Goal: Task Accomplishment & Management: Use online tool/utility

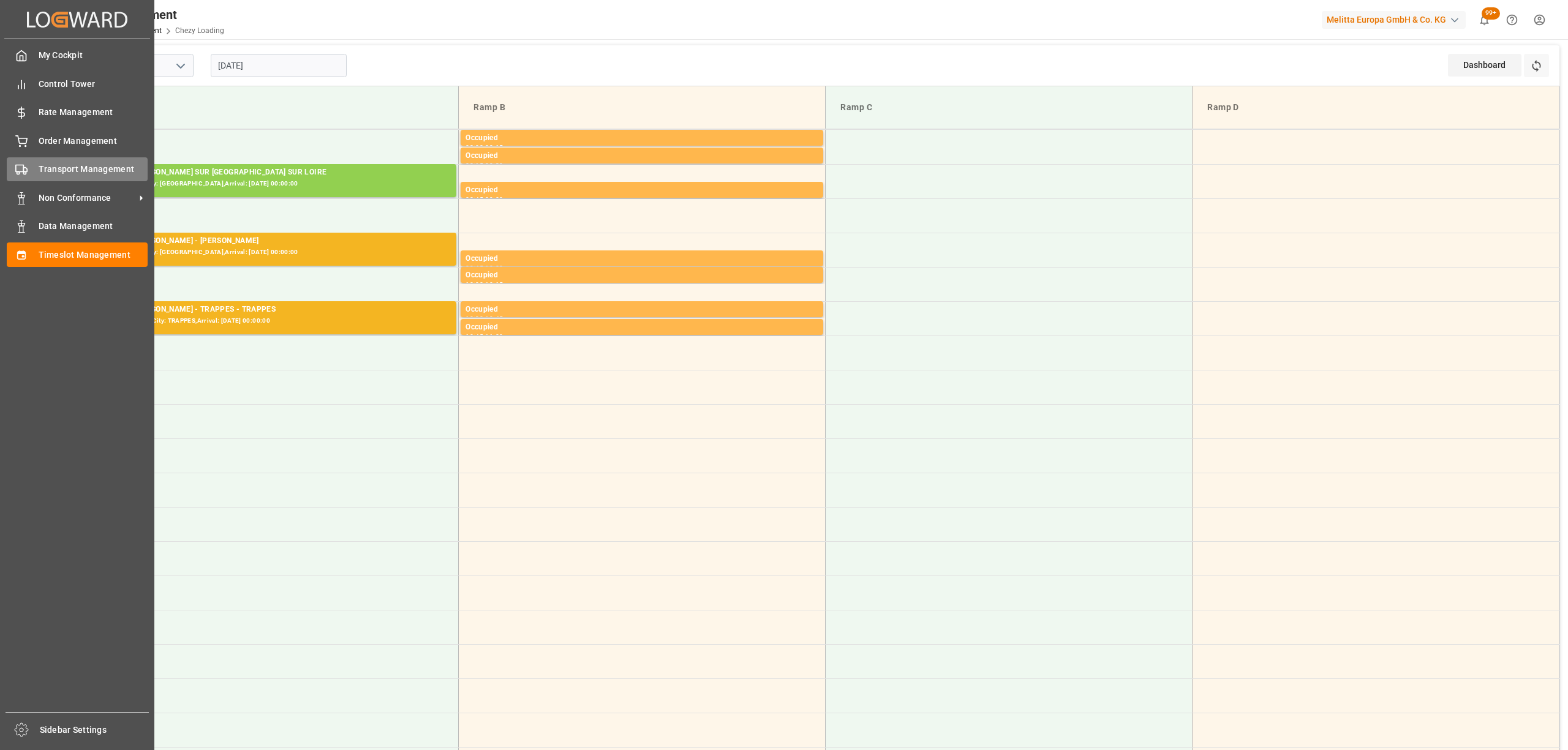
click at [19, 167] on icon at bounding box center [21, 170] width 12 height 12
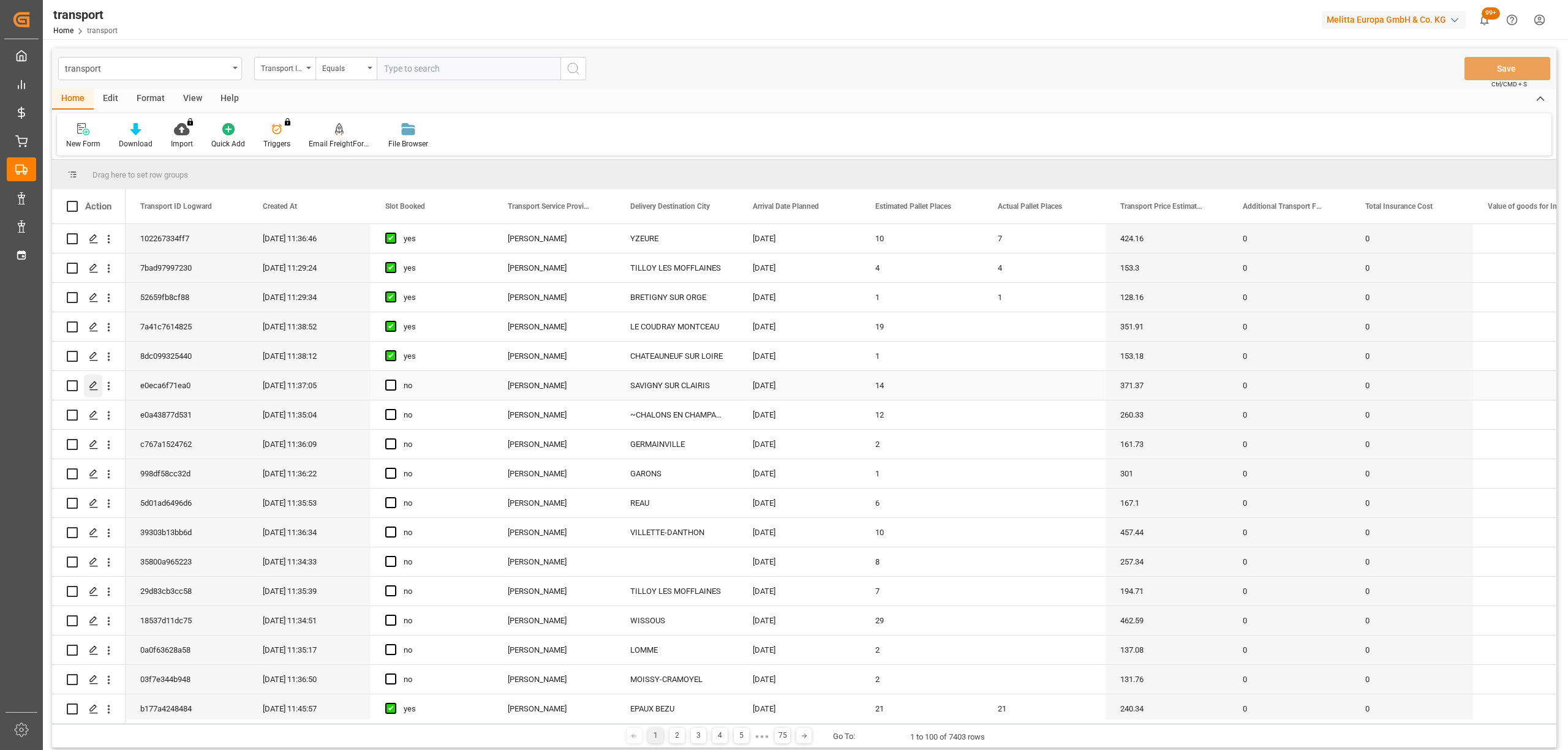
click at [86, 383] on div "Press SPACE to select this row." at bounding box center [93, 386] width 19 height 23
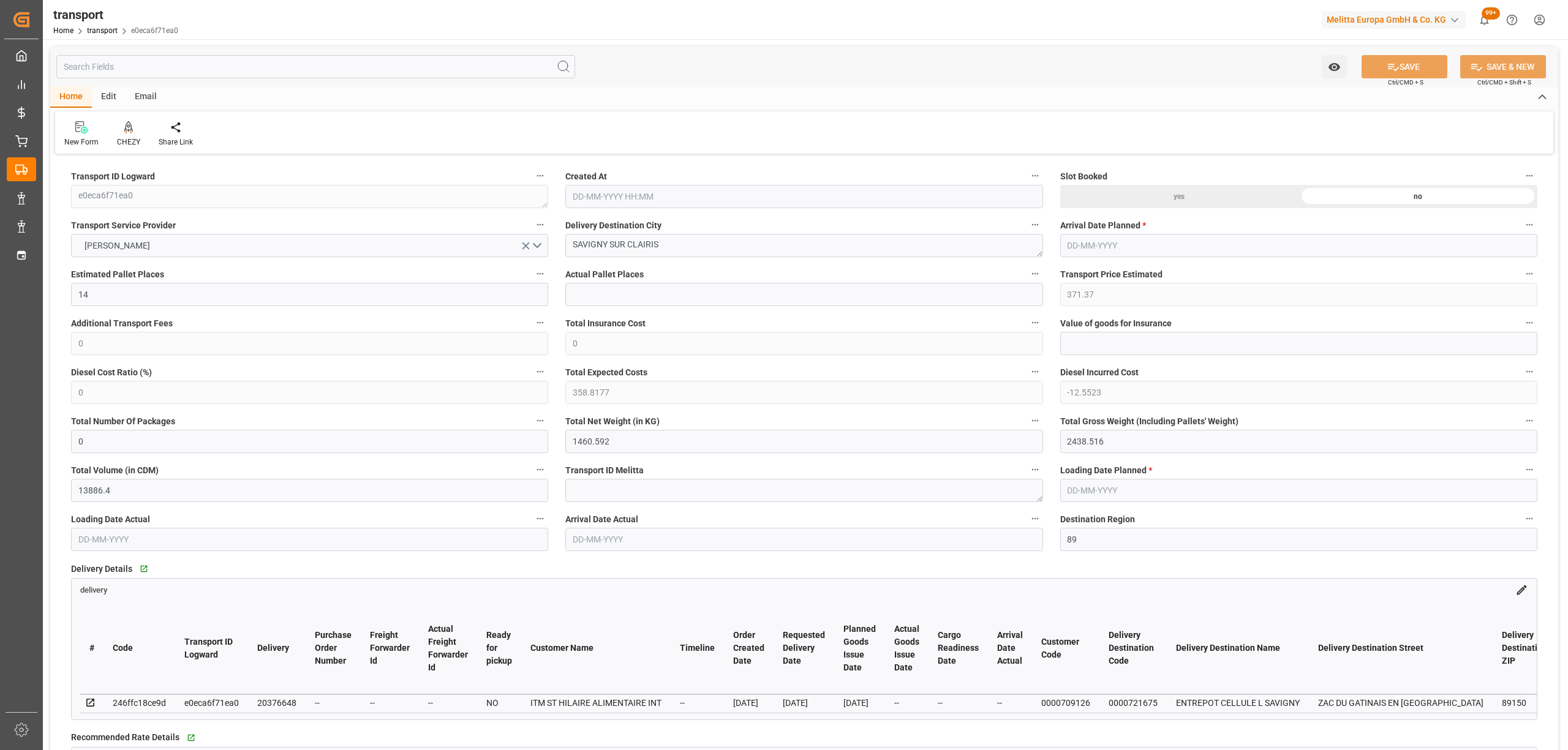
type input "27-08-2025 11:37"
type input "[DATE]"
drag, startPoint x: 502, startPoint y: 255, endPoint x: 543, endPoint y: 253, distance: 41.0
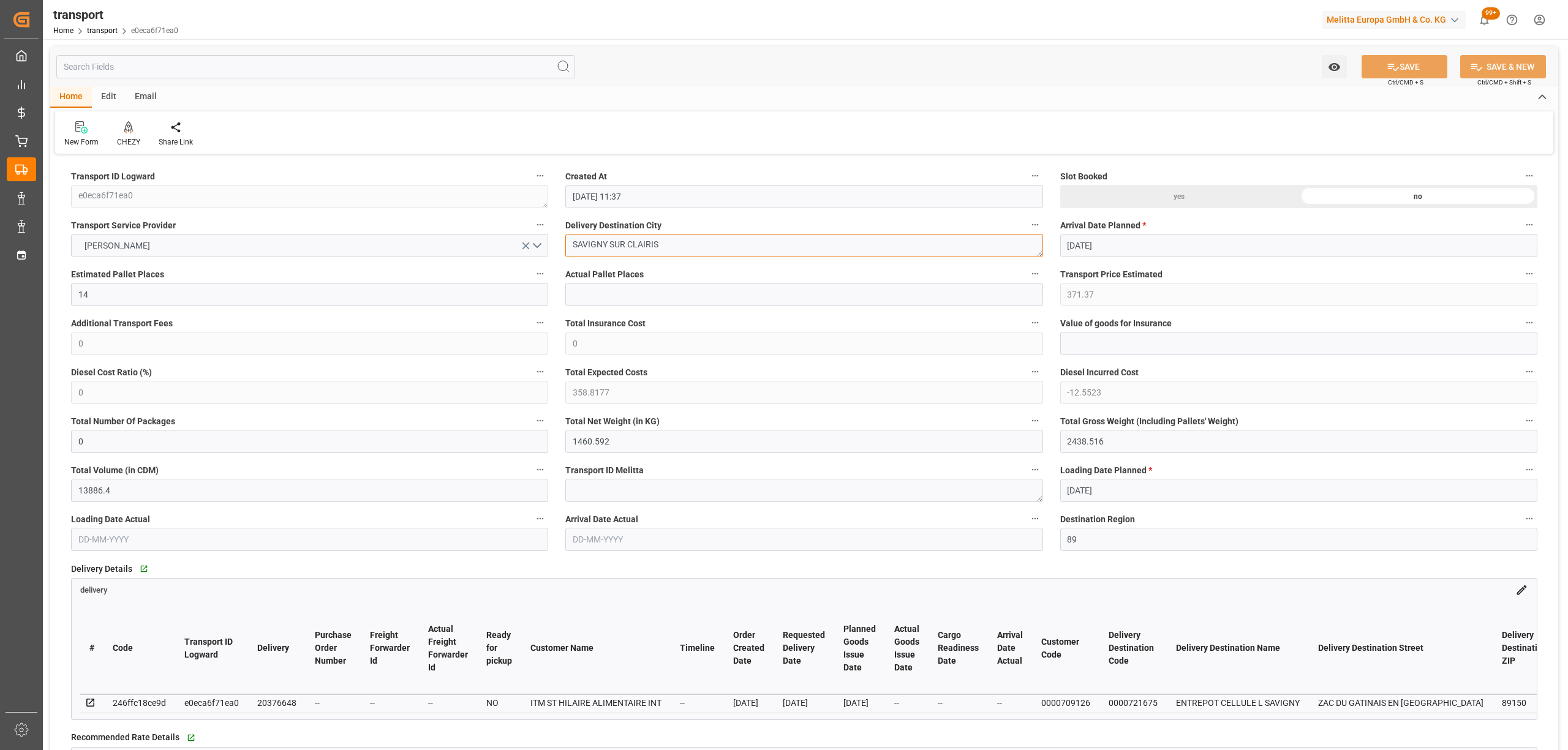
drag, startPoint x: 644, startPoint y: 248, endPoint x: 526, endPoint y: 246, distance: 118.0
drag, startPoint x: 675, startPoint y: 243, endPoint x: 557, endPoint y: 239, distance: 118.1
click at [131, 141] on div "CHEZY" at bounding box center [129, 142] width 23 height 11
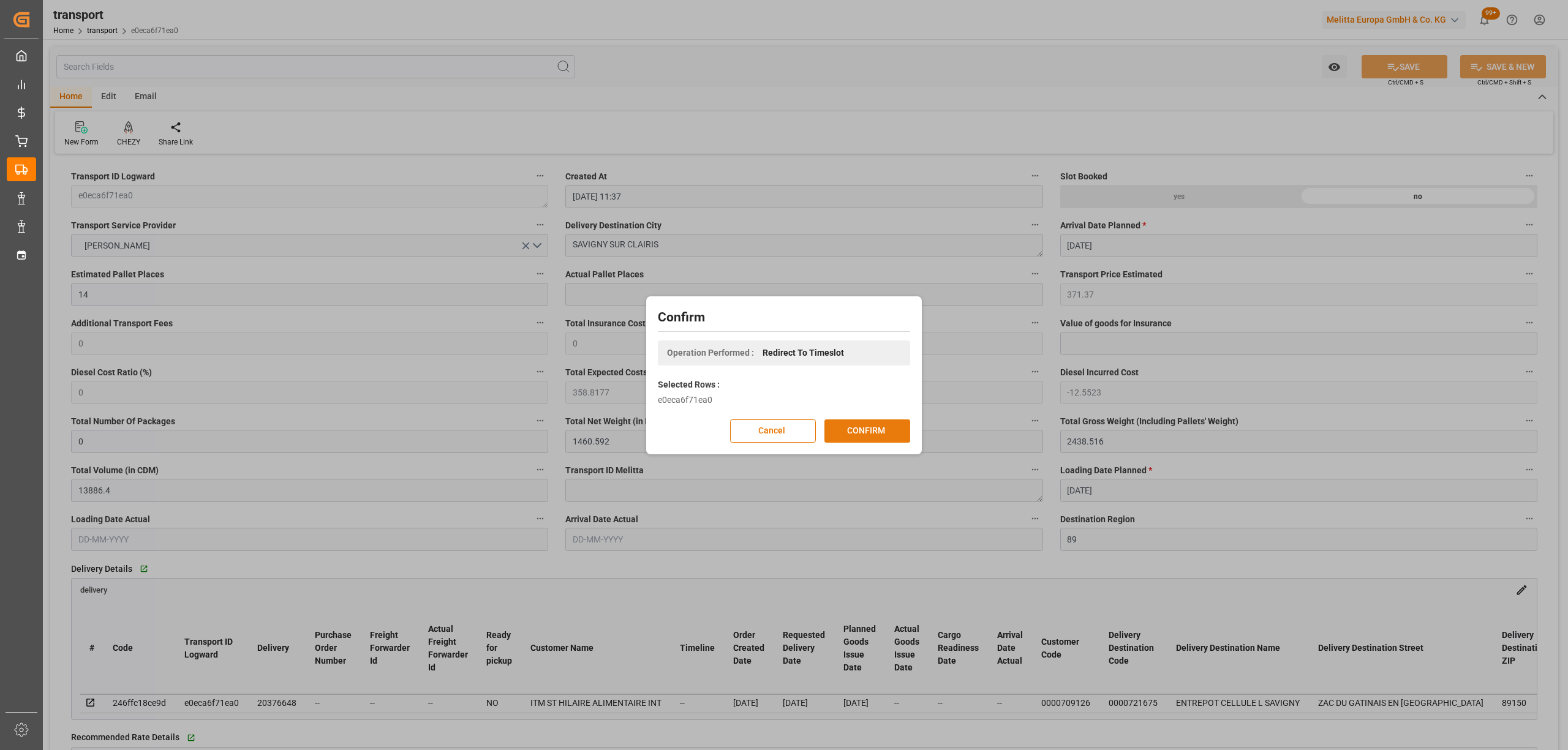
click at [884, 425] on button "CONFIRM" at bounding box center [867, 431] width 86 height 23
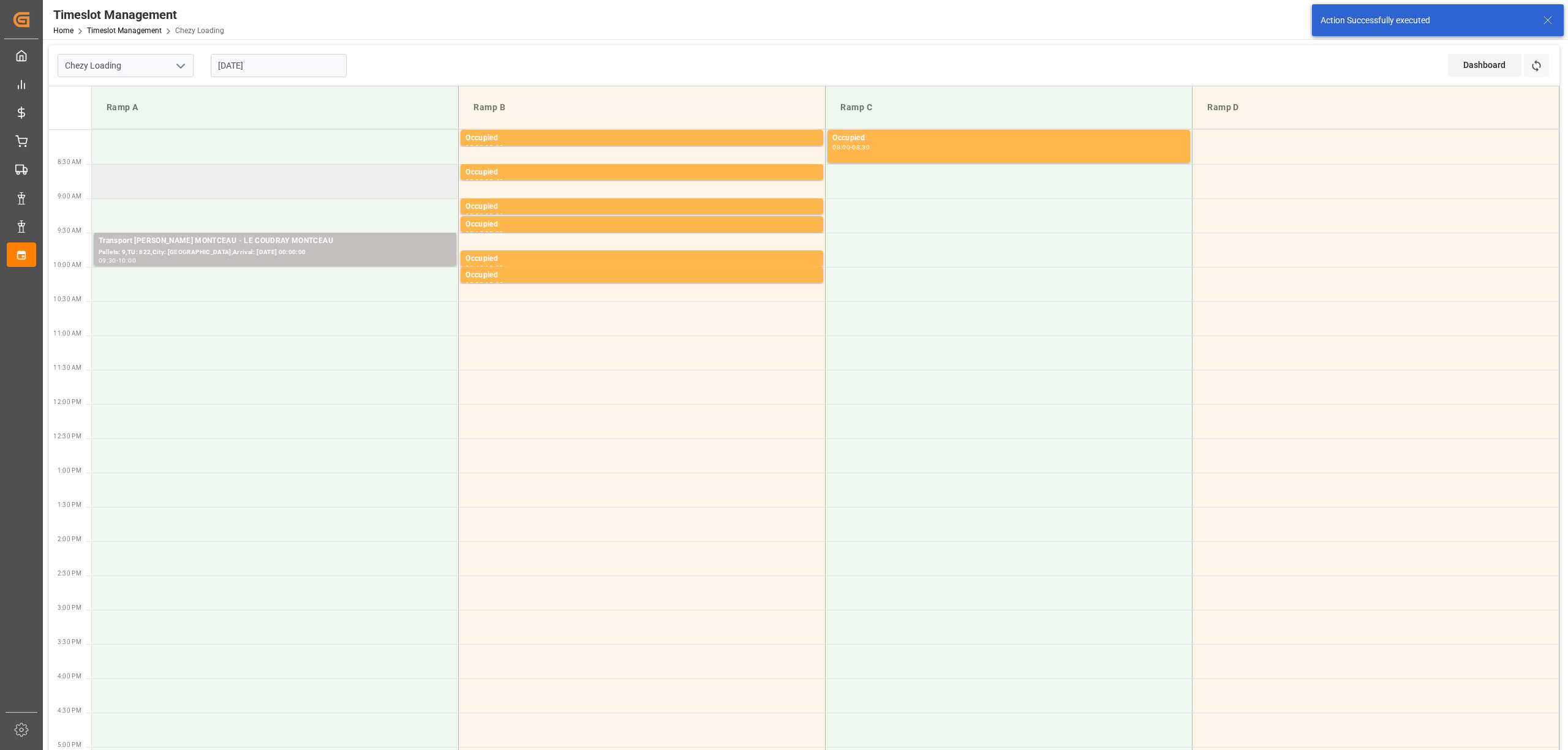
click at [237, 191] on td at bounding box center [275, 182] width 367 height 34
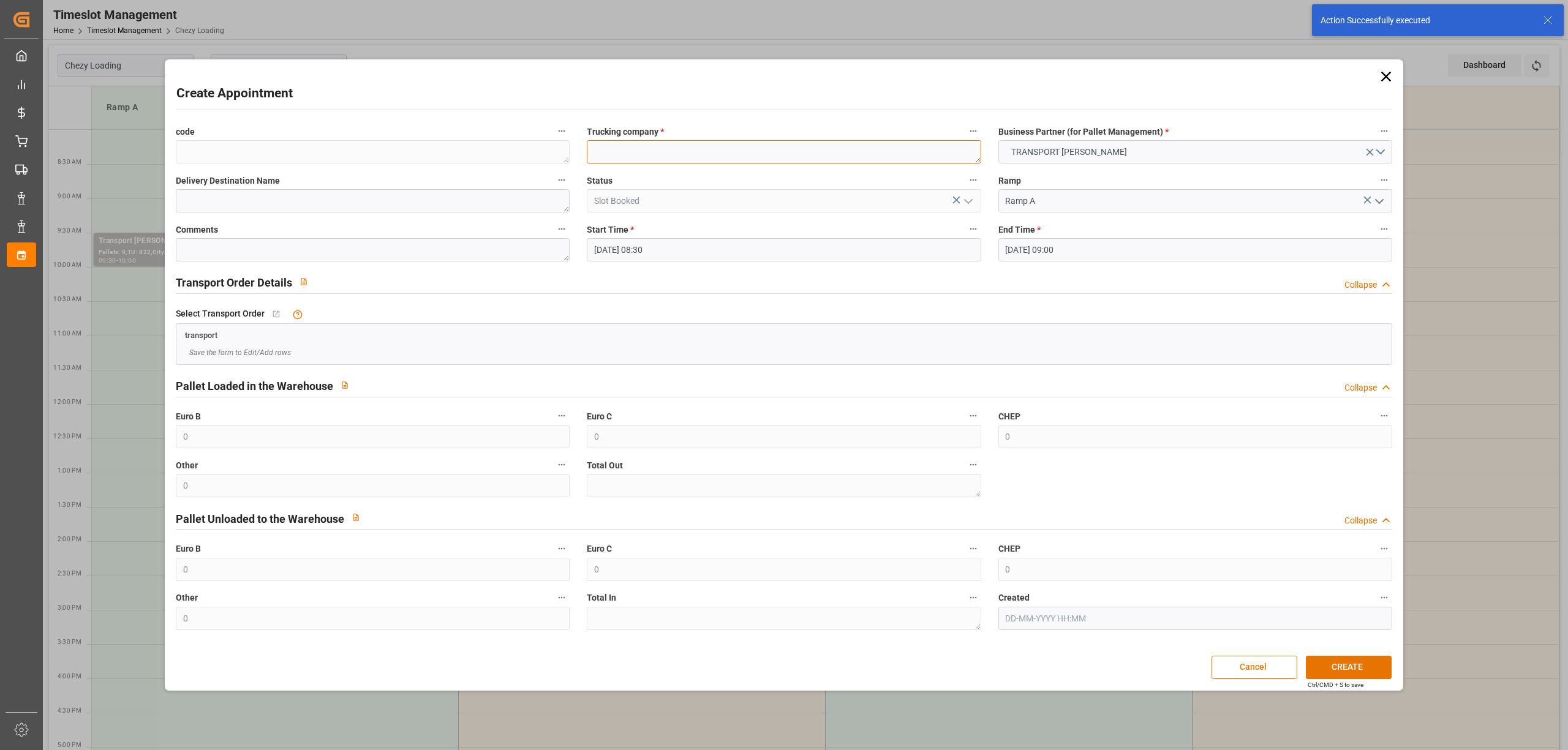
drag, startPoint x: 699, startPoint y: 160, endPoint x: 708, endPoint y: 153, distance: 11.4
paste textarea "SAVIGNY SUR CLAIRIS"
type textarea "SAVIGNY SUR CLAIRIS"
click at [1333, 665] on button "CREATE" at bounding box center [1348, 667] width 86 height 23
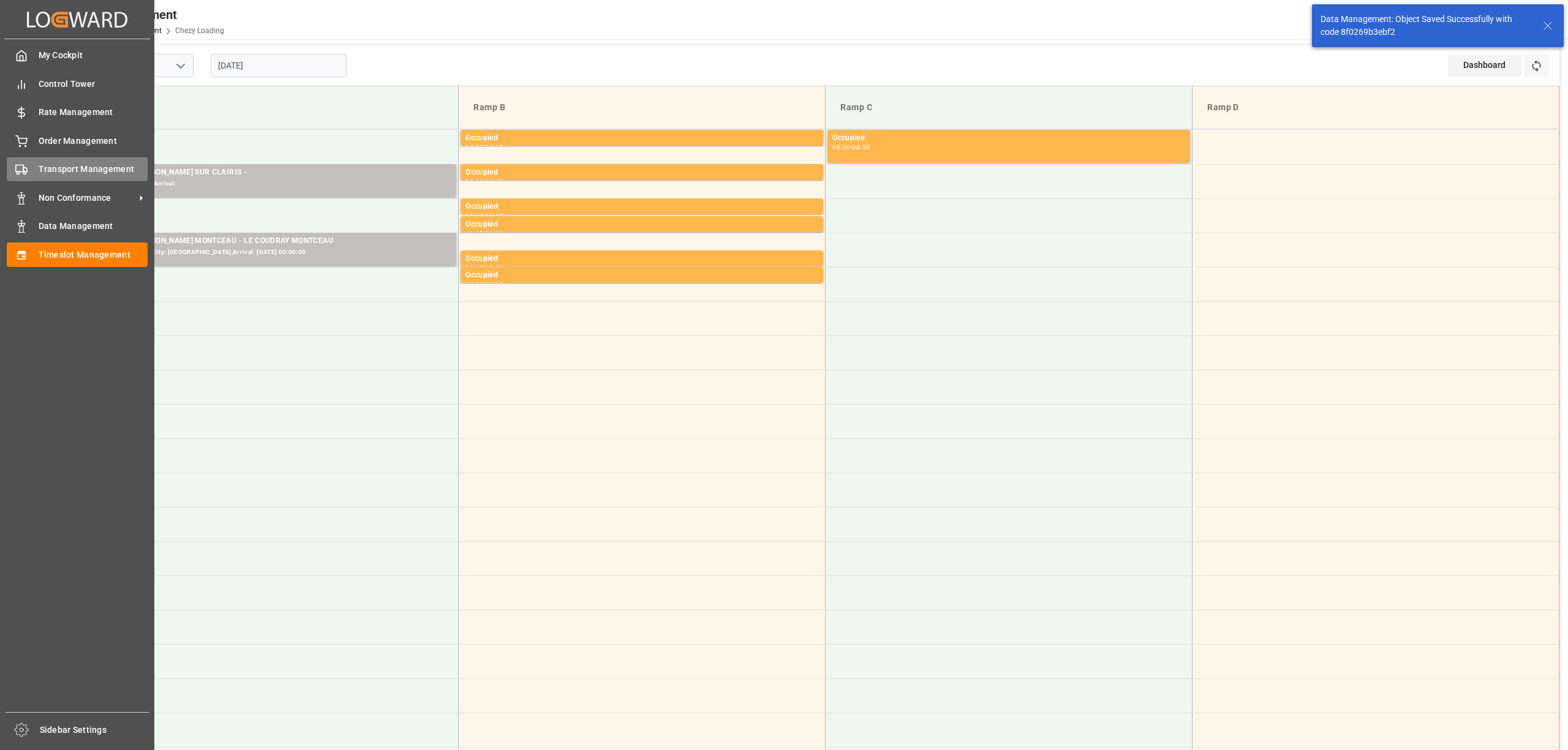
click at [13, 159] on div "Transport Management Transport Management" at bounding box center [77, 169] width 141 height 24
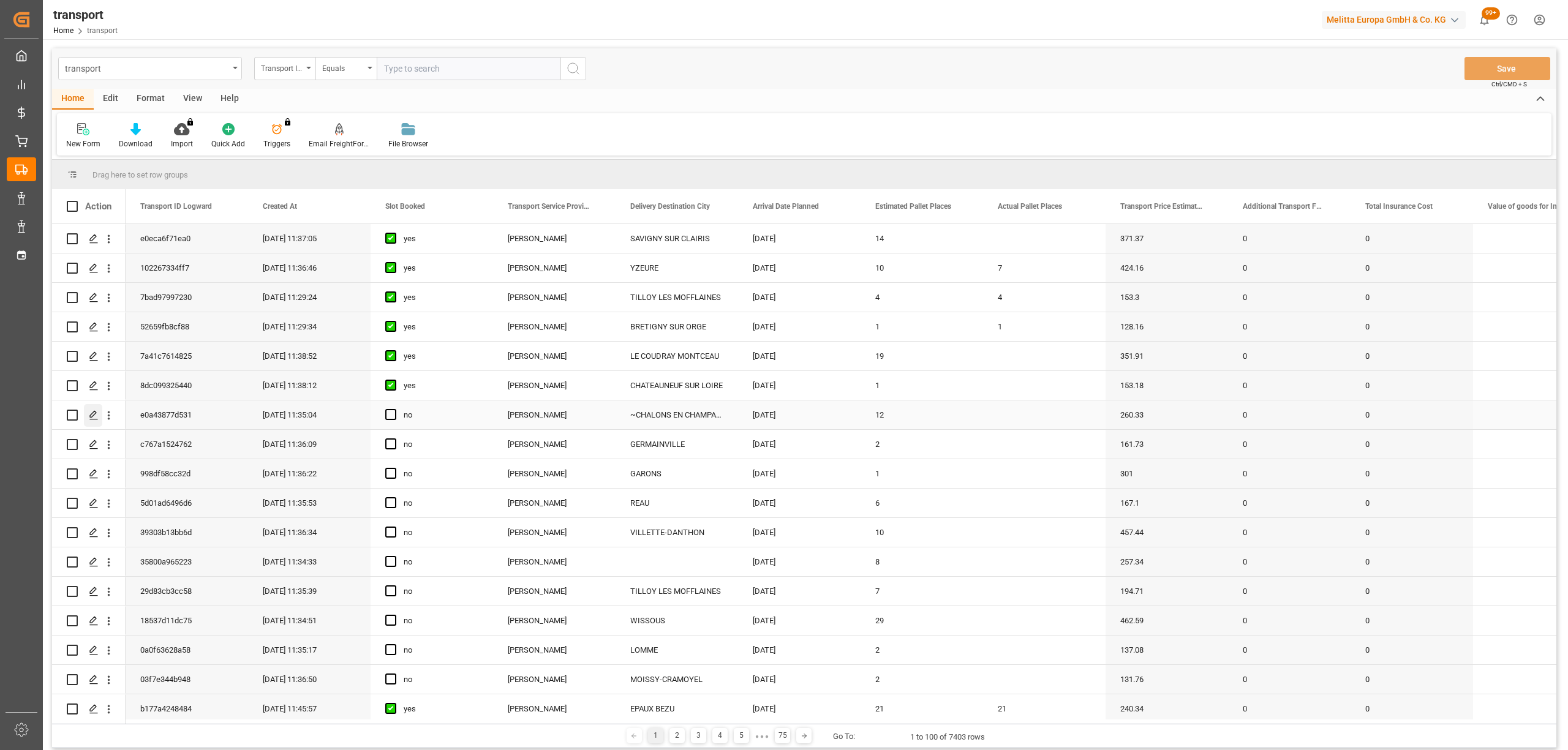
click at [94, 411] on polygon "Press SPACE to select this row." at bounding box center [93, 414] width 6 height 6
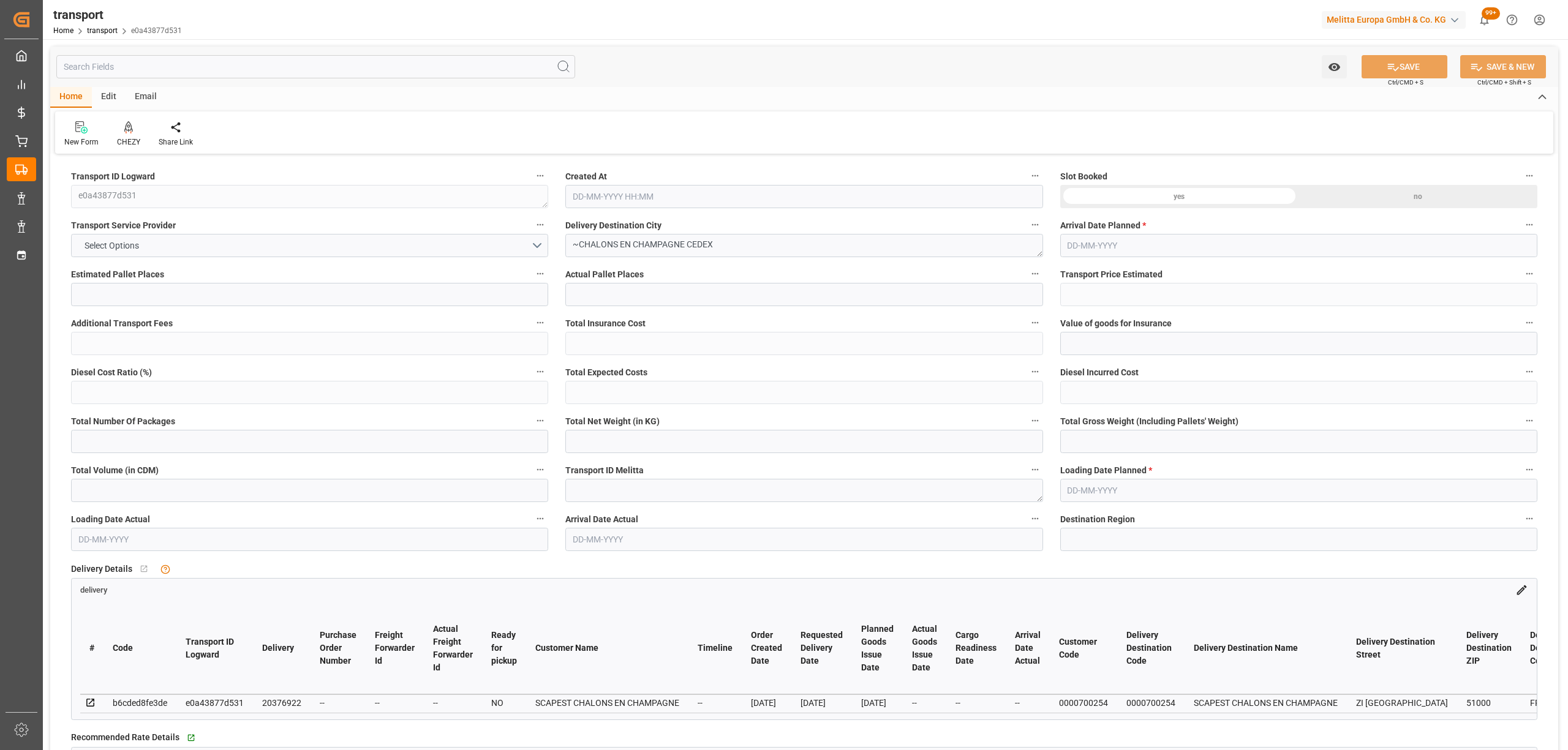
type input "12"
type input "260.33"
type input "0"
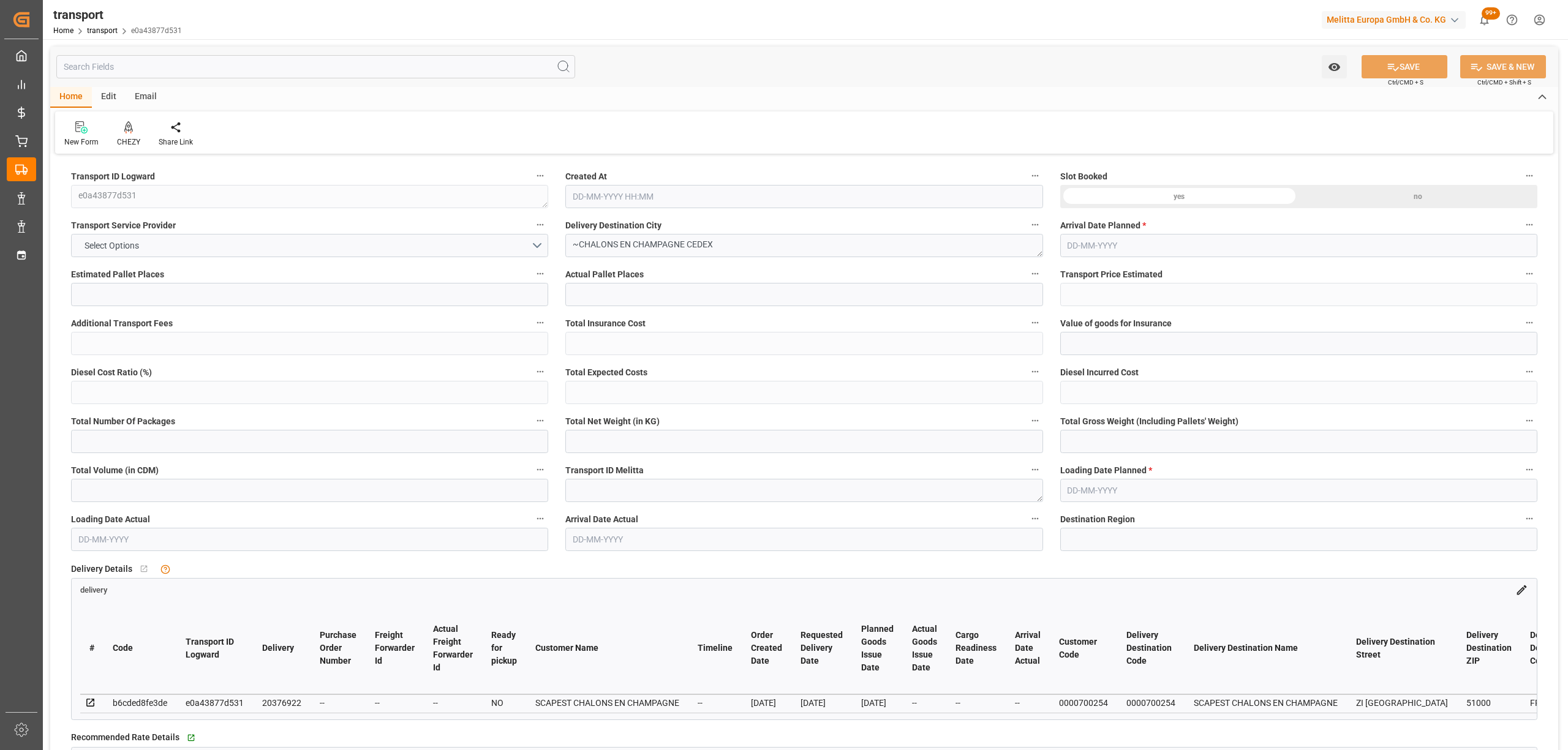
type input "251.5308"
type input "-8.7992"
type input "0"
type input "2101.781"
type input "3414.072"
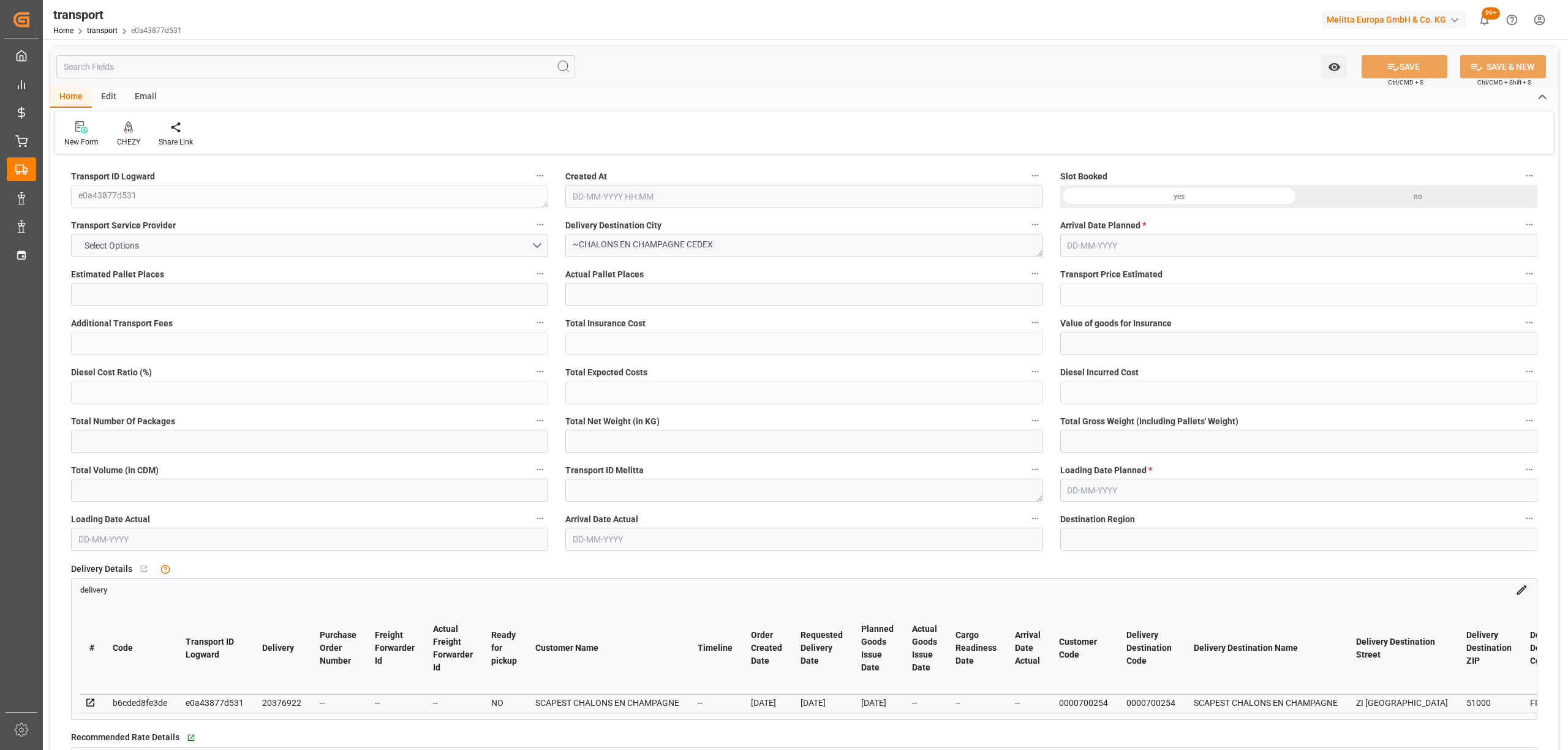
type input "9065.146"
type input "51"
type input "2"
type input "796"
type input "39"
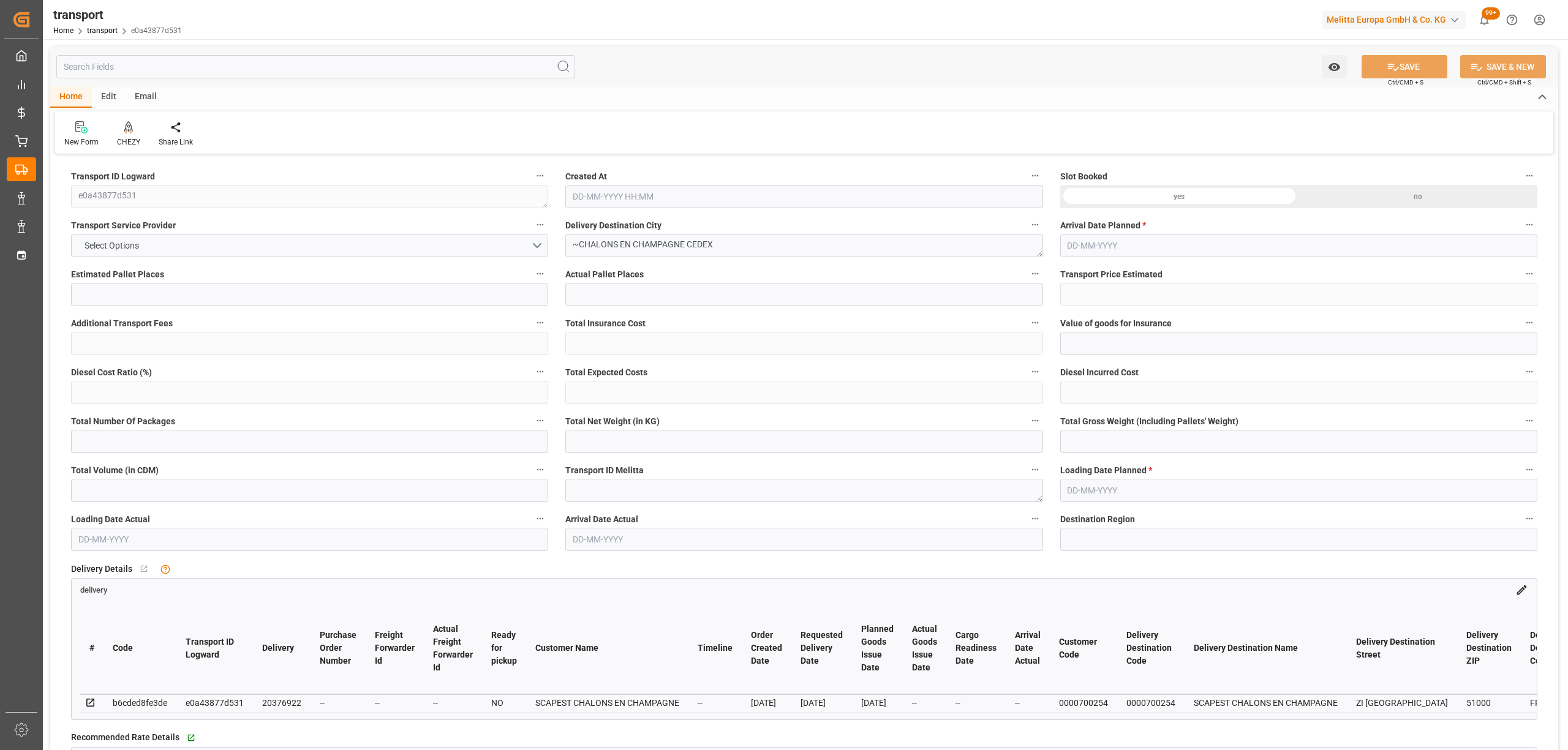
type input "101"
type input "2503.24"
type input "0"
type input "4710.8598"
type input "0"
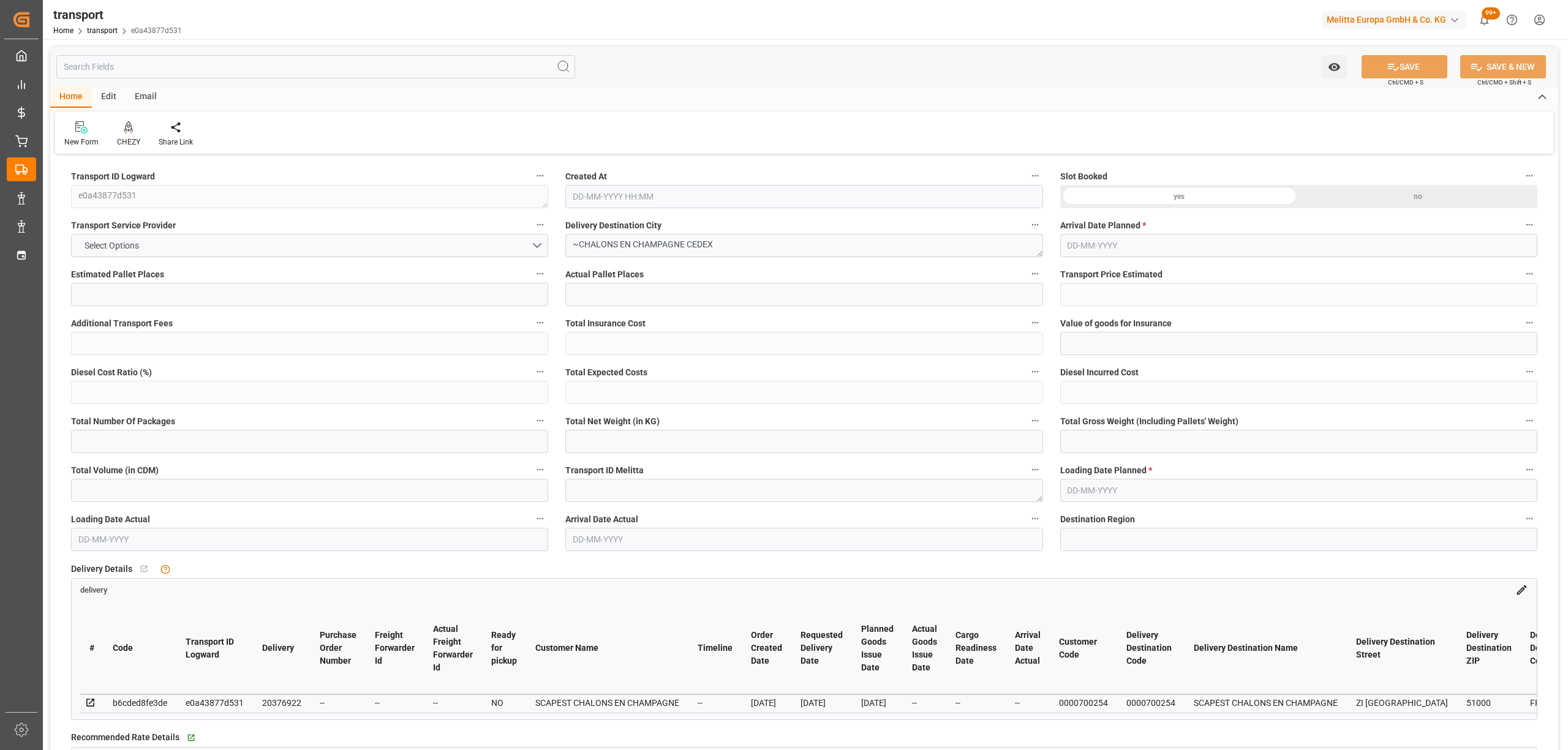
type input "0"
type input "21"
type input "35"
type input "27-08-2025 11:35"
type input "[DATE]"
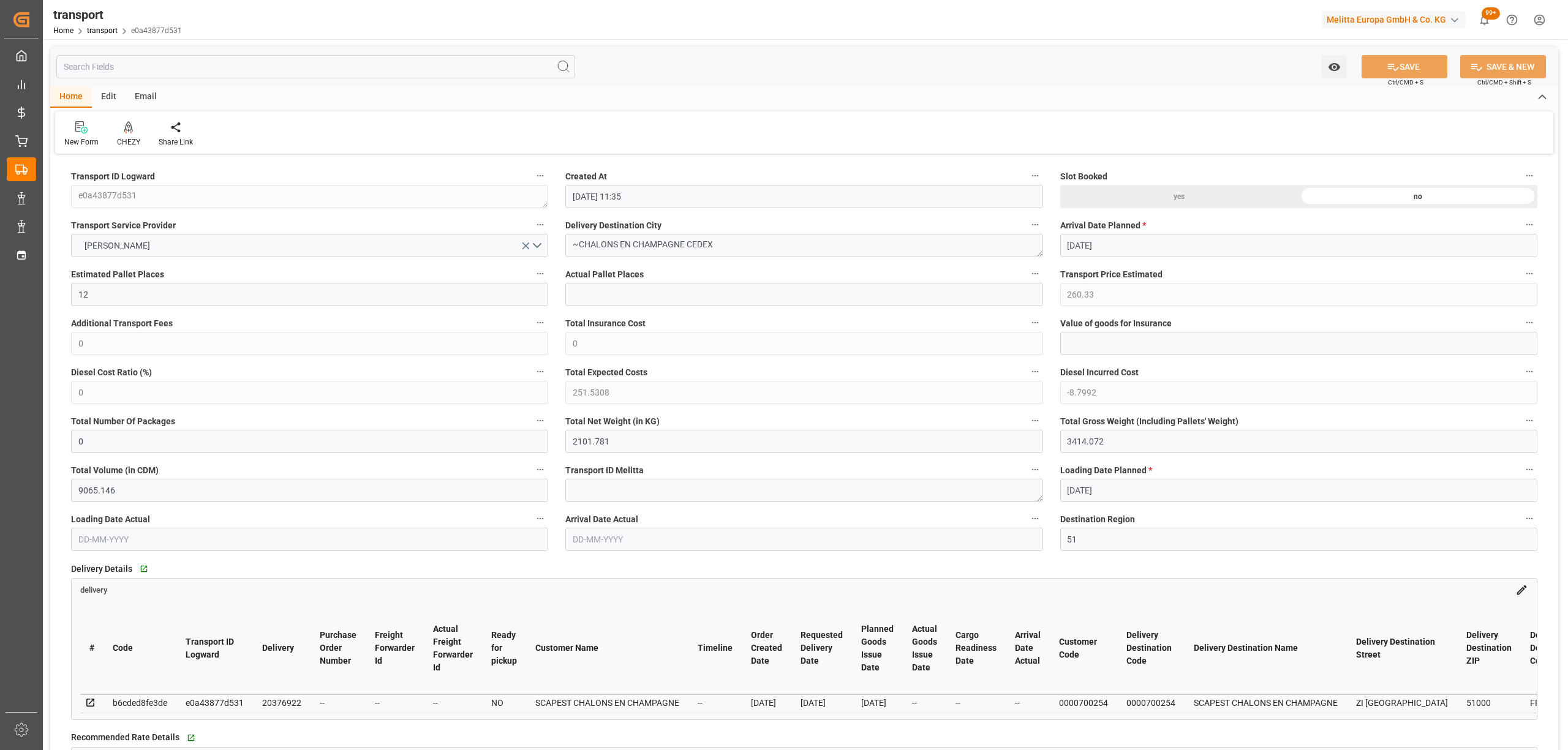
type input "[DATE]"
drag, startPoint x: 706, startPoint y: 246, endPoint x: 479, endPoint y: 233, distance: 227.4
click at [131, 140] on div "CHEZY" at bounding box center [129, 142] width 23 height 11
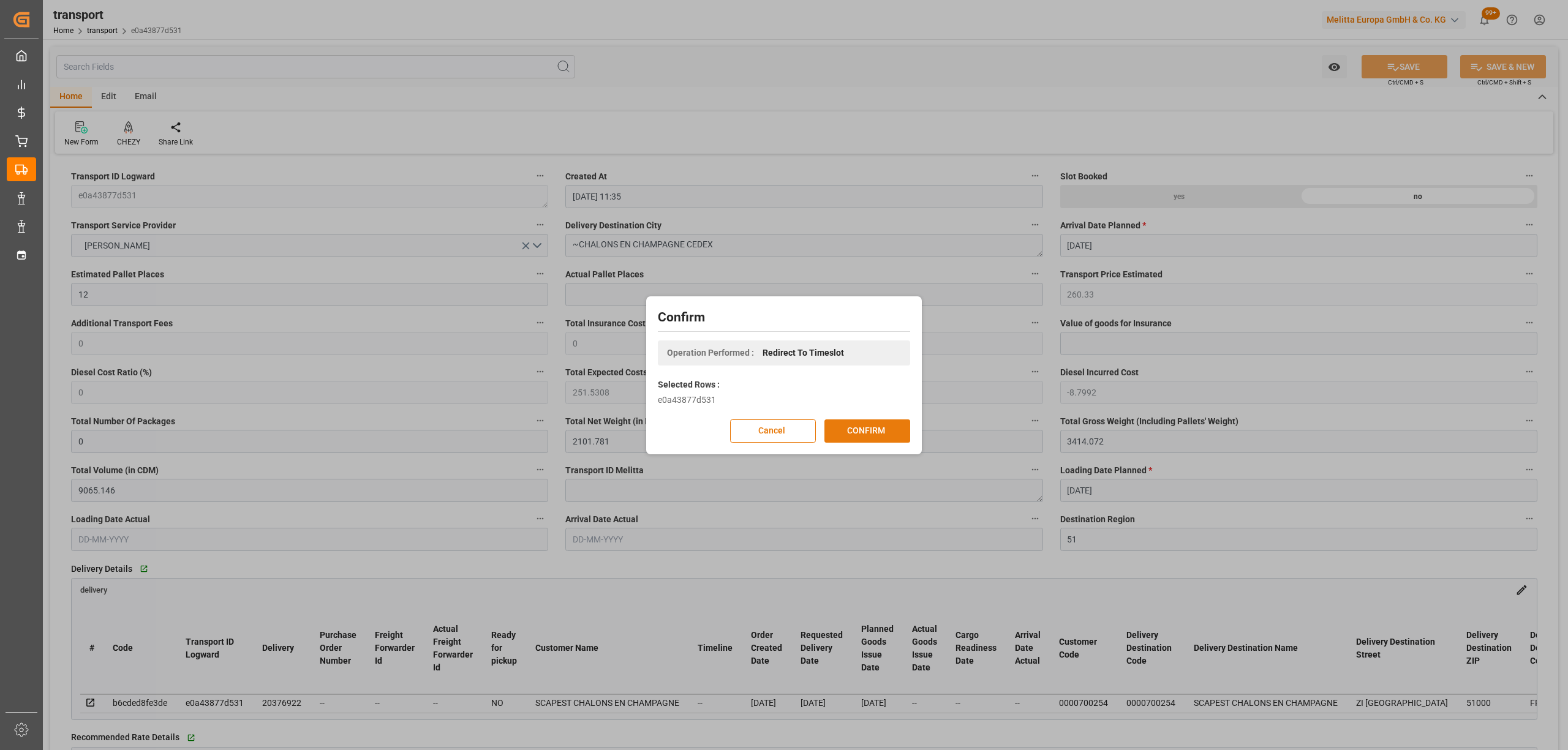
click at [854, 429] on button "CONFIRM" at bounding box center [867, 431] width 86 height 23
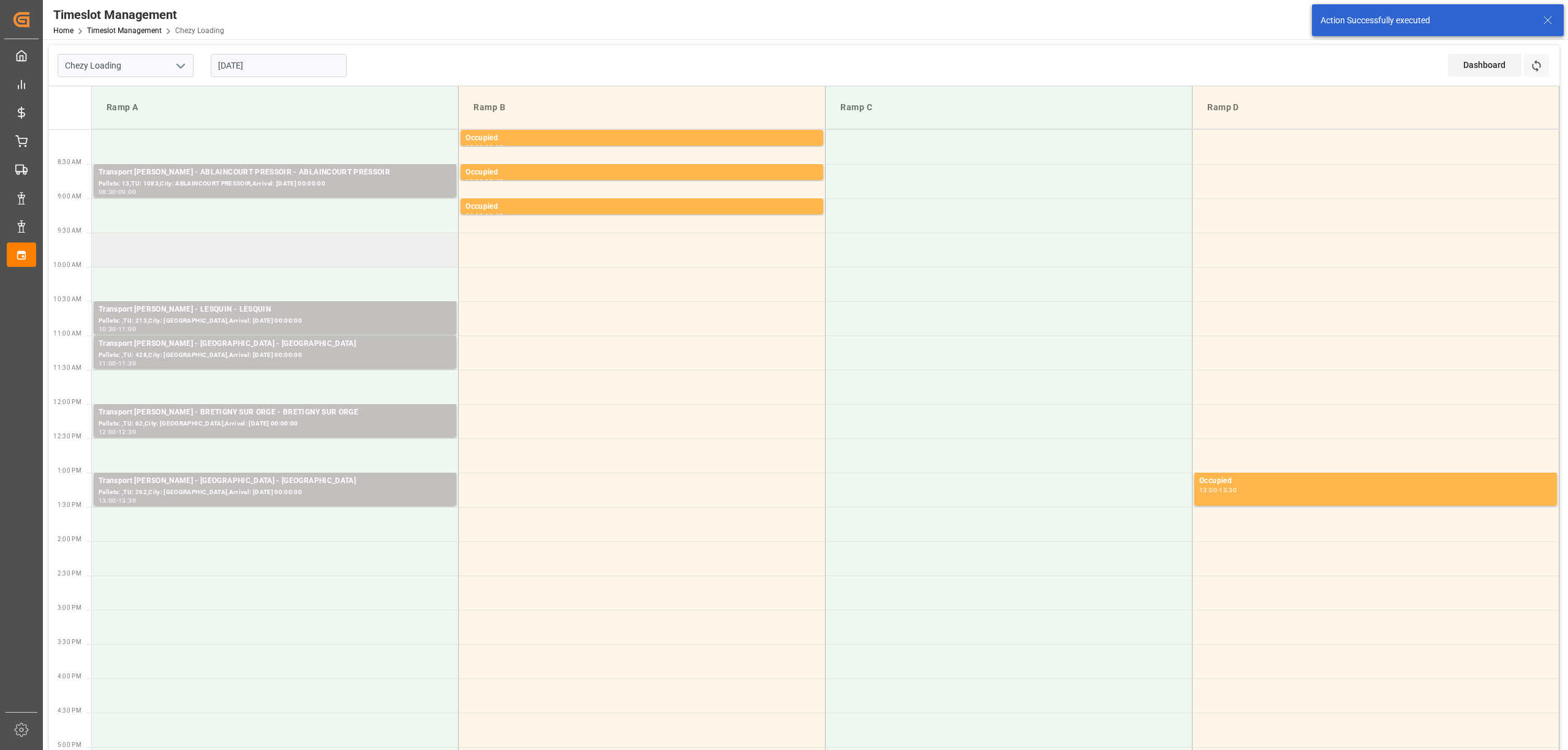
click at [287, 255] on td at bounding box center [275, 250] width 367 height 34
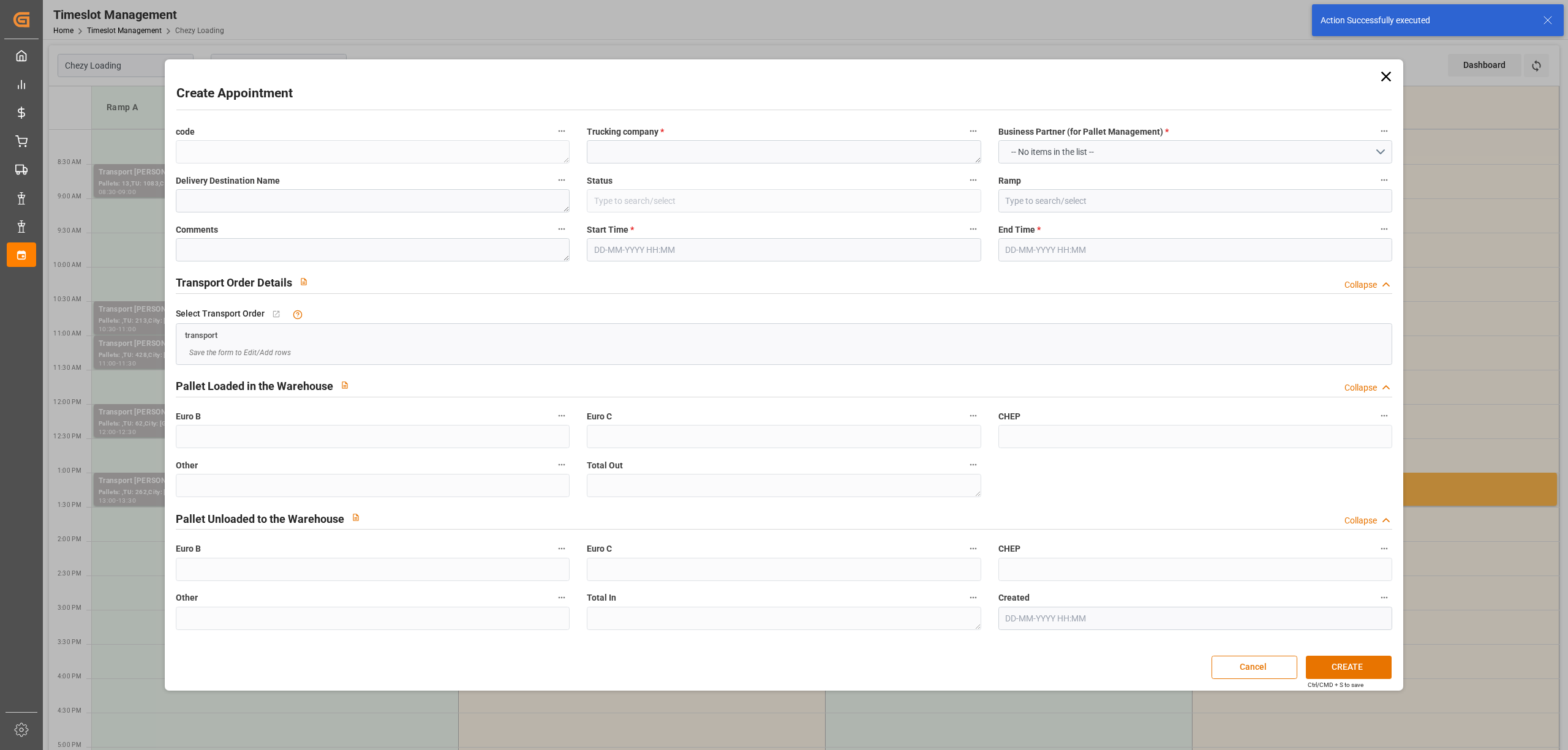
type input "Slot Booked"
type input "Ramp A"
type input "0"
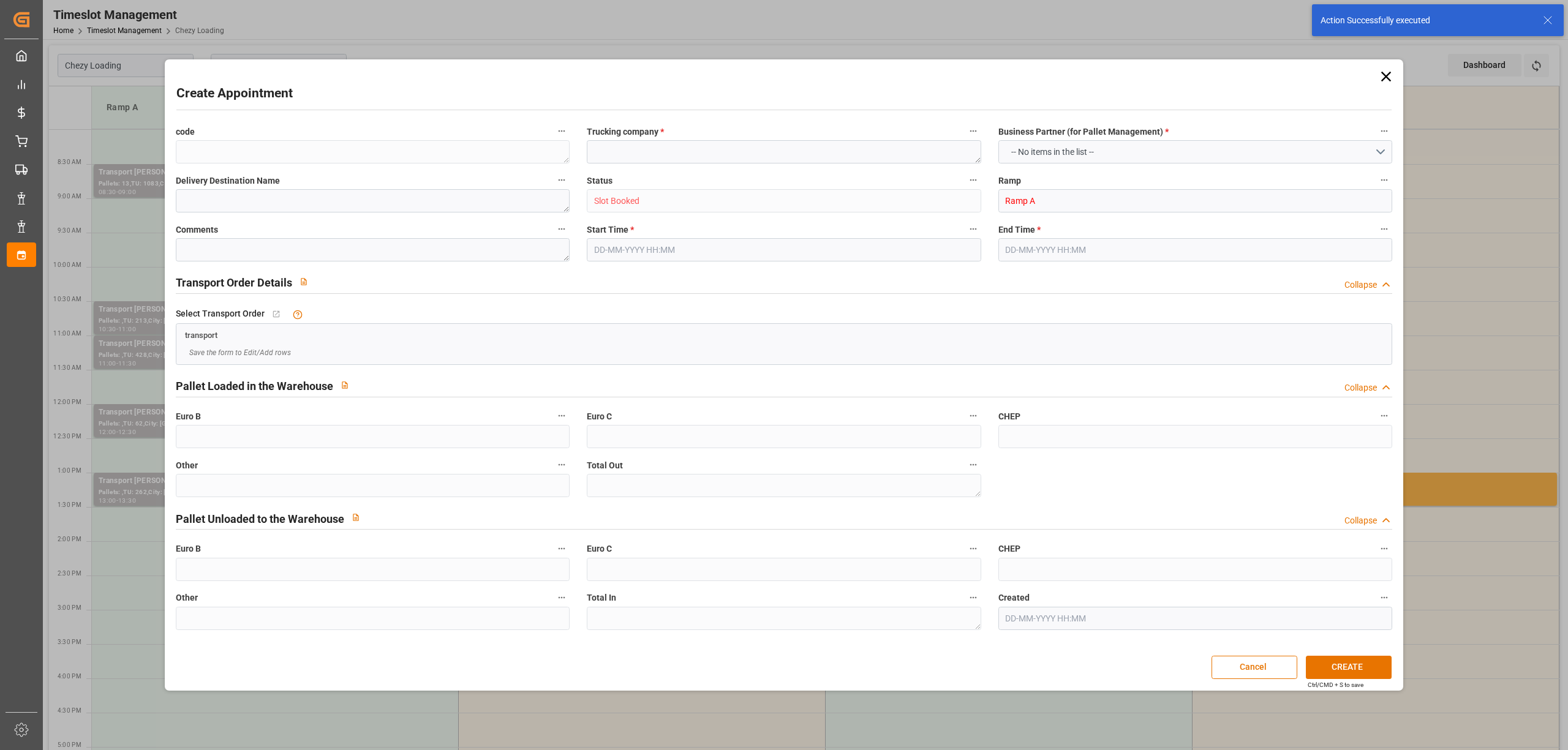
type input "0"
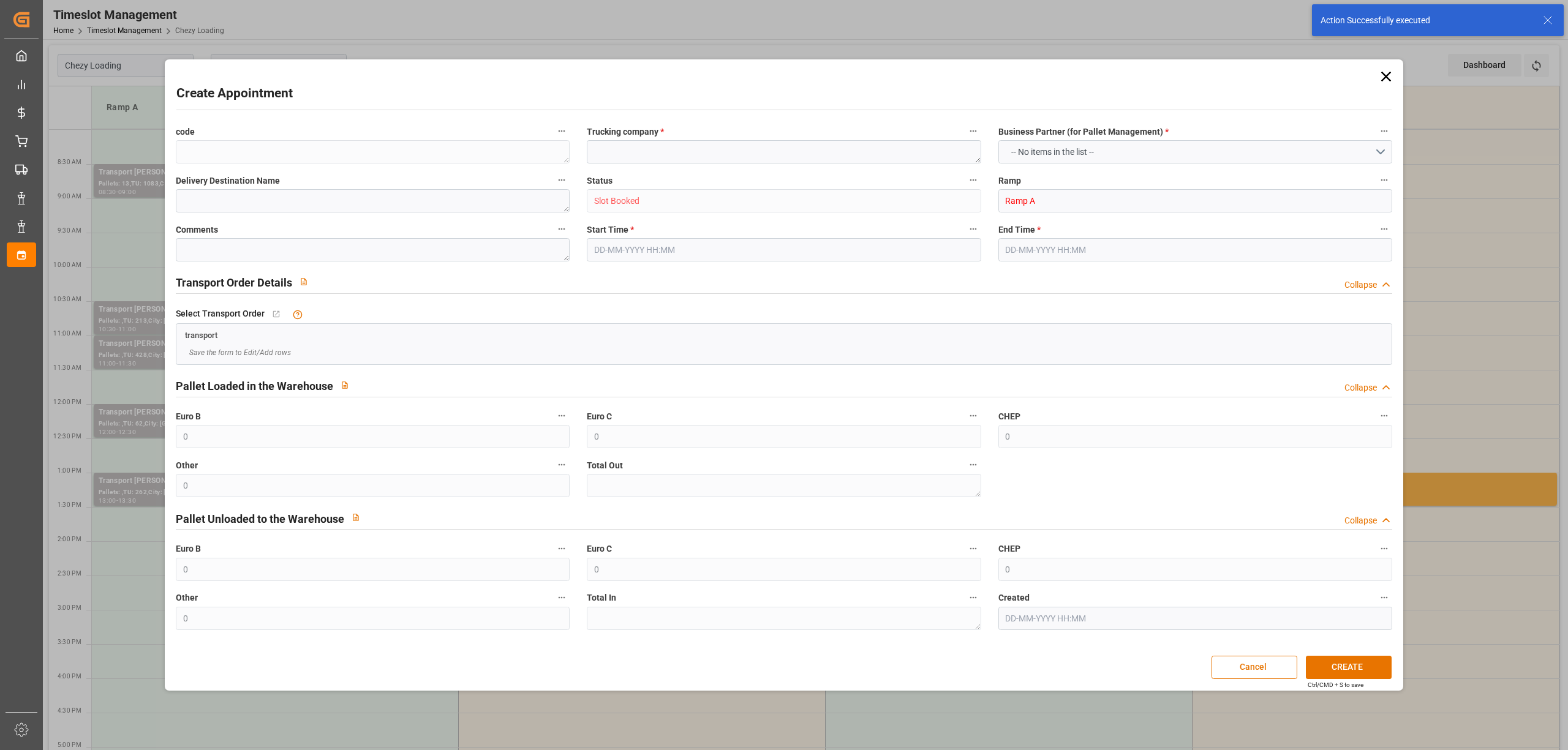
type input "[DATE] 09:30"
type input "[DATE] 10:00"
paste textarea "~CHALONS EN CHAMPAGNE CEDEX"
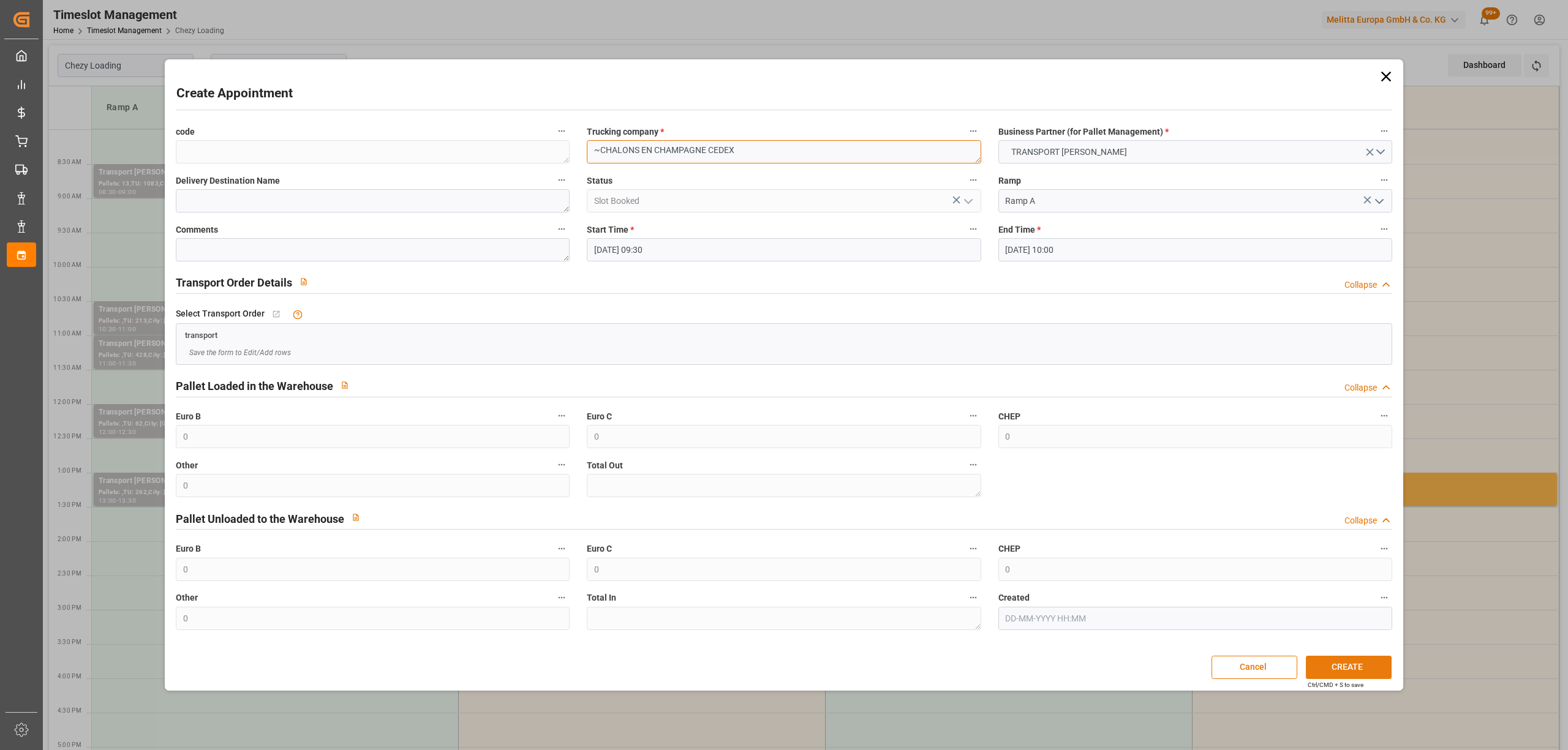
type textarea "~CHALONS EN CHAMPAGNE CEDEX"
click at [1322, 665] on button "CREATE" at bounding box center [1348, 667] width 86 height 23
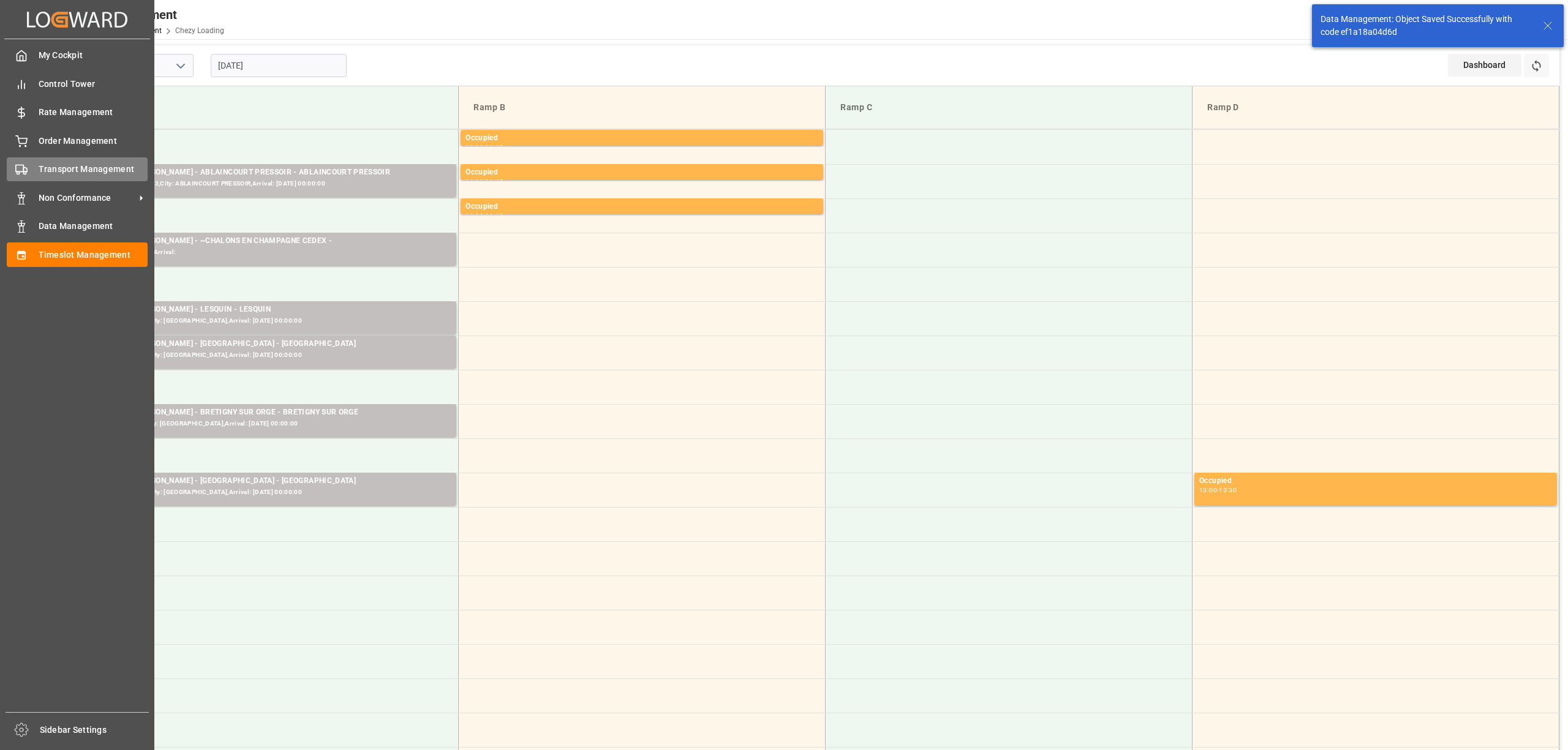
click at [60, 179] on div "Transport Management Transport Management" at bounding box center [77, 169] width 141 height 24
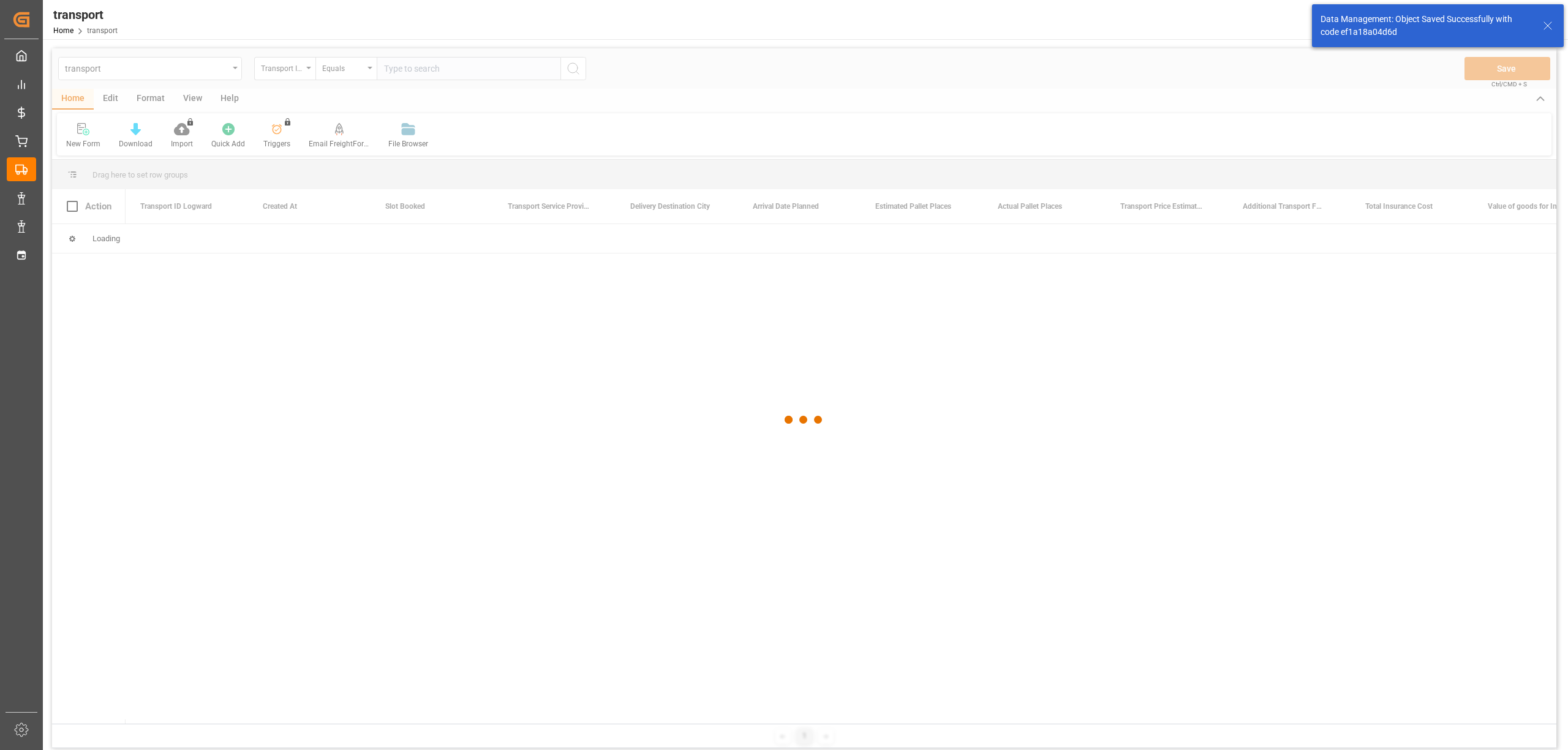
click at [895, 301] on div at bounding box center [805, 420] width 1505 height 743
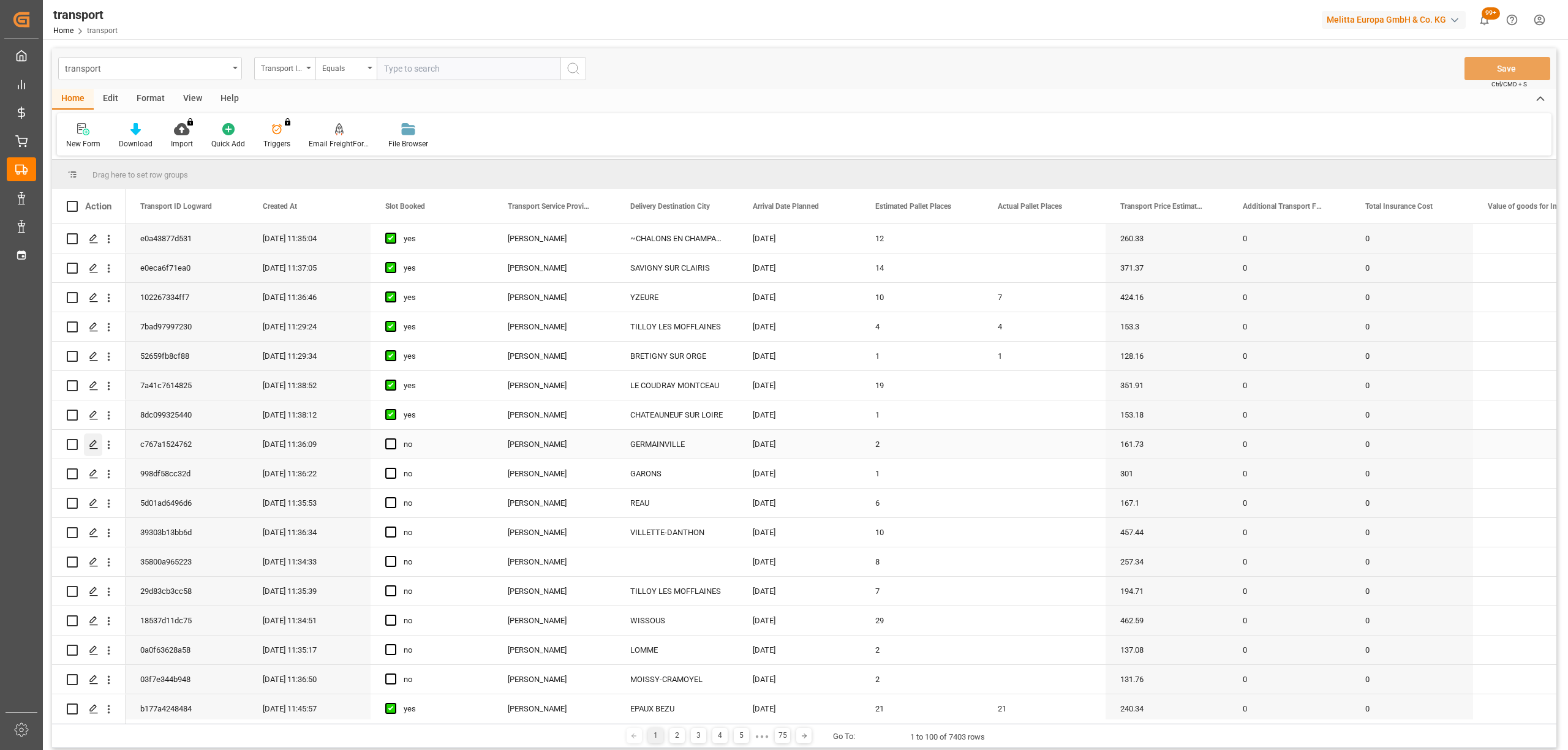
click at [90, 447] on polygon "Press SPACE to select this row." at bounding box center [93, 444] width 6 height 6
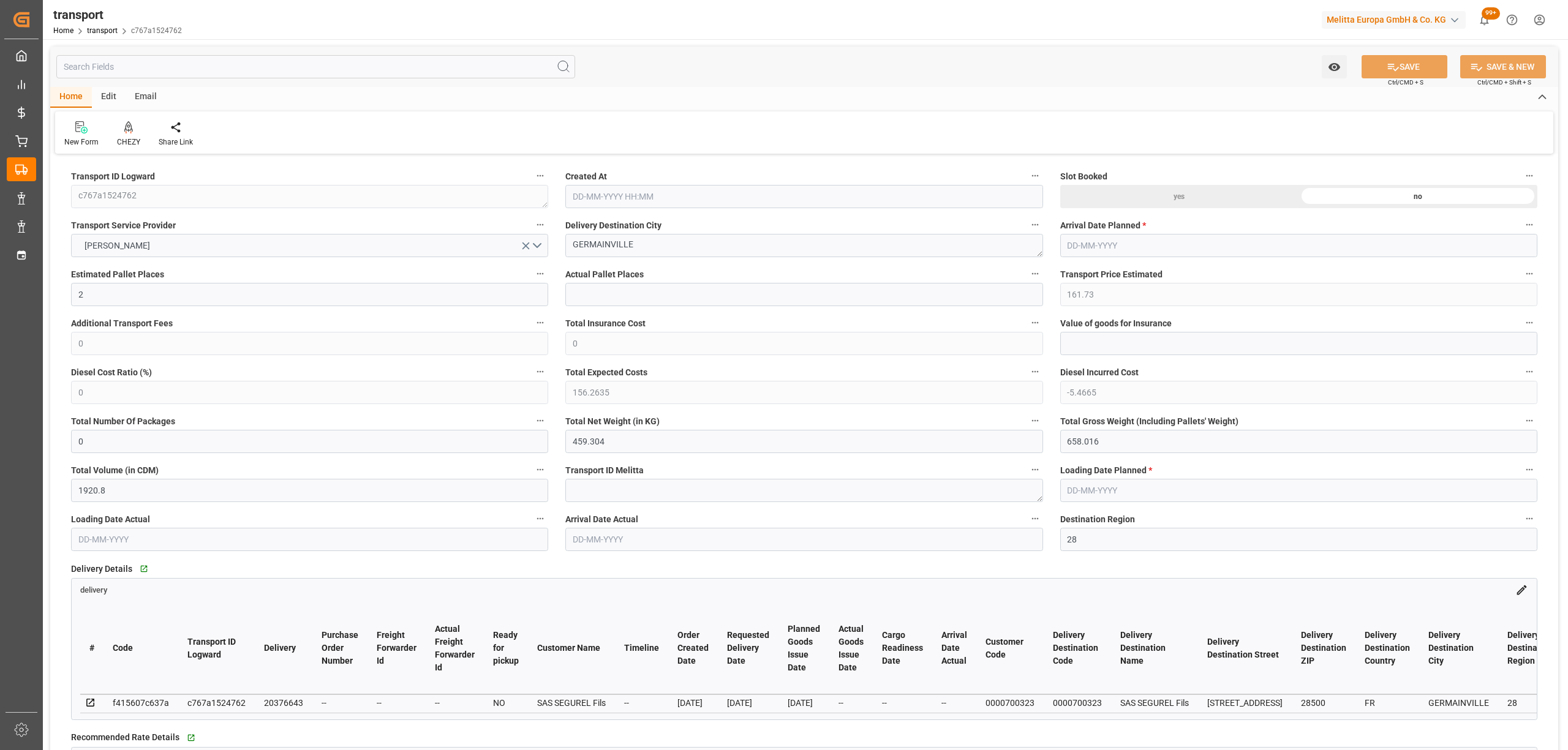
type input "2"
type input "161.73"
type input "0"
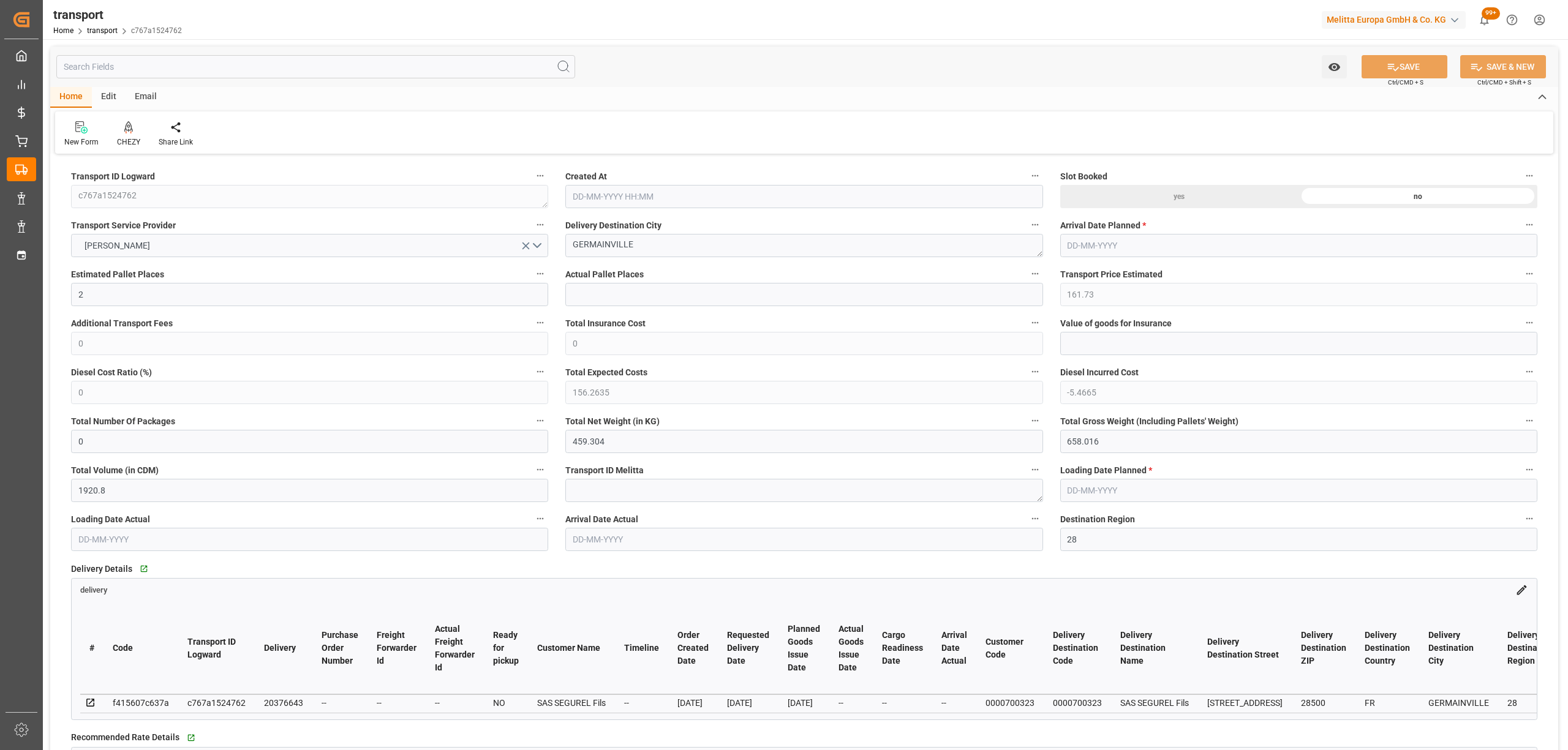
type input "156.2635"
type input "-5.4665"
type input "0"
type input "459.304"
type input "658.016"
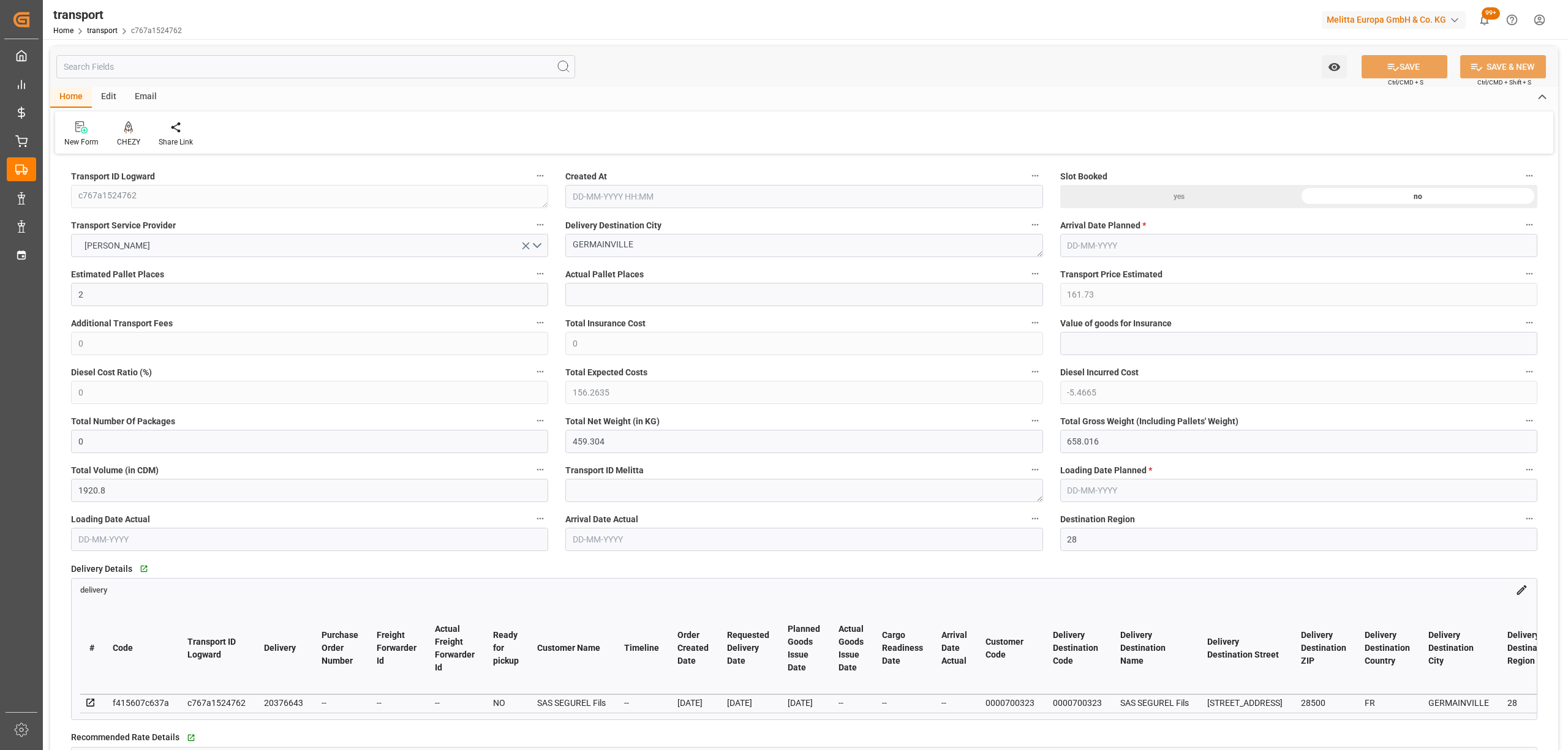
type input "1920.8"
type input "28"
type input "0"
type input "168"
type input "5"
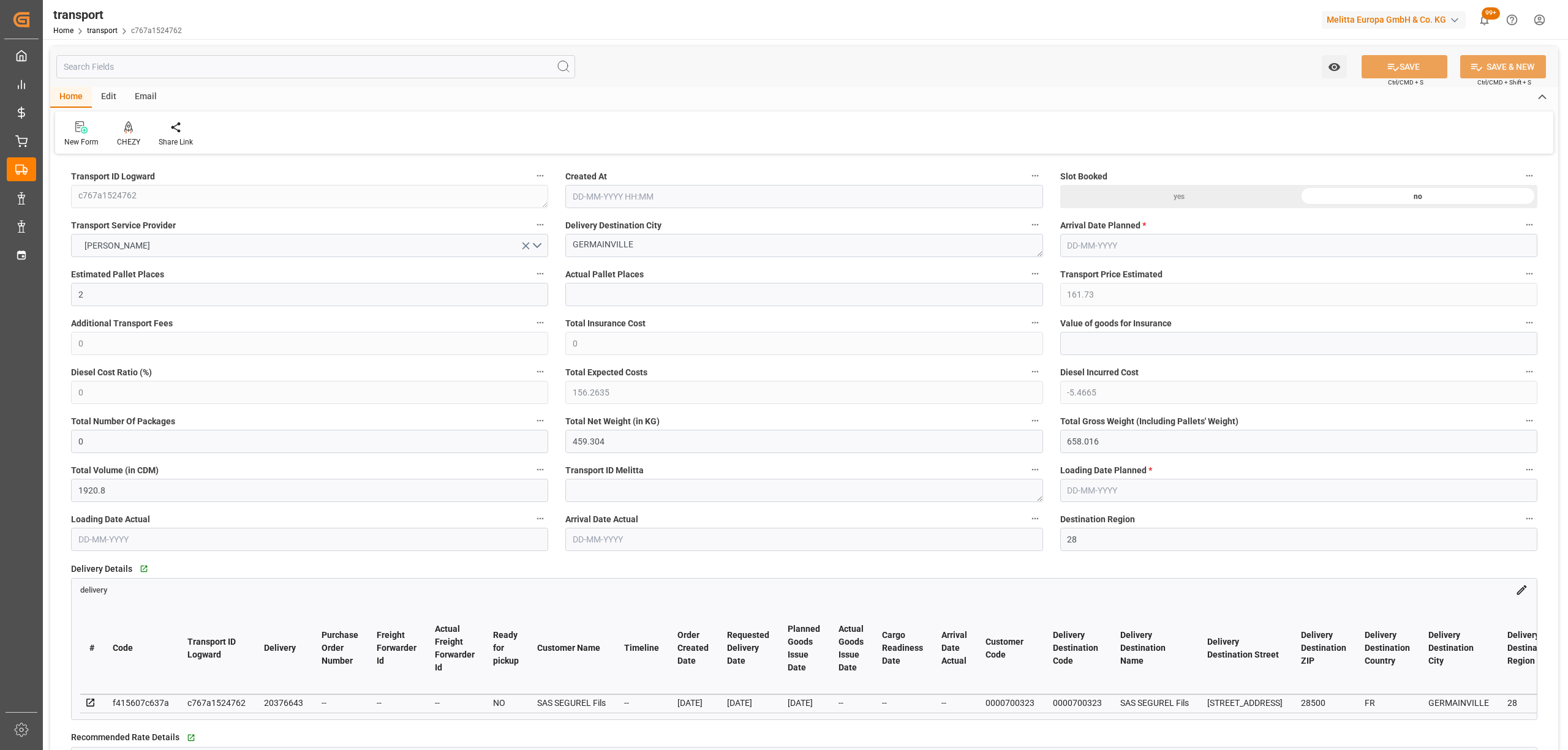
type input "101"
type input "543.016"
type input "0"
type input "4710.8598"
type input "0"
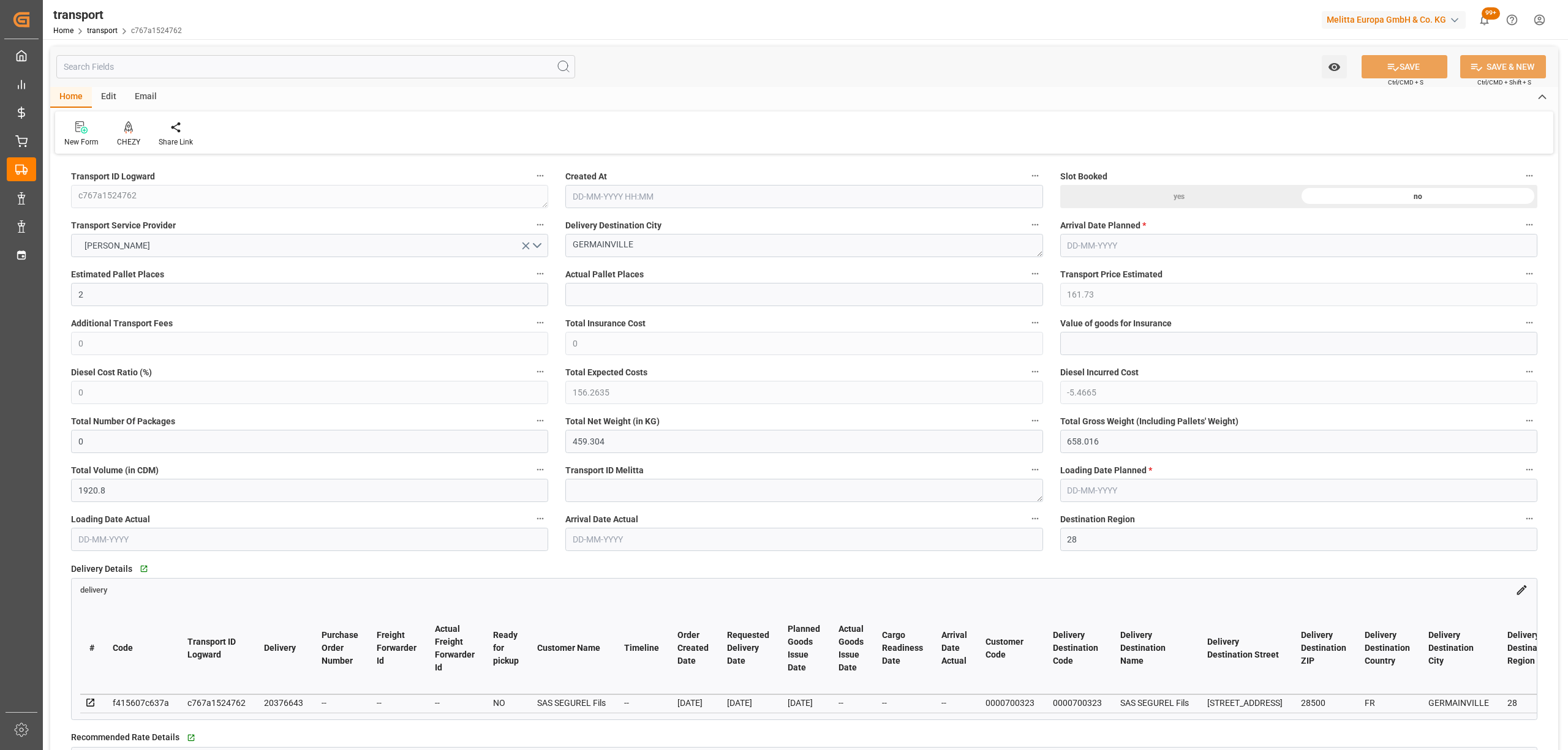
type input "0"
type input "21"
type input "35"
type input "27-08-2025 11:36"
type input "[DATE]"
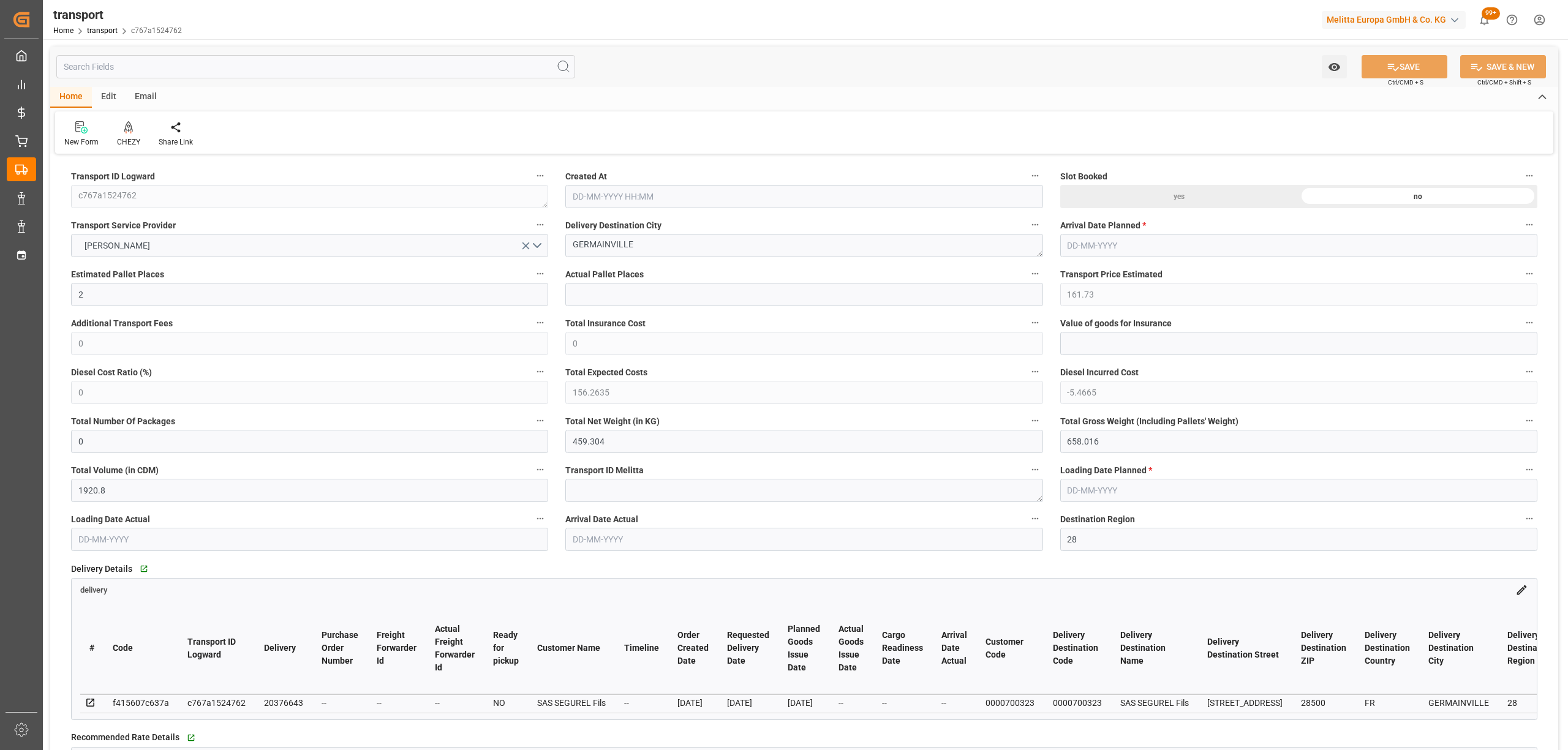
type input "[DATE]"
drag, startPoint x: 571, startPoint y: 242, endPoint x: 536, endPoint y: 242, distance: 35.0
drag, startPoint x: 677, startPoint y: 259, endPoint x: 684, endPoint y: 246, distance: 14.8
drag, startPoint x: 684, startPoint y: 246, endPoint x: 547, endPoint y: 248, distance: 137.0
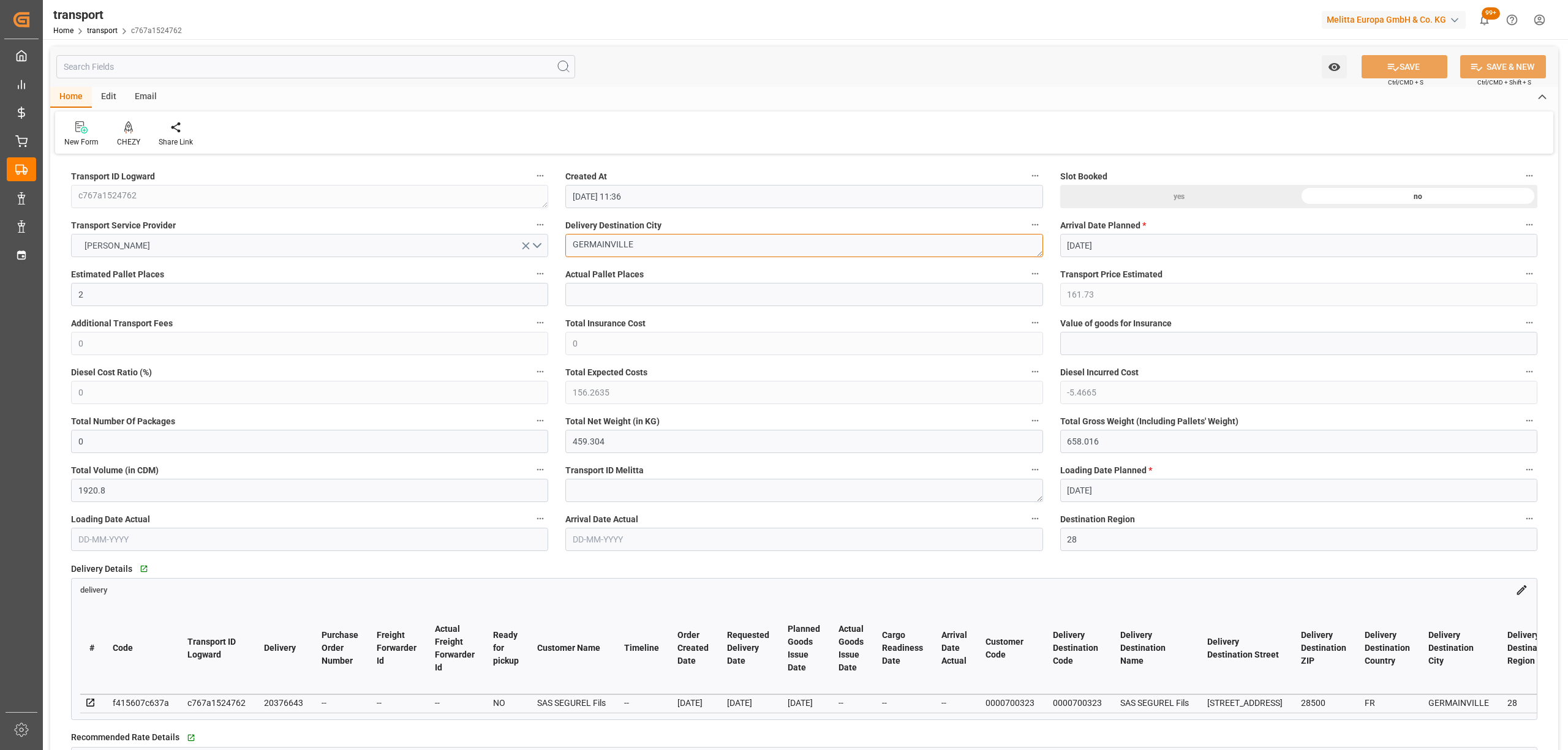
click at [131, 138] on div "CHEZY" at bounding box center [129, 142] width 23 height 11
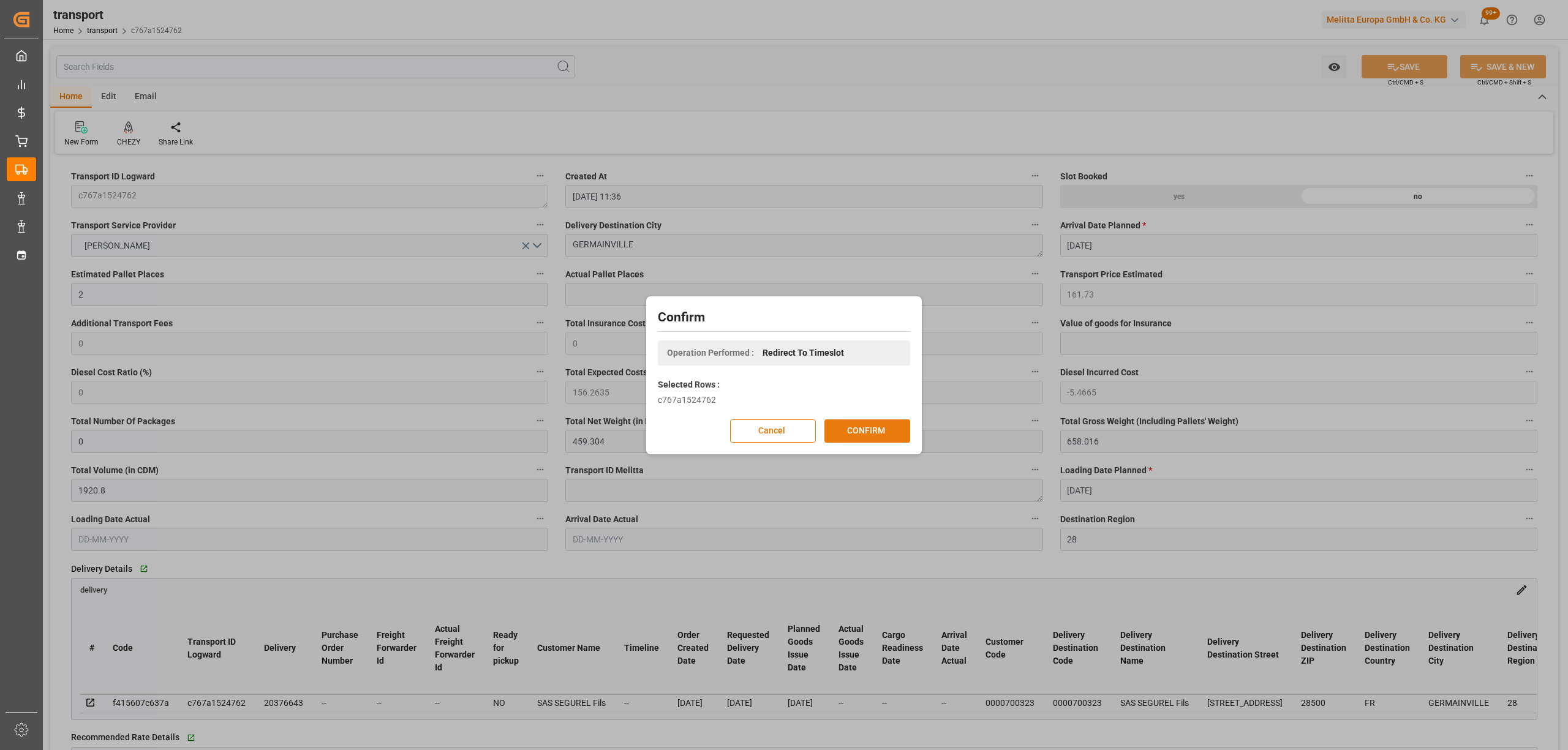
click at [871, 436] on button "CONFIRM" at bounding box center [867, 431] width 86 height 23
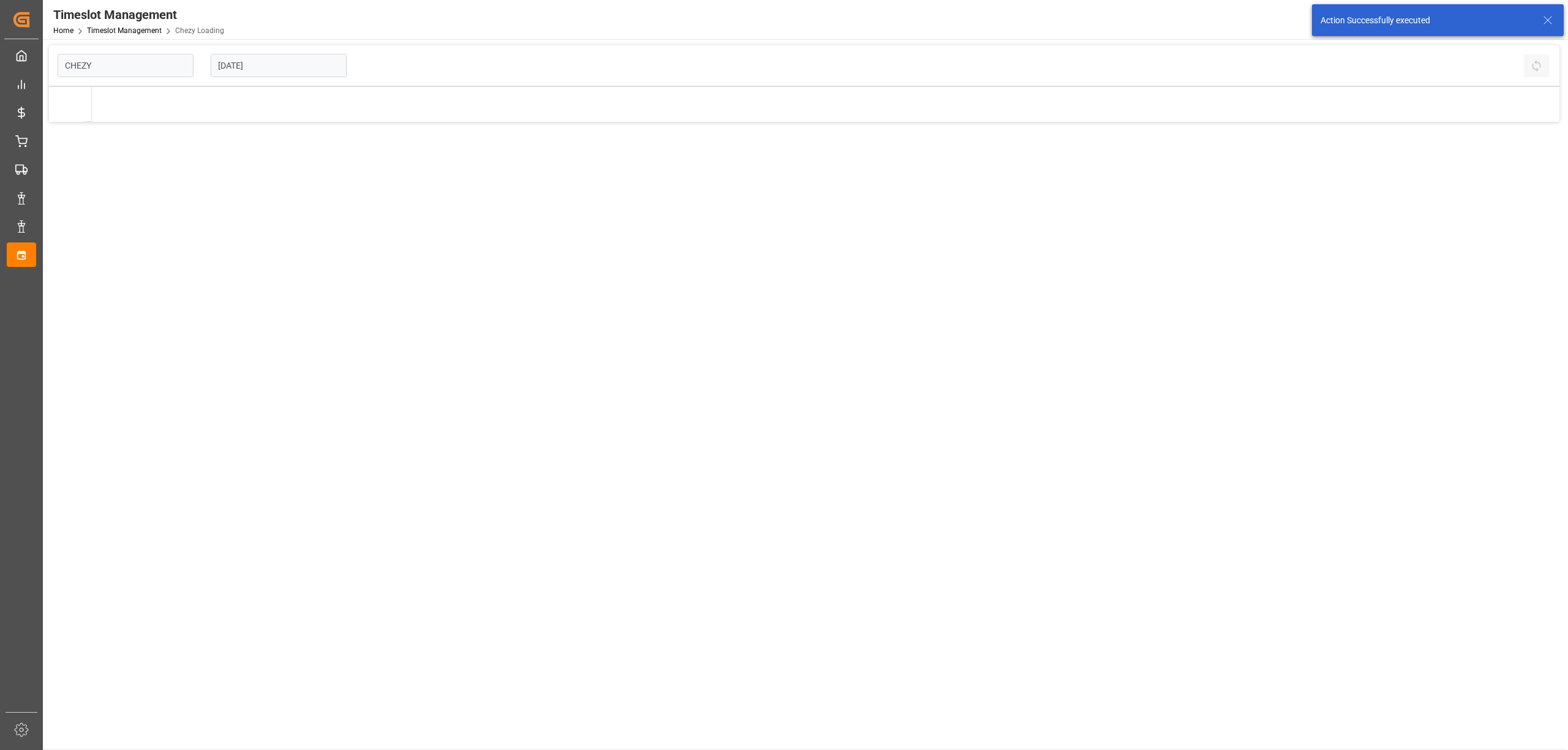
type input "Chezy Loading"
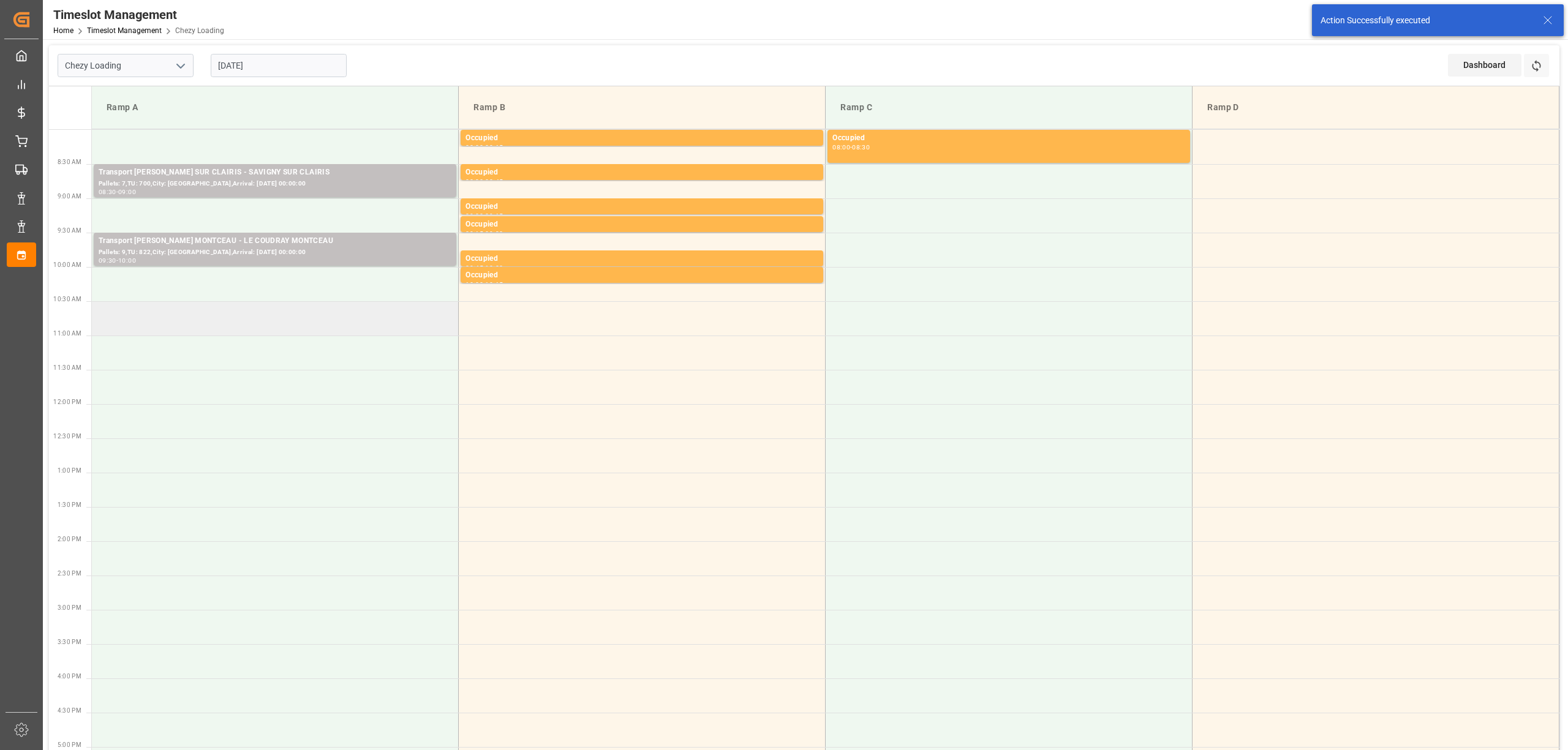
click at [262, 317] on td at bounding box center [275, 319] width 367 height 34
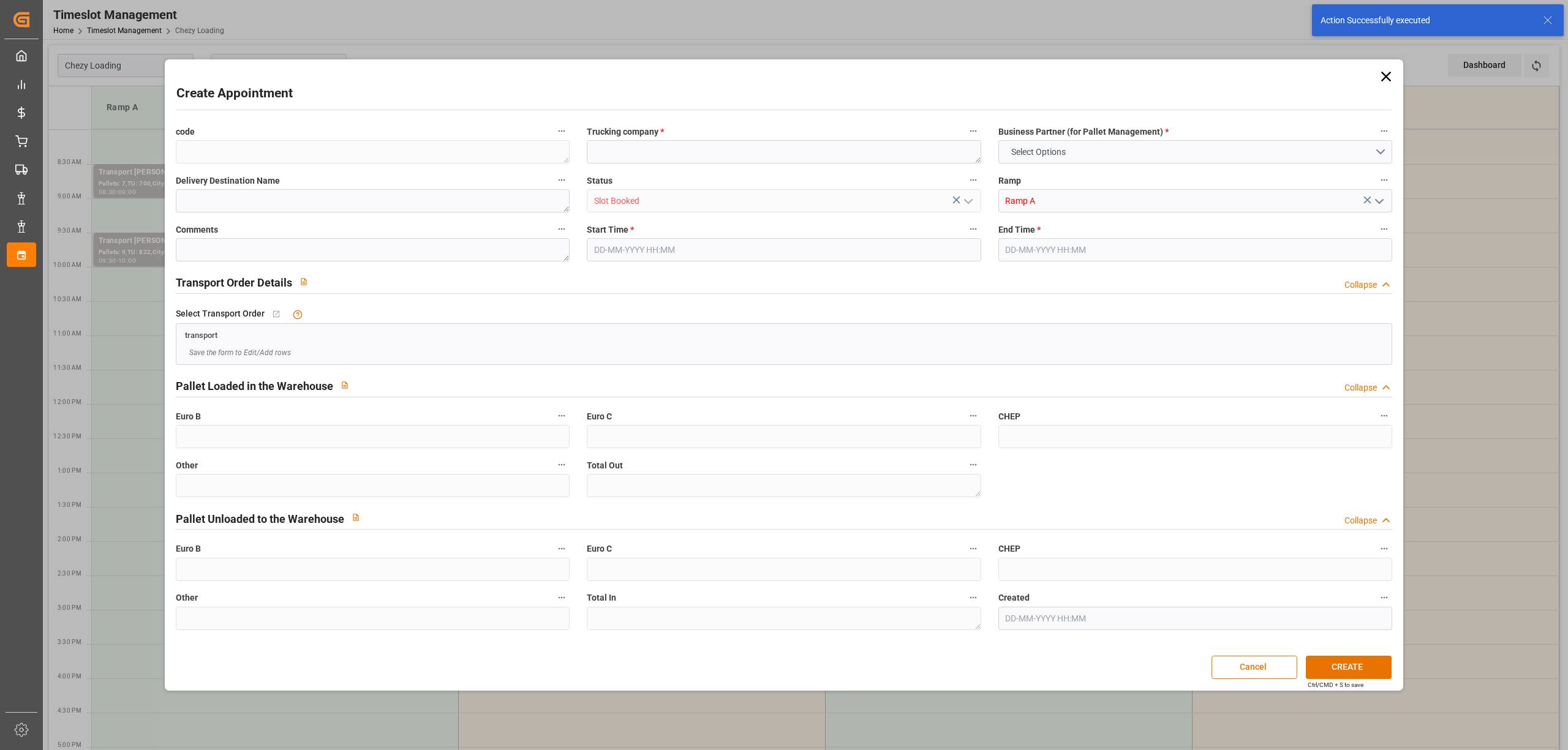
type input "0"
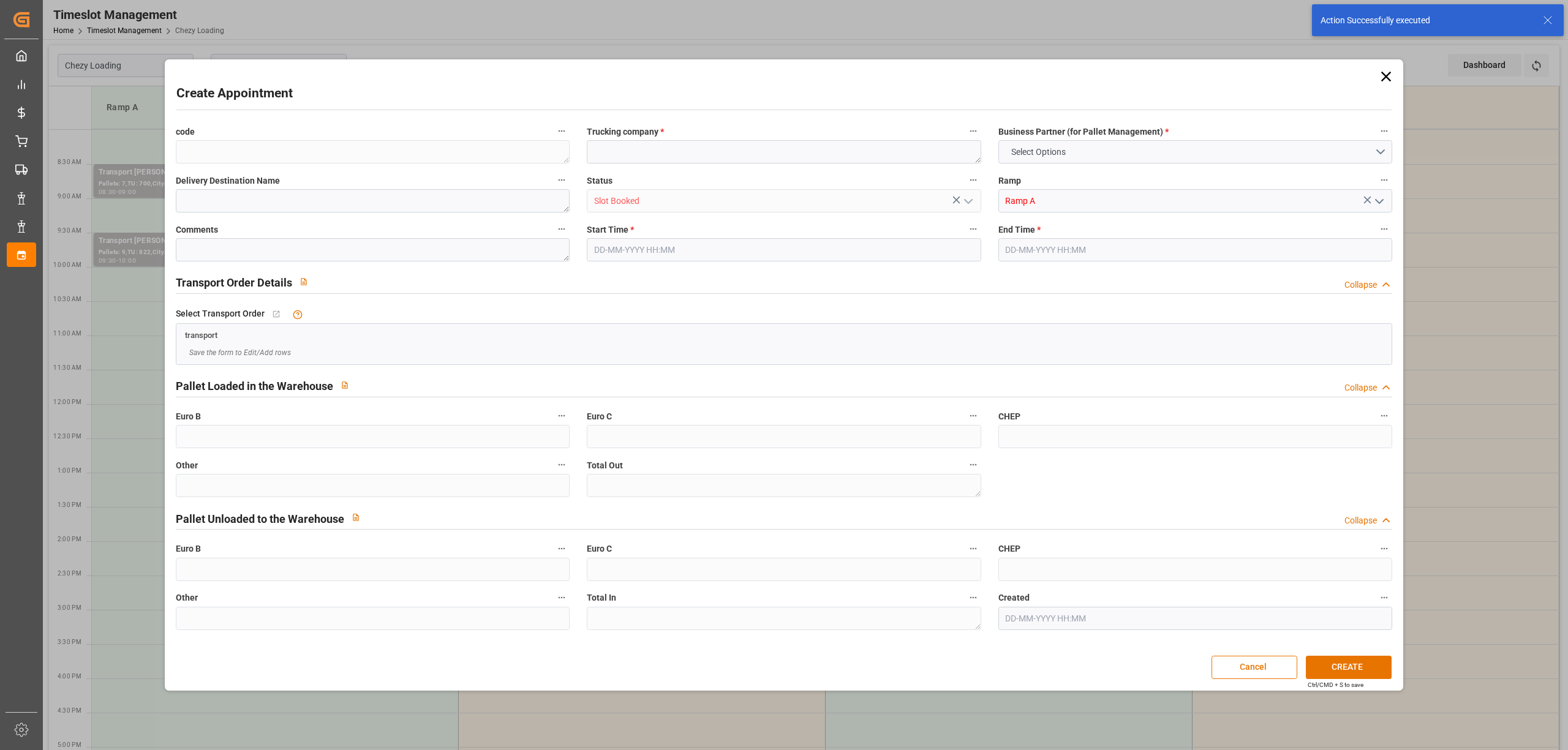
type input "0"
type input "02-09-2025 10:30"
type input "02-09-2025 10:45"
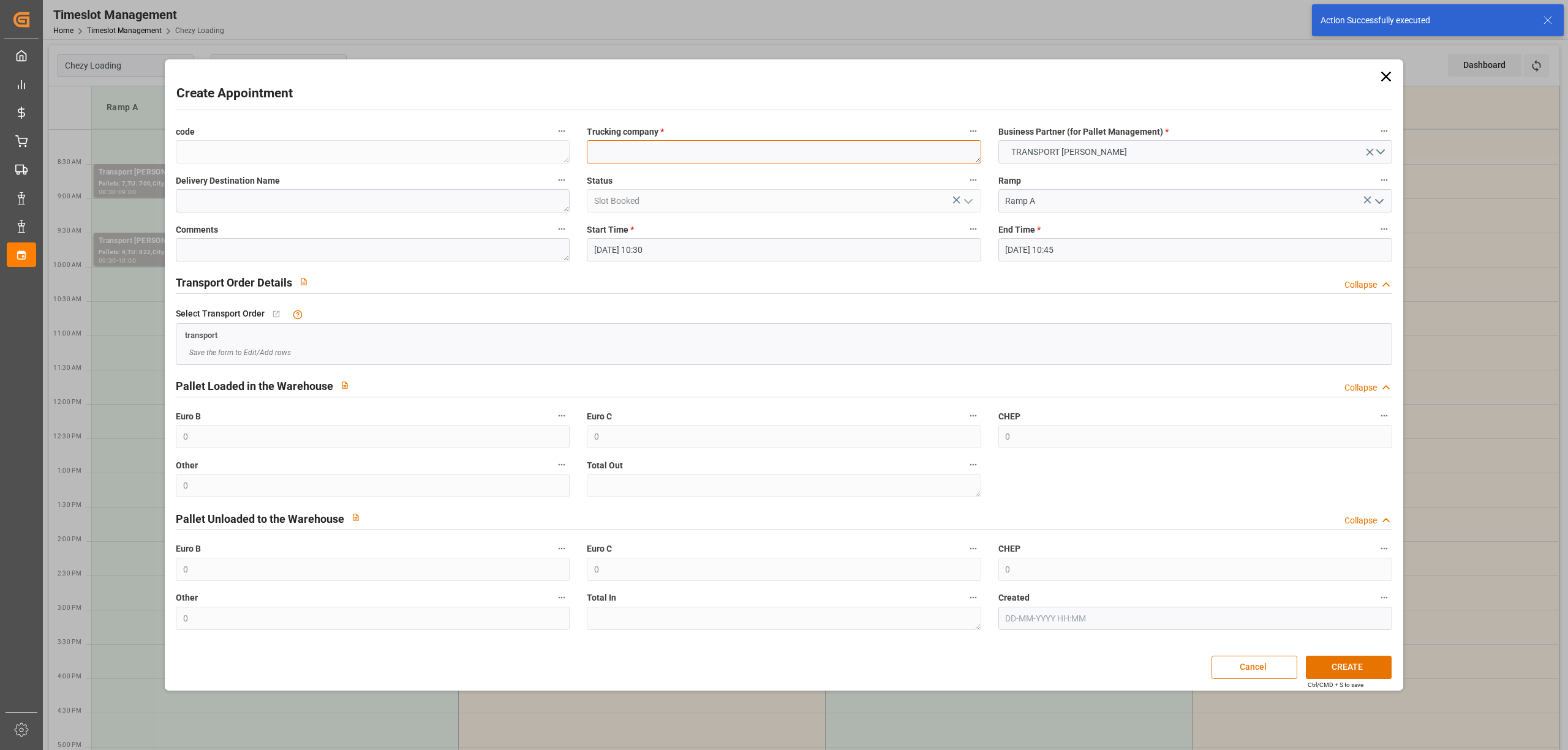
paste textarea "GERMAINVILLE"
type textarea "GERMAINVILLE"
click at [1125, 267] on div "Transport Order Details Collapse" at bounding box center [784, 283] width 1233 height 35
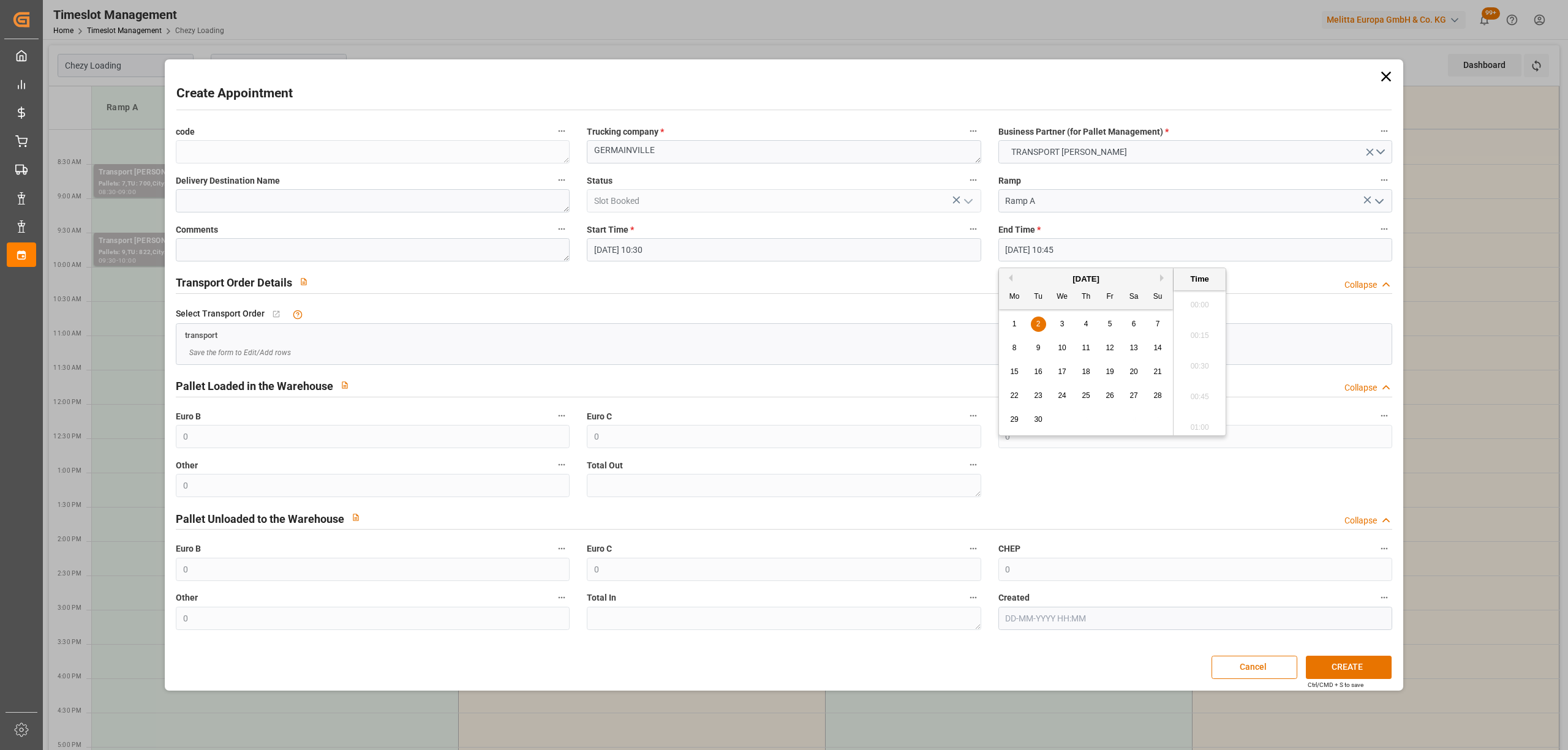
click at [1118, 246] on input "02-09-2025 10:45" at bounding box center [1196, 250] width 394 height 23
click at [1032, 320] on div "2" at bounding box center [1039, 324] width 15 height 14
drag, startPoint x: 1202, startPoint y: 394, endPoint x: 1208, endPoint y: 400, distance: 8.5
click at [1202, 395] on li "11:00" at bounding box center [1200, 394] width 52 height 30
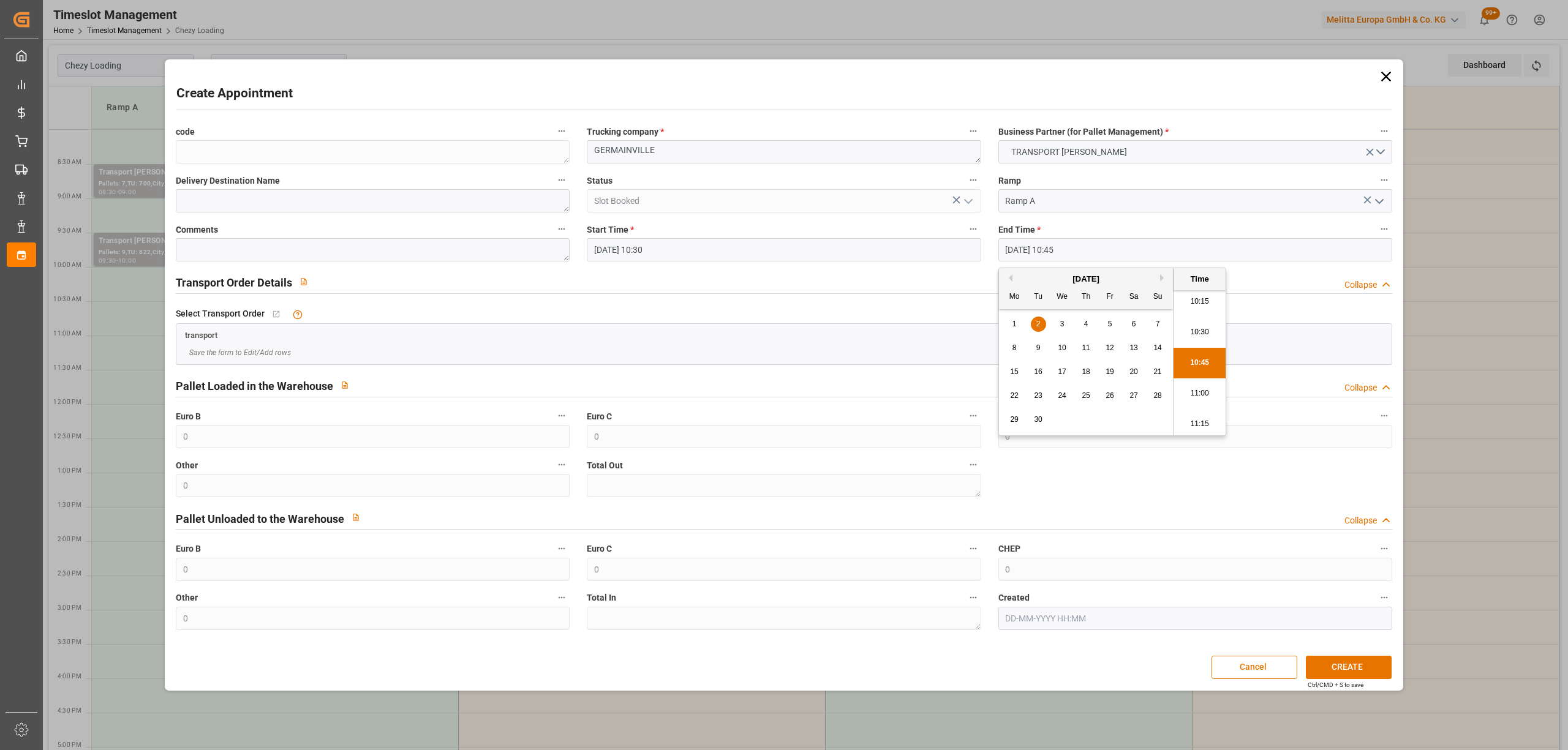
type input "02-09-2025 11:00"
click at [1337, 667] on button "CREATE" at bounding box center [1348, 667] width 86 height 23
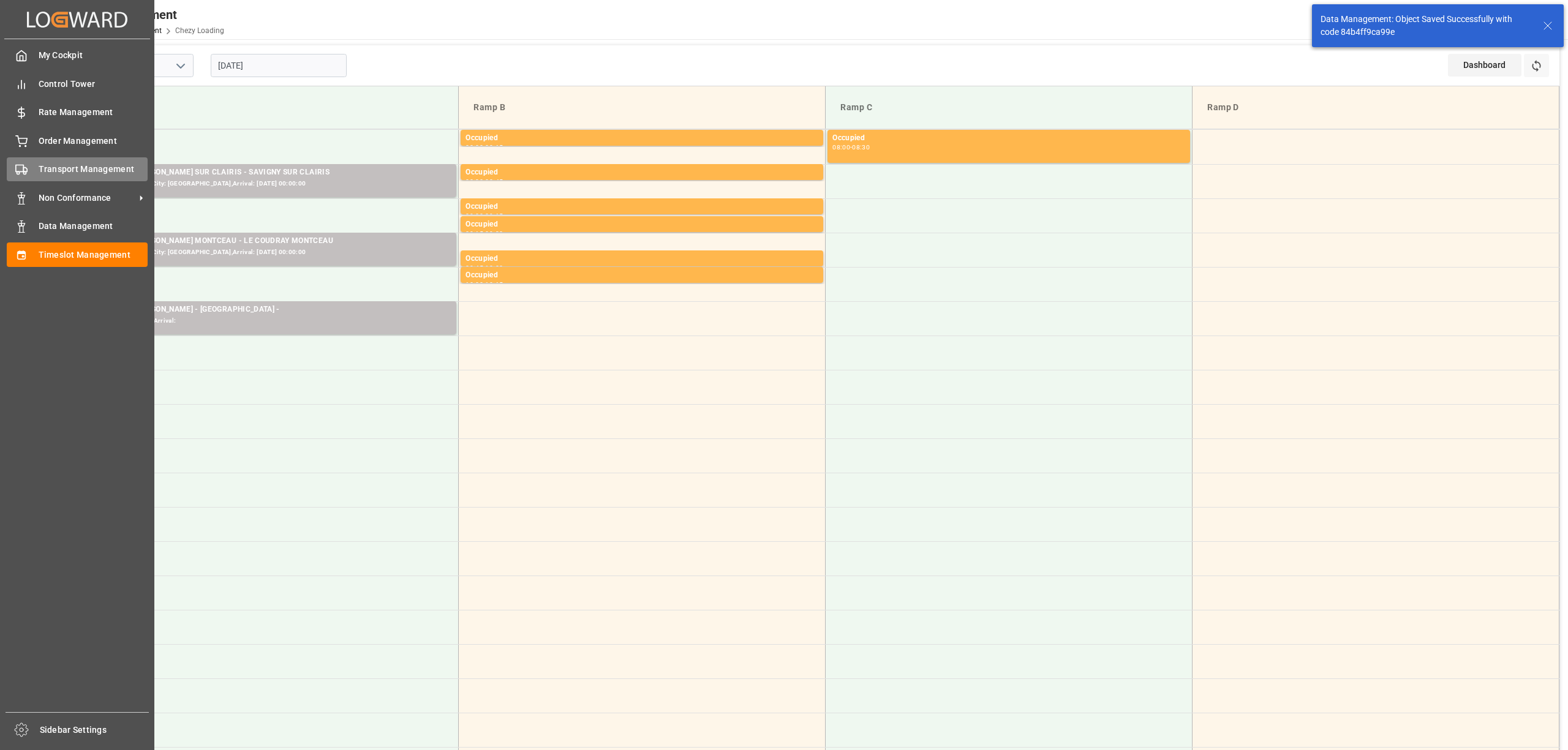
click at [30, 169] on div "Transport Management Transport Management" at bounding box center [77, 169] width 141 height 24
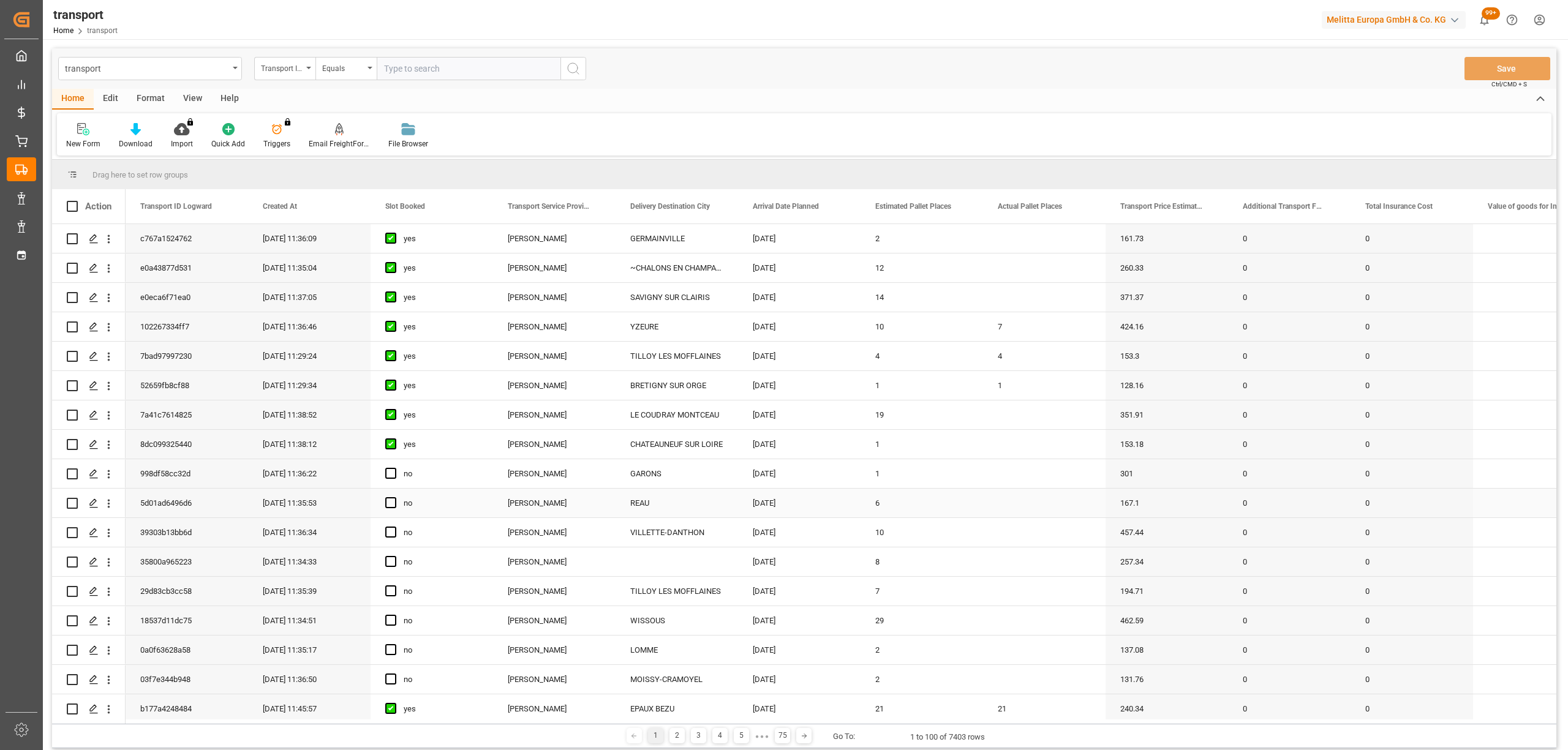
scroll to position [81, 0]
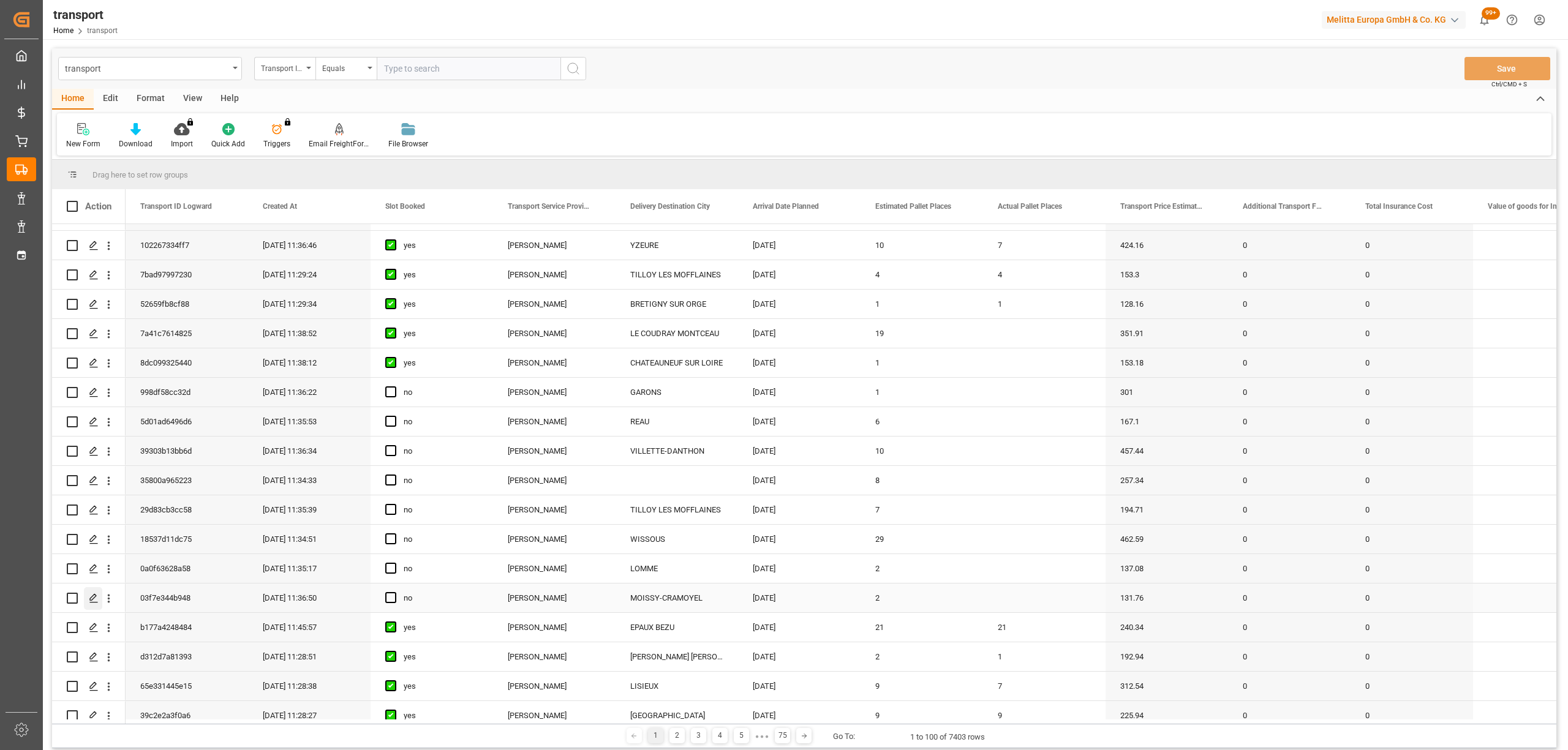
click at [91, 600] on polygon "Press SPACE to select this row." at bounding box center [93, 597] width 6 height 6
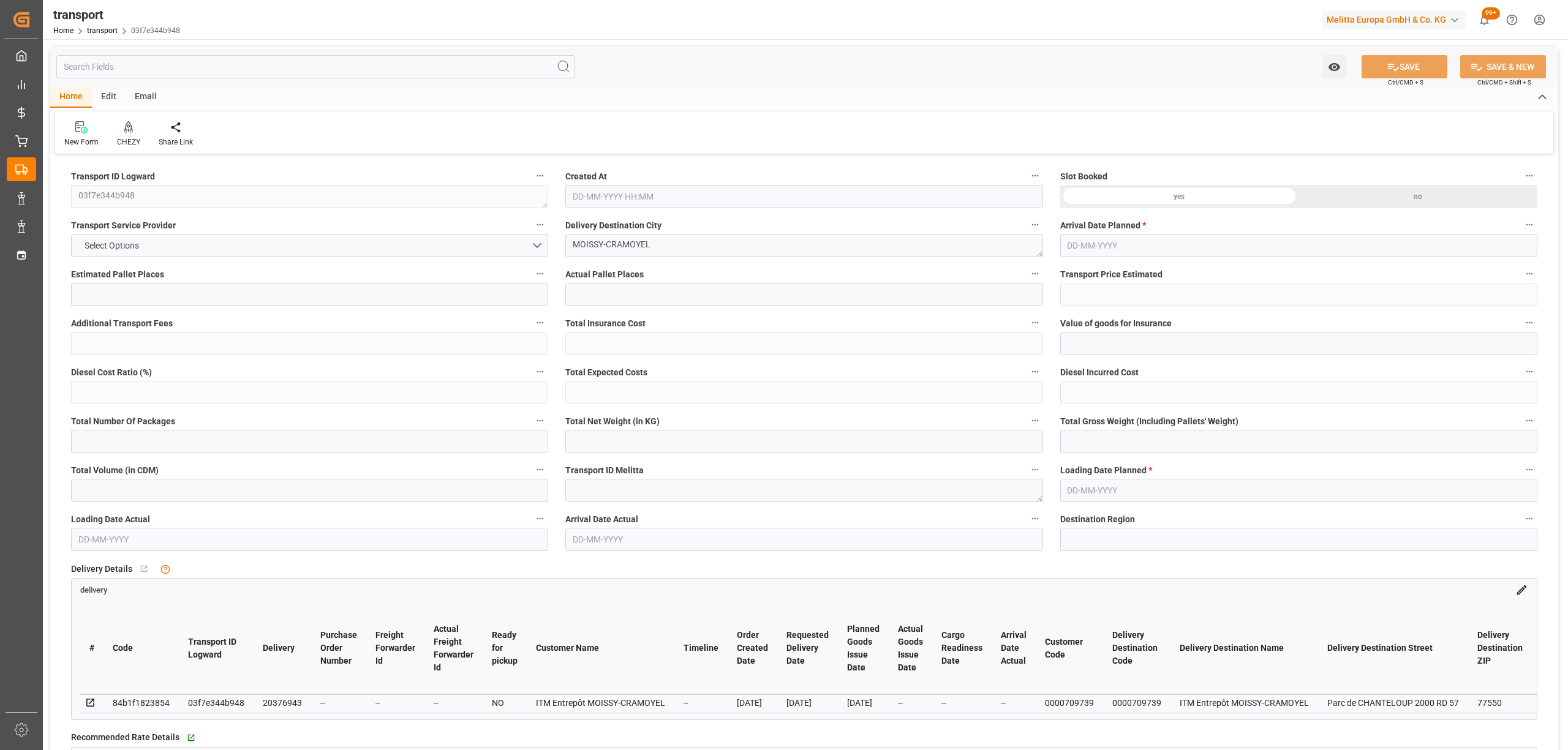
type input "2"
type input "131.76"
type input "0"
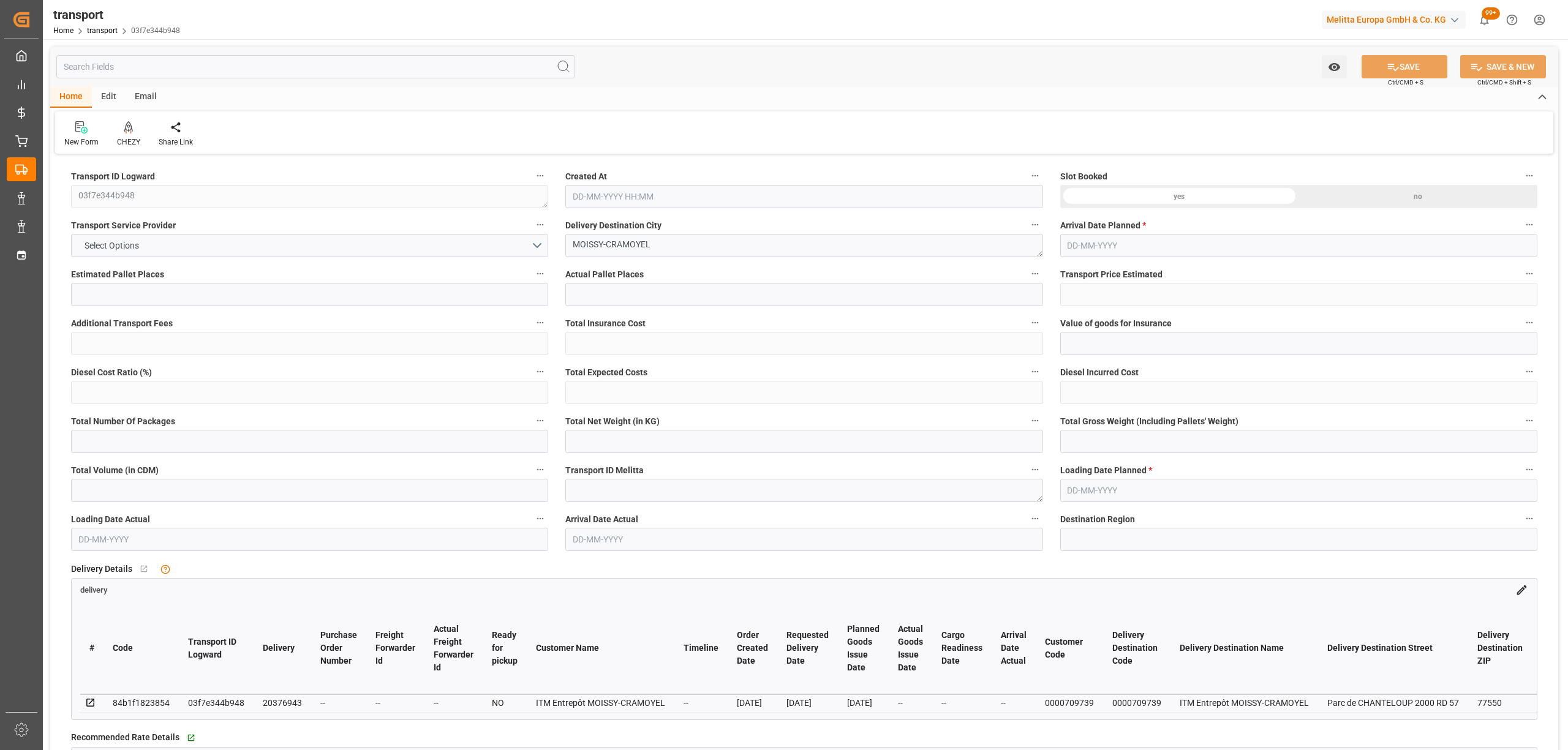
type input "127.3065"
type input "-4.4535"
type input "0"
type input "258.112"
type input "516"
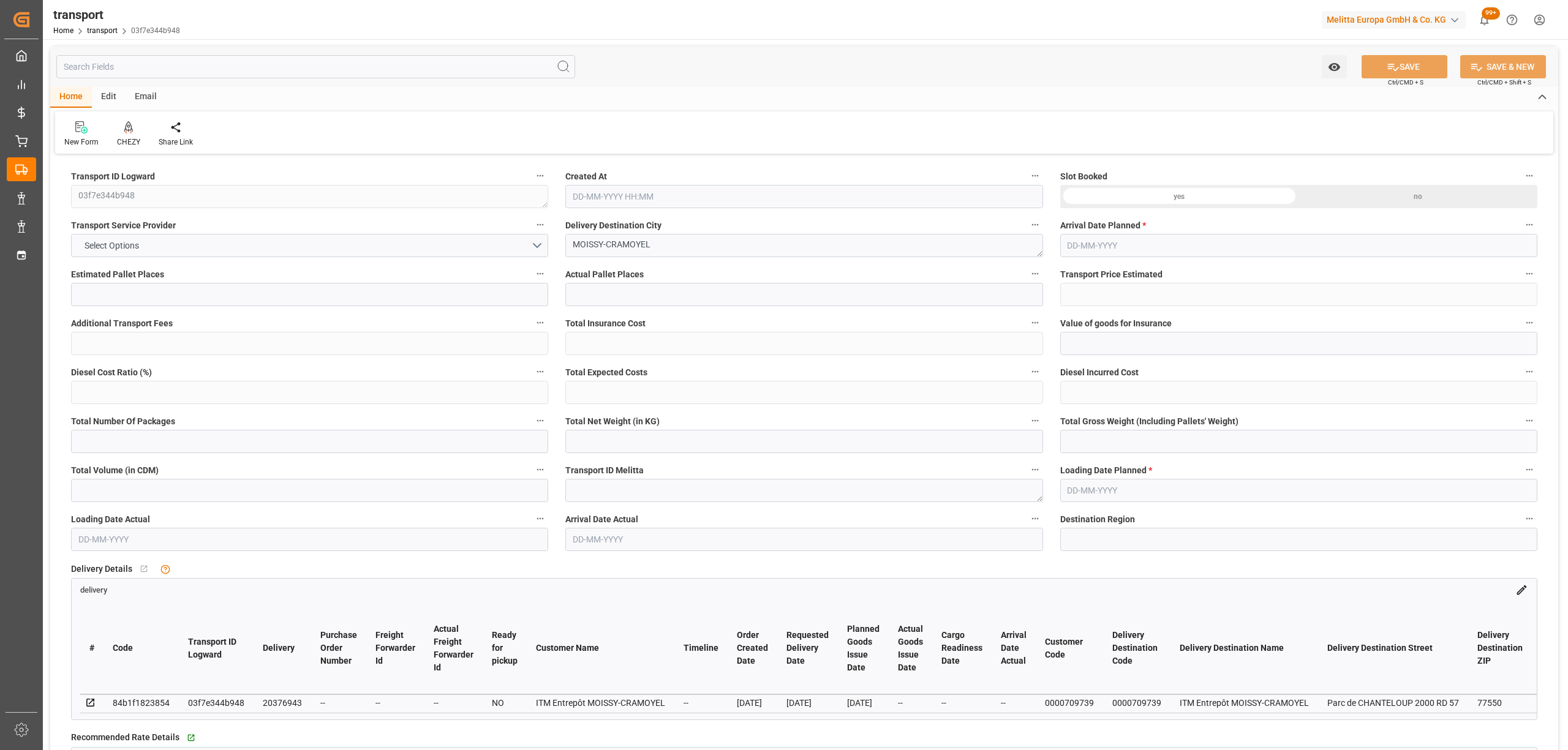
type input "2219.584"
type input "77"
type input "2"
type input "0"
type input "2"
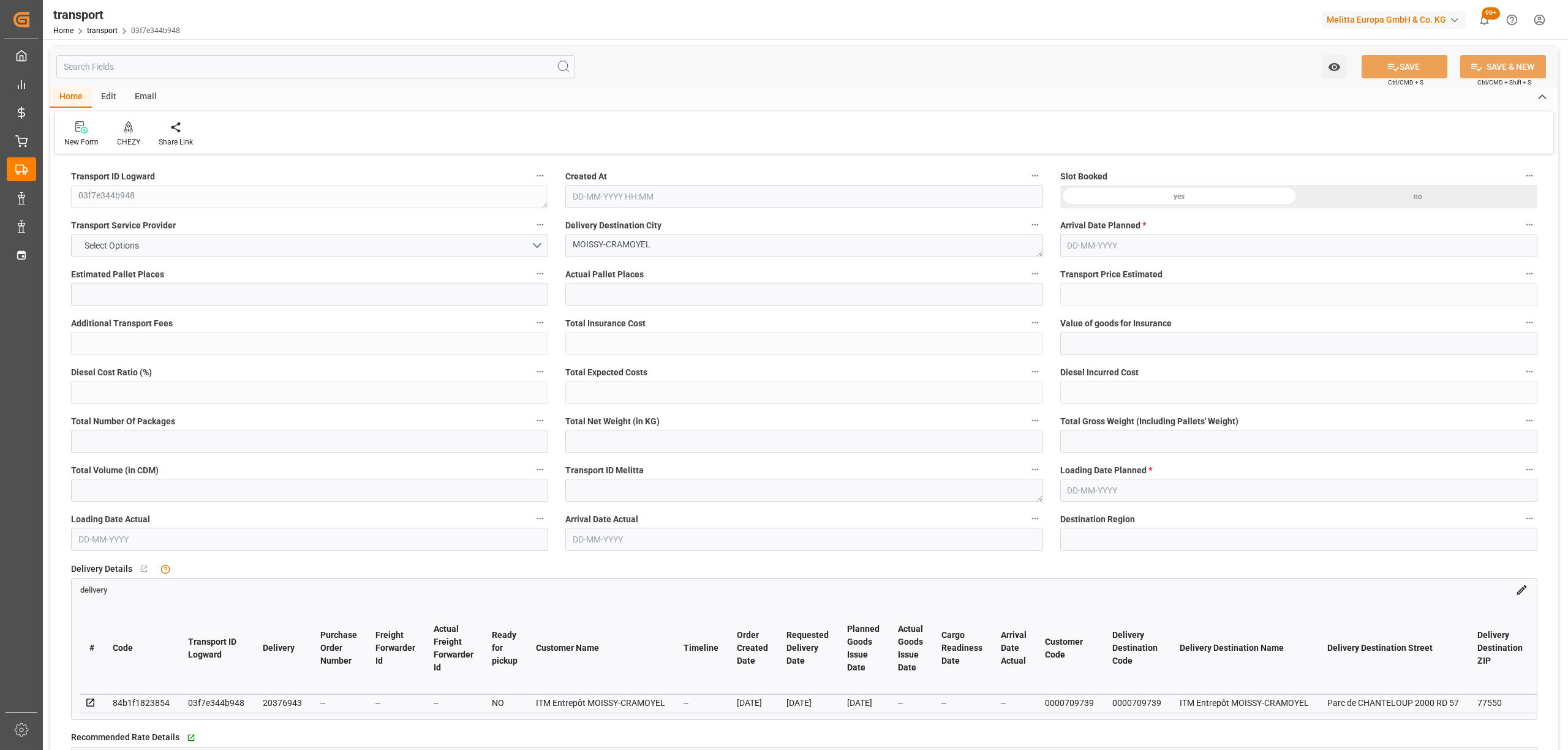
type input "101"
type input "435.2"
type input "0"
type input "4710.8598"
type input "0"
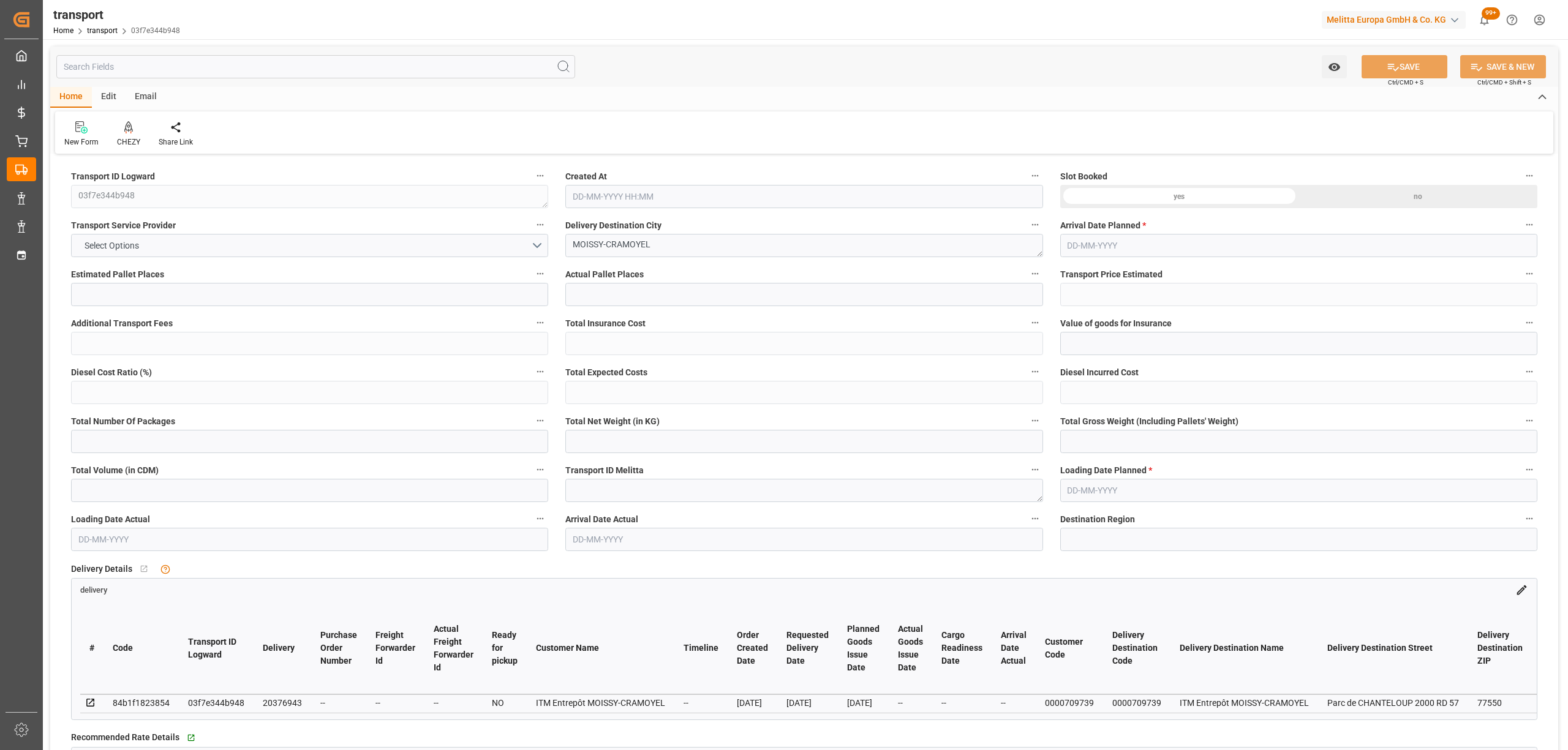
type input "0"
type input "21"
type input "35"
type input "27-08-2025 11:36"
type input "[DATE]"
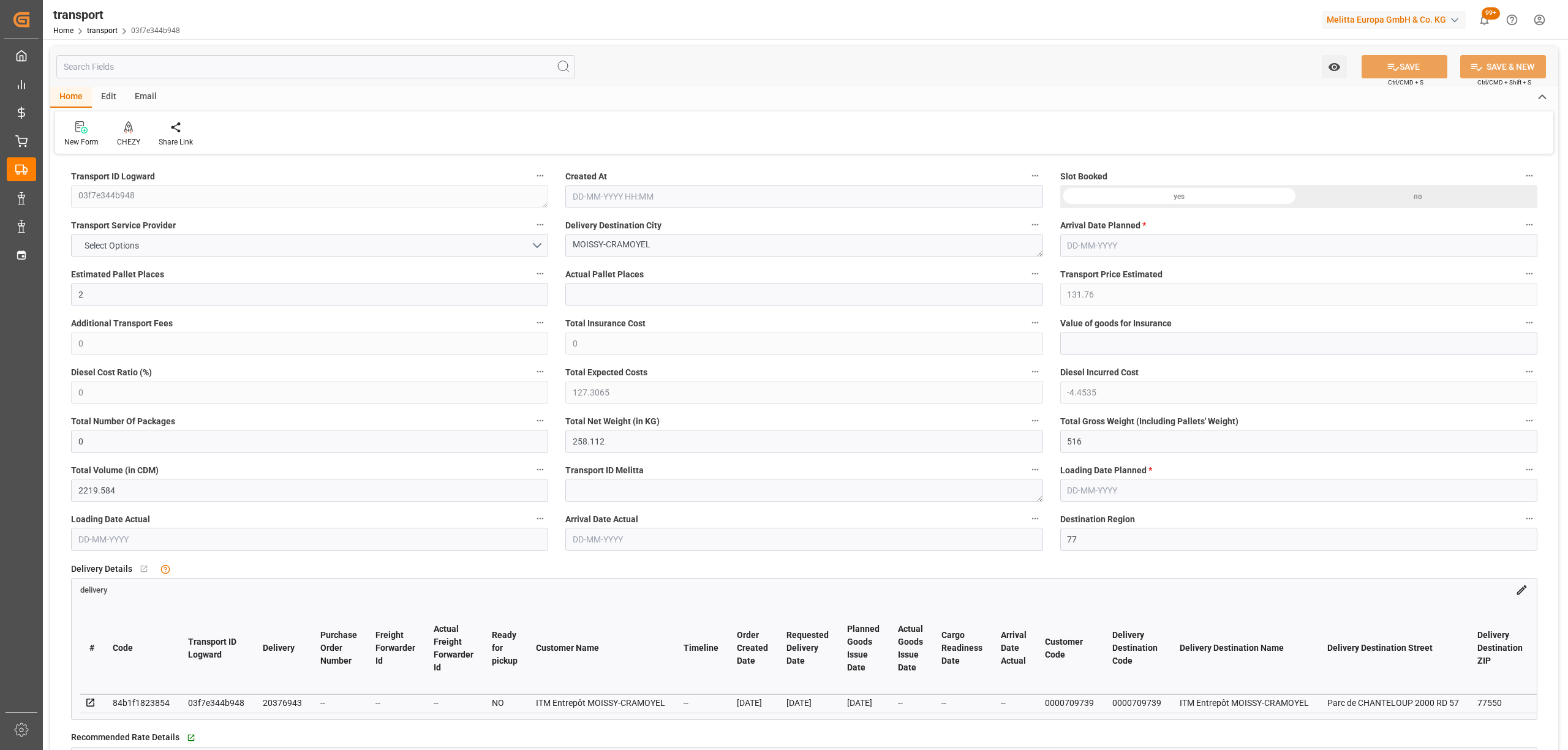
type input "[DATE]"
click at [130, 121] on icon at bounding box center [129, 127] width 8 height 12
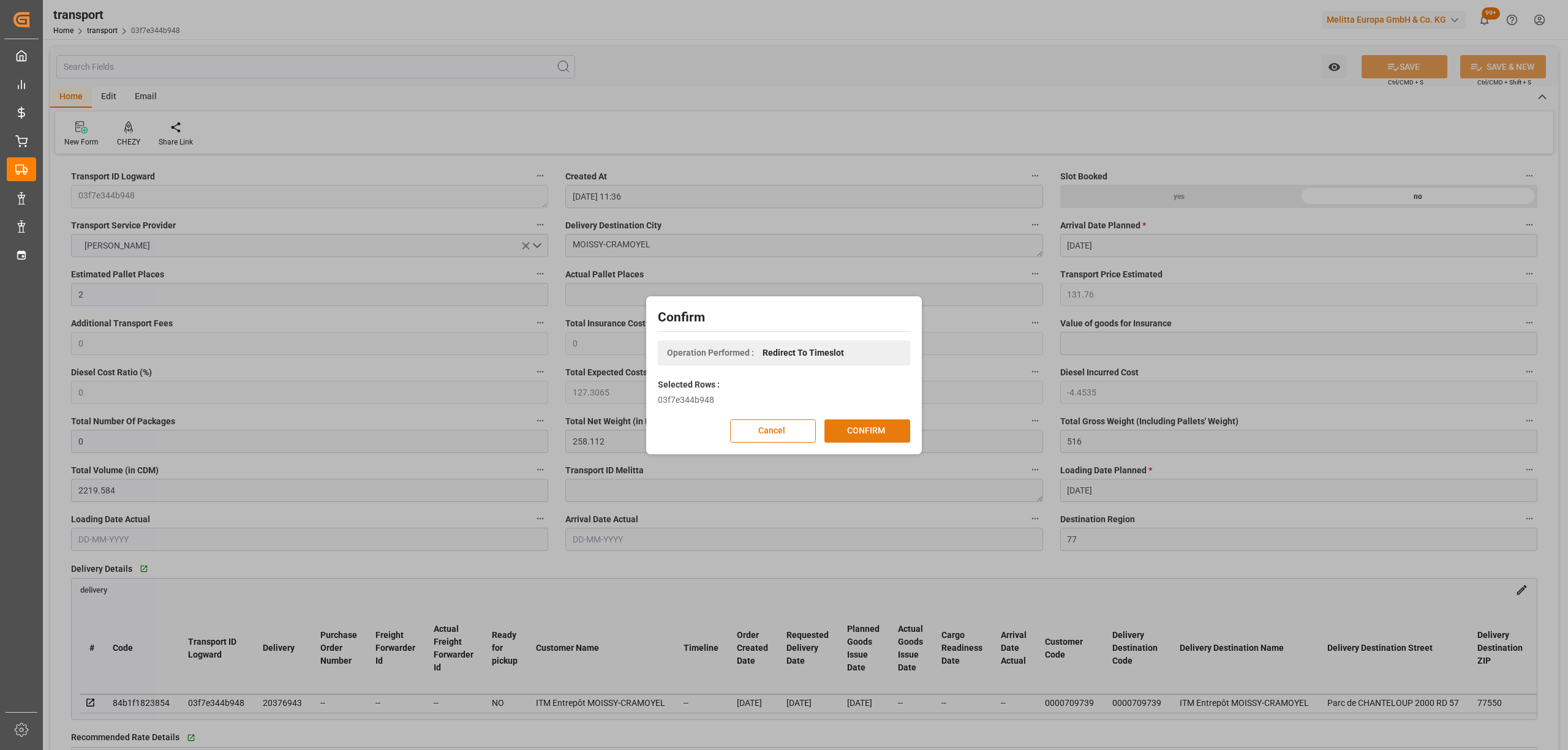
click at [885, 429] on button "CONFIRM" at bounding box center [867, 431] width 86 height 23
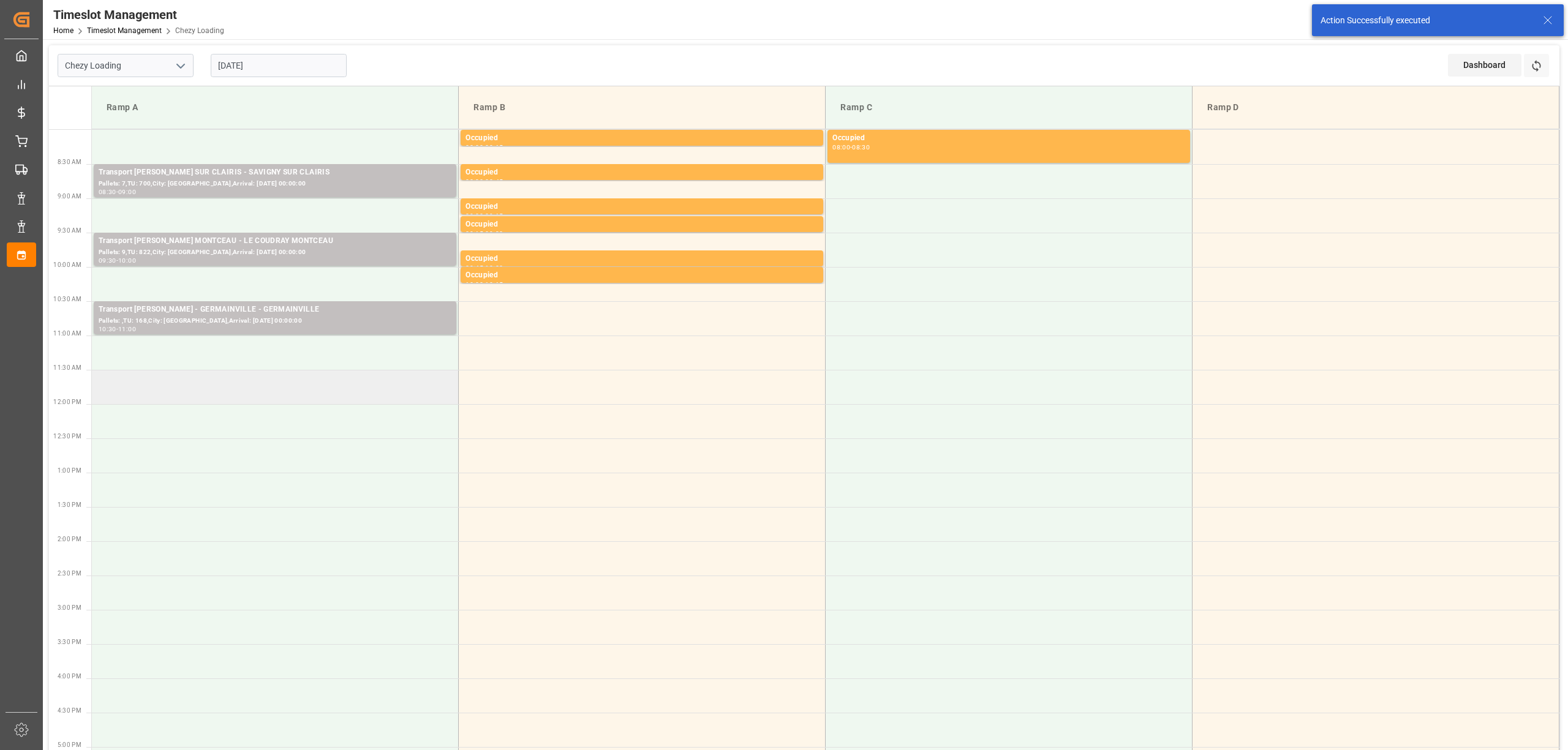
click at [248, 392] on td at bounding box center [275, 387] width 367 height 34
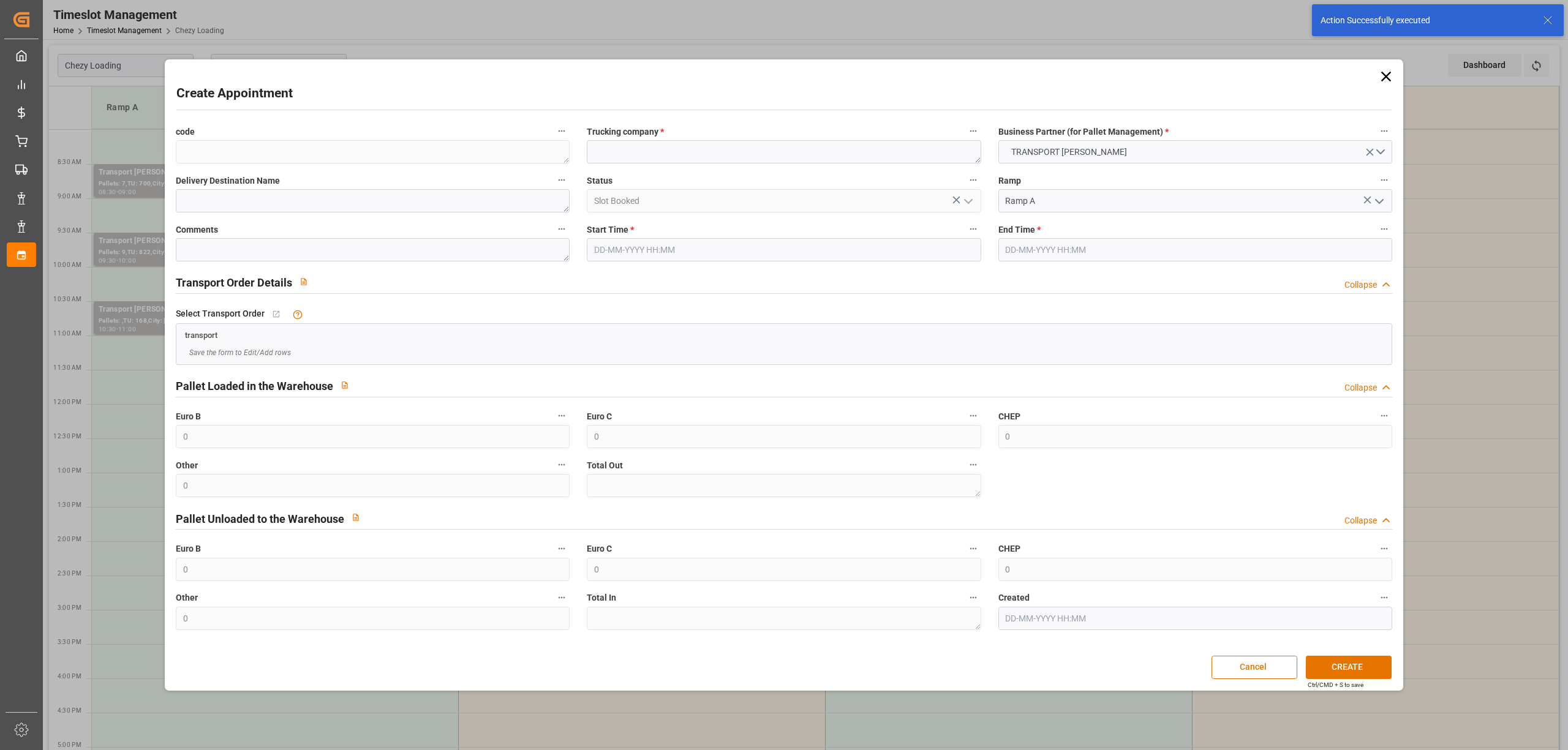
type input "[DATE] 11:30"
type input "[DATE] 11:45"
click at [655, 149] on textarea at bounding box center [784, 152] width 394 height 23
paste textarea "MOISSY-CRAMOYEL"
type textarea "MOISSY-CRAMOYEL"
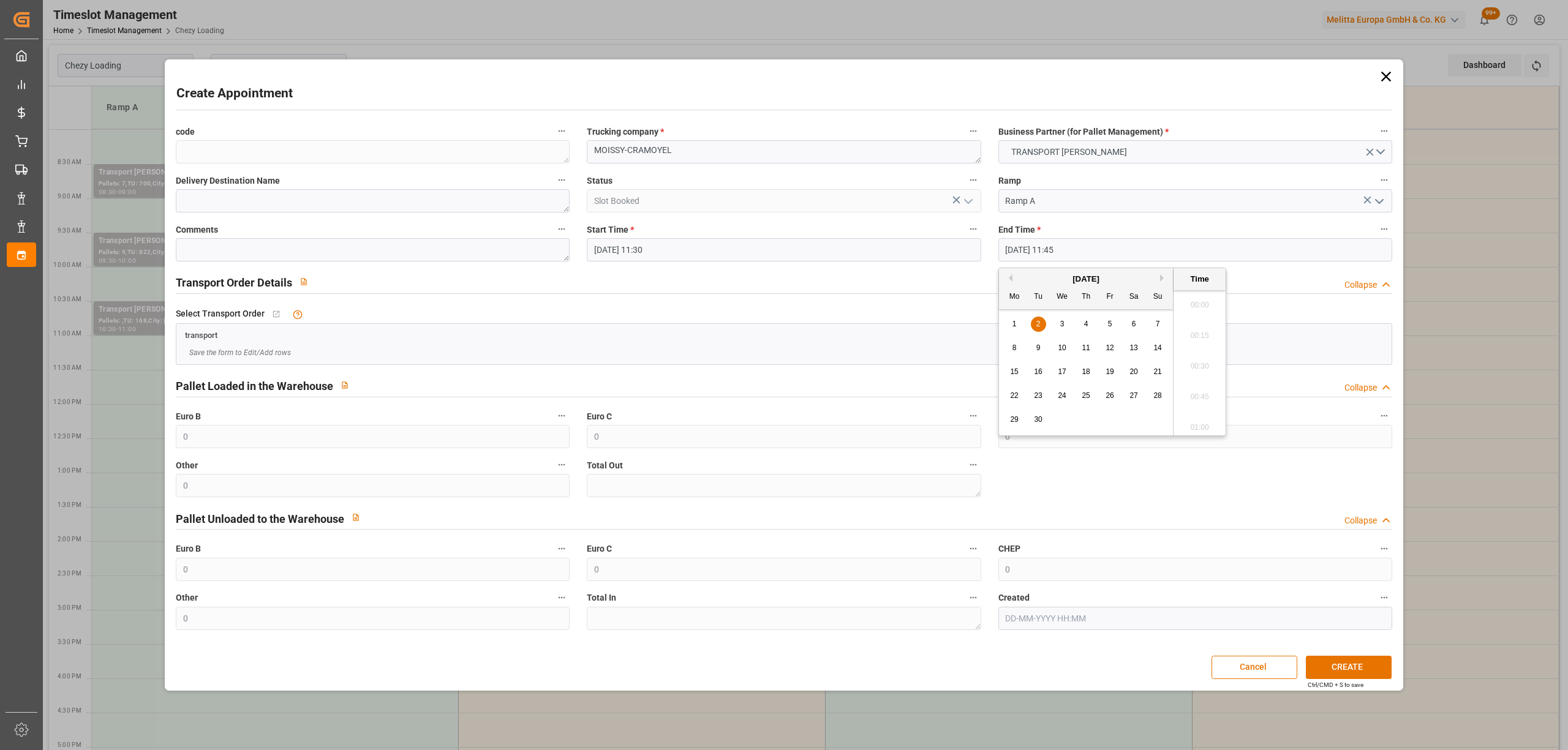
click at [1084, 253] on input "[DATE] 11:45" at bounding box center [1196, 250] width 394 height 23
click at [1039, 331] on div "2" at bounding box center [1039, 324] width 15 height 14
click at [1204, 400] on li "12:00" at bounding box center [1200, 394] width 52 height 30
type input "[DATE] 12:00"
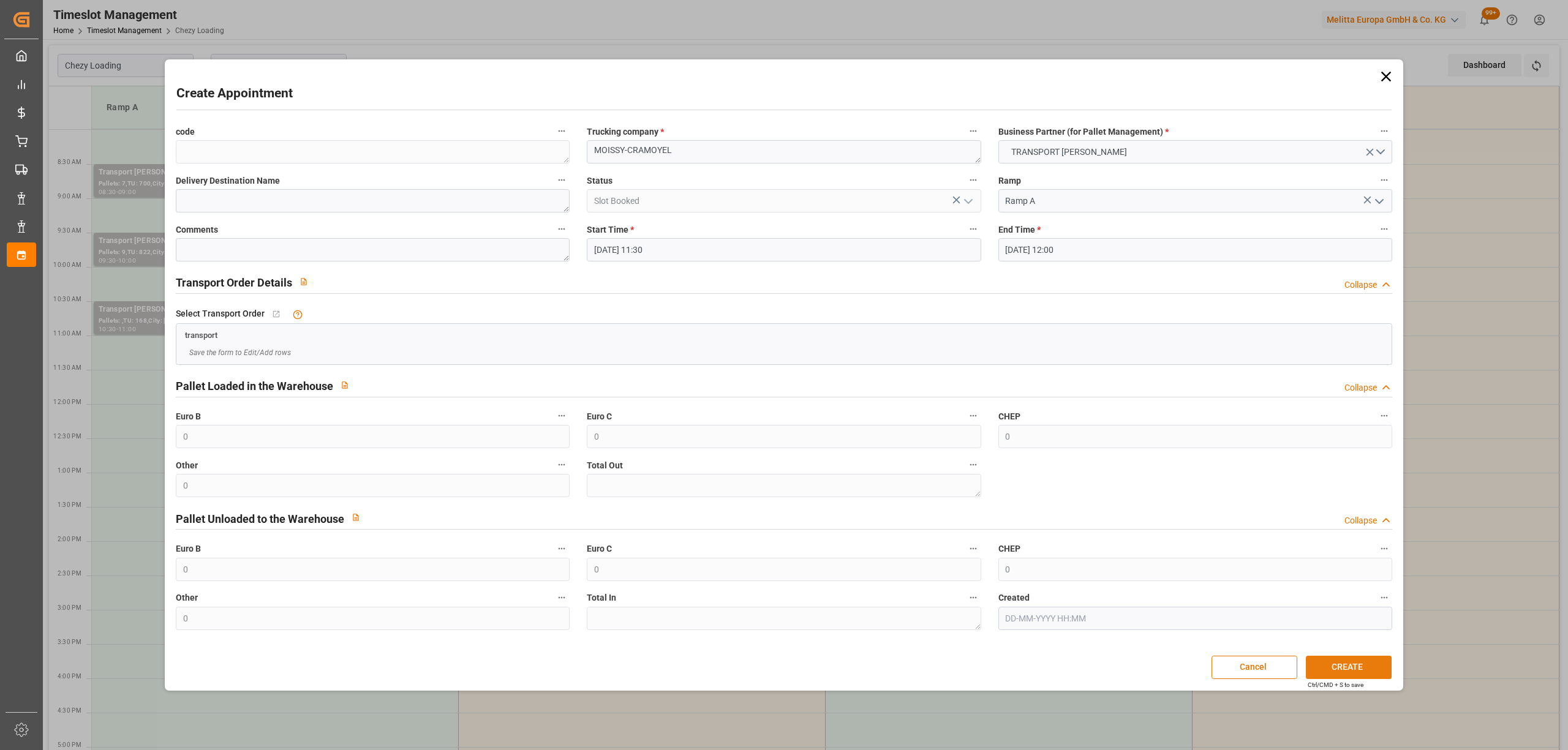
click at [1359, 677] on button "CREATE" at bounding box center [1348, 667] width 86 height 23
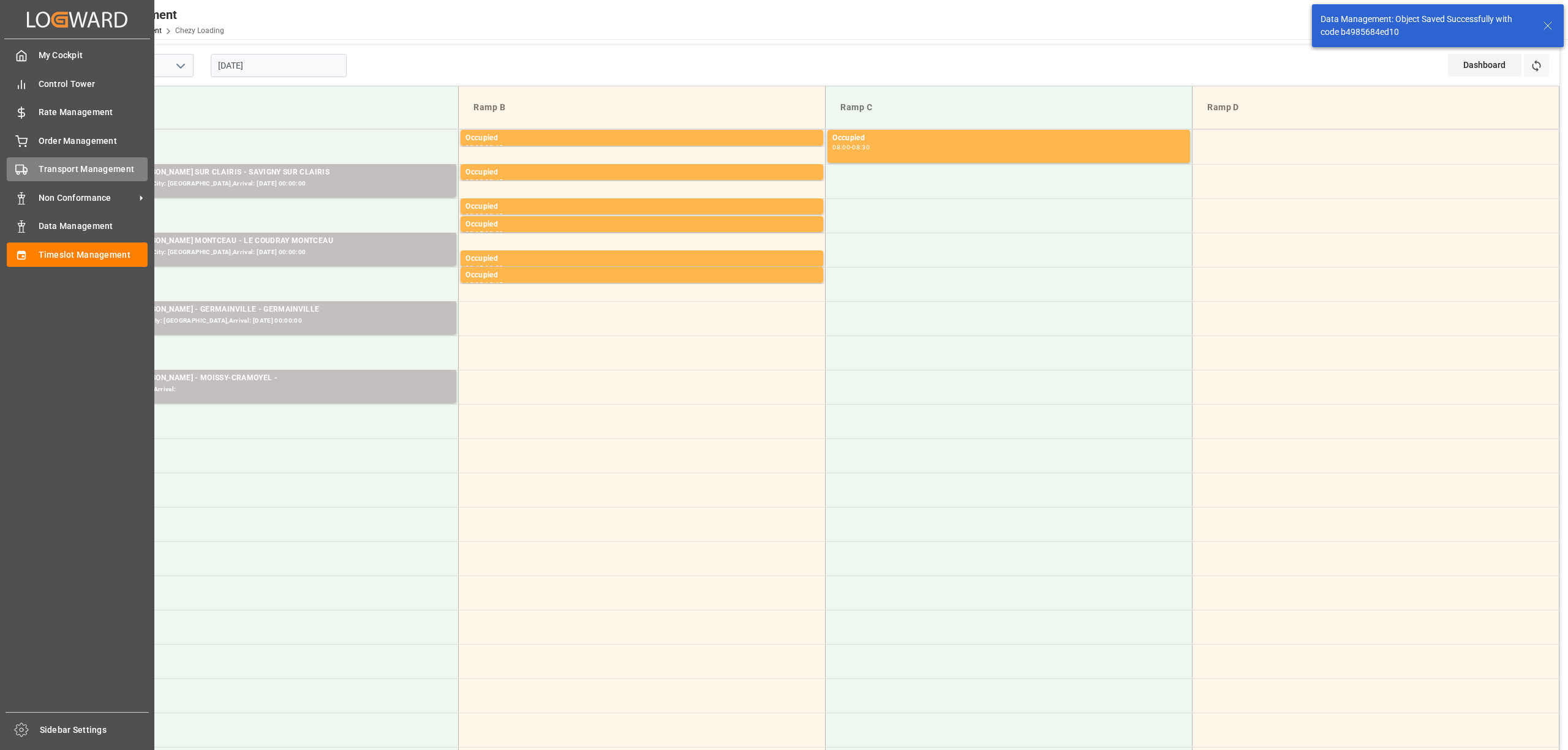
click at [25, 164] on icon at bounding box center [21, 170] width 12 height 12
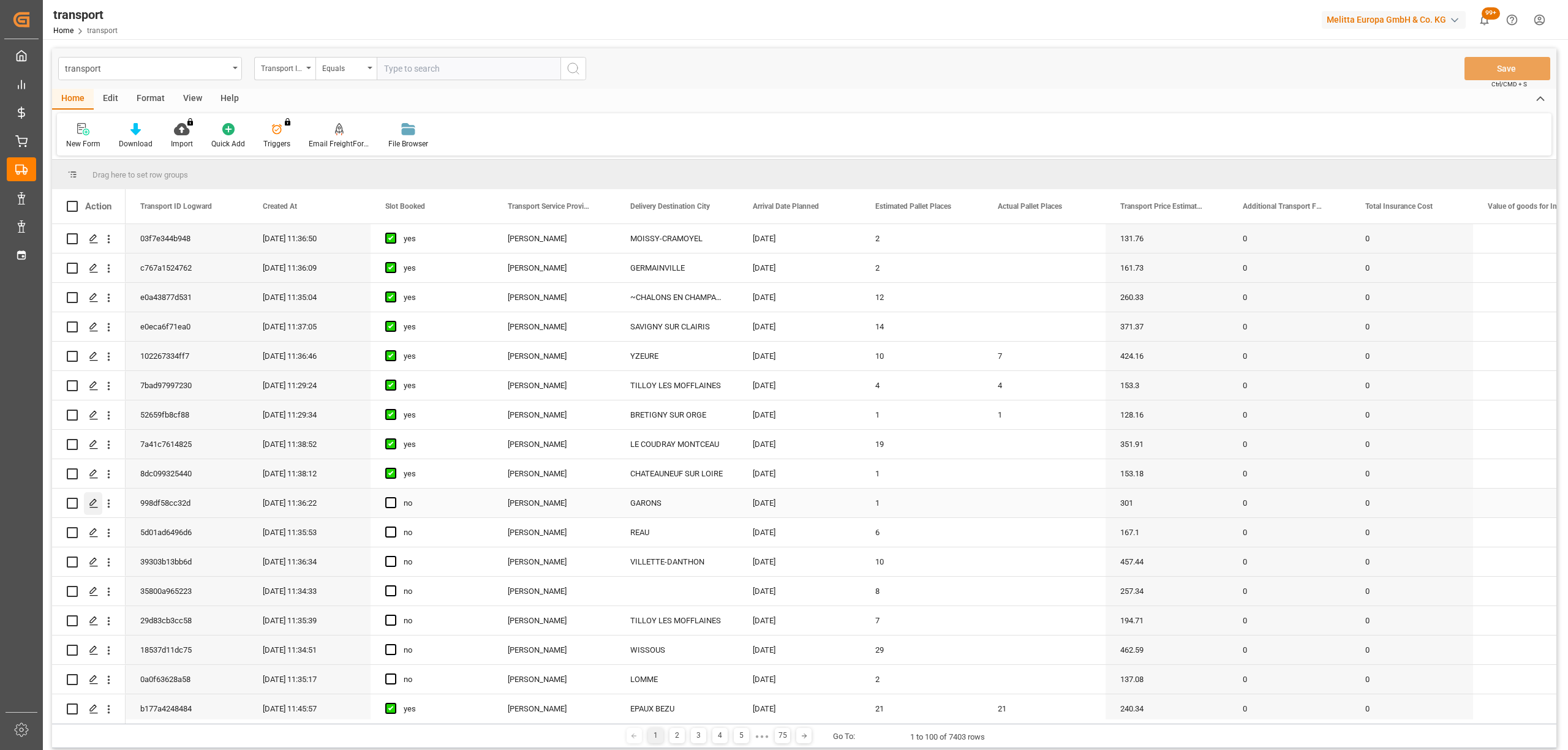
click at [93, 505] on icon "Press SPACE to select this row." at bounding box center [94, 503] width 10 height 10
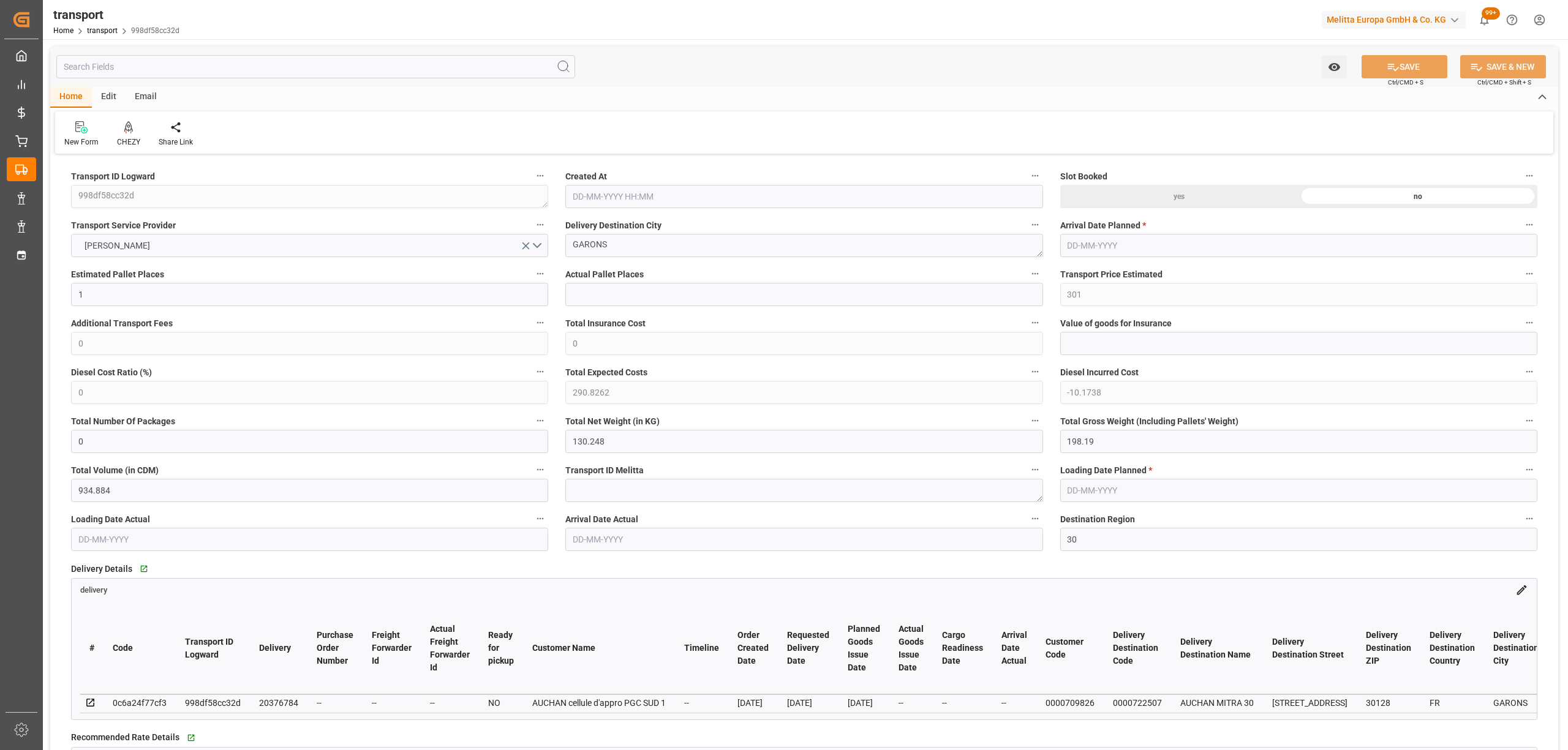
type input "27-08-2025 11:36"
type input "[DATE]"
drag, startPoint x: 613, startPoint y: 238, endPoint x: 506, endPoint y: 248, distance: 107.5
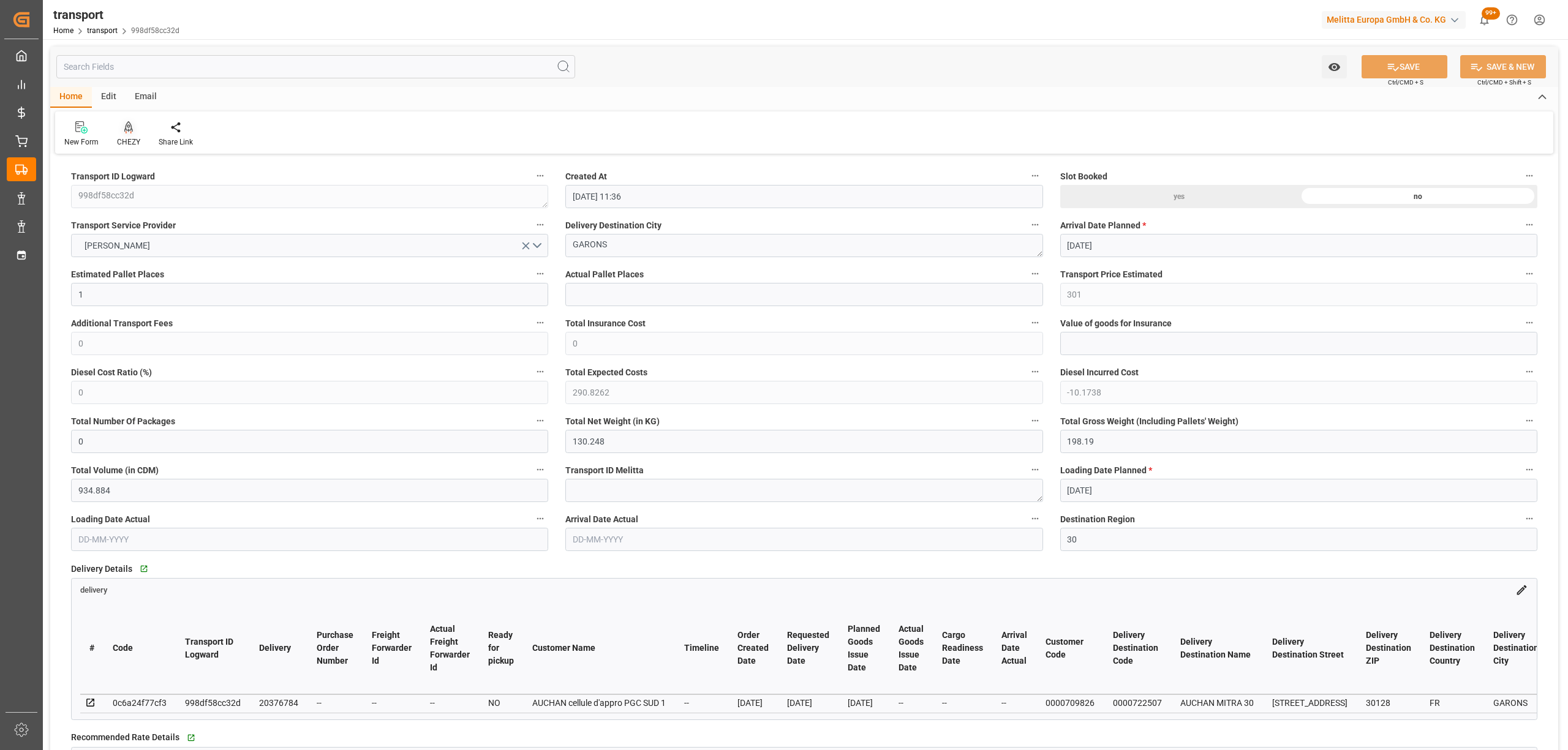
click at [123, 137] on div "CHEZY" at bounding box center [129, 142] width 23 height 11
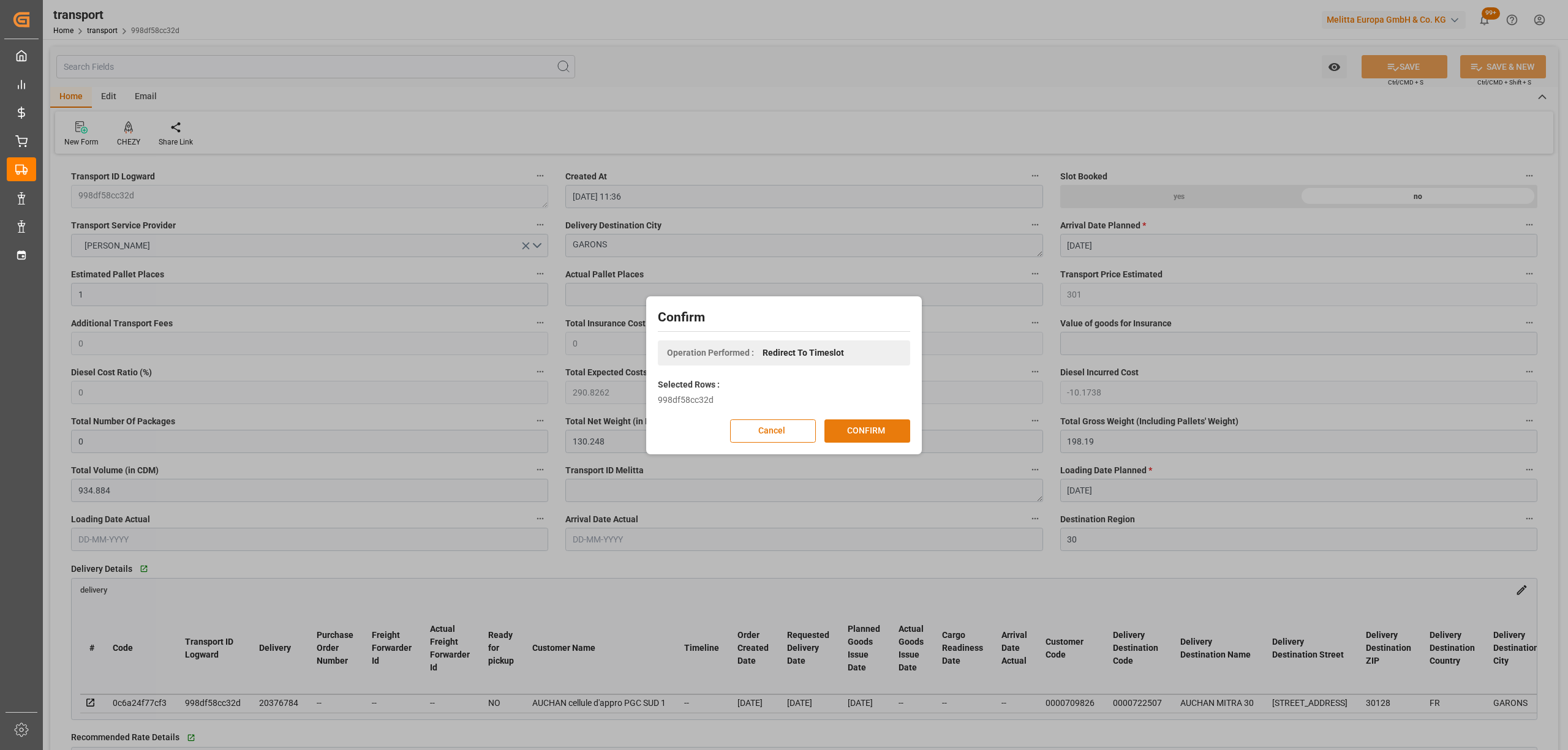
click at [871, 429] on button "CONFIRM" at bounding box center [867, 431] width 86 height 23
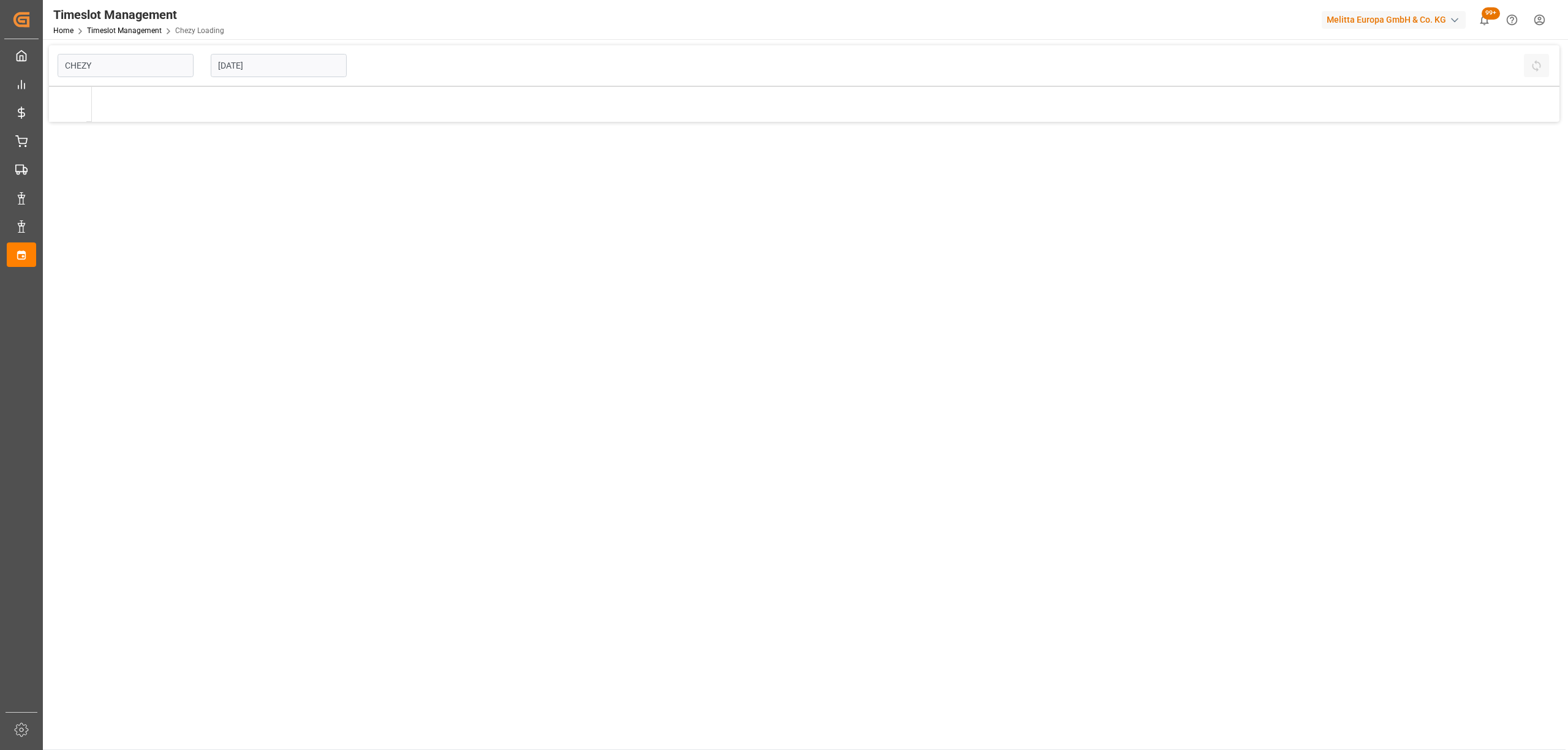
type input "Chezy Loading"
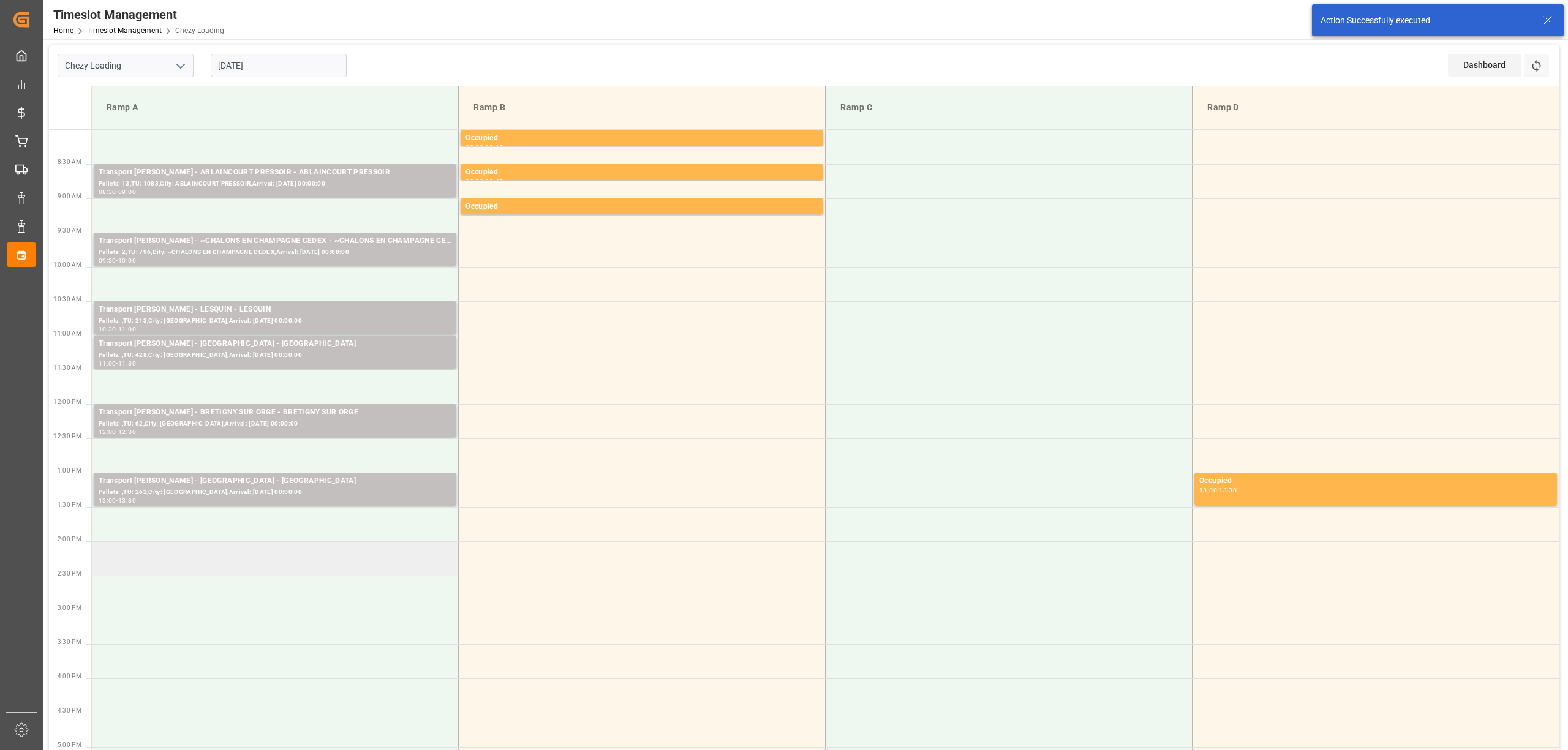
click at [255, 548] on td at bounding box center [275, 559] width 367 height 34
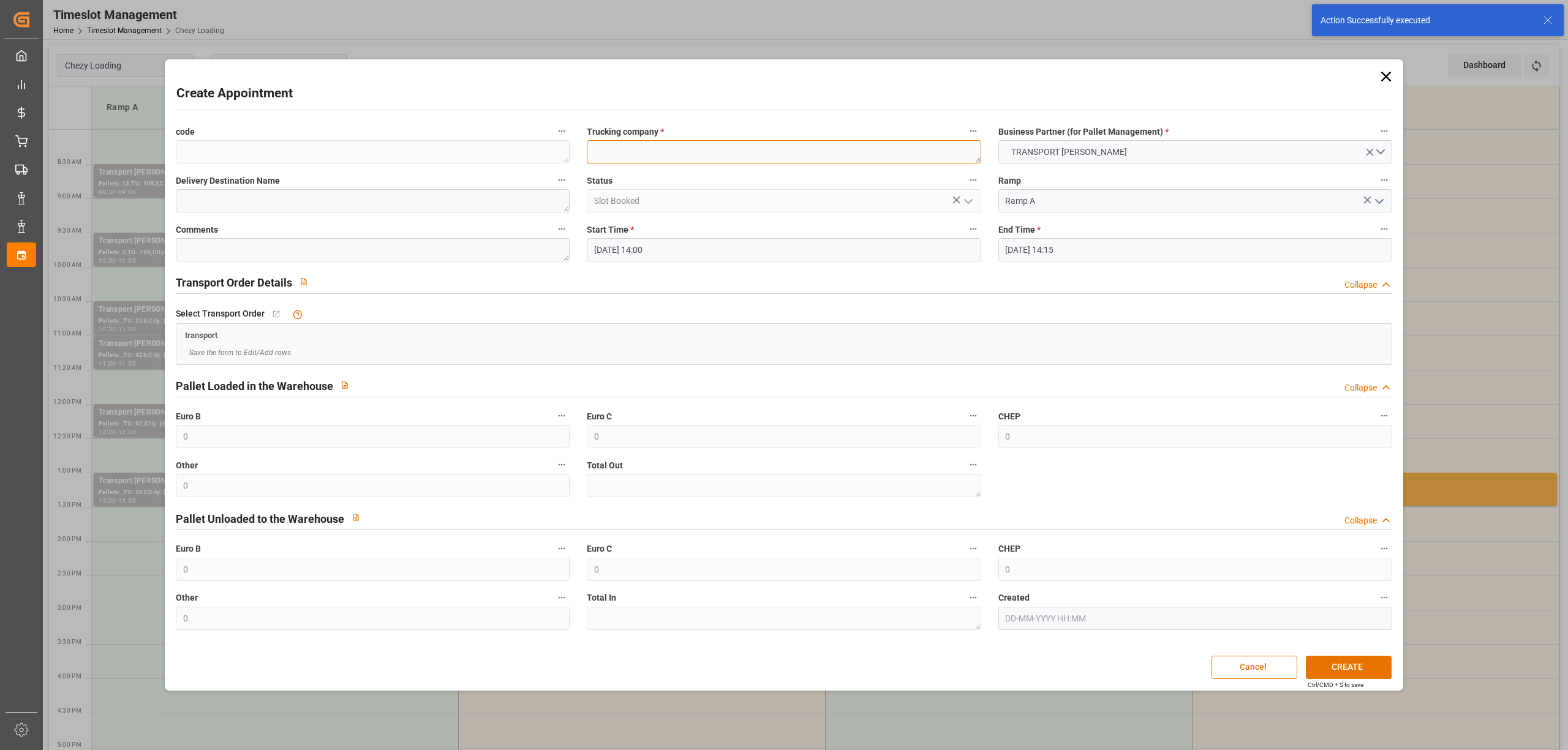
paste textarea "GARONS"
type textarea "GARONS"
click at [1096, 242] on input "[DATE] 14:15" at bounding box center [1196, 250] width 394 height 23
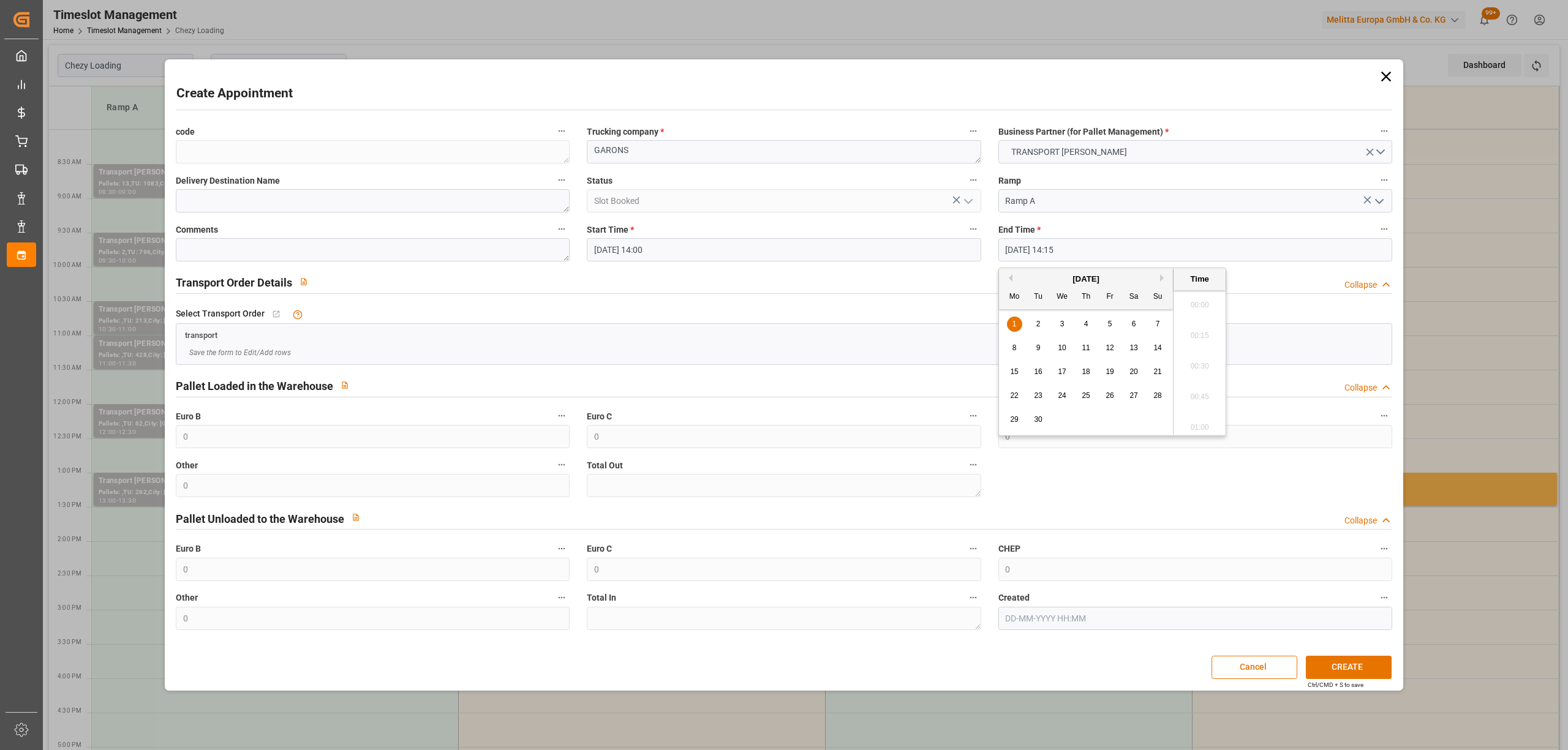
scroll to position [1688, 0]
click at [1013, 325] on span "1" at bounding box center [1015, 324] width 4 height 8
click at [1184, 387] on li "14:30" at bounding box center [1200, 394] width 52 height 30
type input "[DATE] 14:30"
drag, startPoint x: 1362, startPoint y: 680, endPoint x: 1373, endPoint y: 667, distance: 17.0
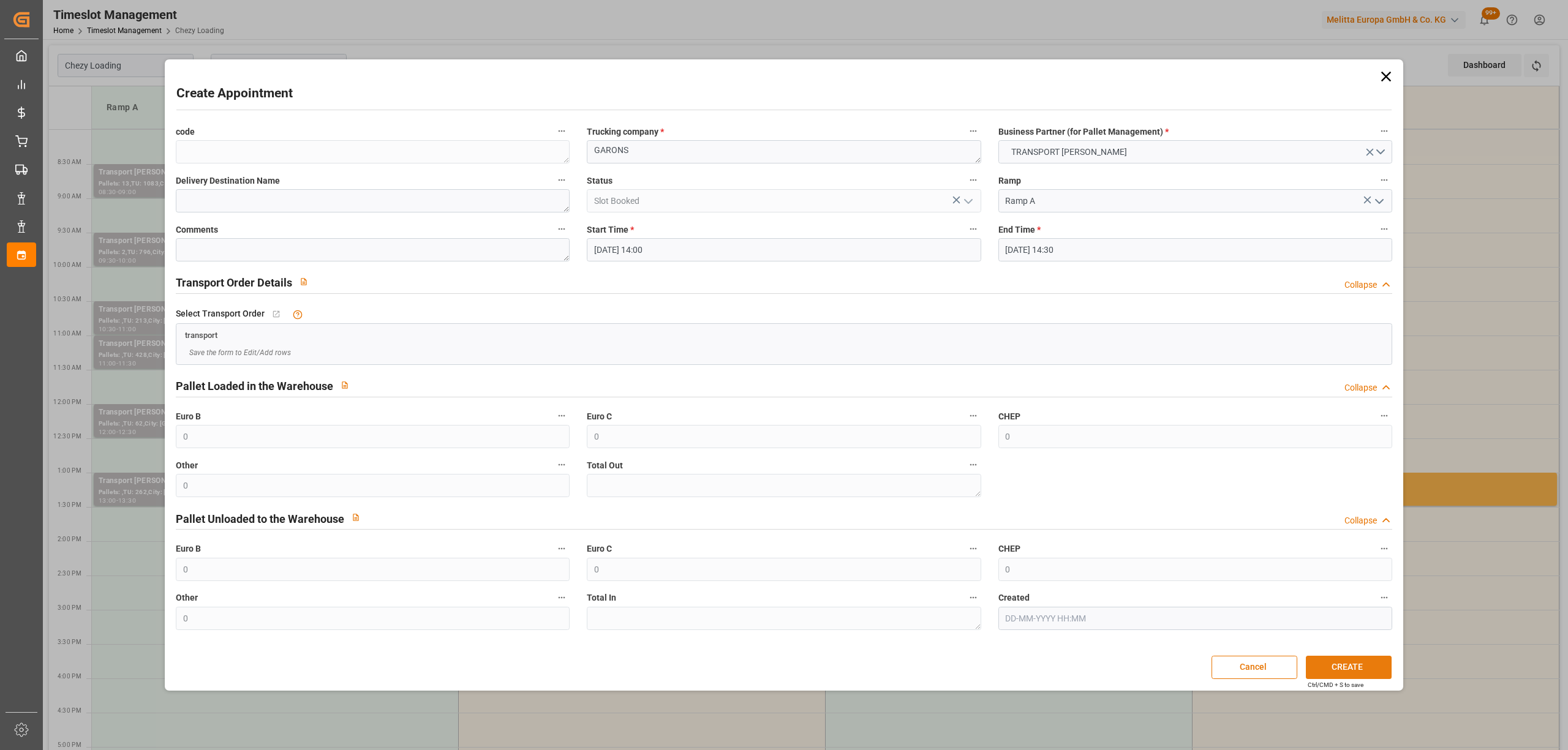
click at [1363, 679] on div "Create Appointment code Trucking company * GARONS Business Partner (for Pallet …" at bounding box center [784, 375] width 1232 height 625
click at [1373, 667] on button "CREATE" at bounding box center [1348, 667] width 86 height 23
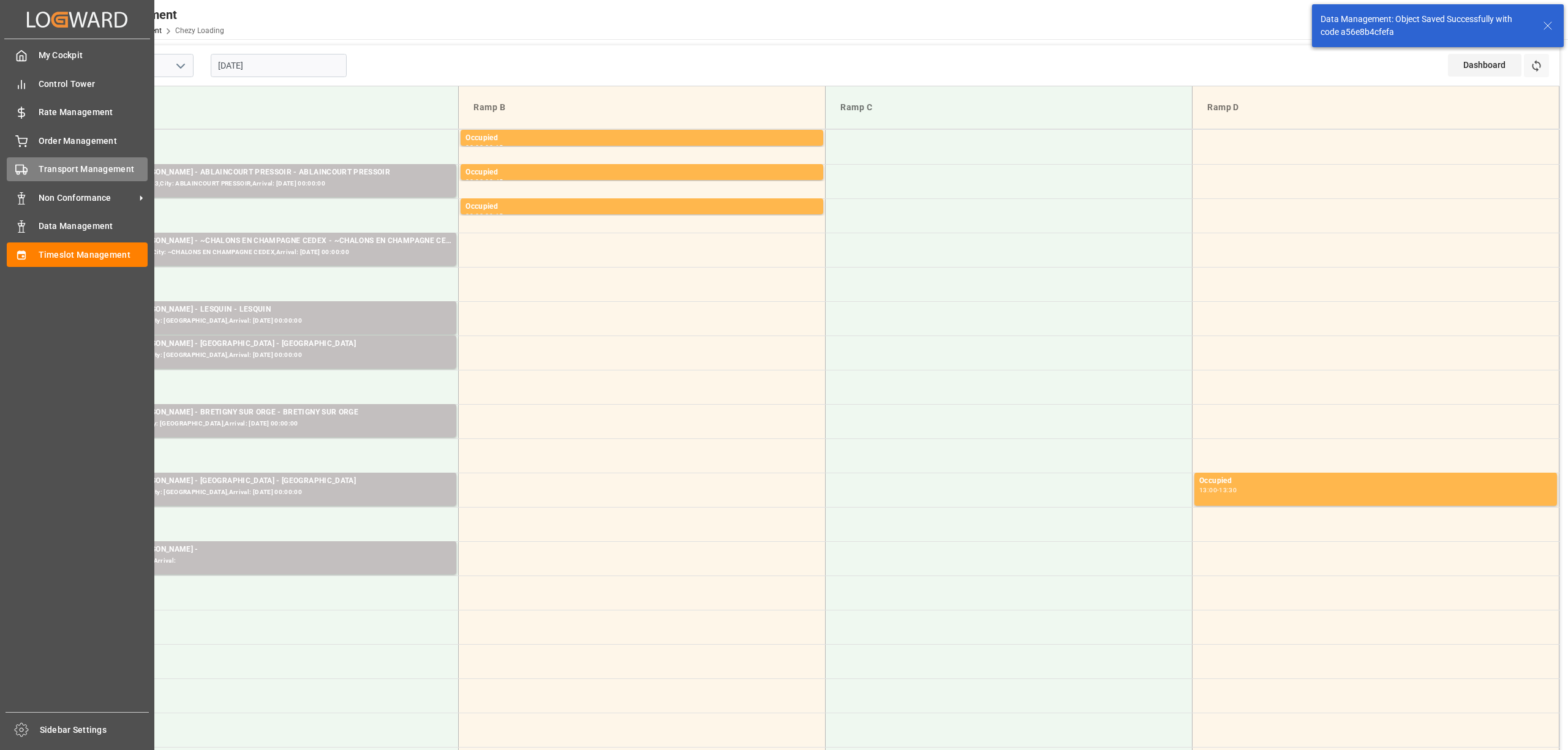
click at [45, 168] on span "Transport Management" at bounding box center [93, 169] width 109 height 13
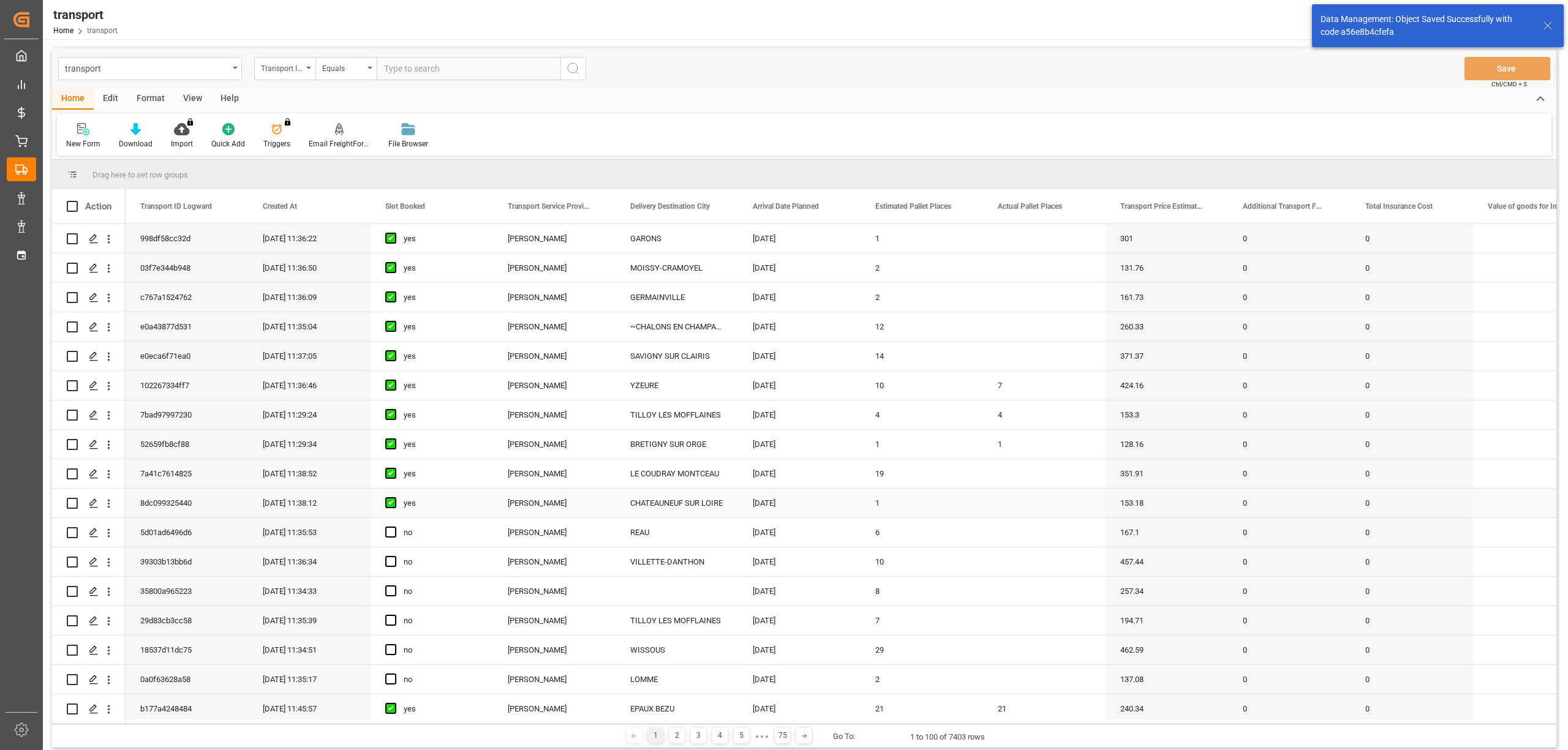
scroll to position [163, 0]
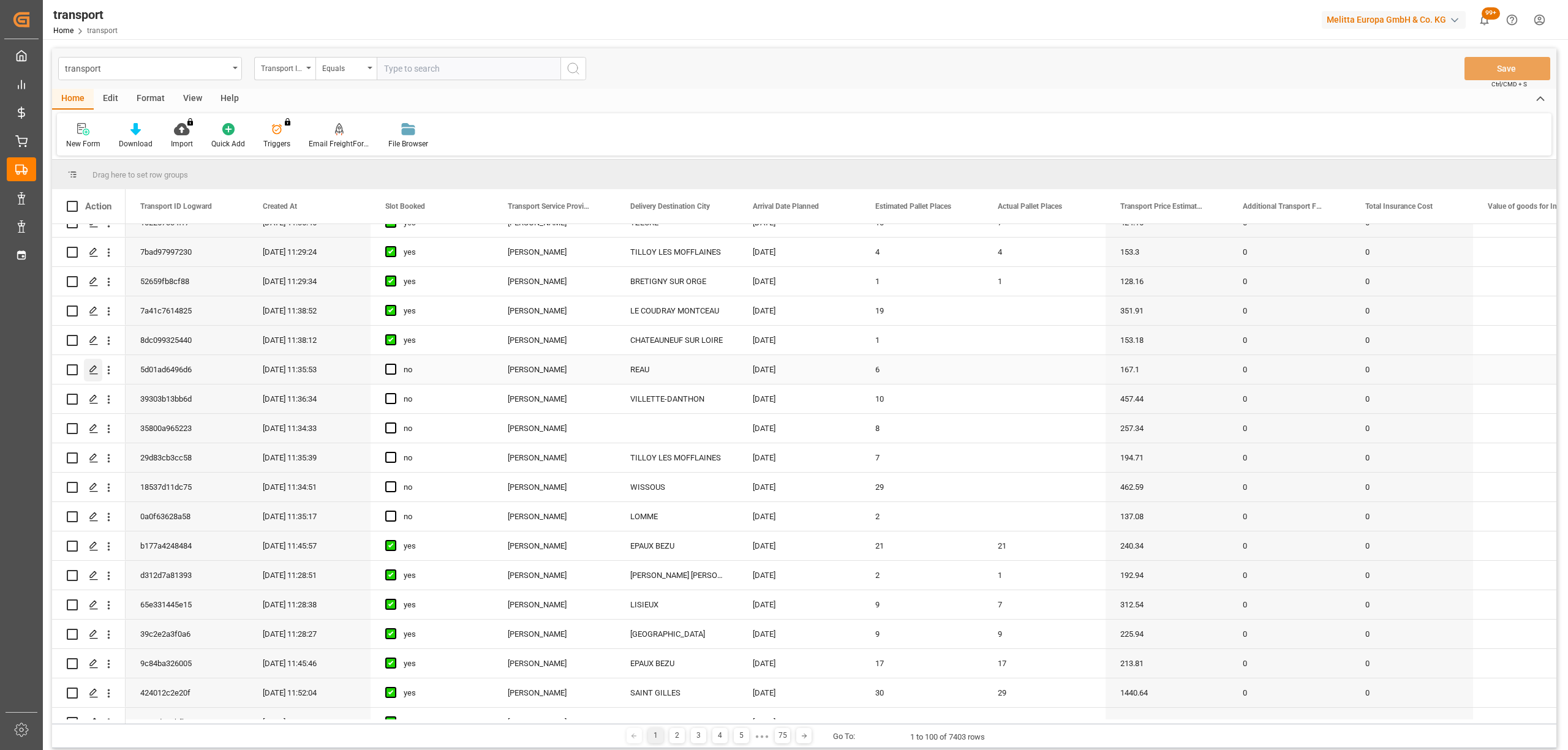
click at [86, 368] on div "Press SPACE to select this row." at bounding box center [93, 370] width 19 height 23
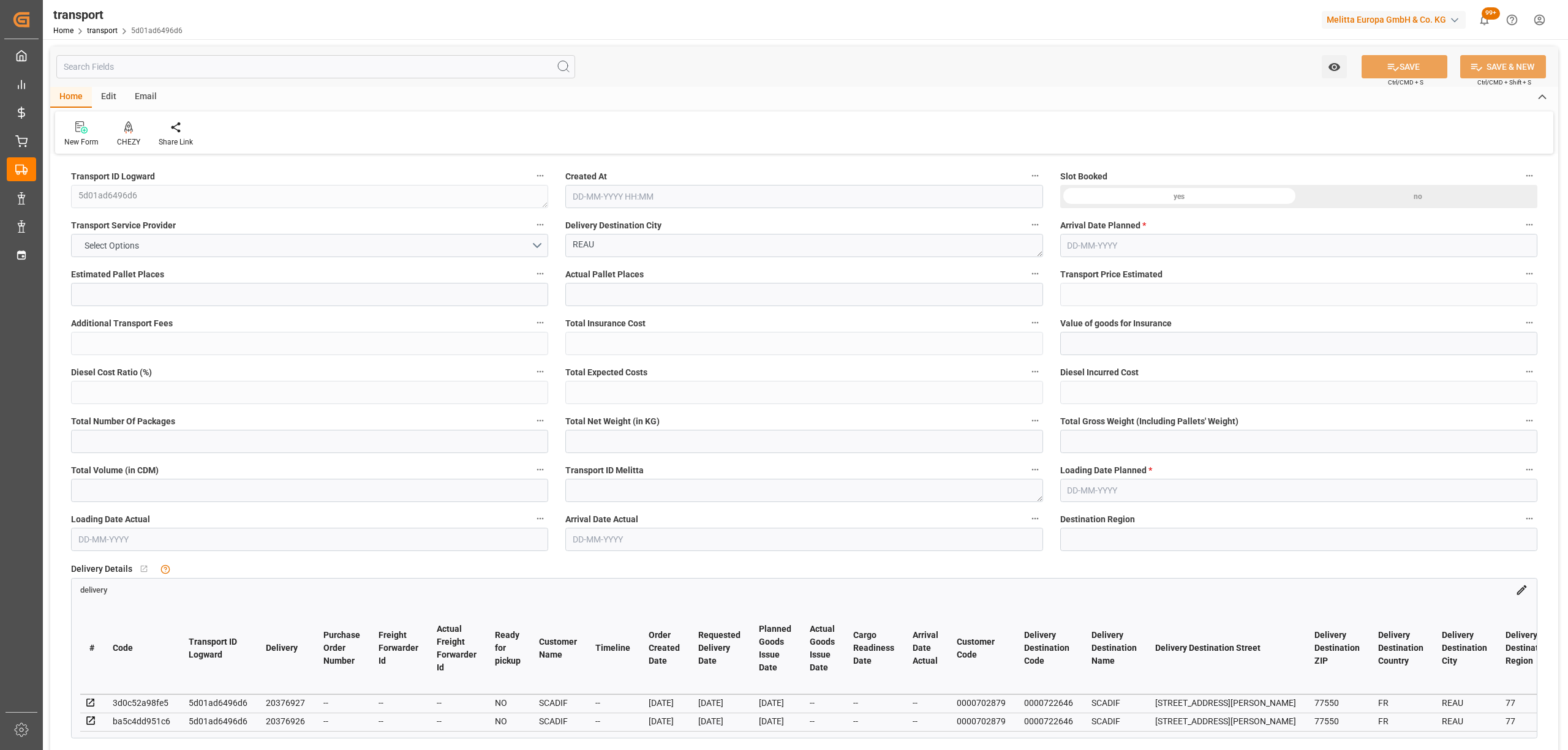
type input "6"
type input "167.1"
type input "0"
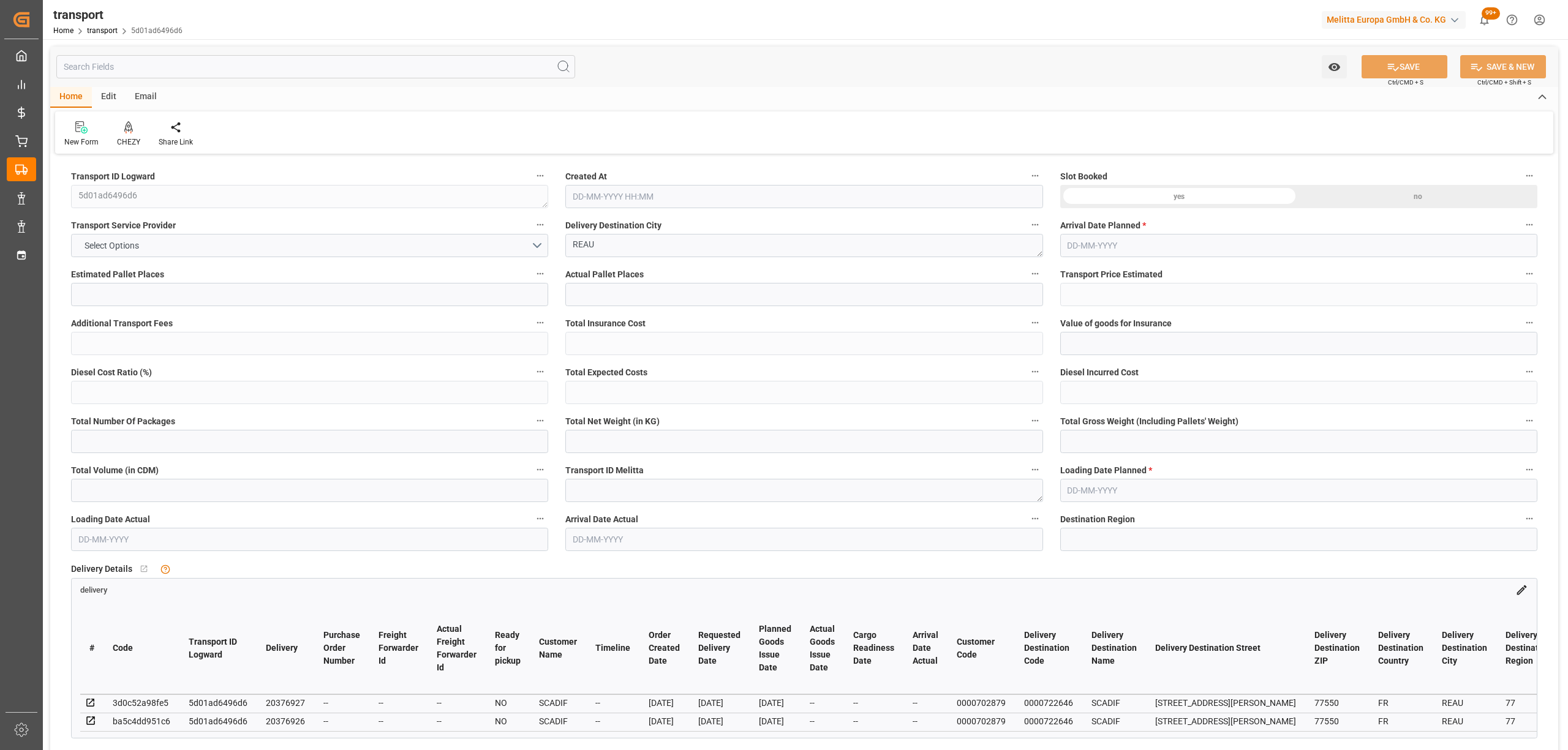
type input "161.452"
type input "-5.648"
type input "0"
type input "445.887"
type input "1322.889"
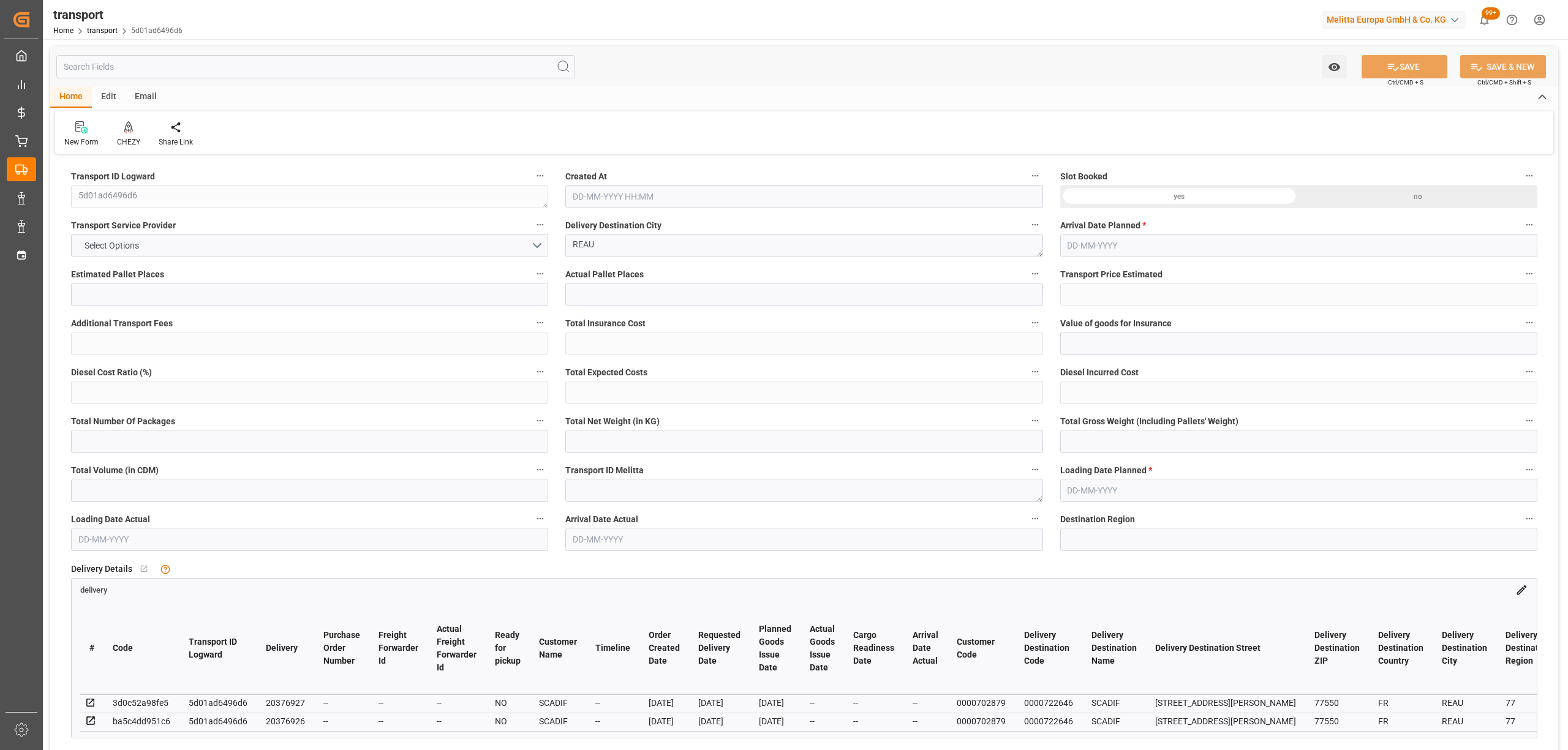
type input "1868.222"
type input "77"
type input "0"
type input "211"
type input "35"
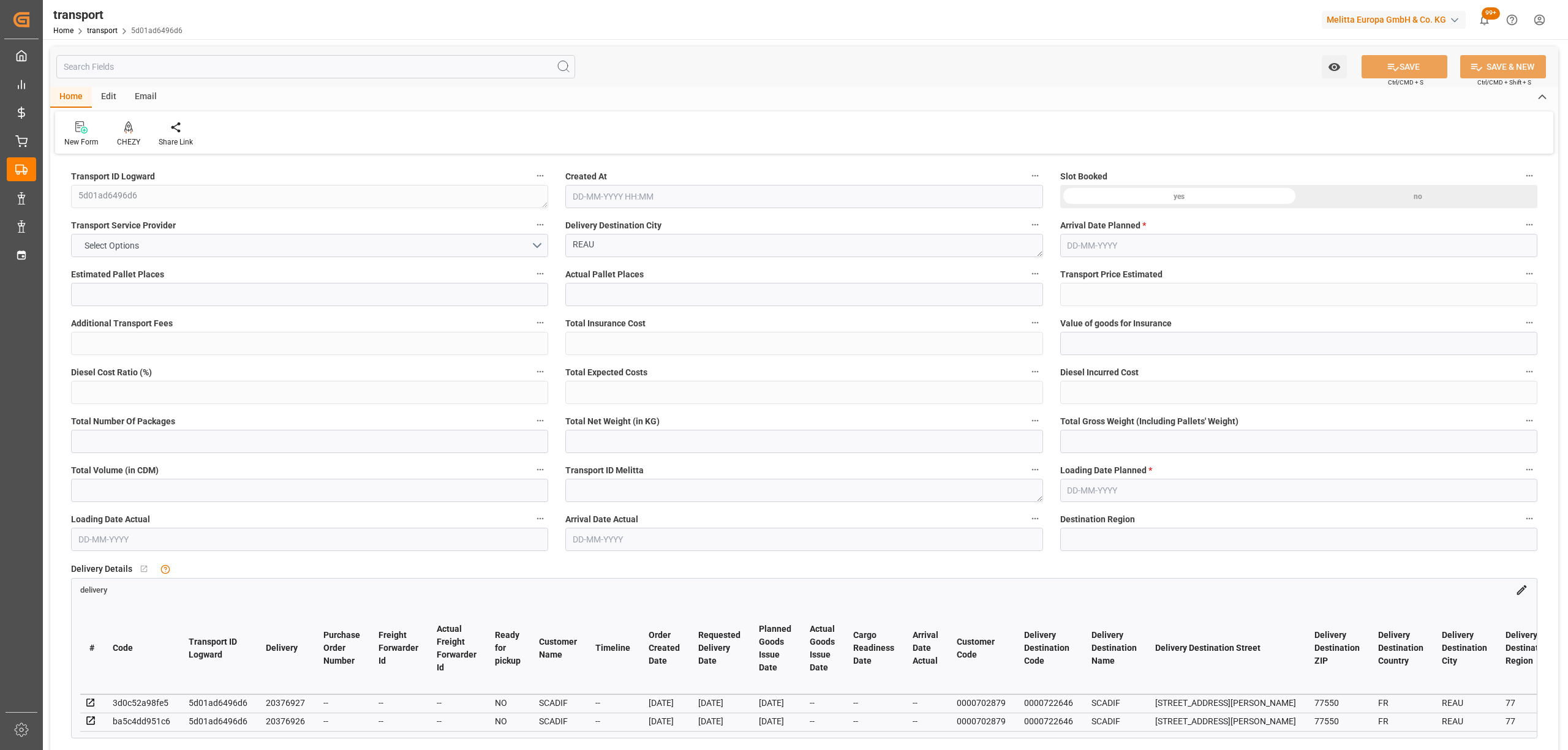
type input "101"
type input "517.889"
type input "0"
type input "4710.8598"
type input "0"
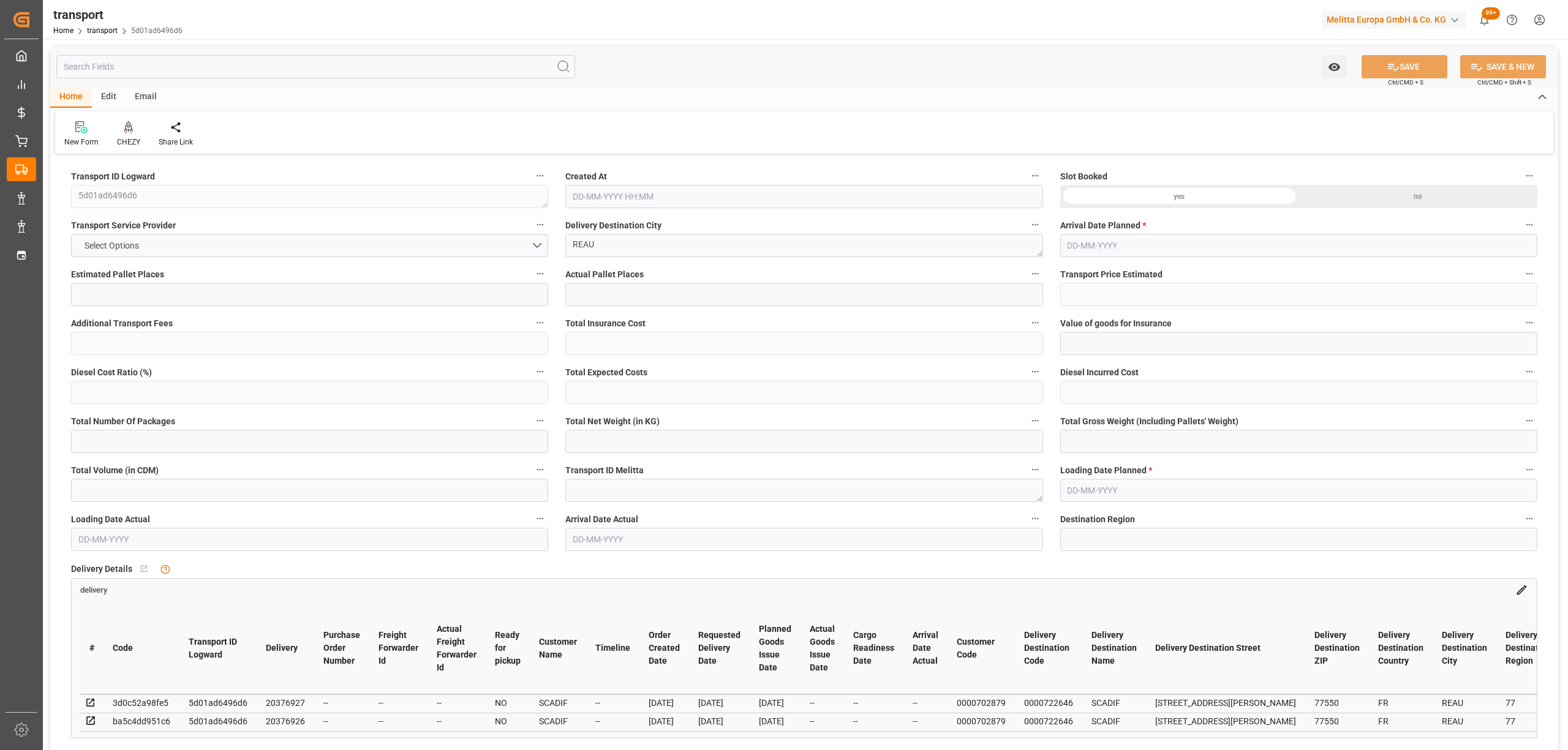
type input "0"
type input "21"
type input "35"
type input "[DATE] 11:35"
type input "[DATE]"
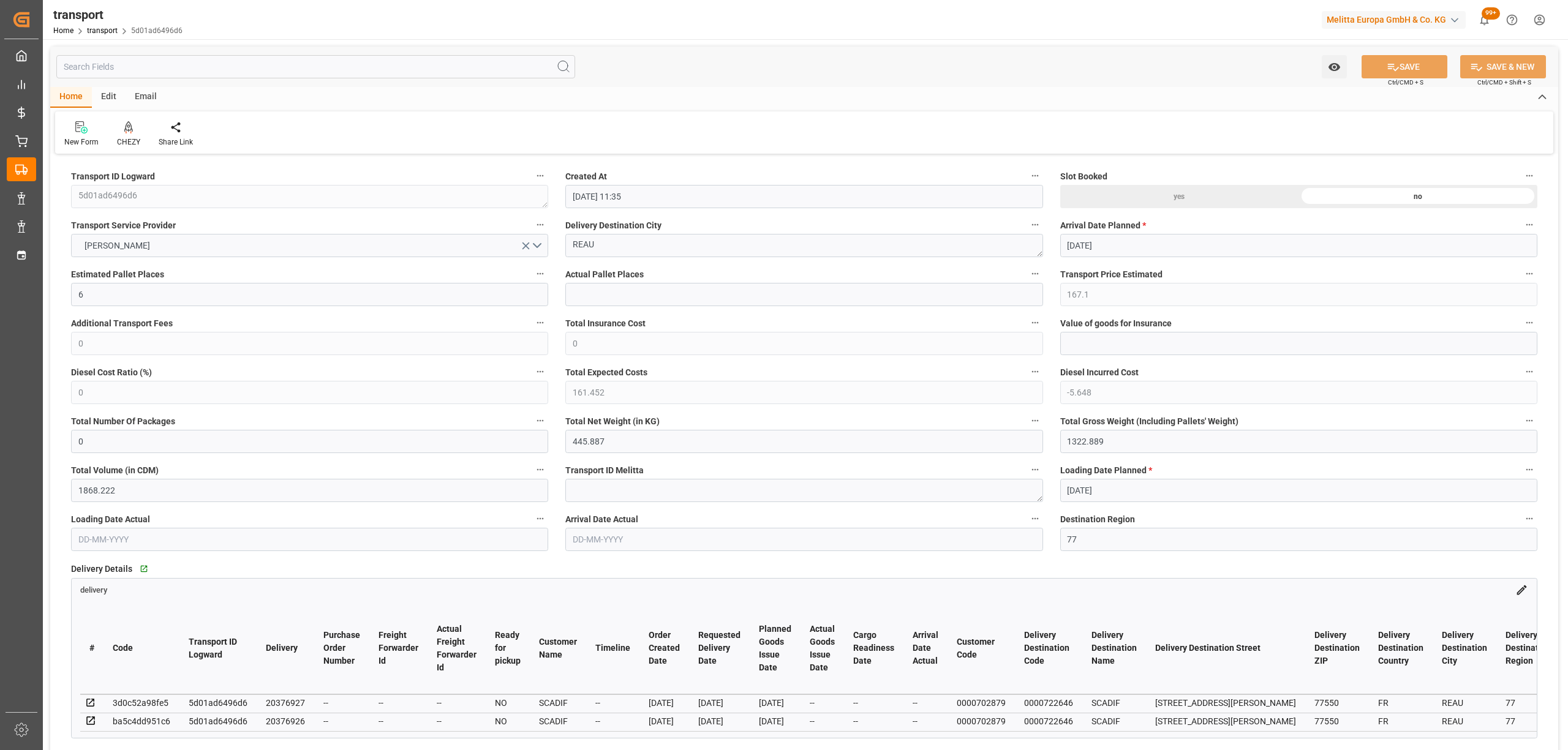
type input "[DATE]"
drag, startPoint x: 493, startPoint y: 233, endPoint x: 508, endPoint y: 233, distance: 15.0
click at [117, 125] on div at bounding box center [129, 127] width 23 height 13
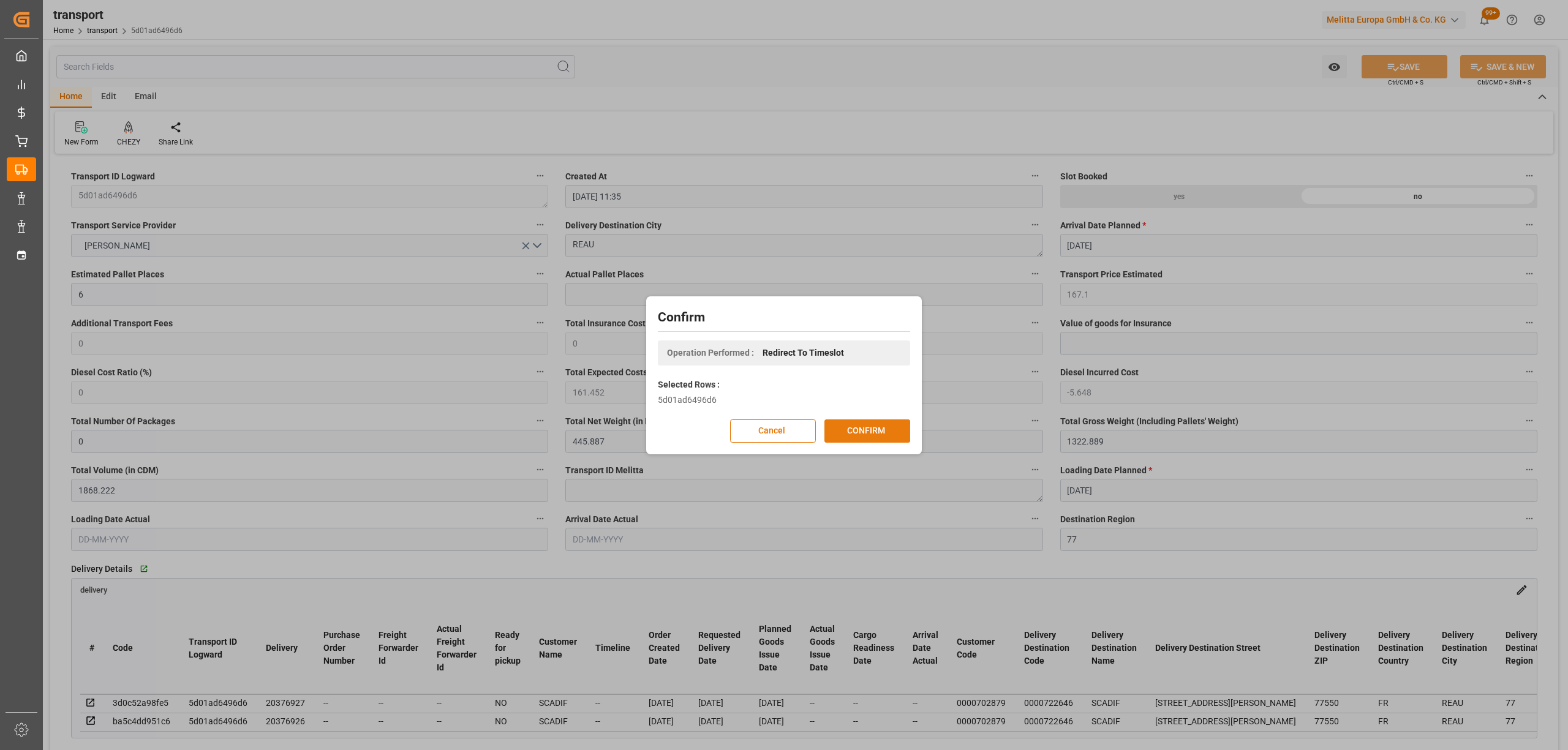
click at [858, 425] on button "CONFIRM" at bounding box center [867, 431] width 86 height 23
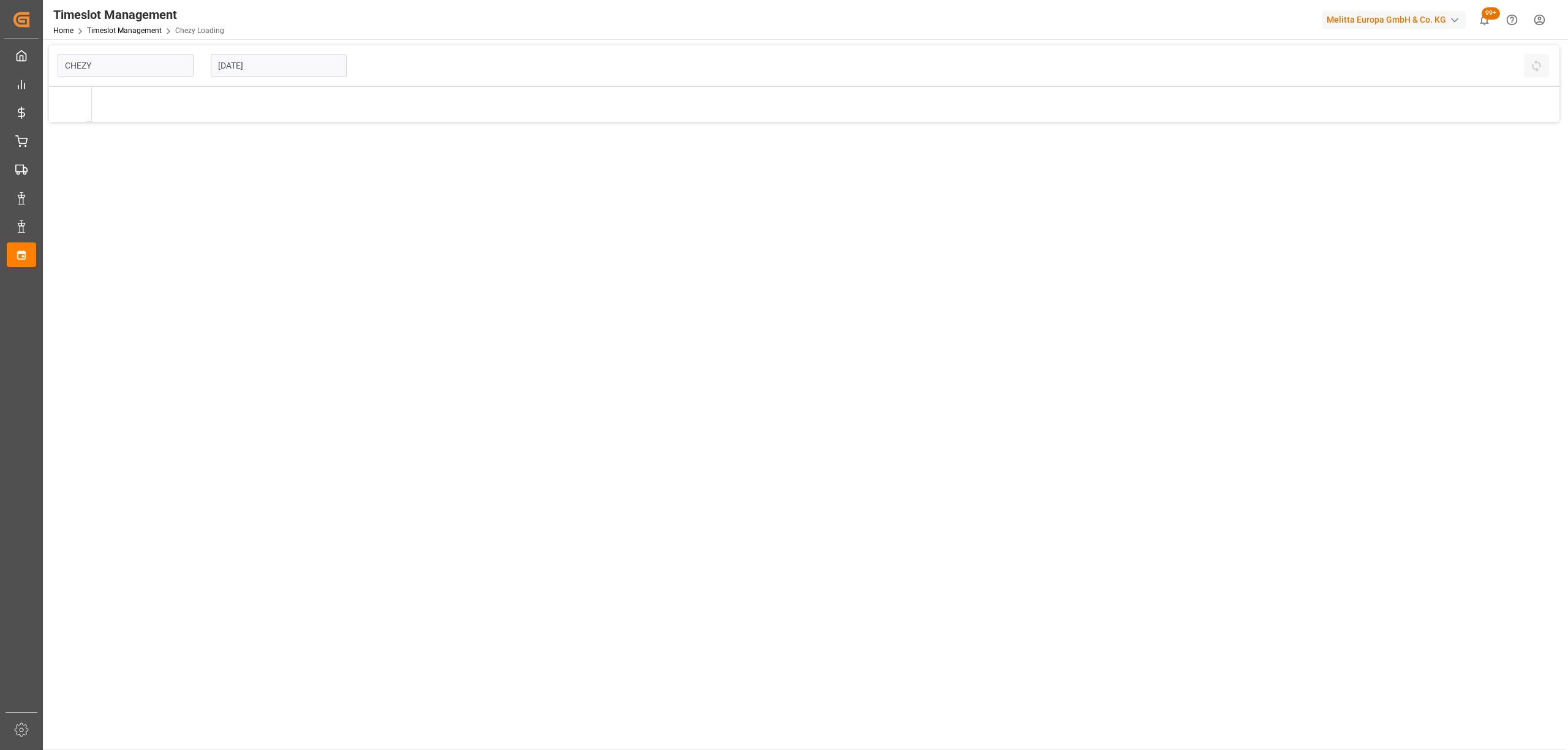
type input "Chezy Loading"
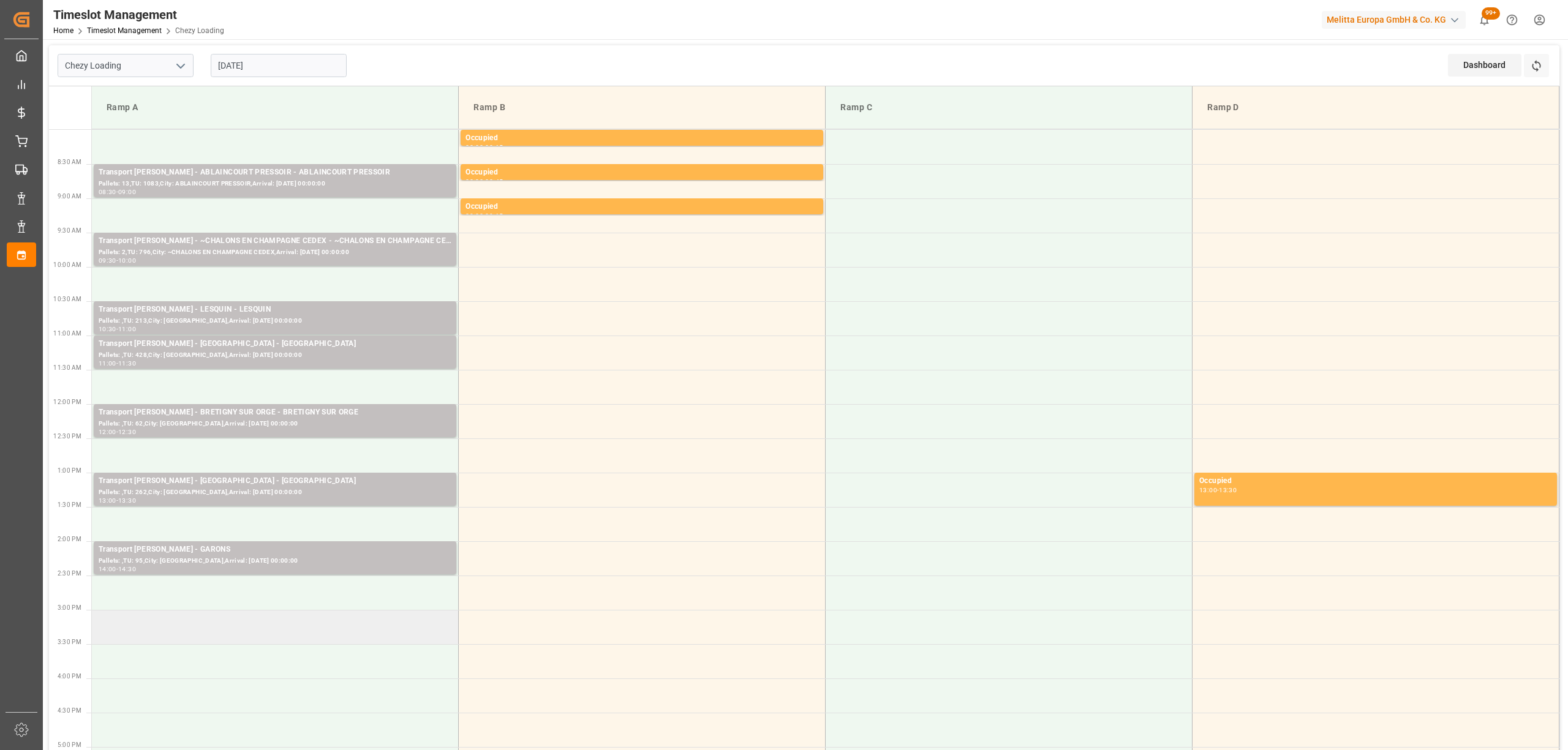
click at [282, 623] on td at bounding box center [275, 627] width 367 height 34
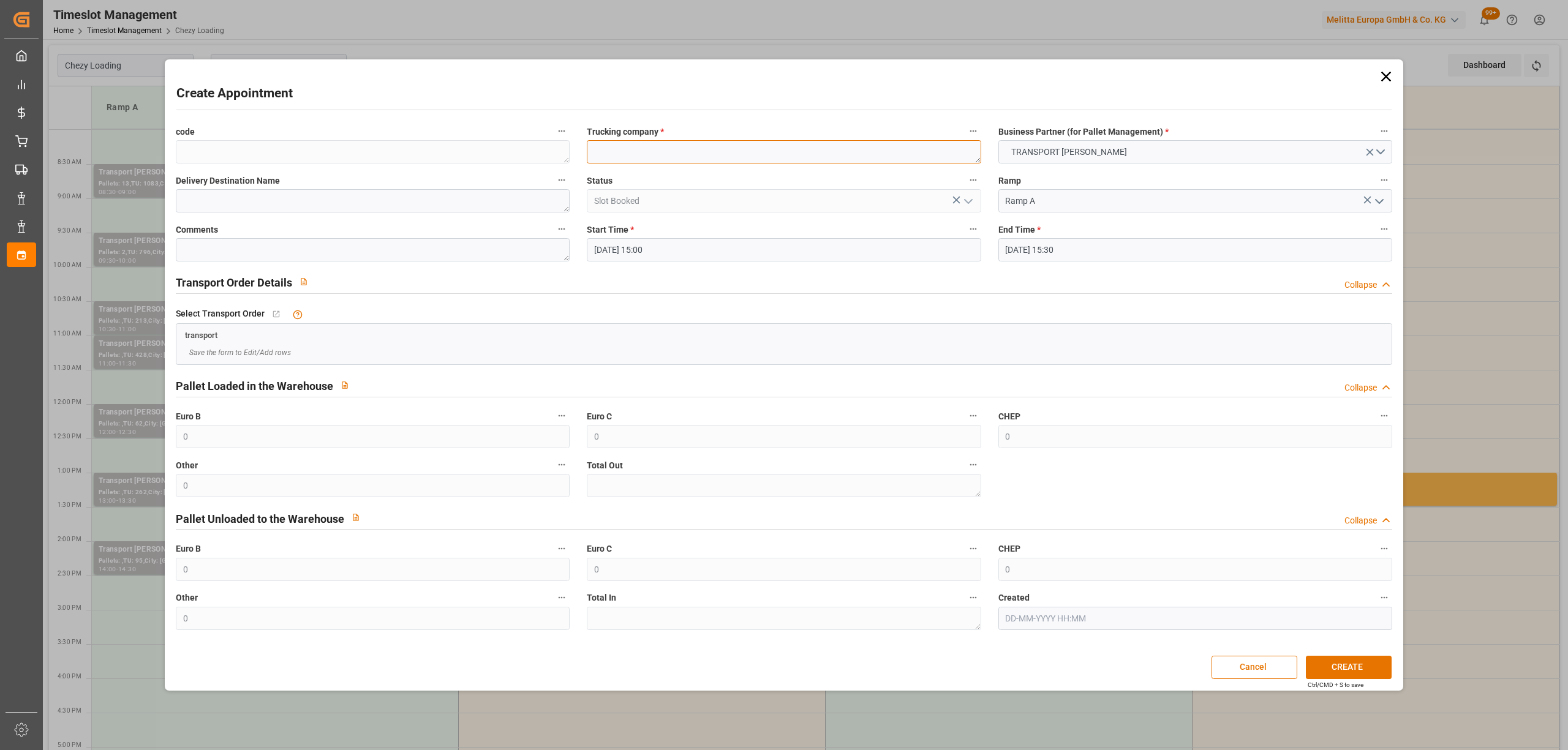
click at [719, 154] on textarea at bounding box center [784, 152] width 394 height 23
paste textarea "REAU"
type textarea "REAU"
click at [1356, 667] on button "CREATE" at bounding box center [1348, 667] width 86 height 23
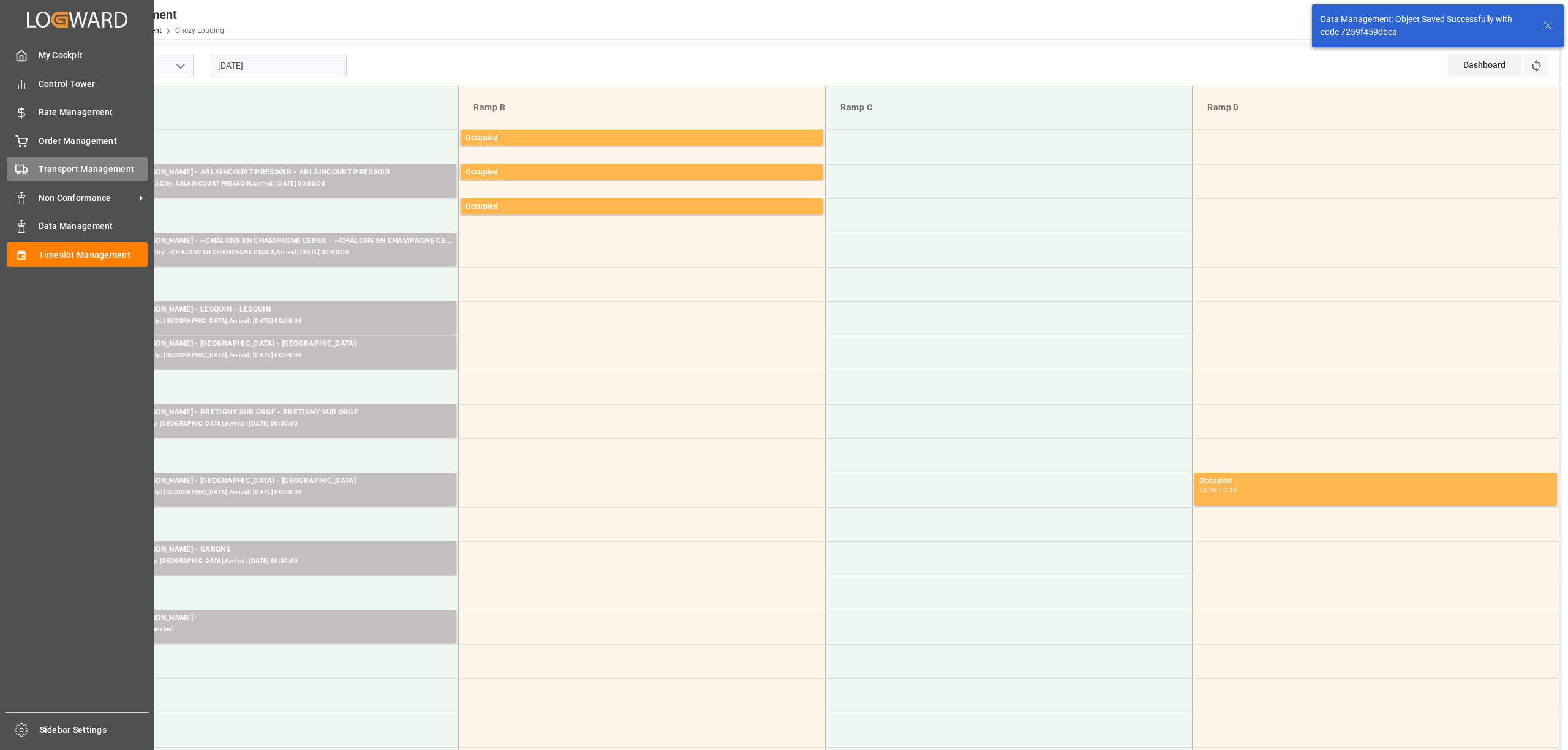
click at [60, 164] on span "Transport Management" at bounding box center [93, 169] width 109 height 13
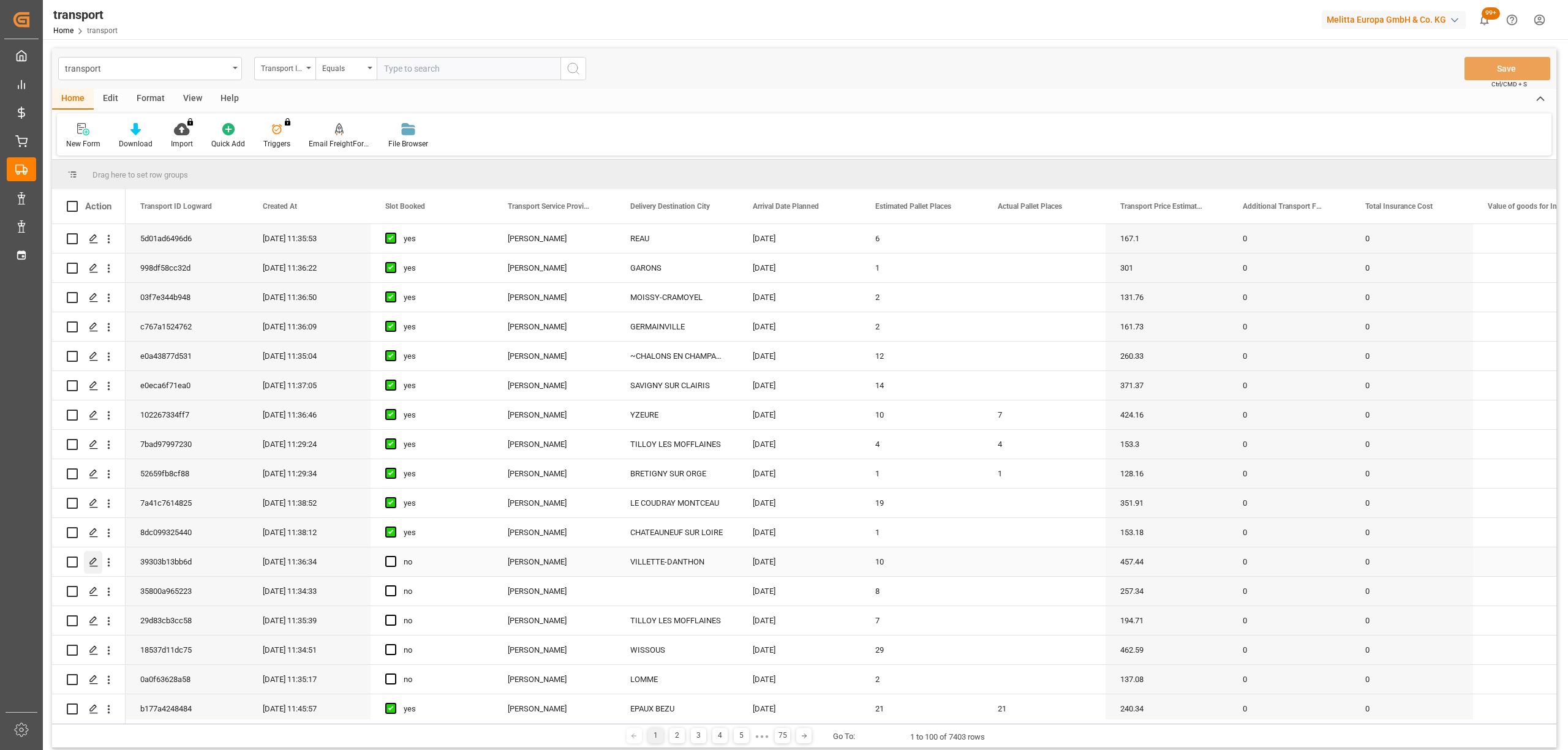
click at [96, 557] on icon "Press SPACE to select this row." at bounding box center [94, 562] width 10 height 10
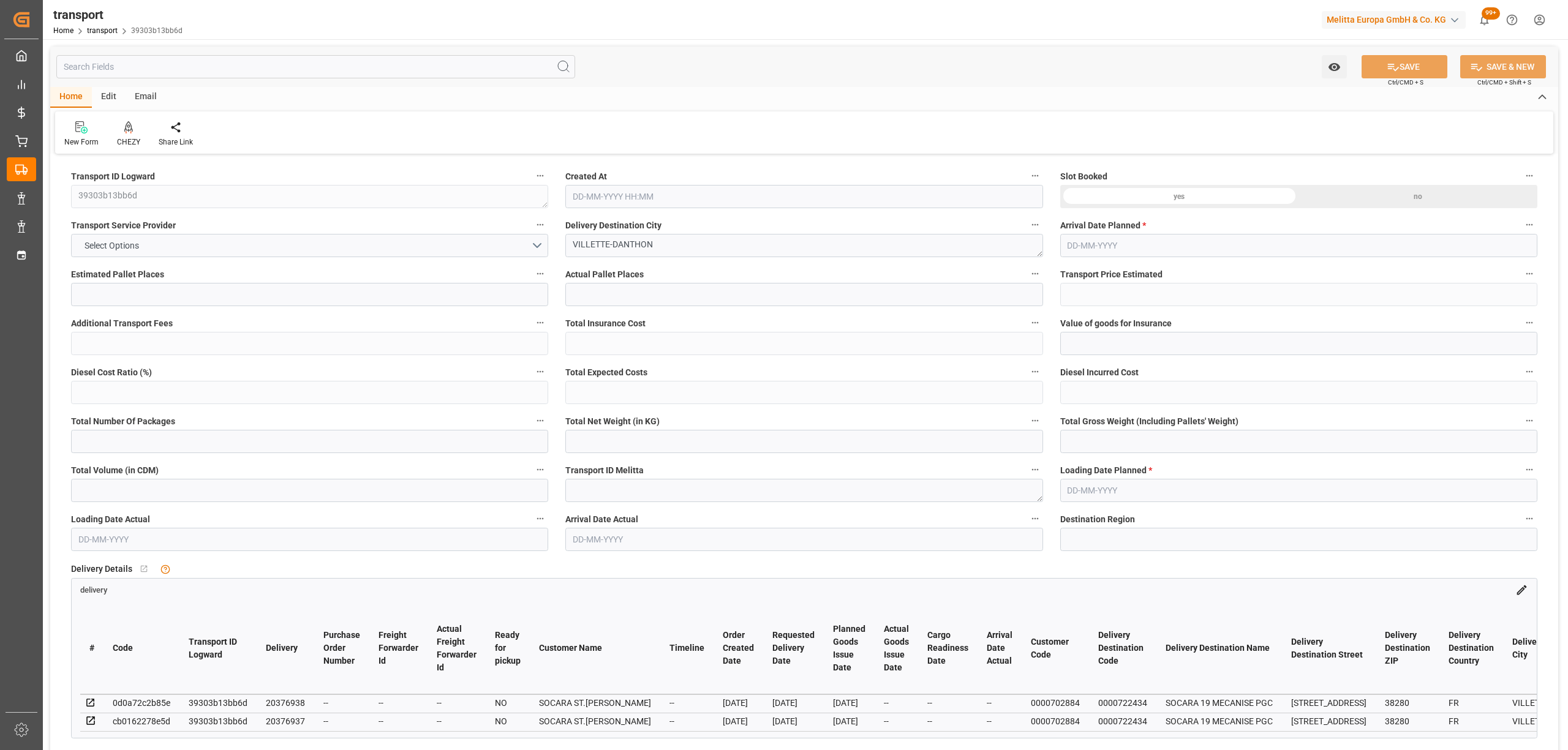
type input "10"
type input "457.44"
type input "0"
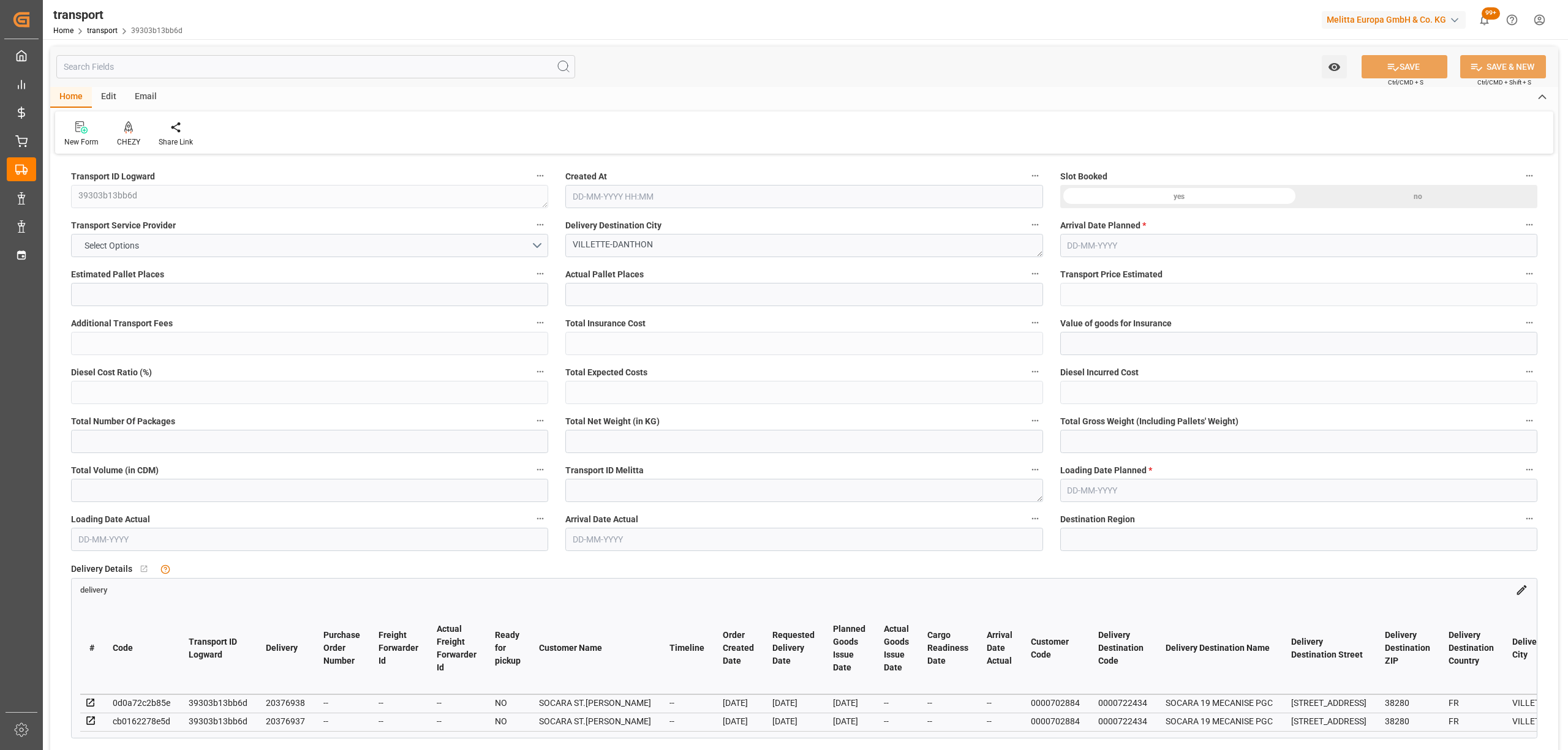
type input "441.9785"
type input "-15.4615"
type input "0"
type input "1908.704"
type input "2980.024"
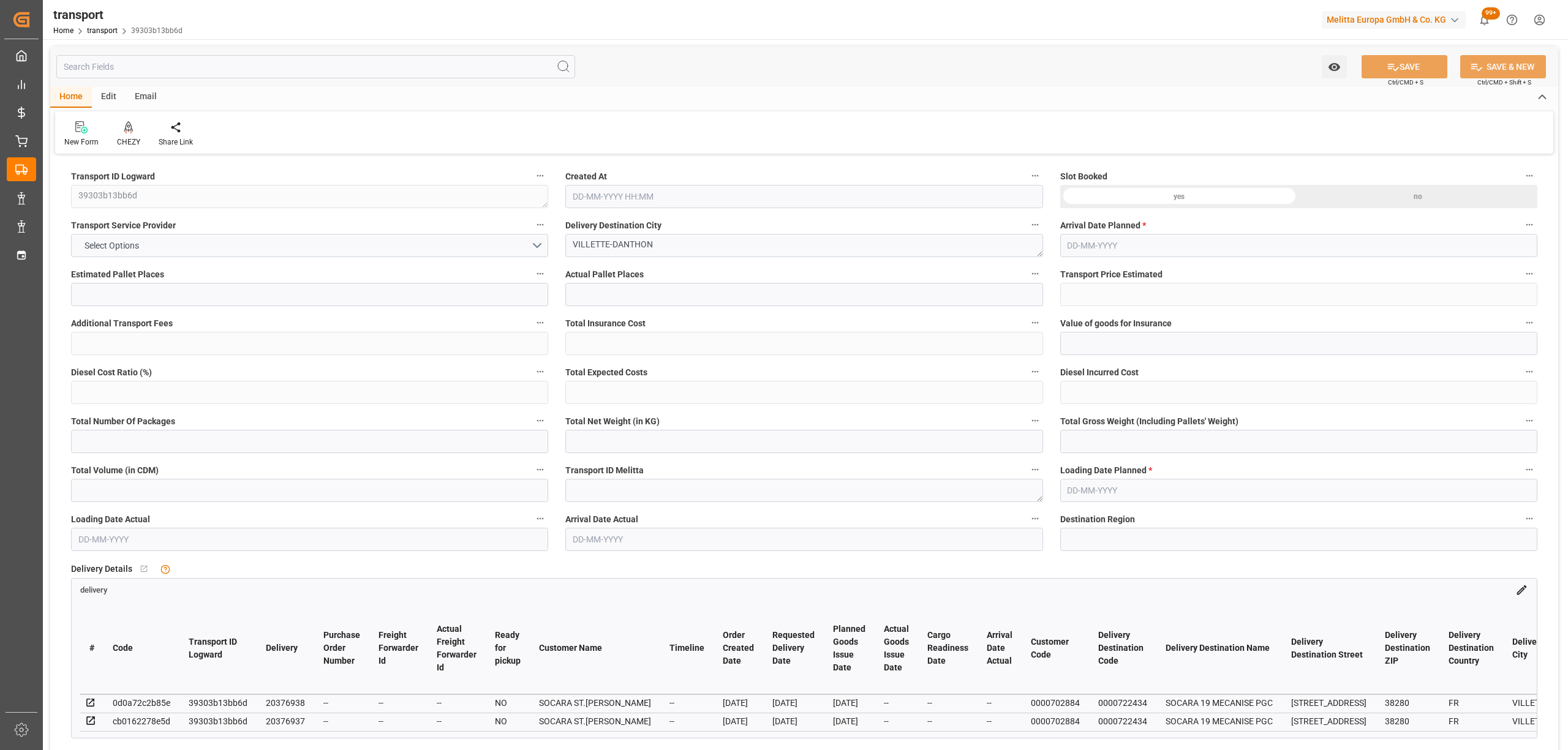
type input "9805.592"
type input "38"
type input "5"
type input "355"
type input "11"
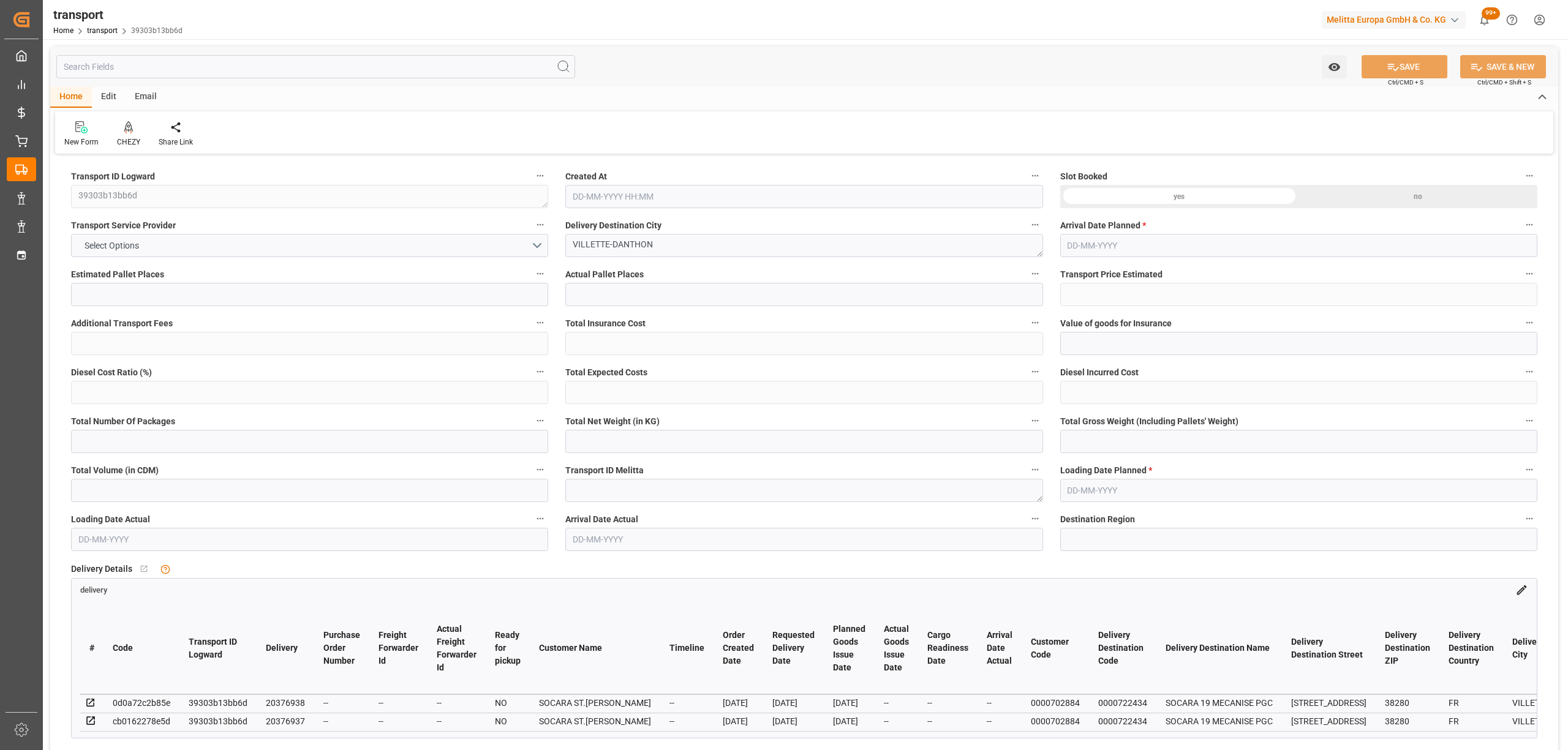
type input "101"
type input "2587.288"
type input "0"
type input "4710.8598"
type input "0"
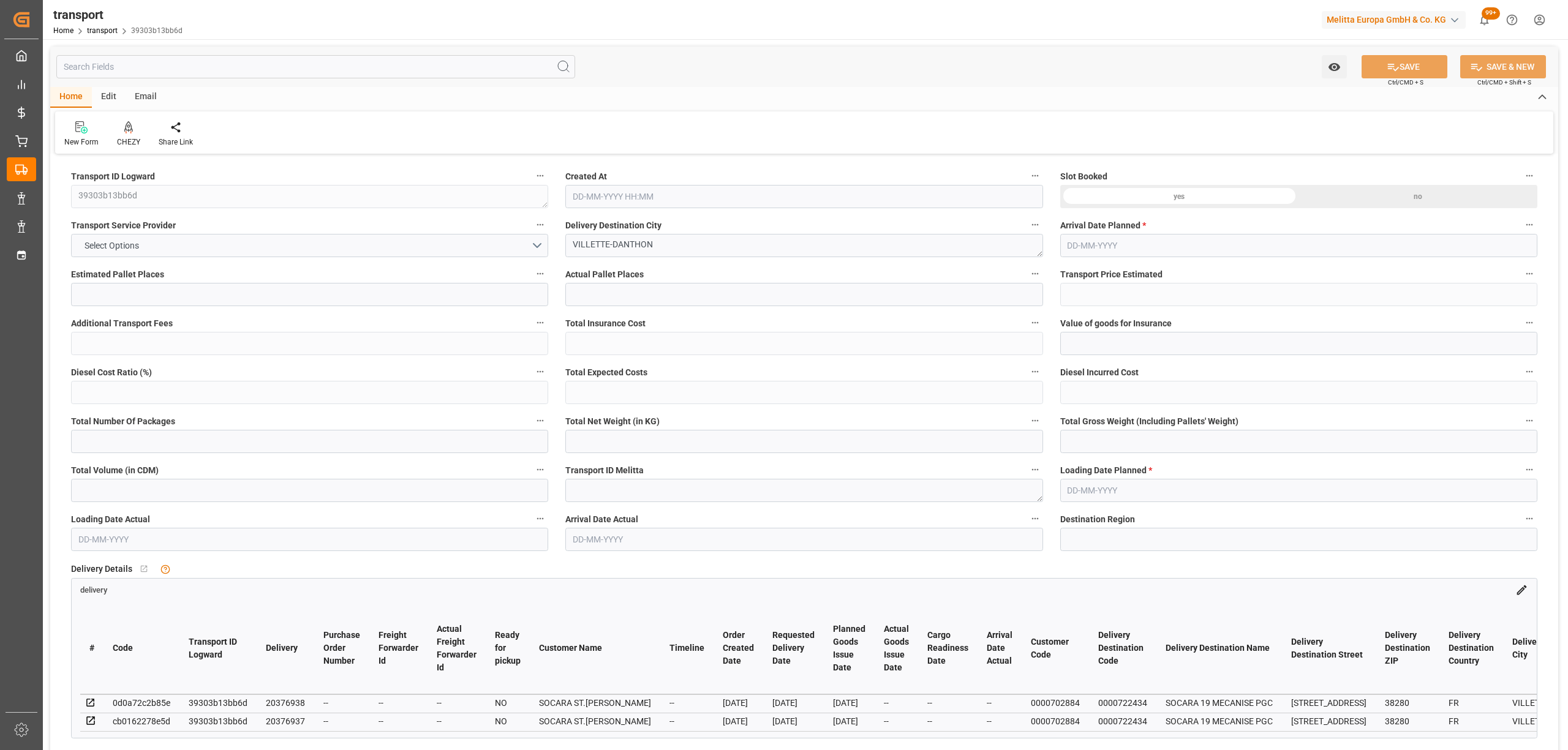
type input "0"
type input "21"
type input "35"
type input "27-08-2025 11:36"
type input "[DATE]"
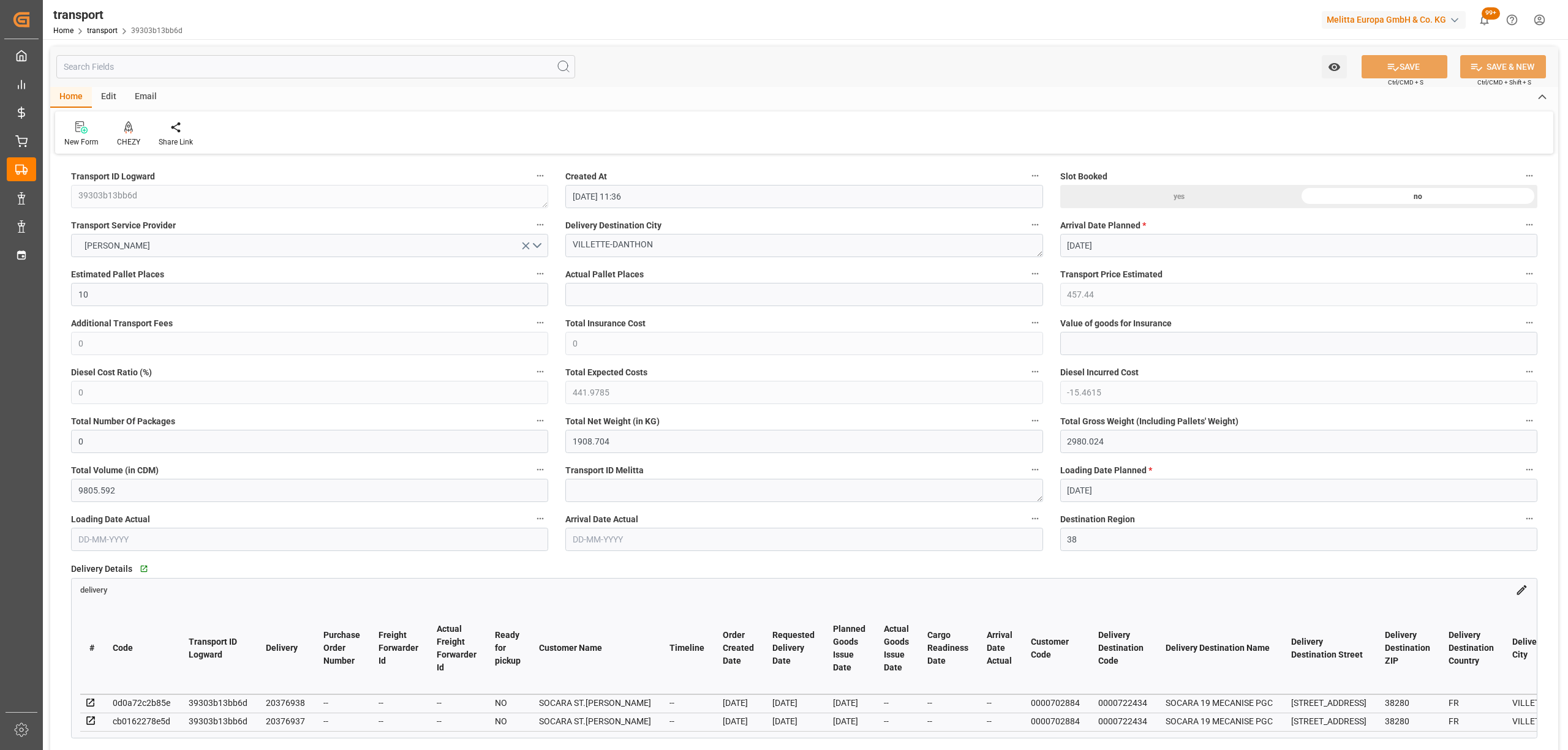
type input "[DATE]"
drag, startPoint x: 644, startPoint y: 250, endPoint x: 470, endPoint y: 248, distance: 174.0
click at [120, 126] on div at bounding box center [129, 127] width 23 height 13
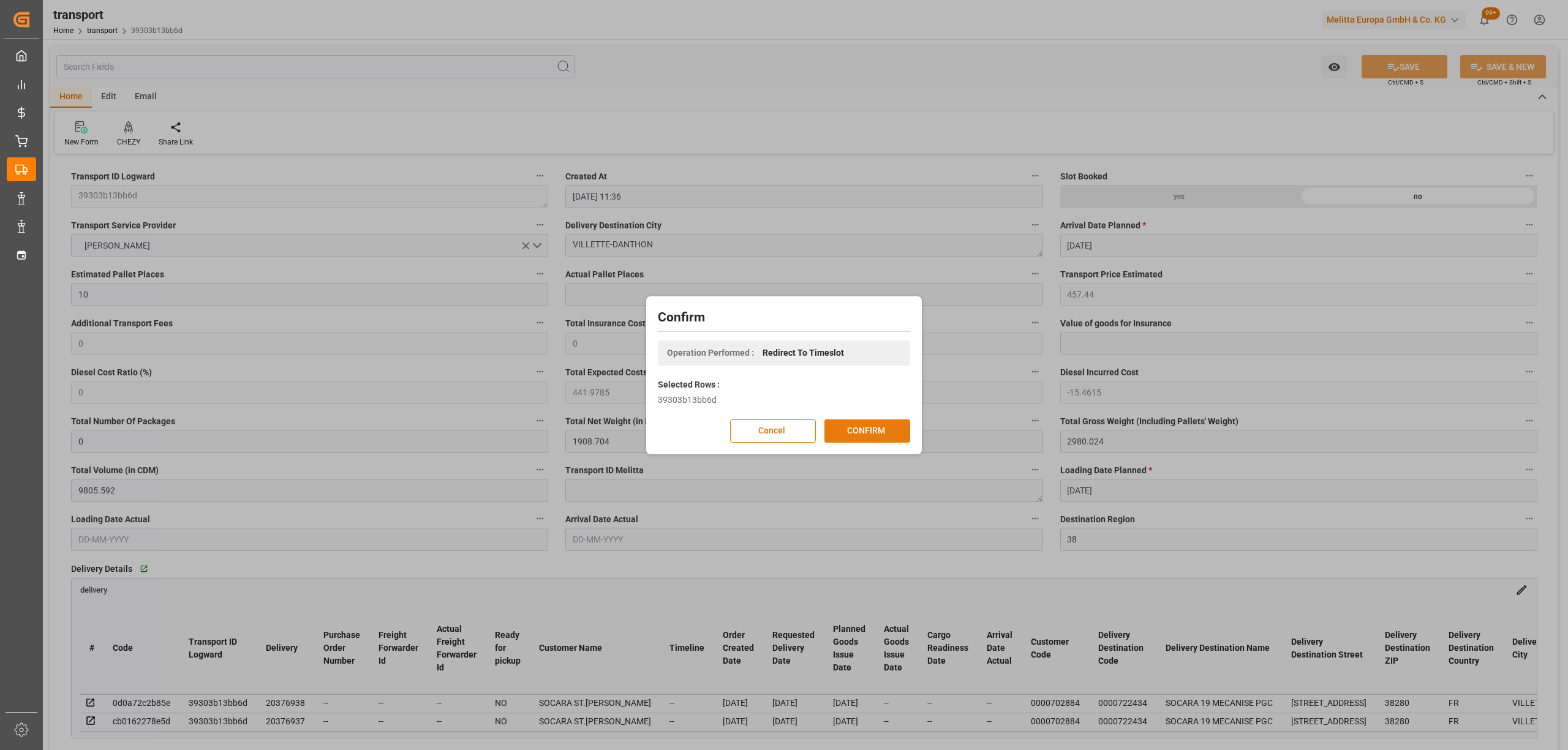
click at [867, 429] on button "CONFIRM" at bounding box center [867, 431] width 86 height 23
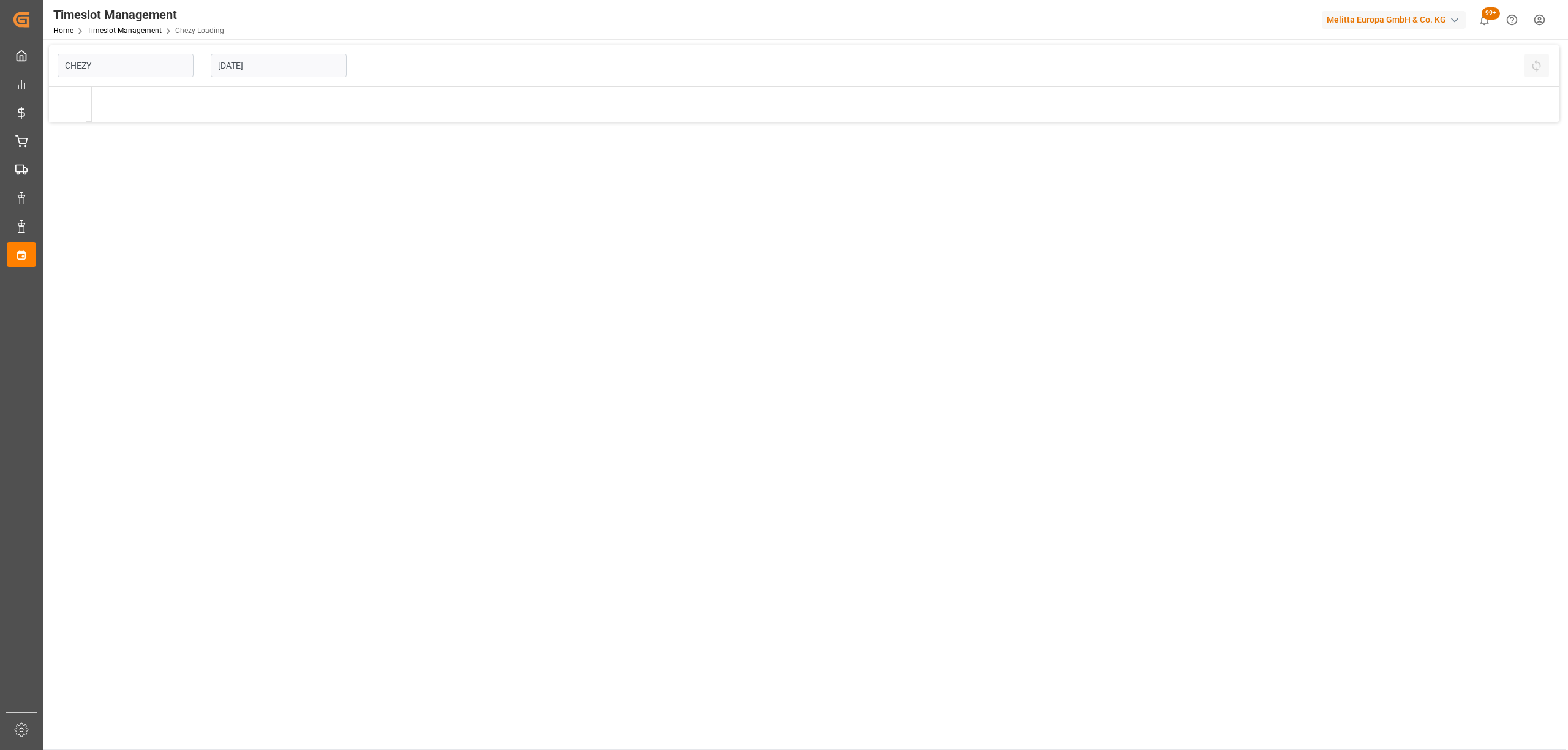
type input "Chezy Loading"
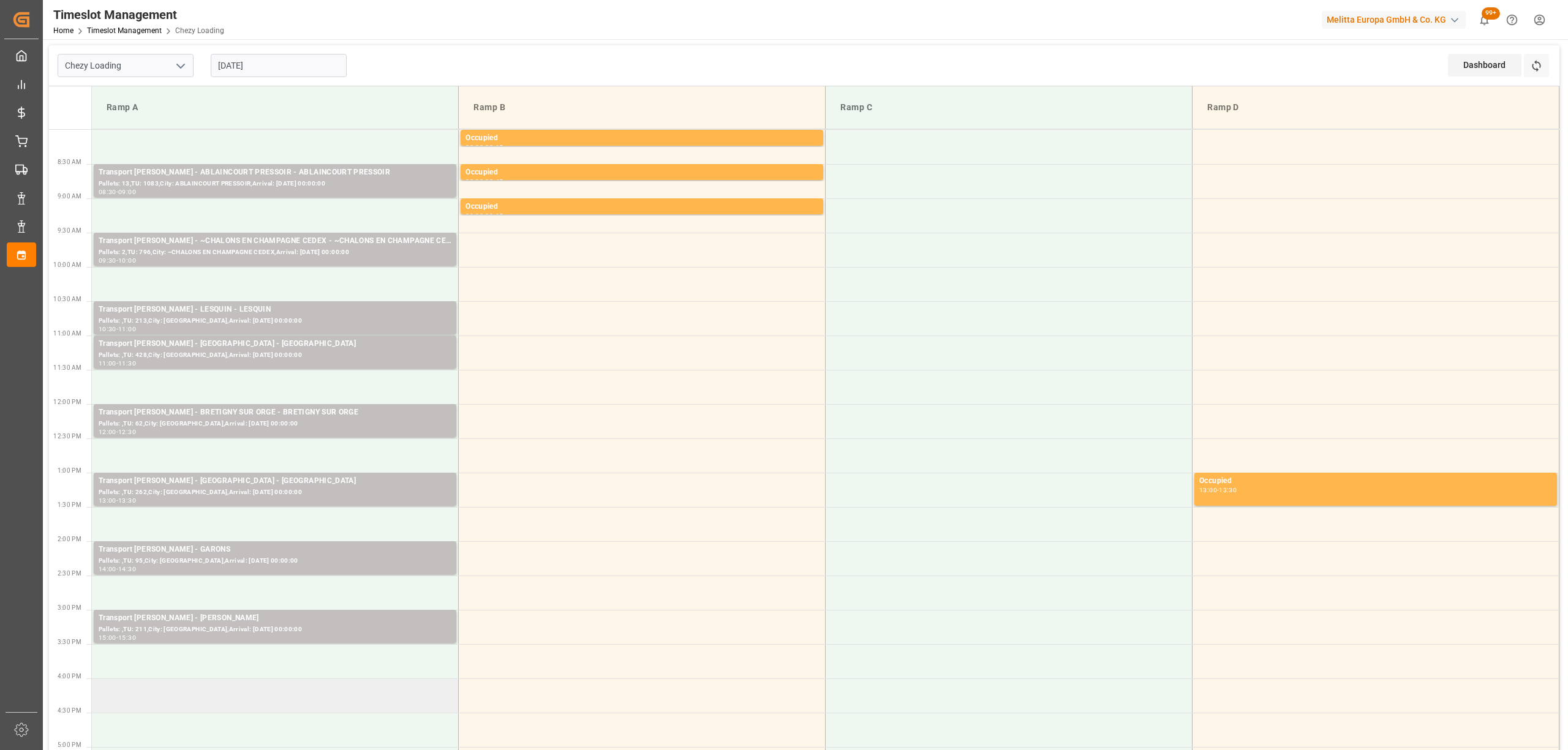
click at [233, 688] on td at bounding box center [275, 696] width 367 height 34
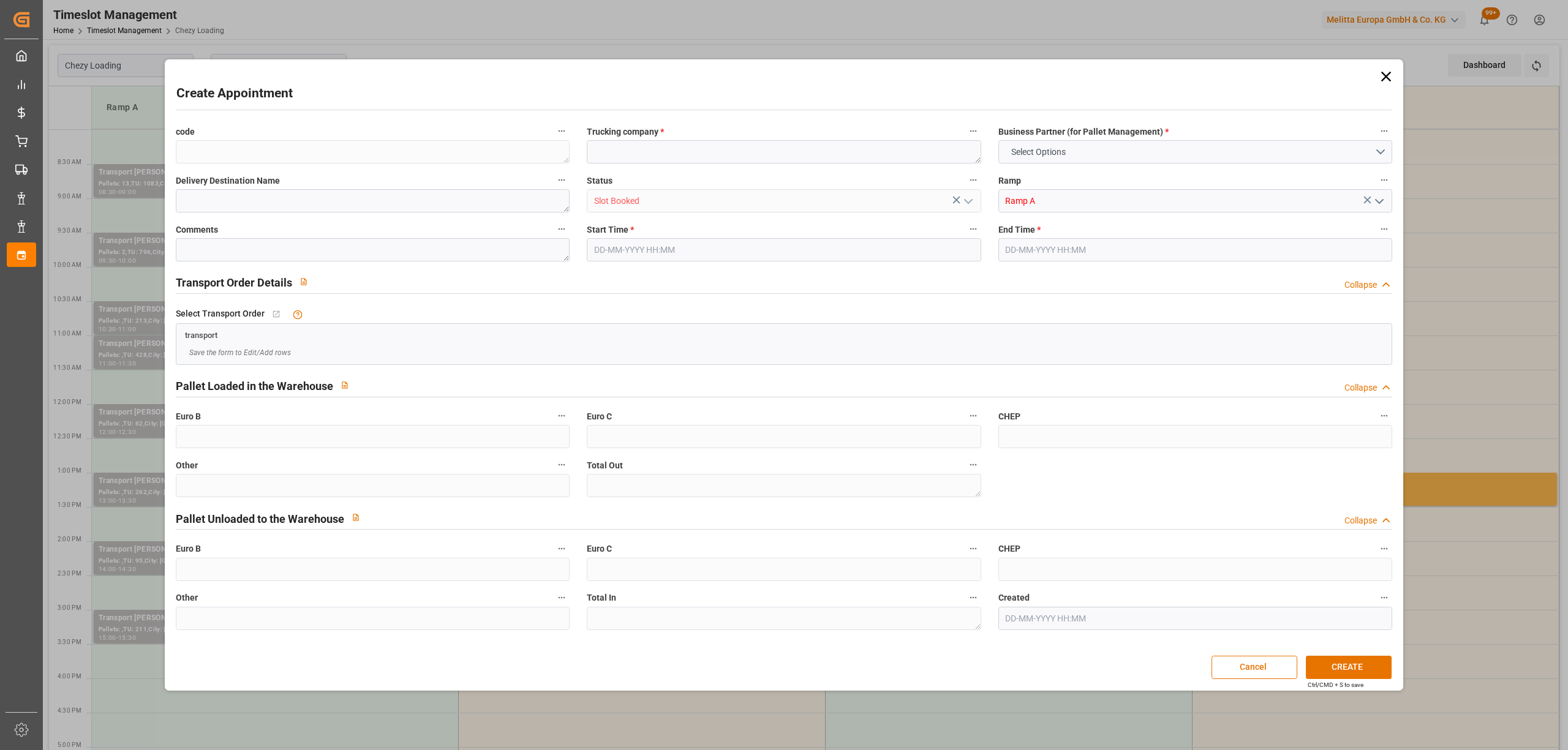
type input "0"
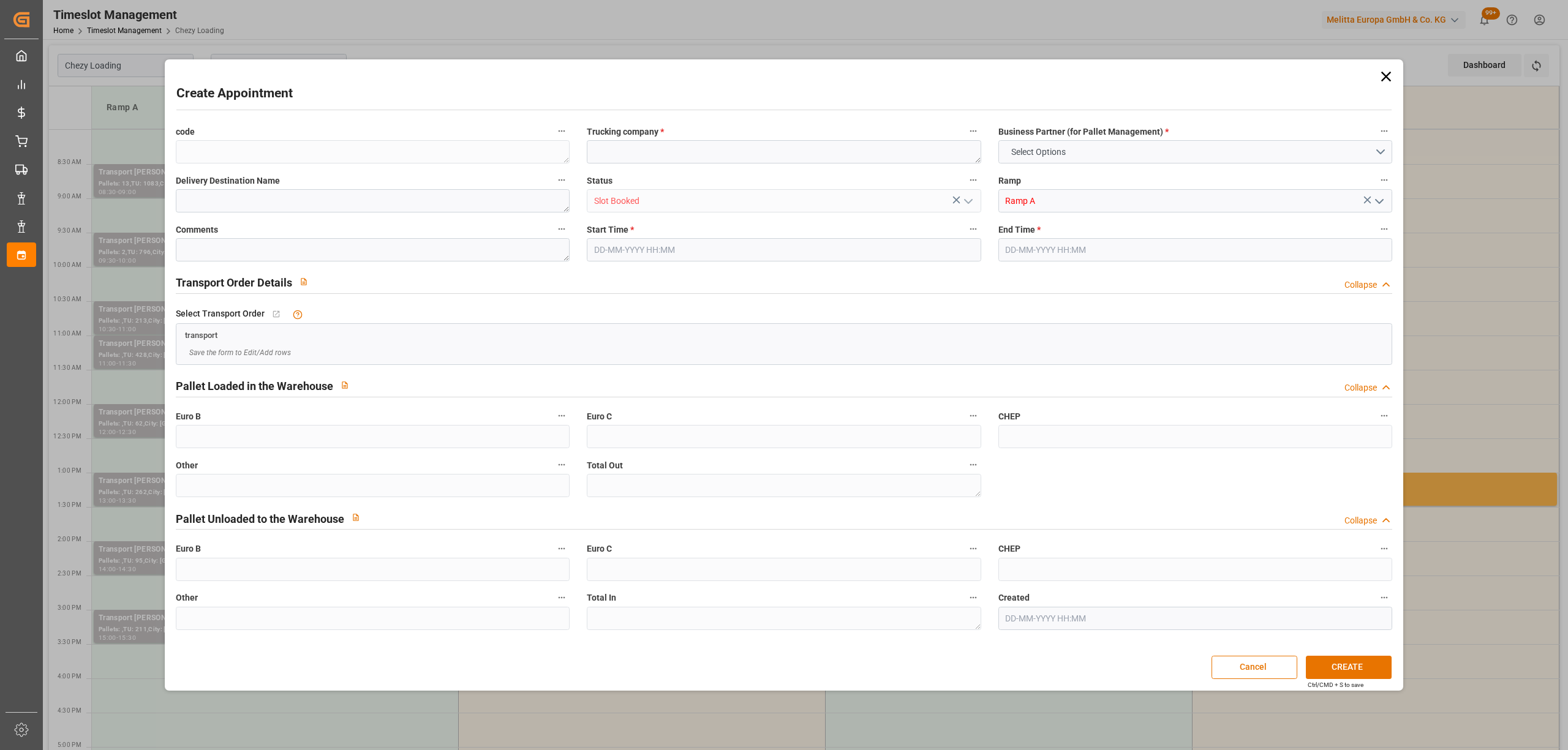
type input "0"
type input "01-09-2025 16:00"
type input "01-09-2025 16:30"
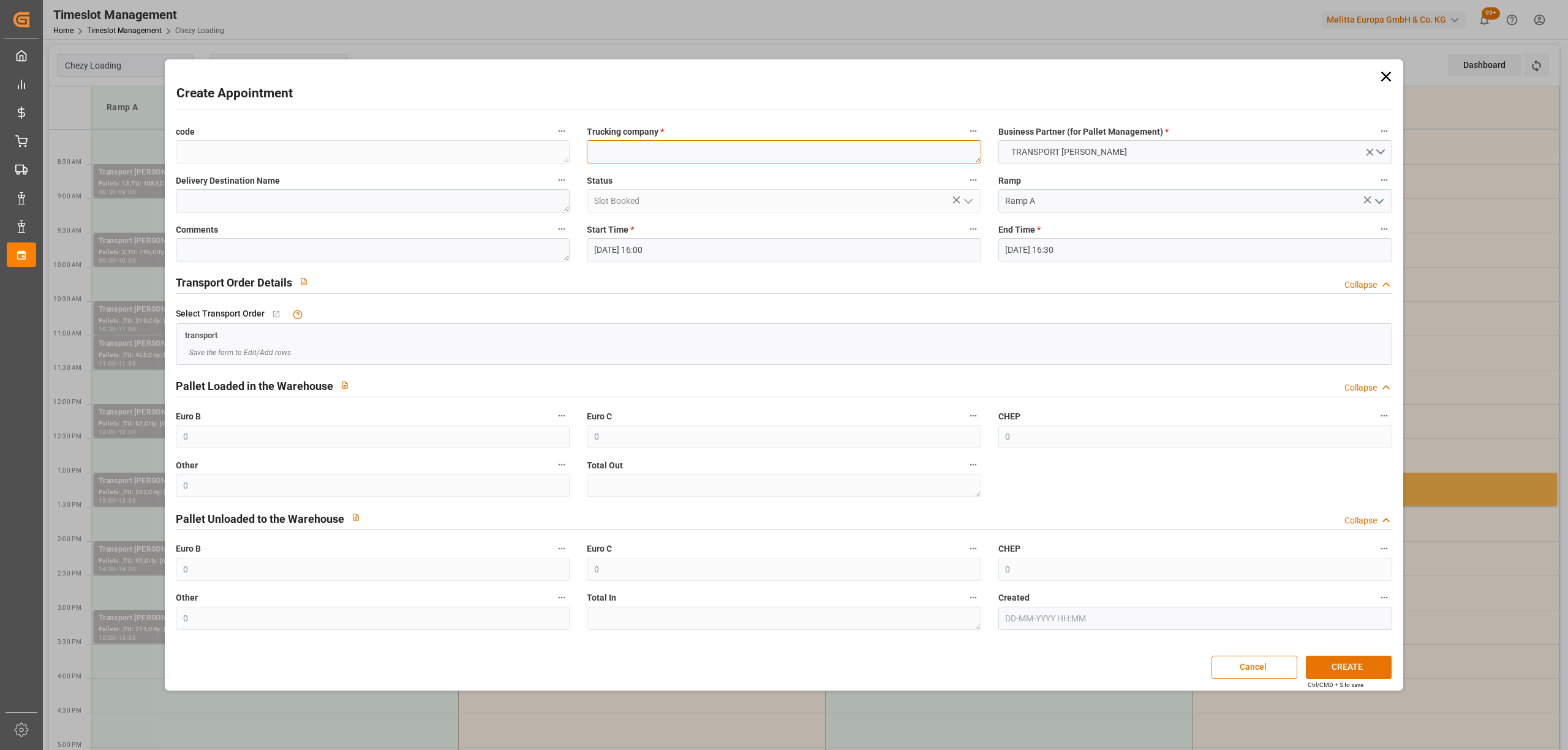
click at [601, 153] on textarea at bounding box center [784, 152] width 394 height 23
paste textarea "VILLETTE-DANTHON"
type textarea "VILLETTE-DANTHON"
click at [1351, 660] on button "CREATE" at bounding box center [1348, 667] width 86 height 23
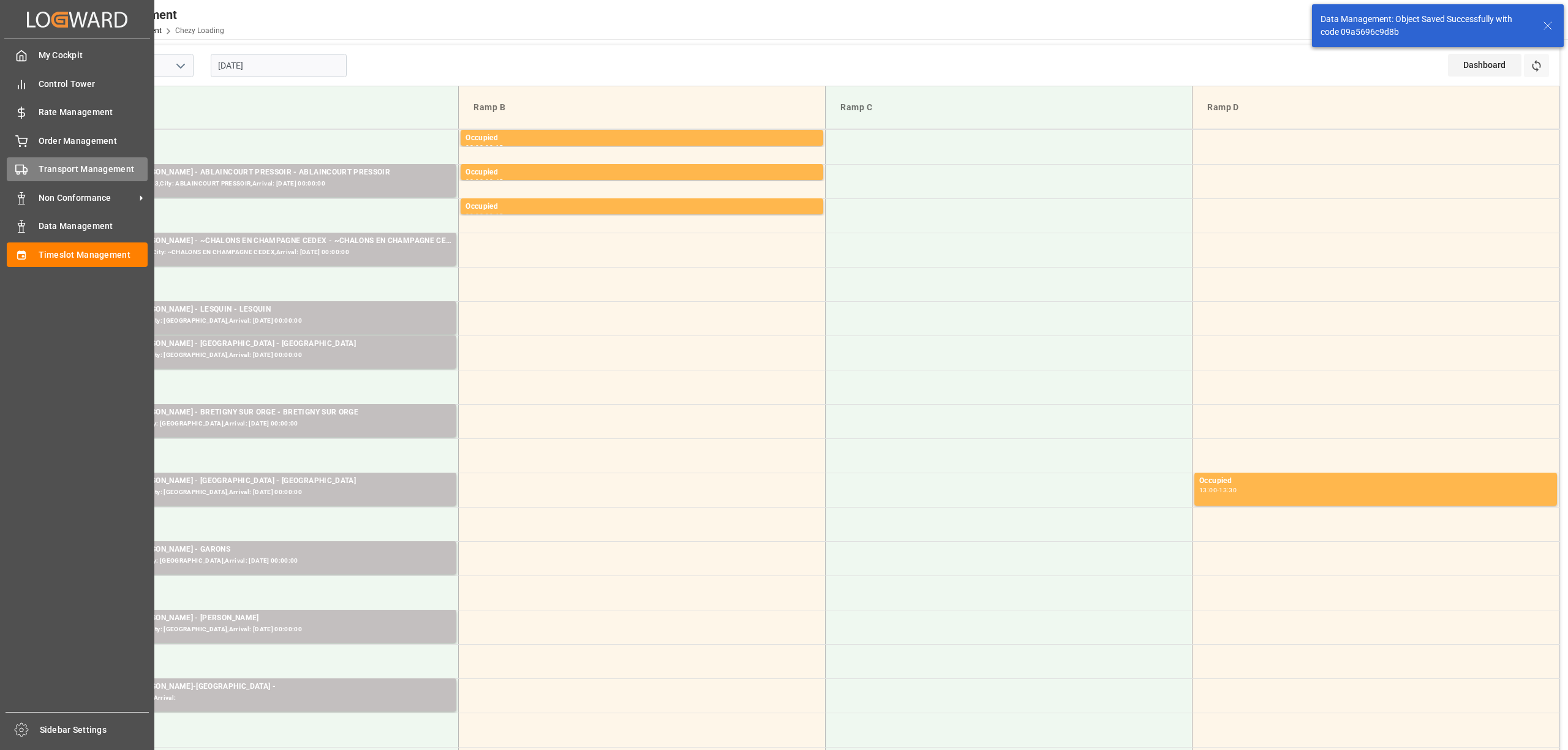
click at [28, 163] on div "Transport Management Transport Management" at bounding box center [77, 169] width 141 height 24
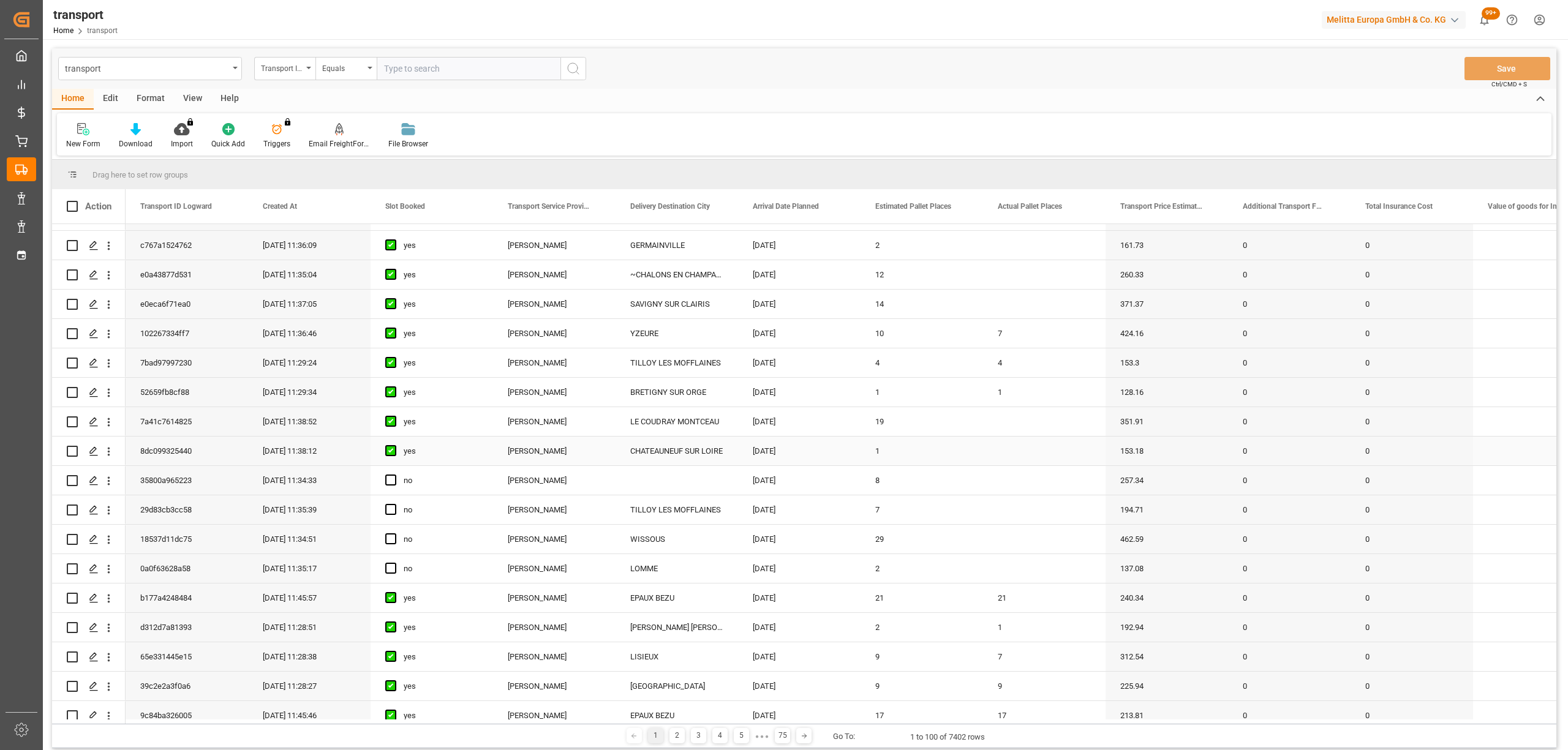
scroll to position [163, 0]
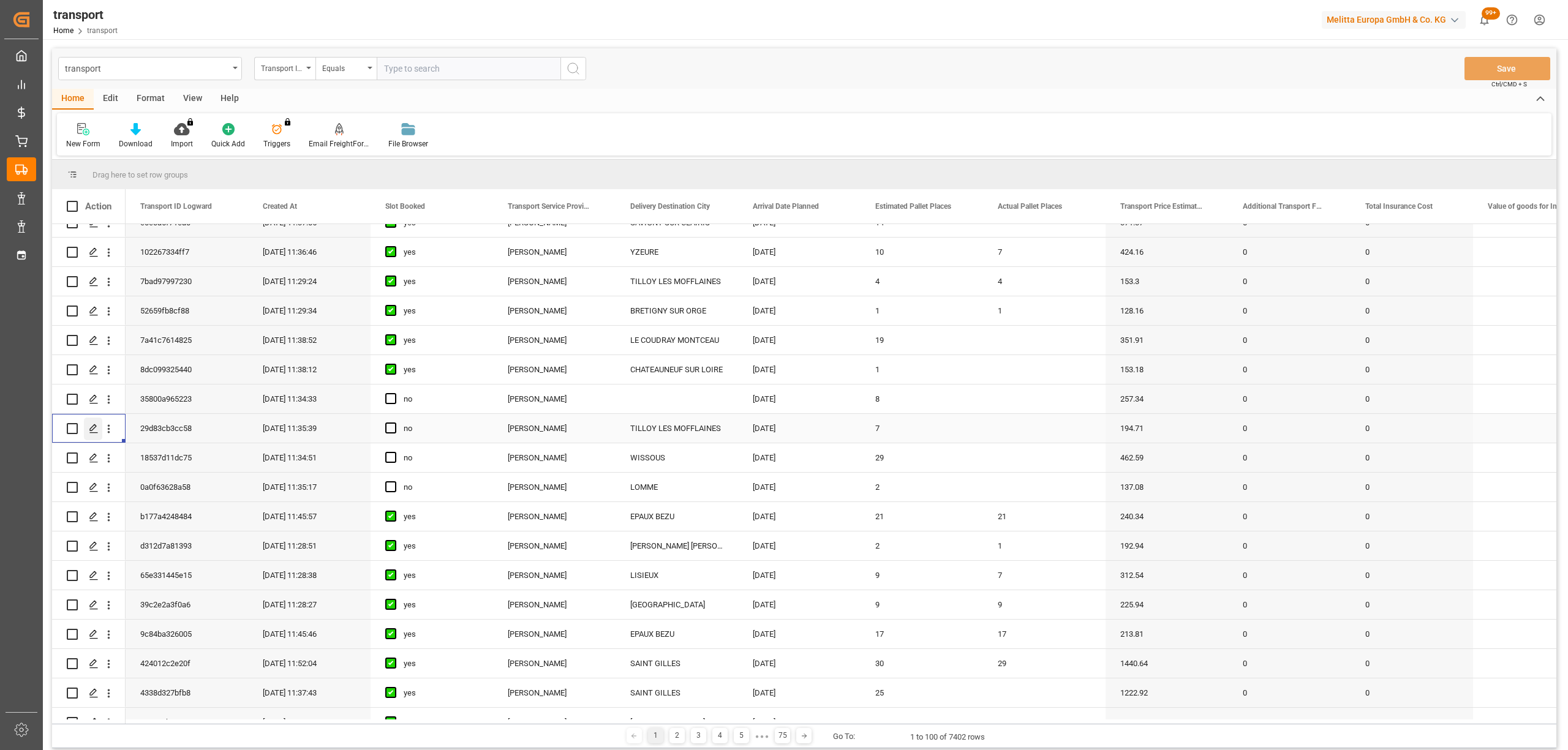
drag, startPoint x: 101, startPoint y: 430, endPoint x: 89, endPoint y: 426, distance: 12.6
click at [94, 442] on div "Press SPACE to select this row." at bounding box center [89, 429] width 74 height 30
click at [88, 422] on div "Press SPACE to select this row." at bounding box center [93, 429] width 19 height 23
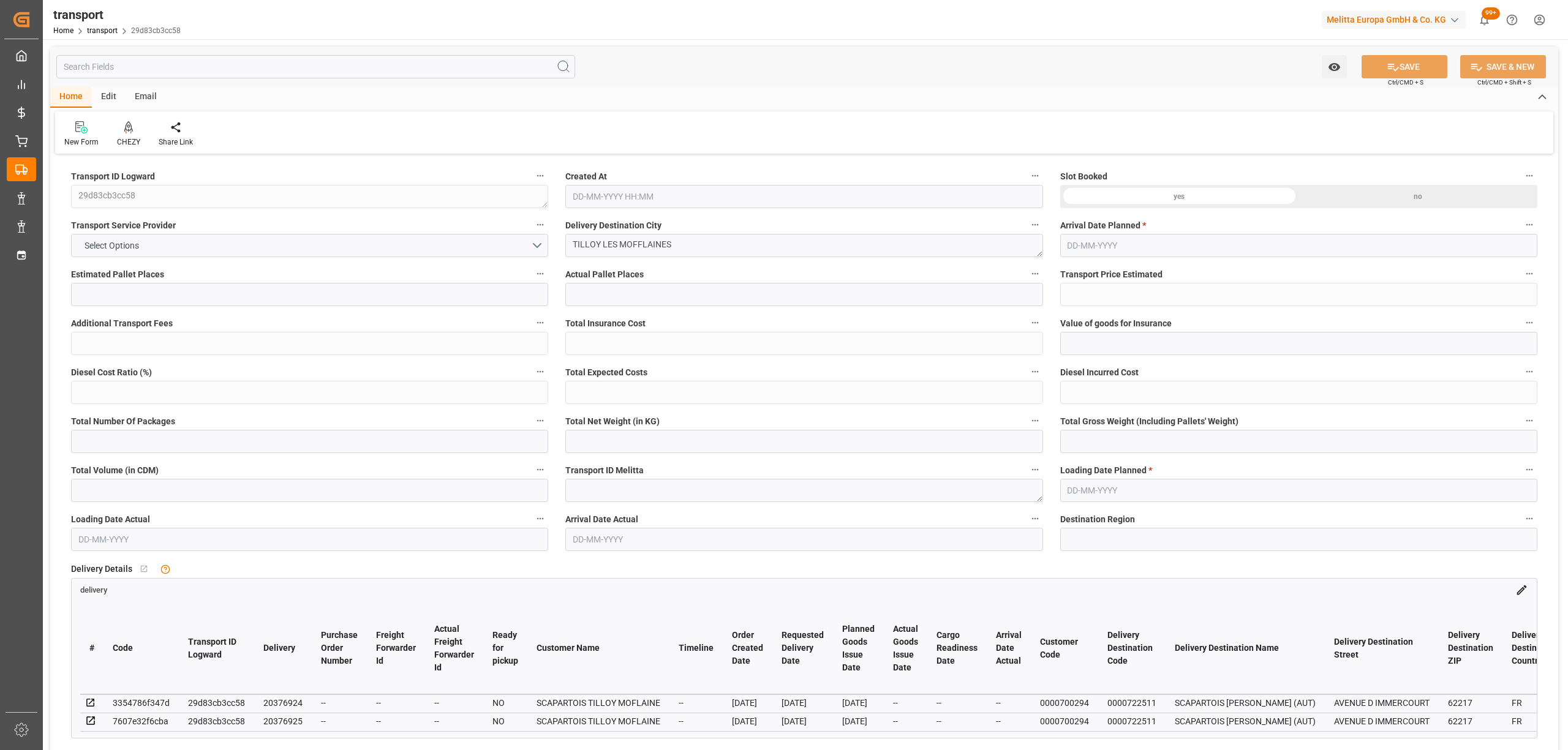
type input "7"
type input "194.71"
type input "0"
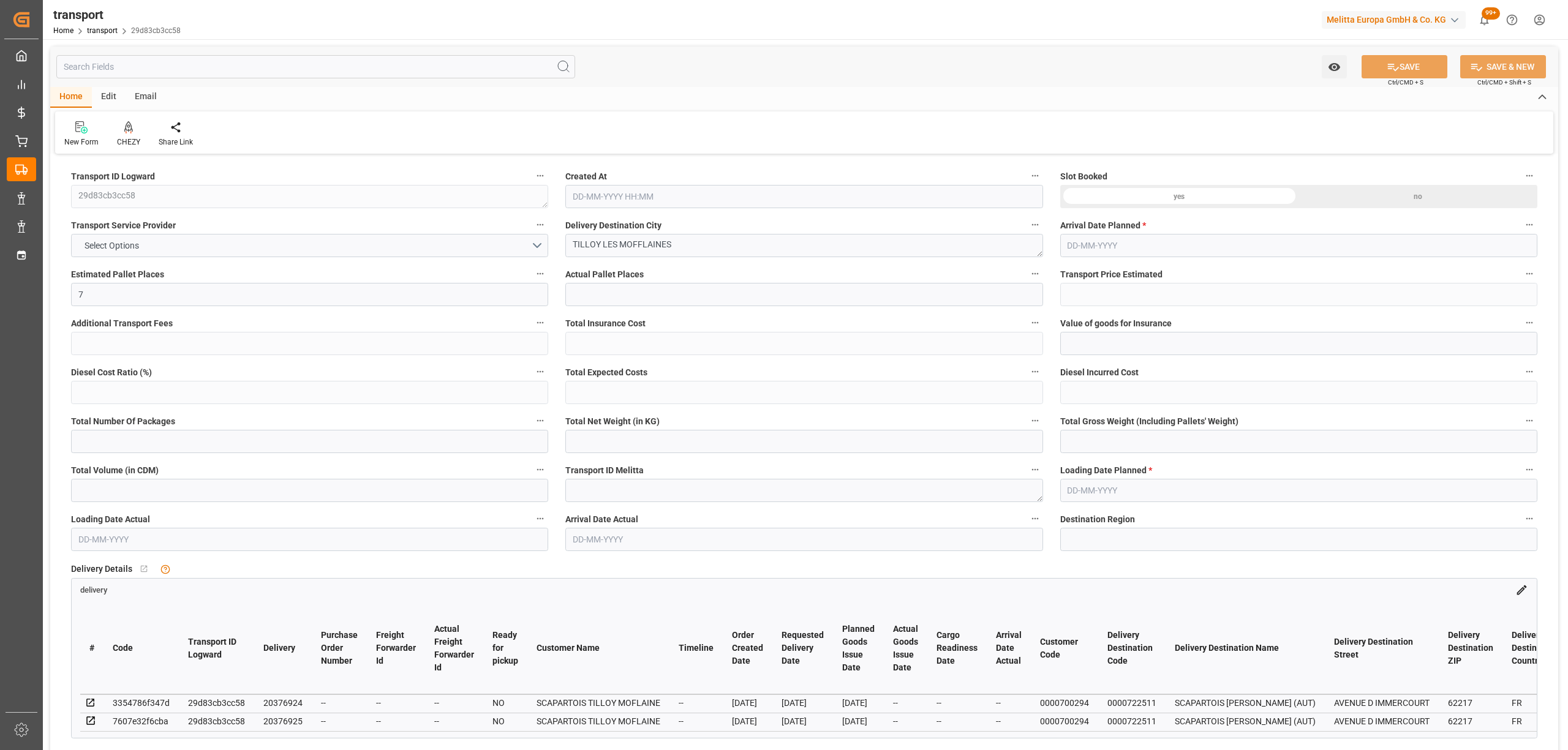
type input "188.1288"
type input "-6.5812"
type input "0"
type input "918.6"
type input "1448.2"
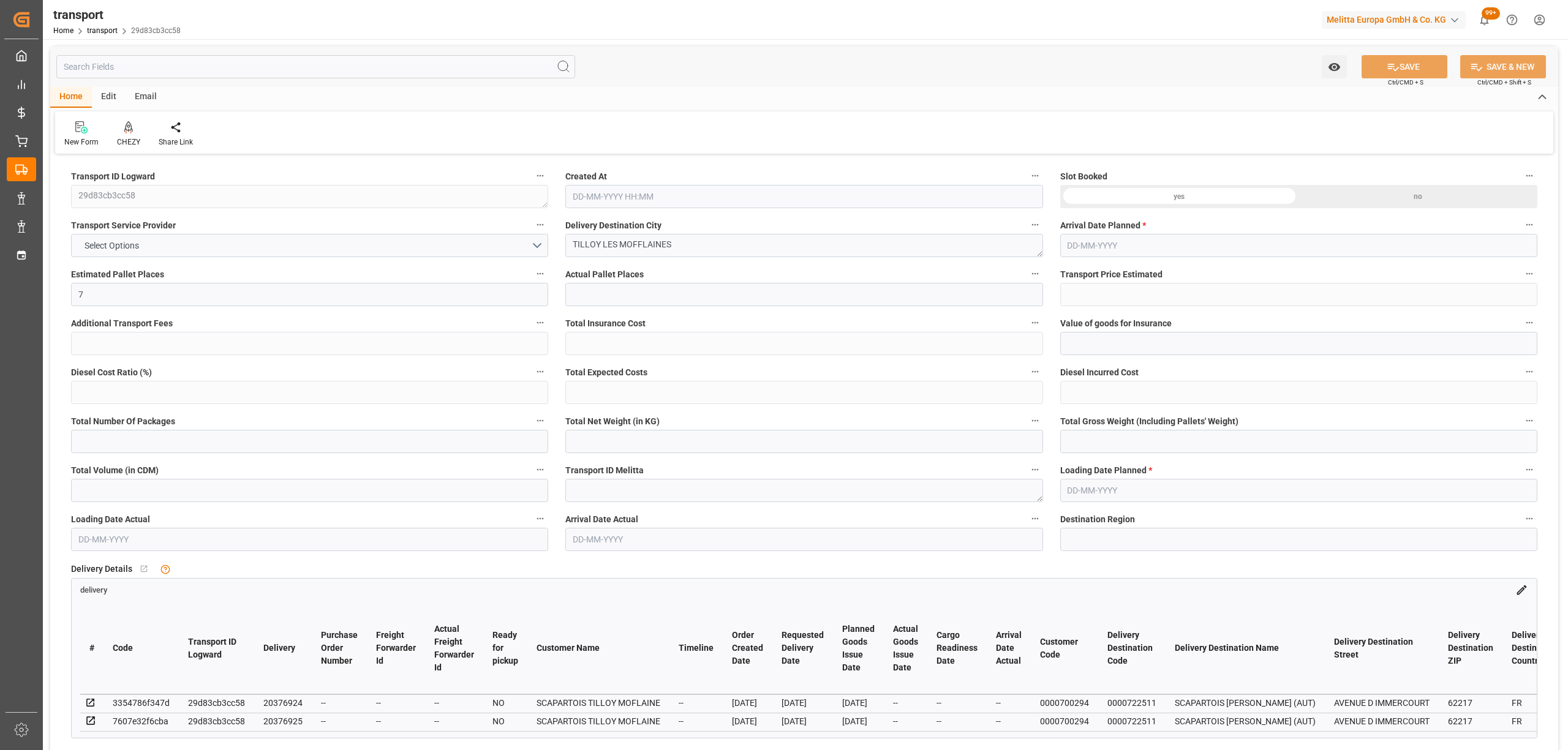
type input "6015.664"
type input "62"
type input "5"
type input "351"
type input "11"
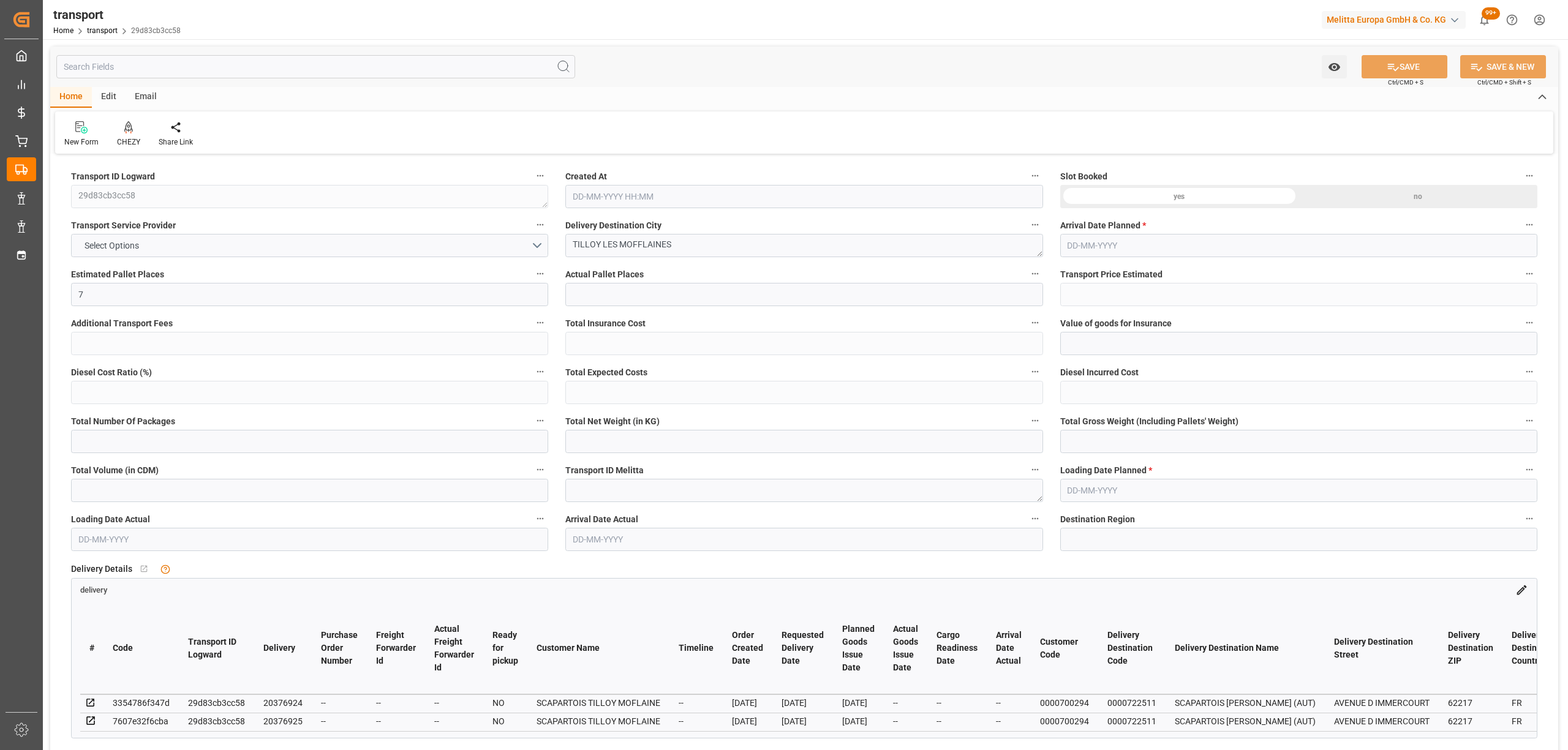
type input "101"
type input "1151.112"
type input "0"
type input "4710.8598"
type input "0"
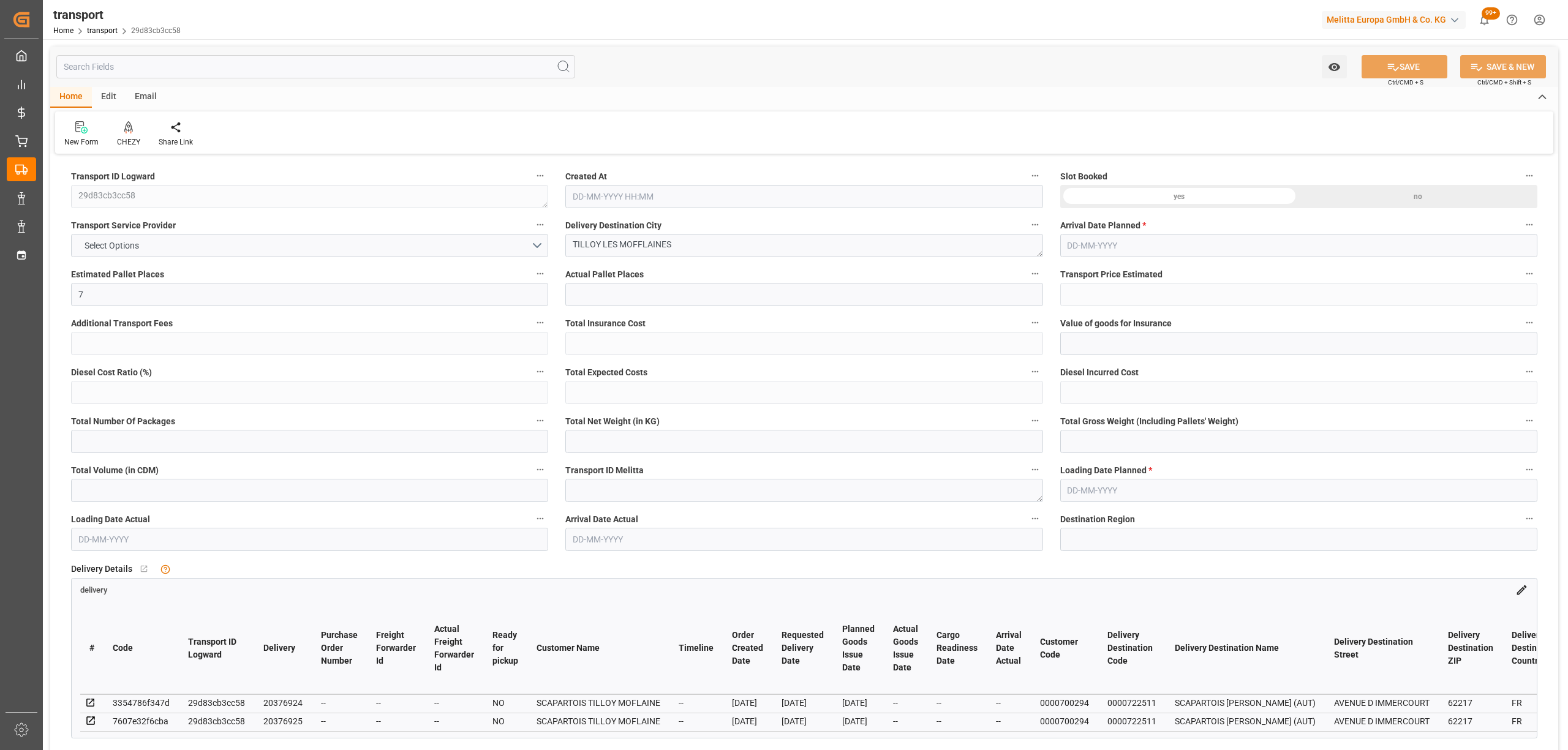
type input "0"
type input "21"
type input "35"
type input "27-08-2025 11:35"
type input "[DATE]"
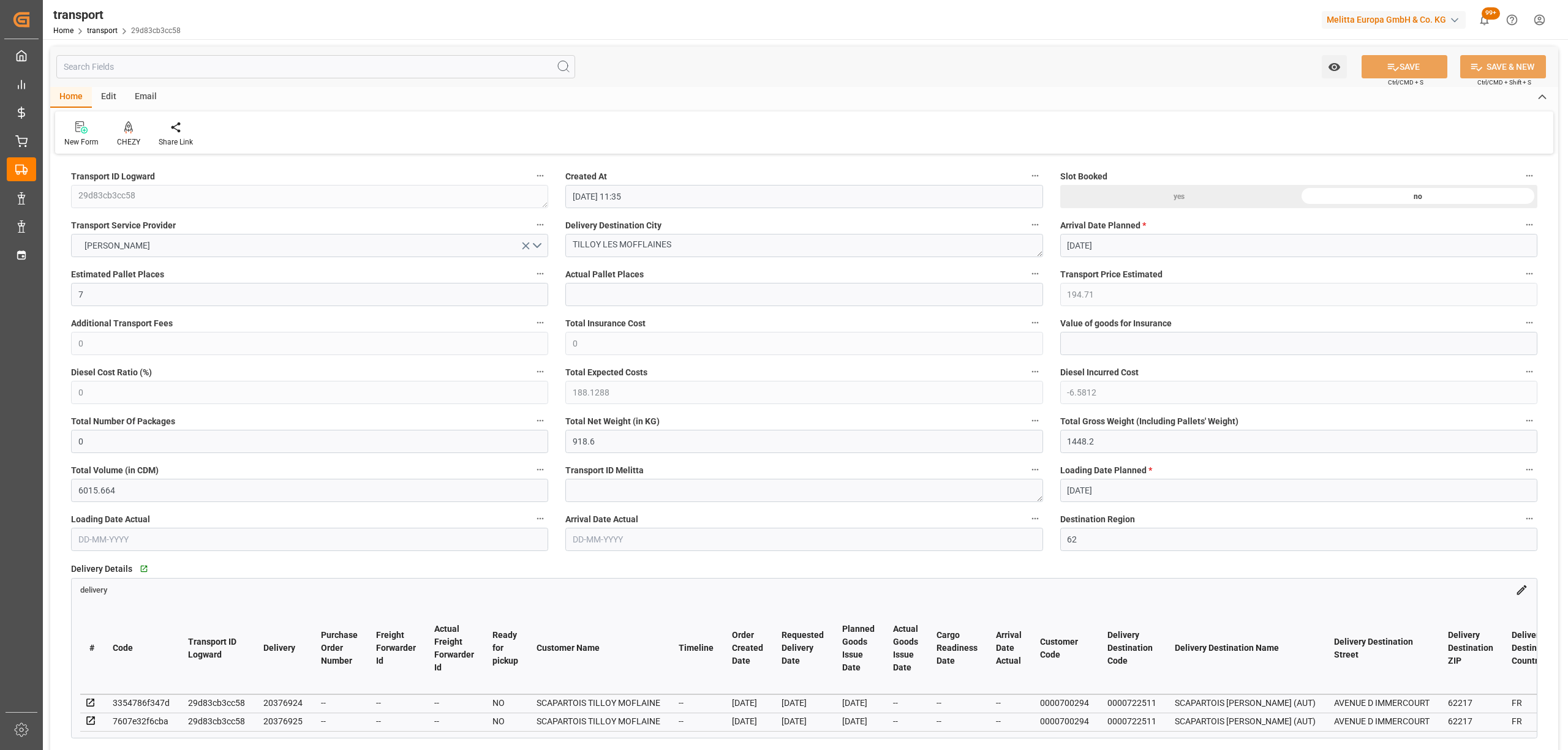
type input "[DATE]"
click at [129, 127] on icon at bounding box center [129, 127] width 8 height 12
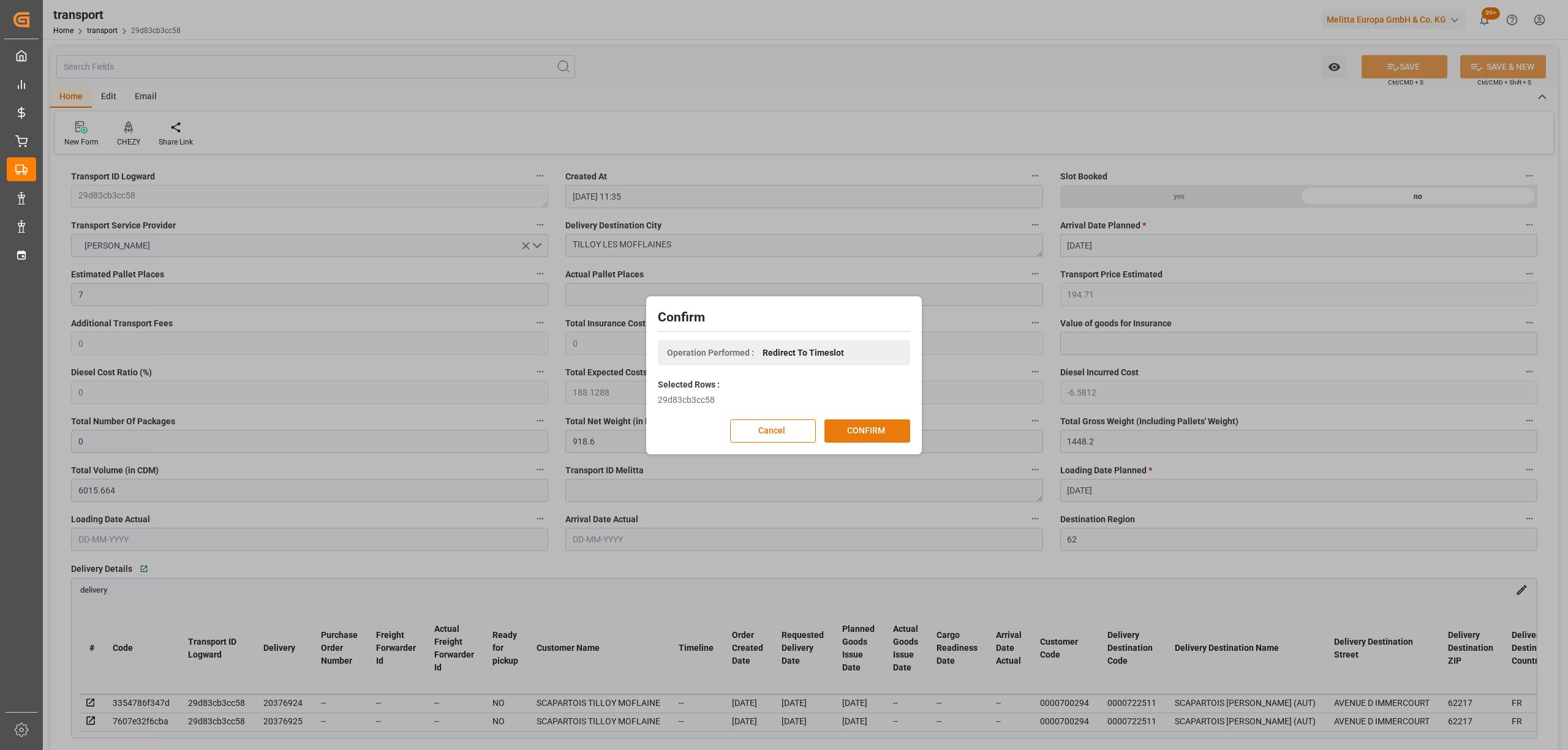
click at [894, 438] on button "CONFIRM" at bounding box center [867, 431] width 86 height 23
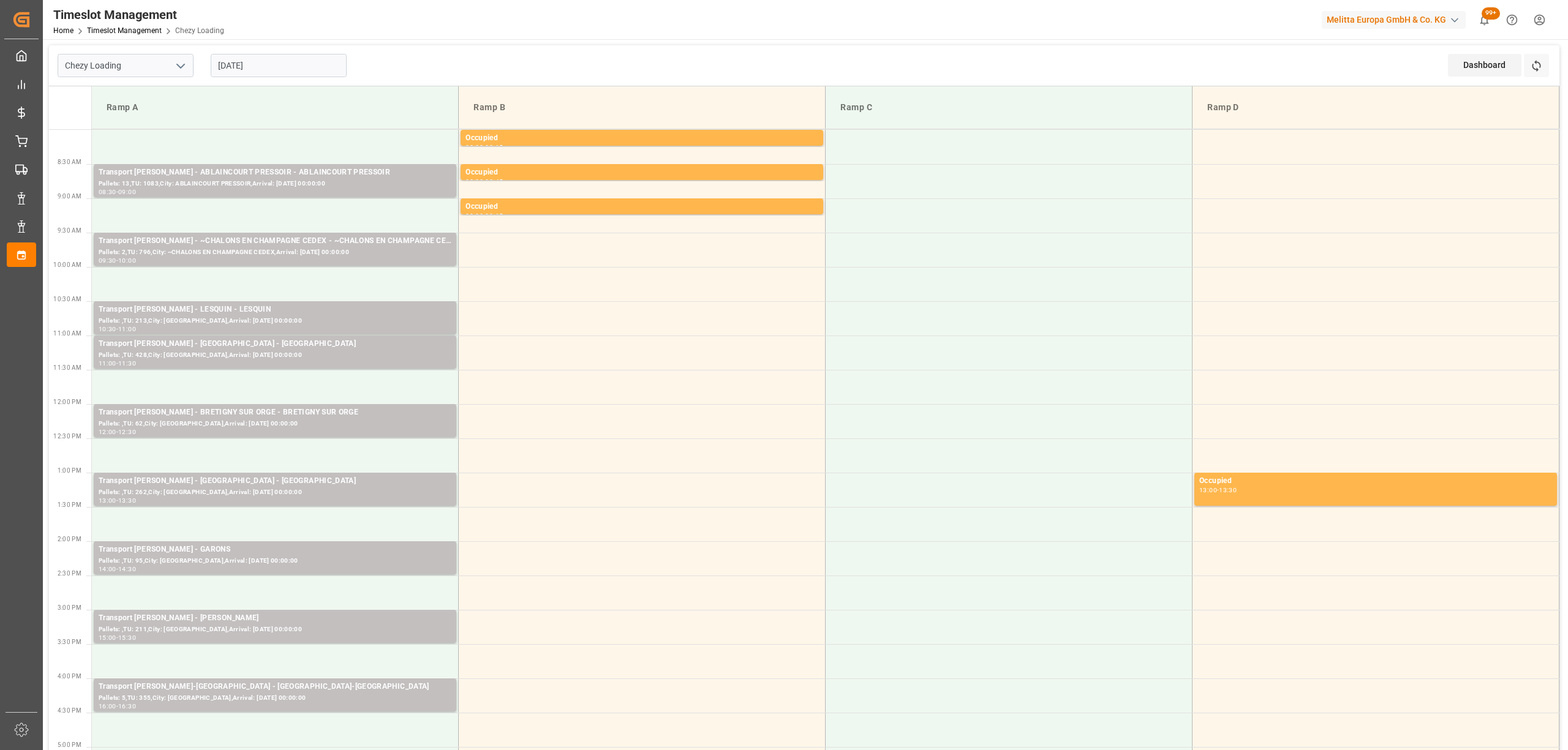
scroll to position [408, 0]
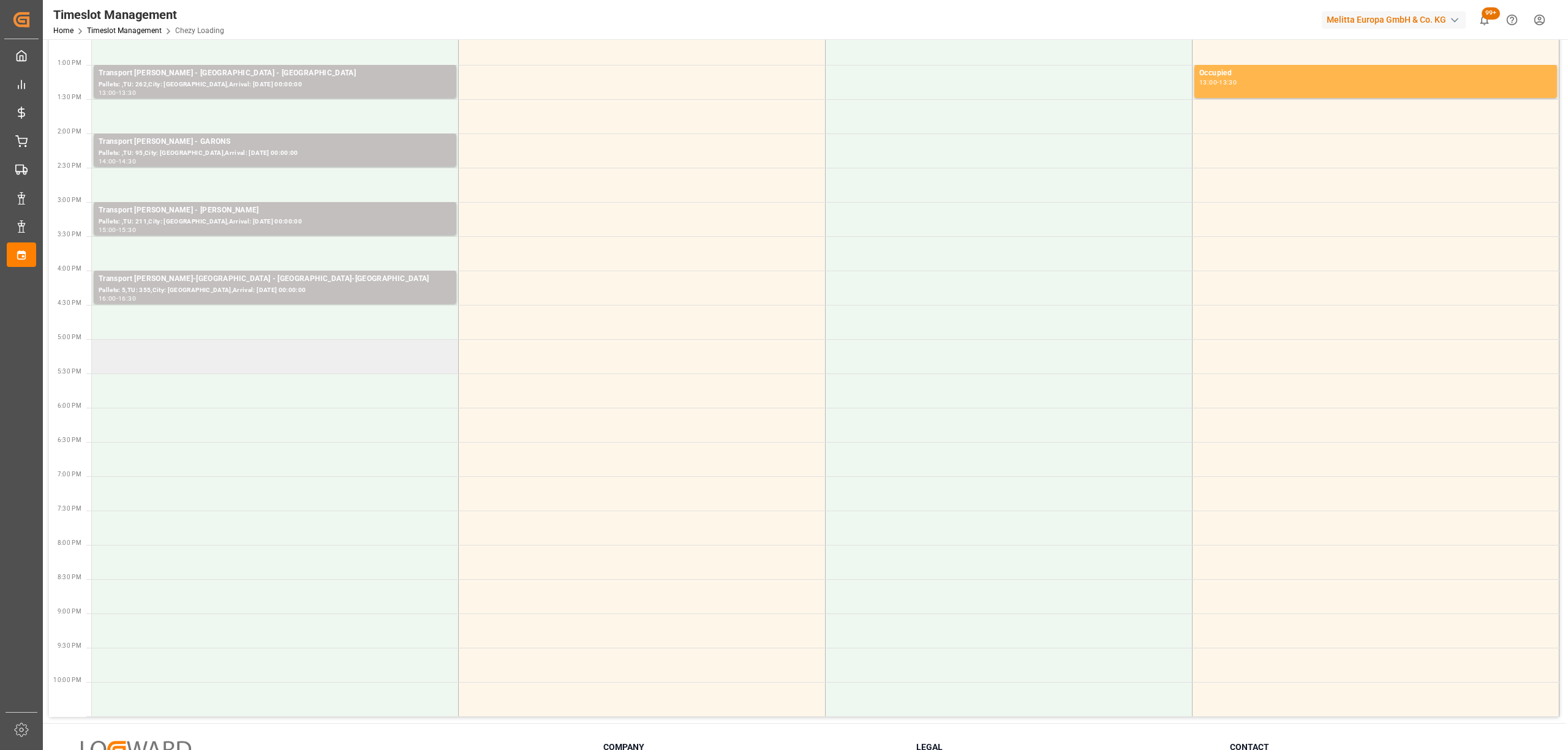
click at [256, 353] on td at bounding box center [275, 356] width 367 height 34
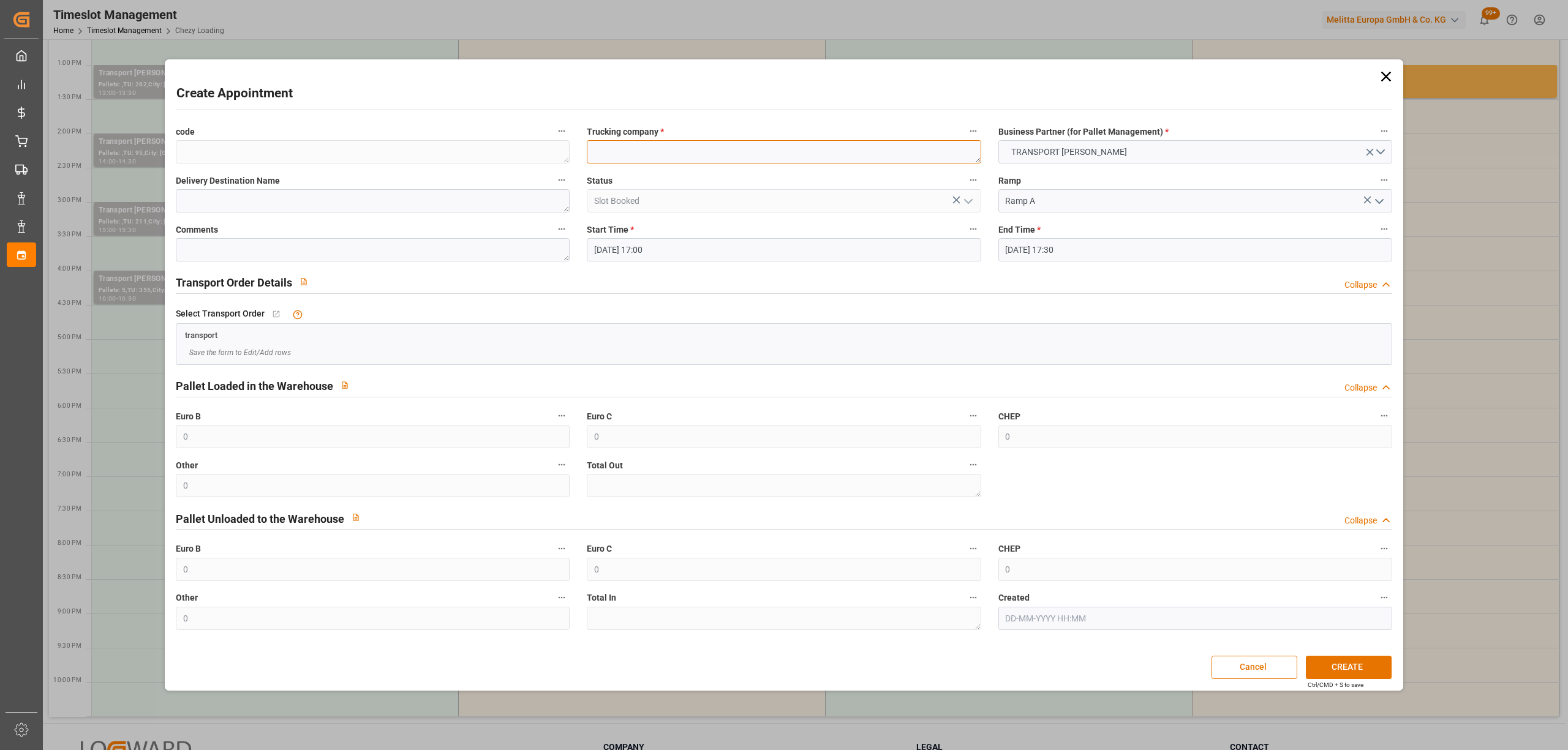
paste textarea "TILLOY LES MOFFLAINES"
type textarea "TILLOY LES MOFFLAINES"
click at [1362, 667] on button "CREATE" at bounding box center [1348, 667] width 86 height 23
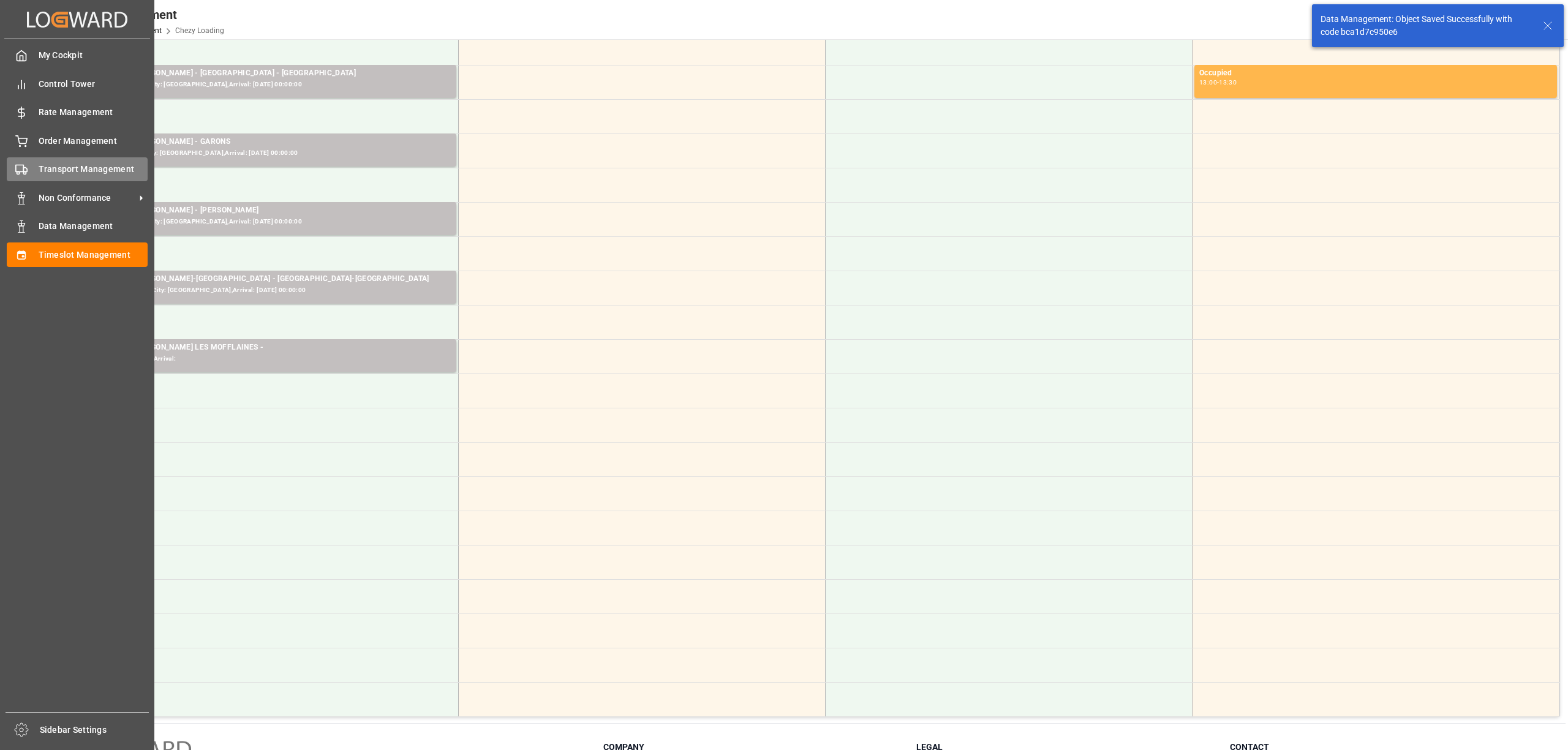
click at [21, 176] on div "Transport Management Transport Management" at bounding box center [77, 169] width 141 height 24
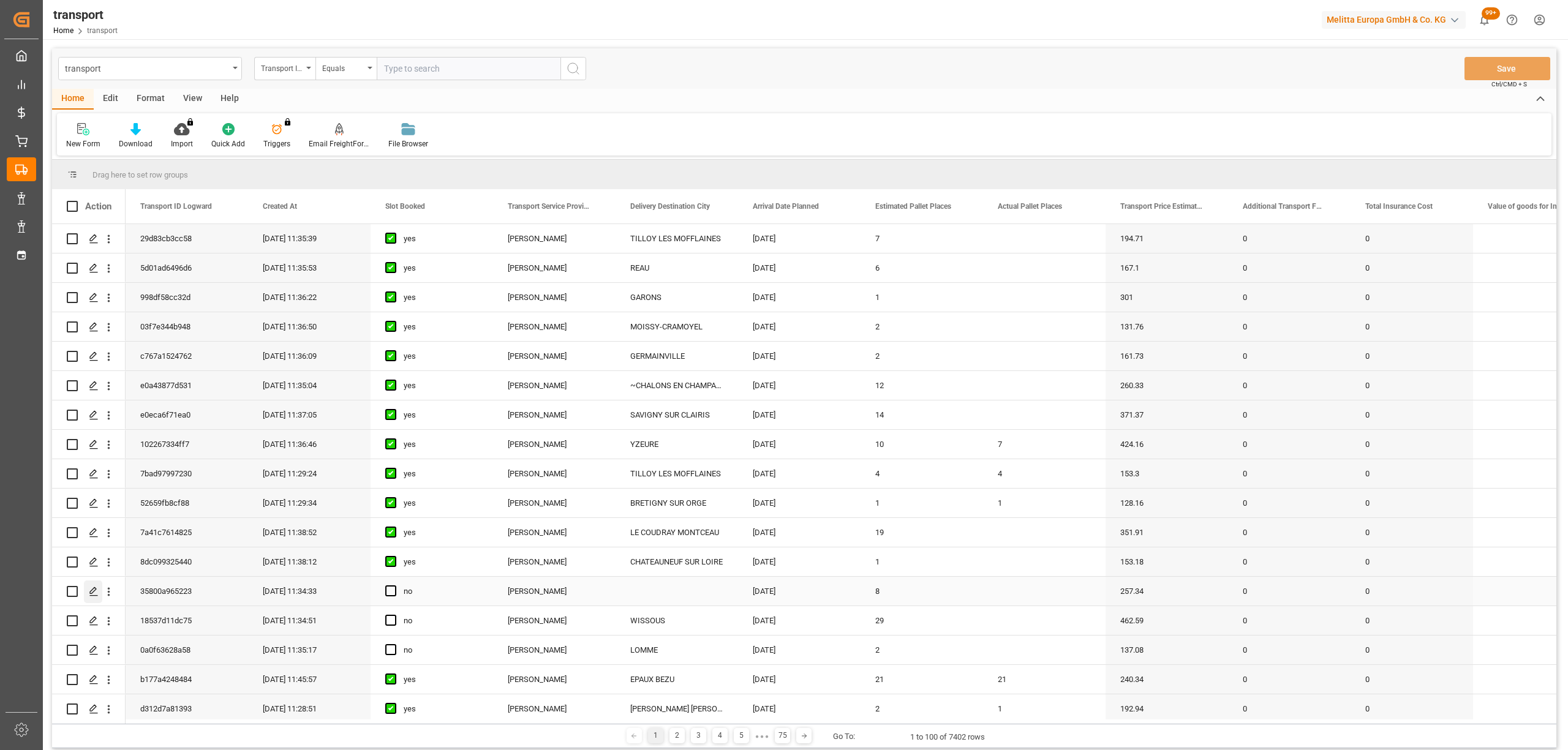
click at [99, 592] on div "Press SPACE to select this row." at bounding box center [93, 592] width 19 height 23
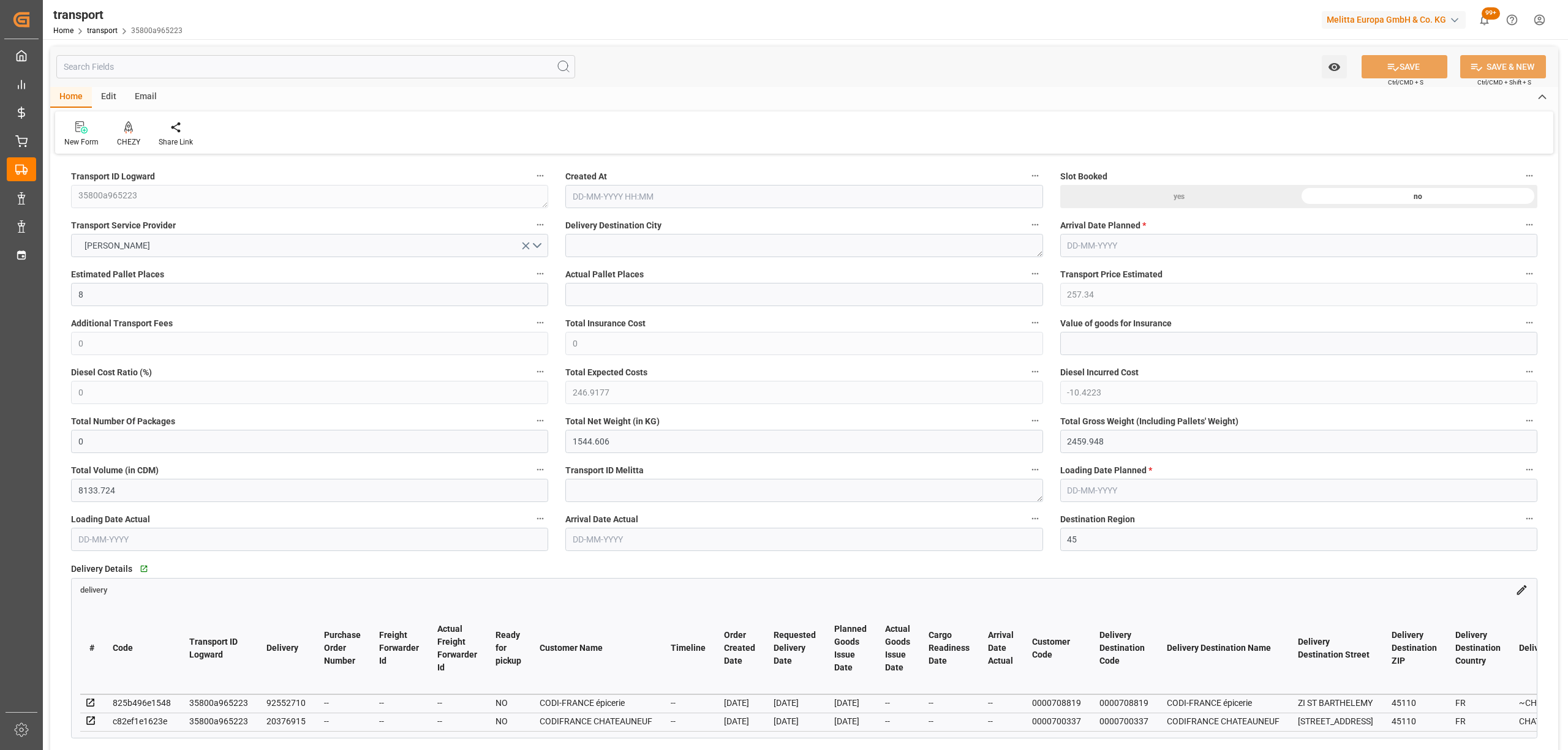
type input "[DATE] 11:34"
type input "[DATE]"
click at [661, 244] on textarea at bounding box center [803, 246] width 477 height 23
type textarea "CHATEAUNEU S LOIRE"
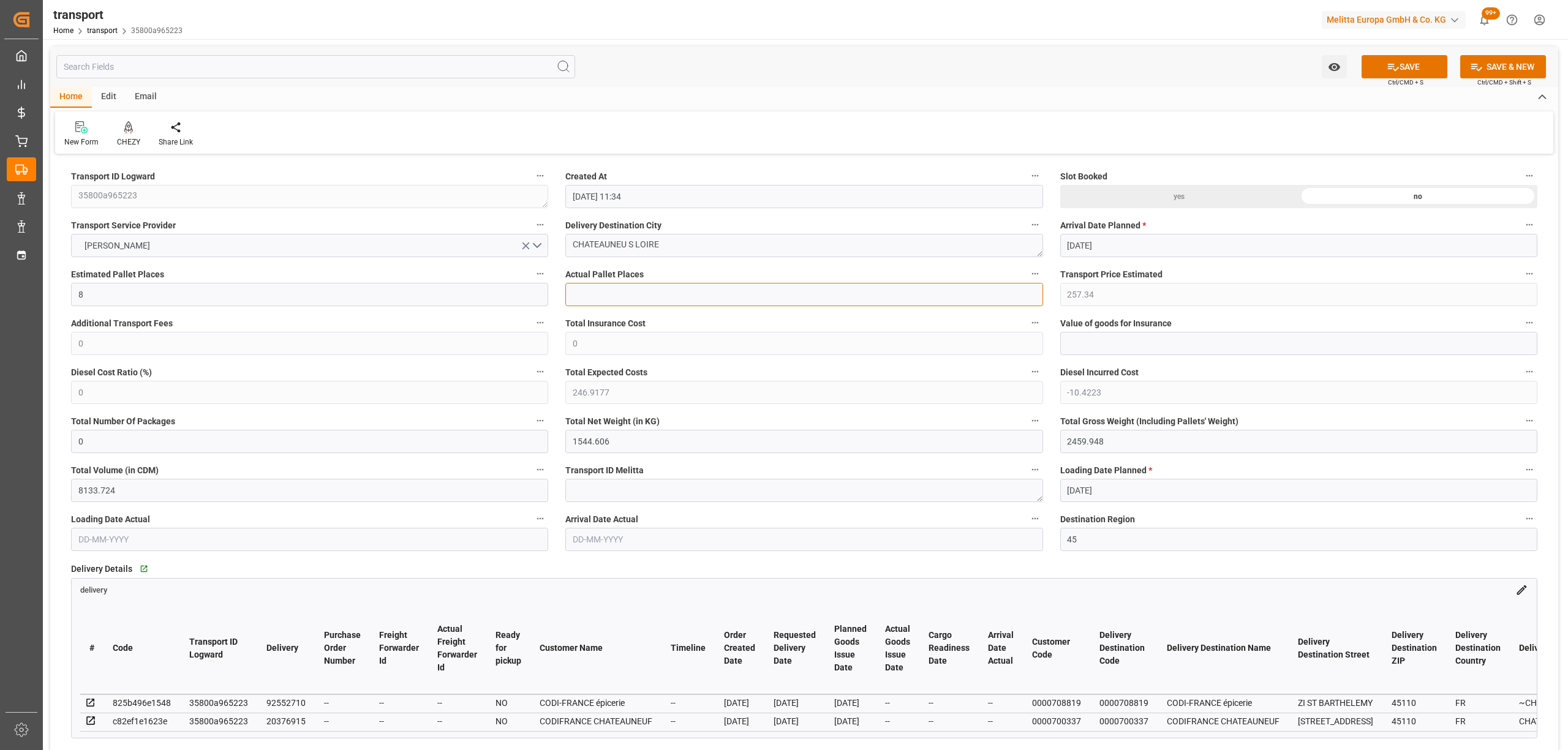
click at [721, 299] on input "text" at bounding box center [803, 294] width 477 height 23
click at [129, 131] on icon at bounding box center [129, 127] width 8 height 12
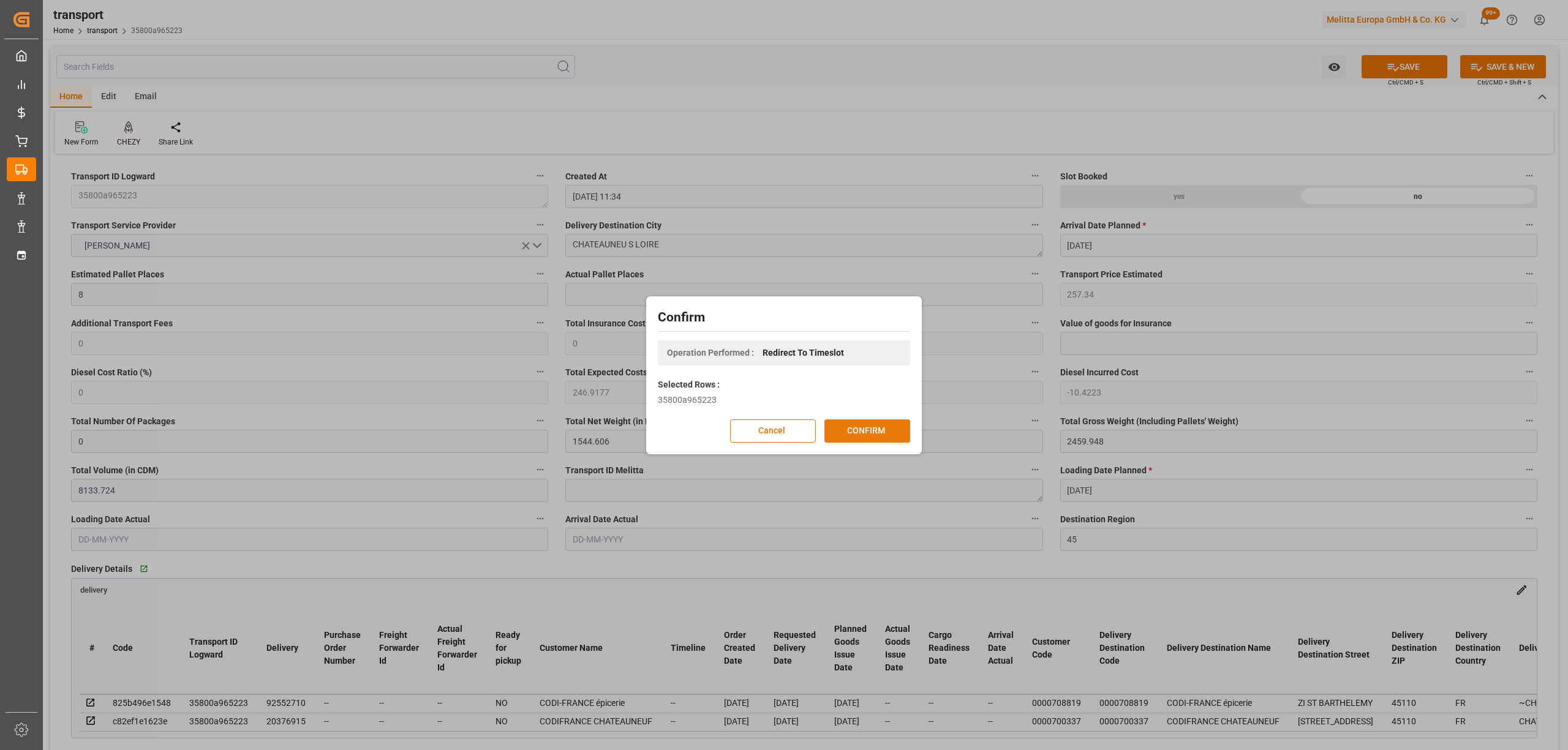
click at [850, 425] on button "CONFIRM" at bounding box center [867, 431] width 86 height 23
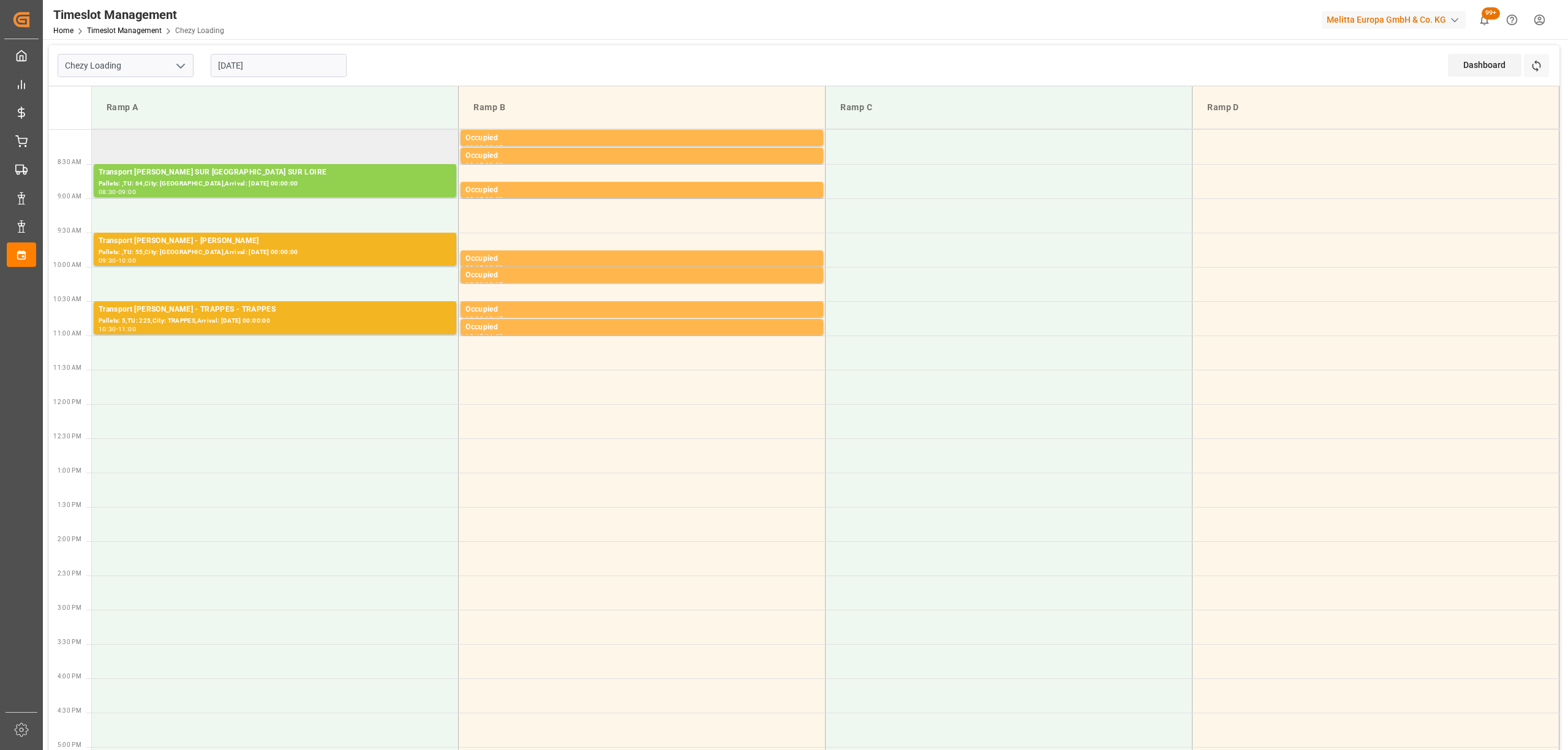
click at [273, 153] on td at bounding box center [275, 147] width 367 height 34
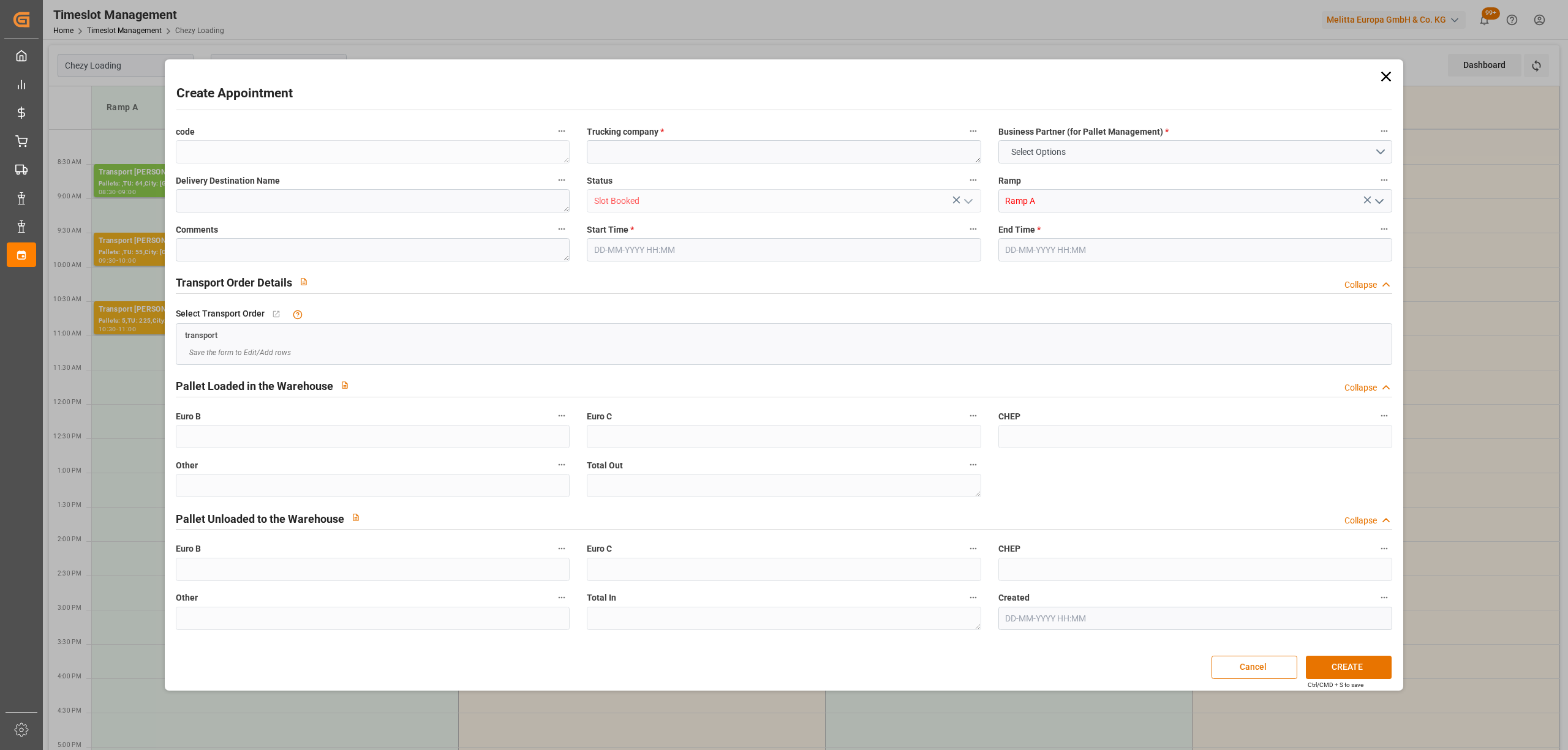
type input "0"
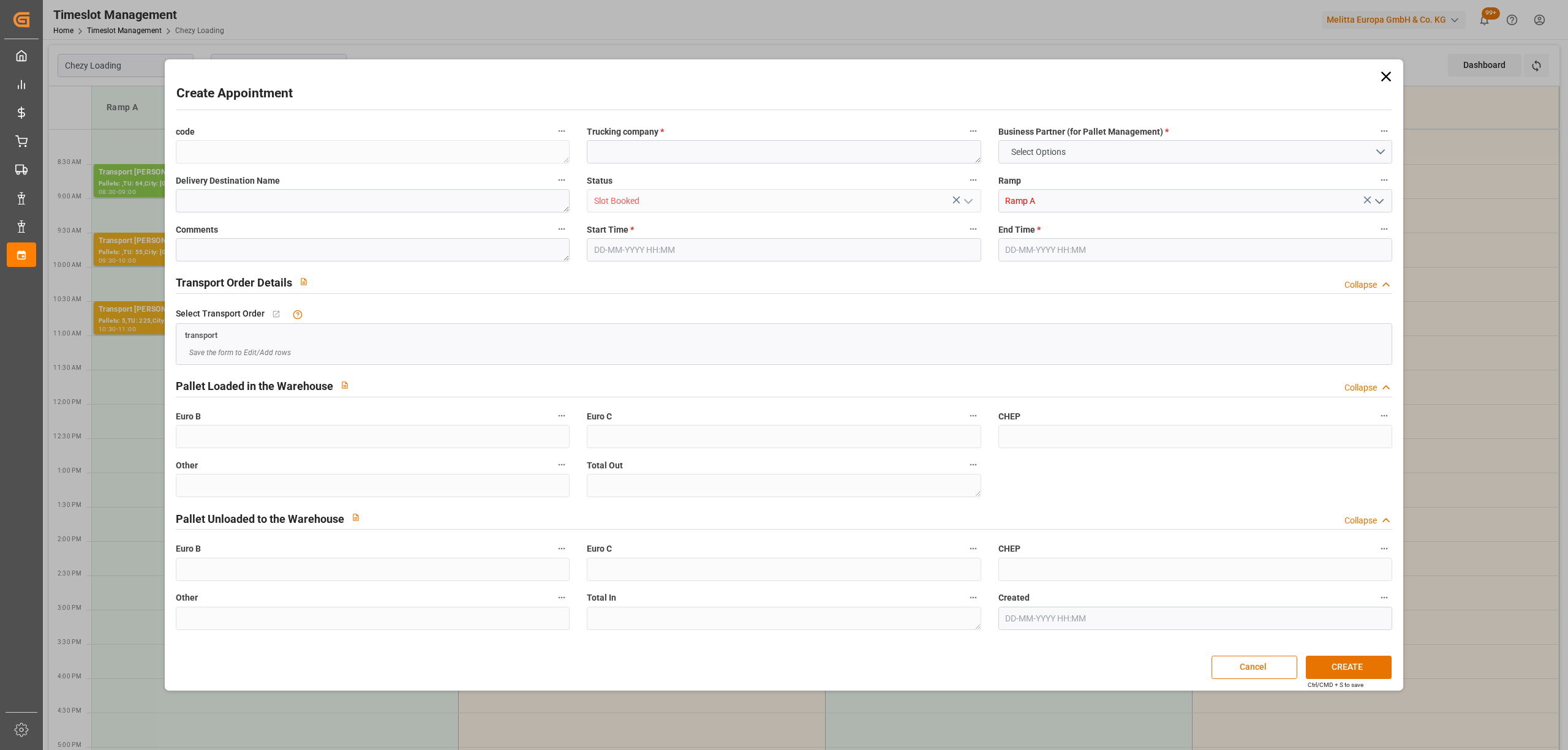
type input "0"
type input "[DATE] 08:00"
type input "[DATE] 08:30"
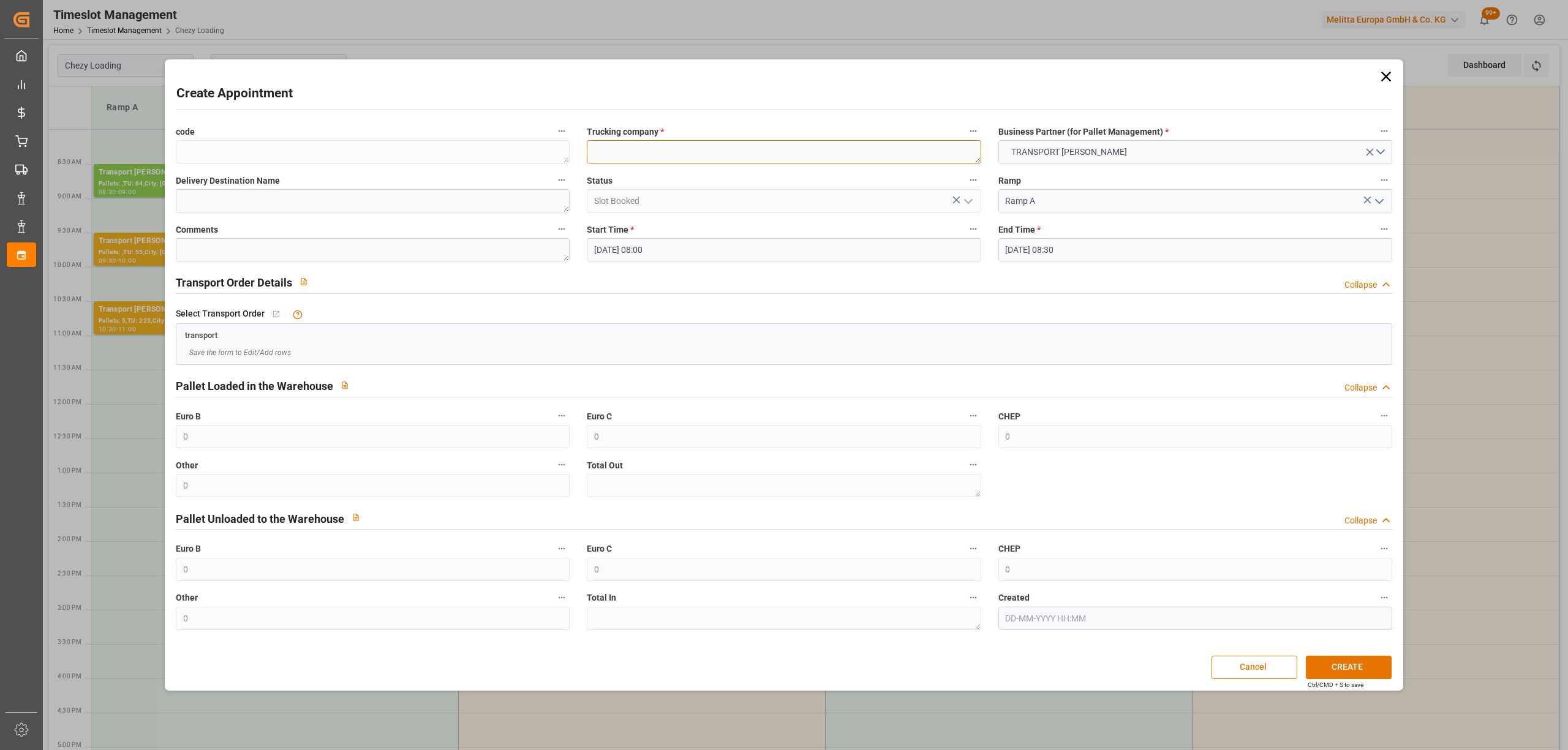
click at [622, 148] on textarea at bounding box center [784, 152] width 394 height 23
paste textarea "CHATEAUNEU S LOIRE"
type textarea "CHATEAUNEU S LOIRE"
click at [1348, 671] on button "CREATE" at bounding box center [1348, 667] width 86 height 23
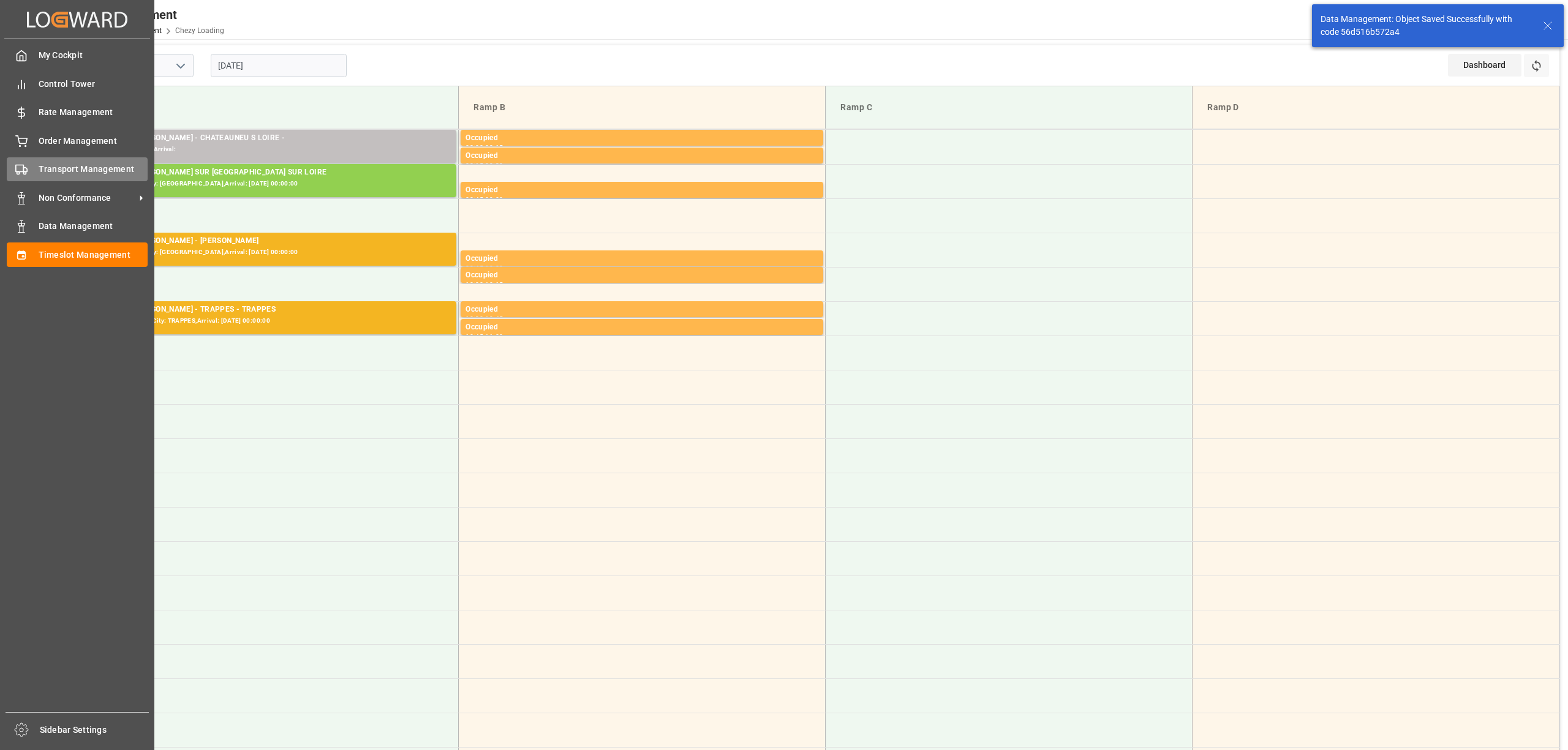
click at [19, 169] on icon at bounding box center [21, 170] width 12 height 12
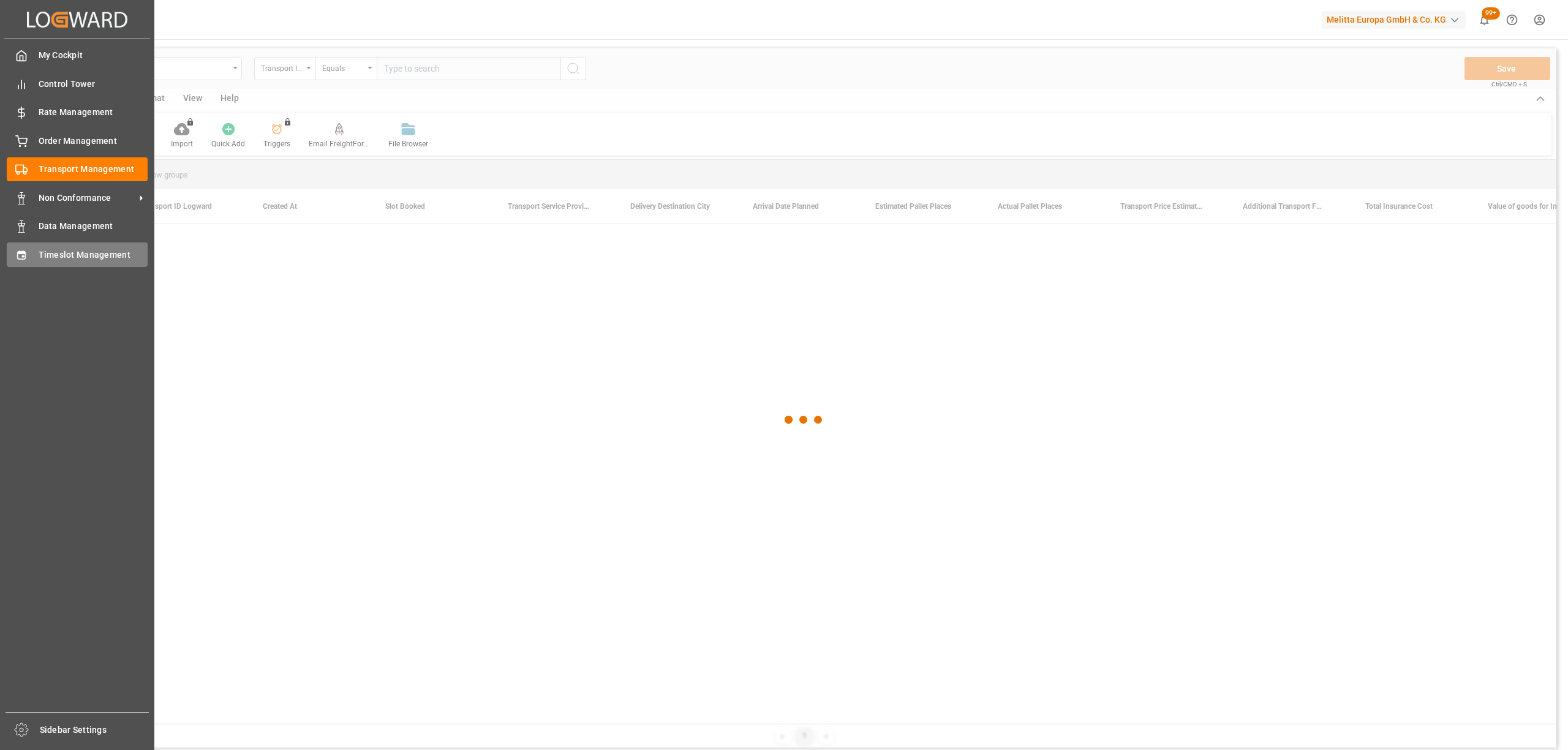
click at [41, 255] on span "Timeslot Management" at bounding box center [93, 255] width 109 height 13
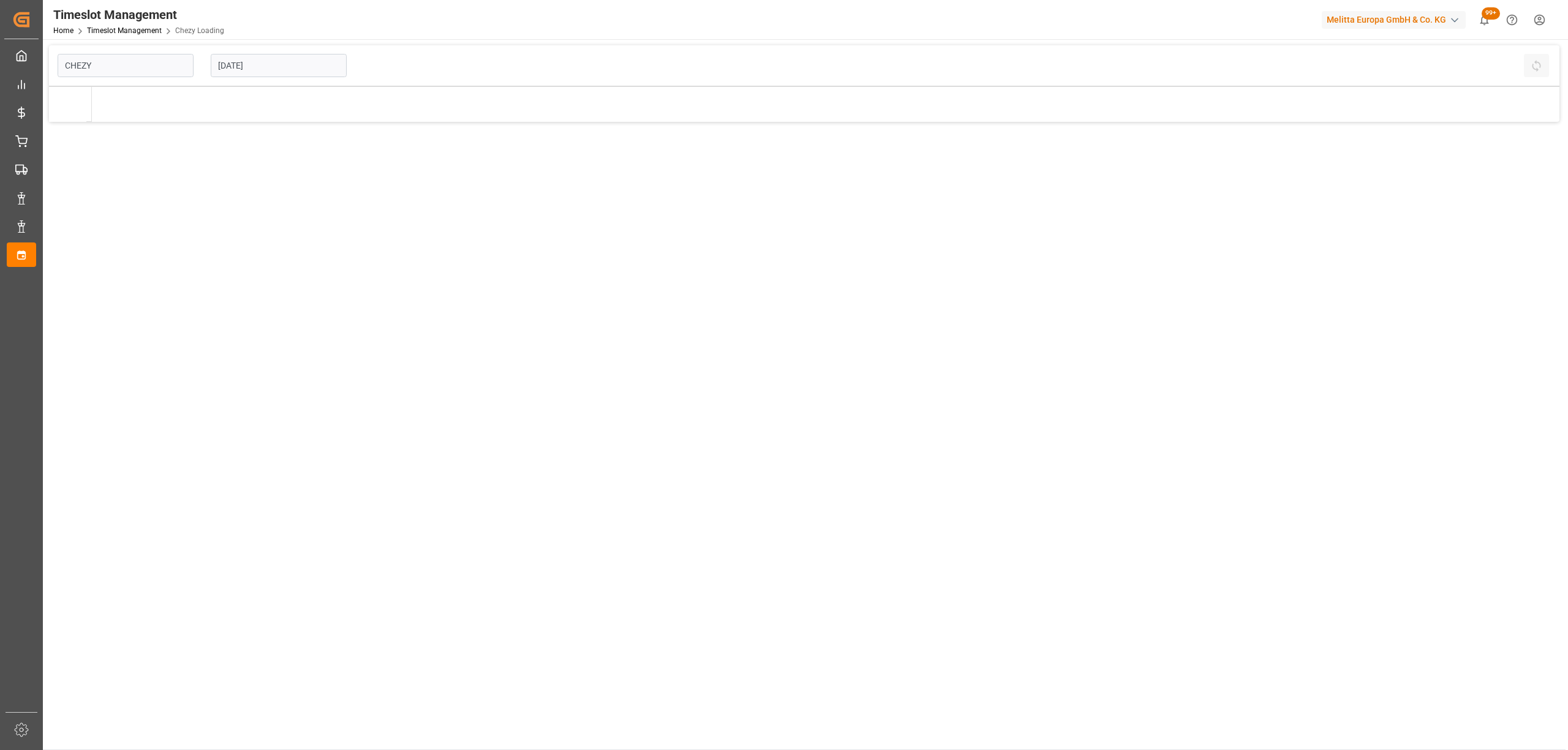
type input "Chezy Loading"
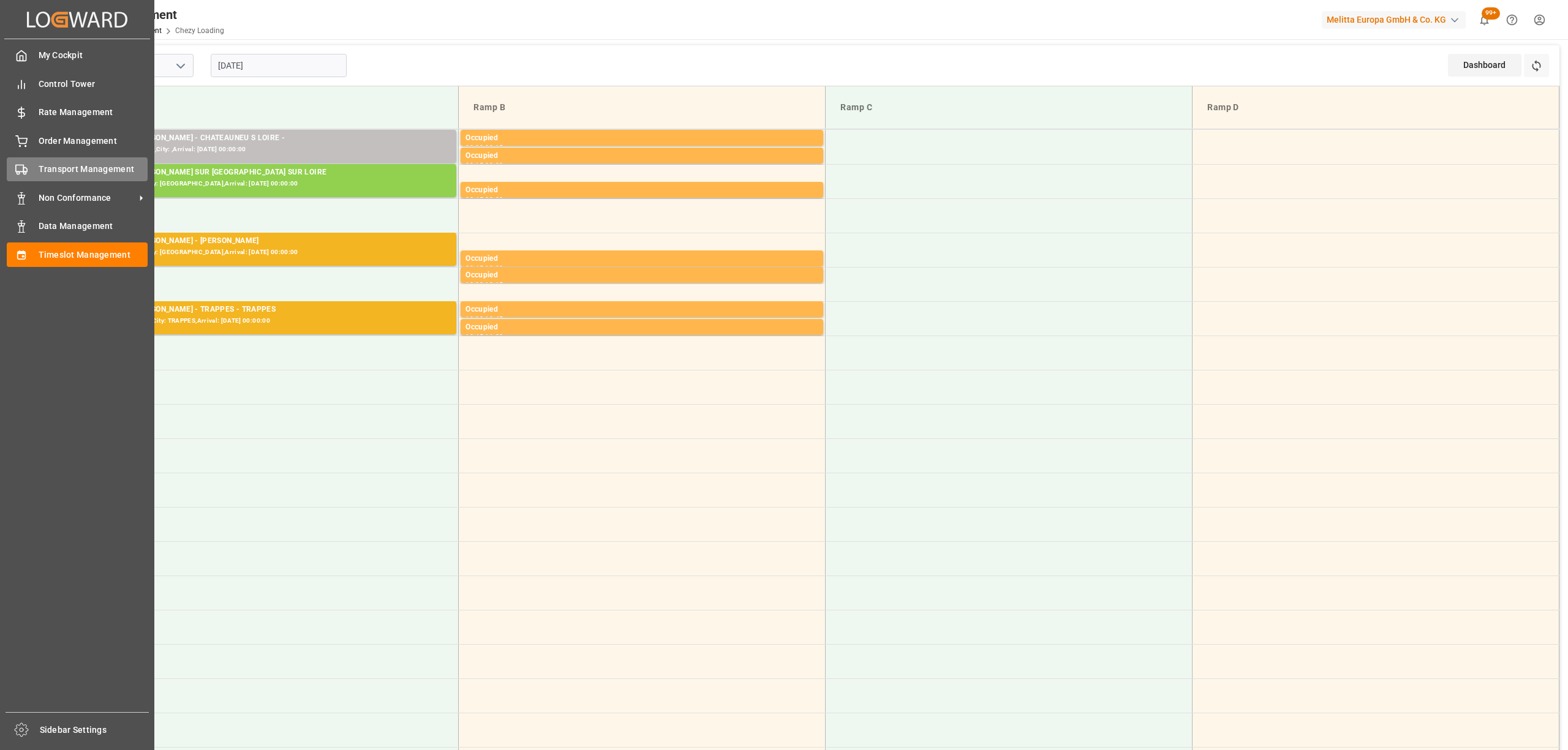
click at [13, 171] on div at bounding box center [17, 169] width 21 height 13
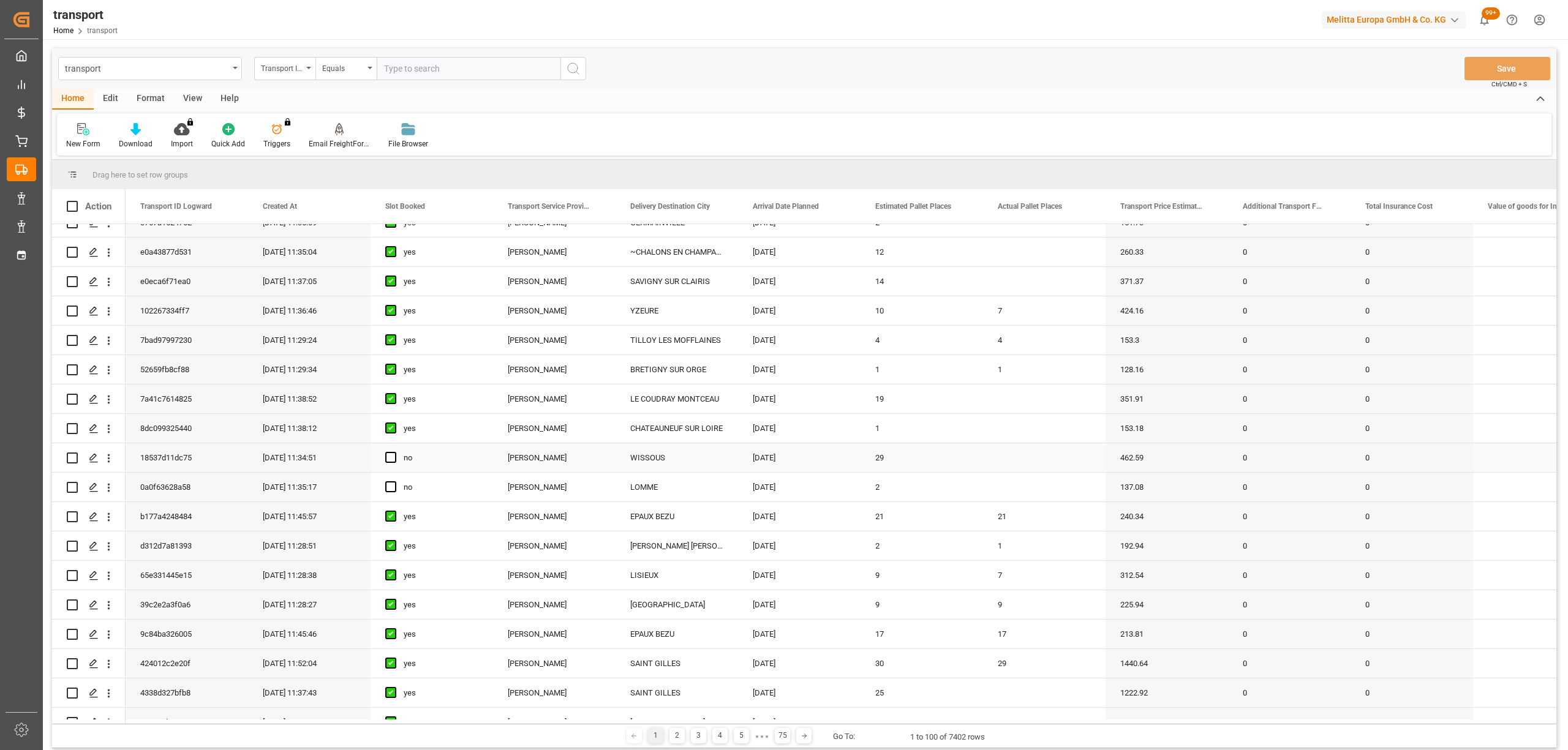
scroll to position [245, 0]
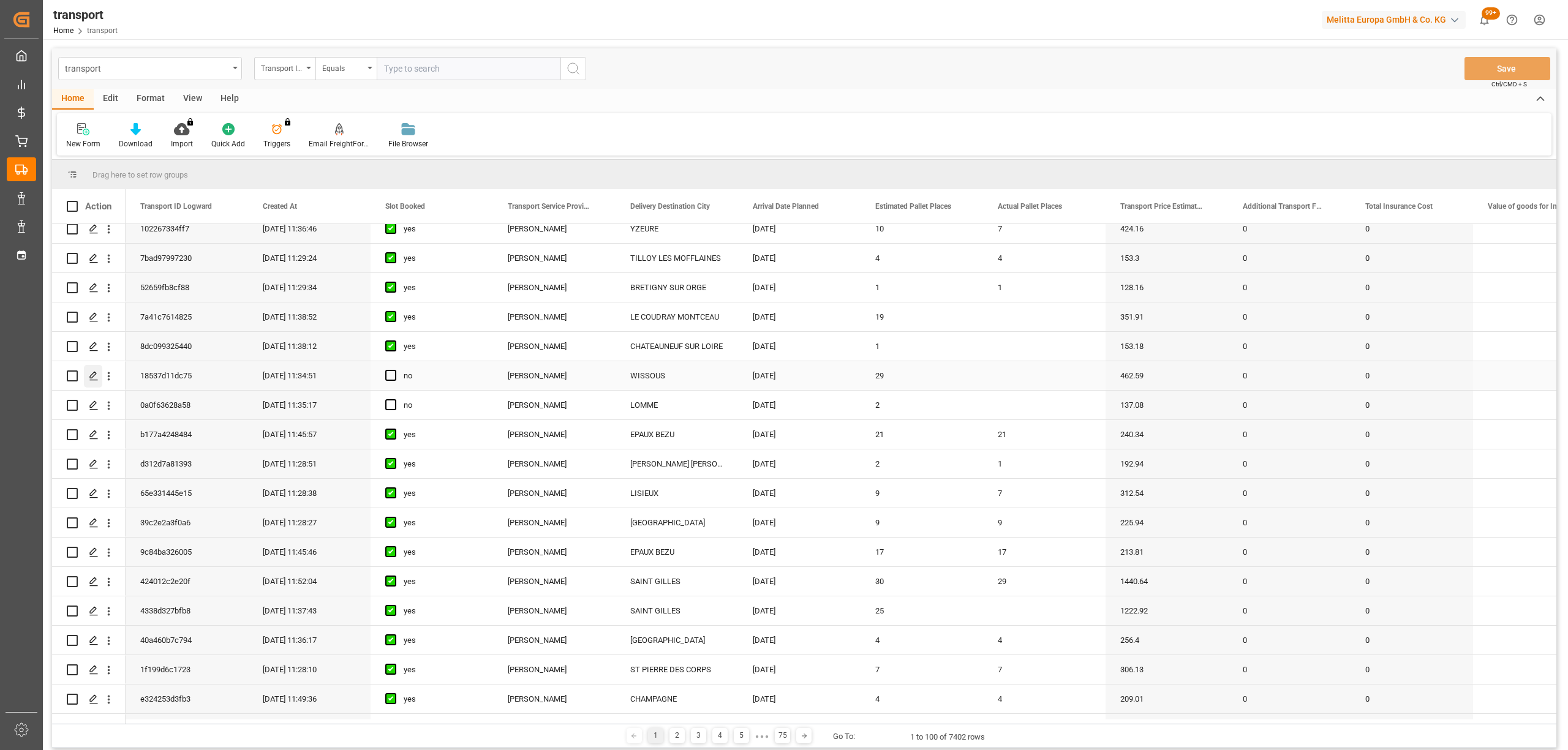
click at [91, 376] on polygon "Press SPACE to select this row." at bounding box center [93, 375] width 6 height 6
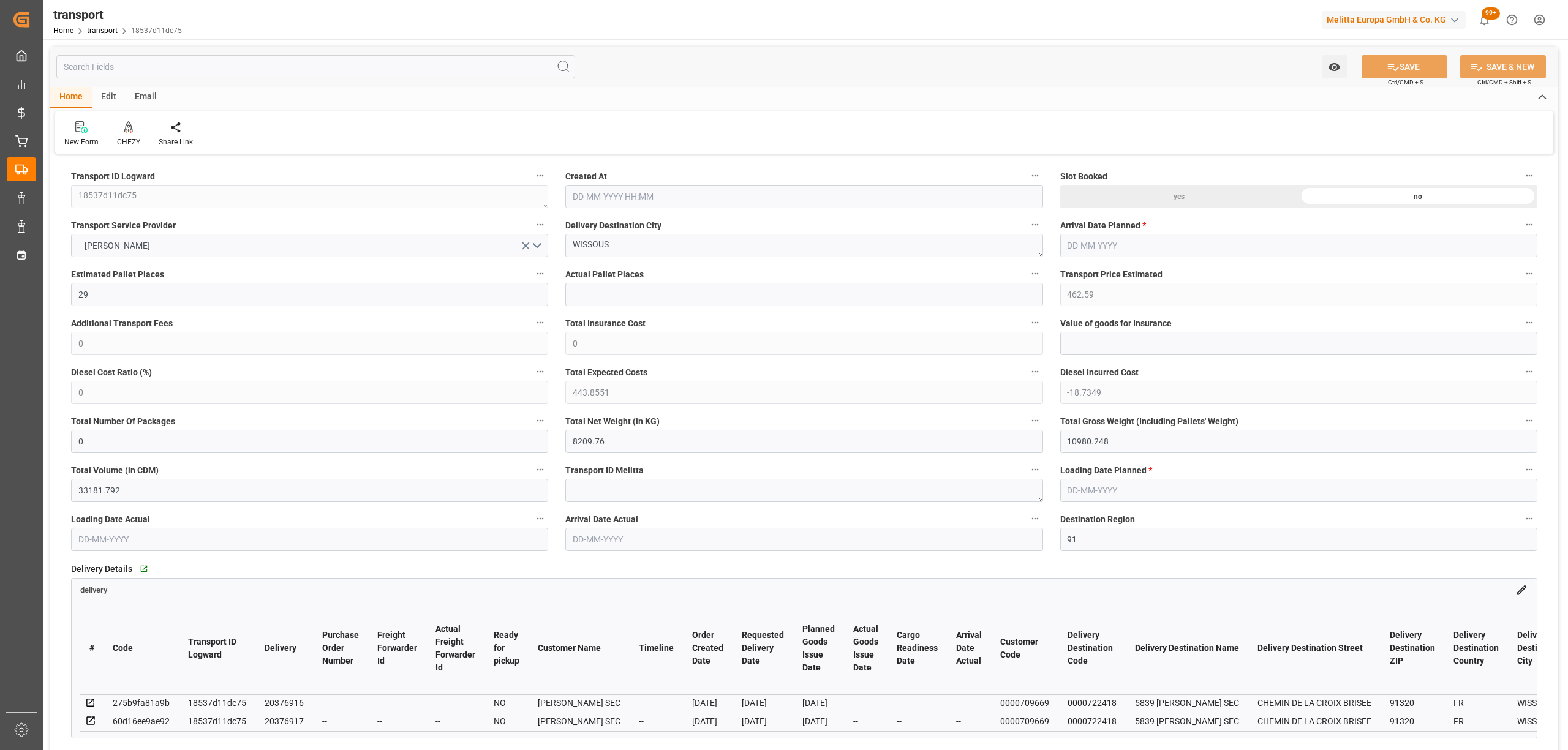
type input "29"
type input "462.59"
type input "0"
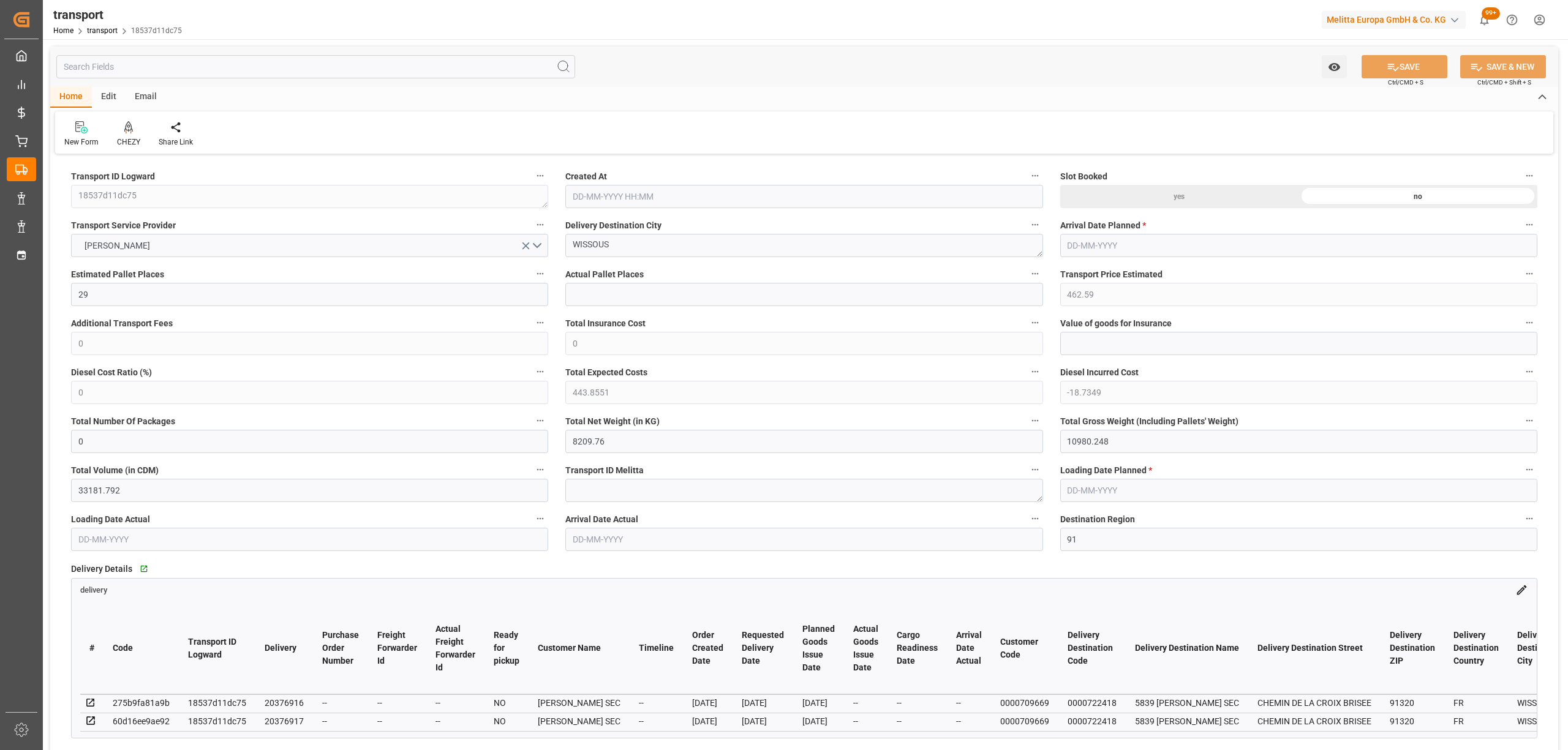
type input "443.8551"
type input "-18.7349"
type input "0"
type input "8209.76"
type input "10980.248"
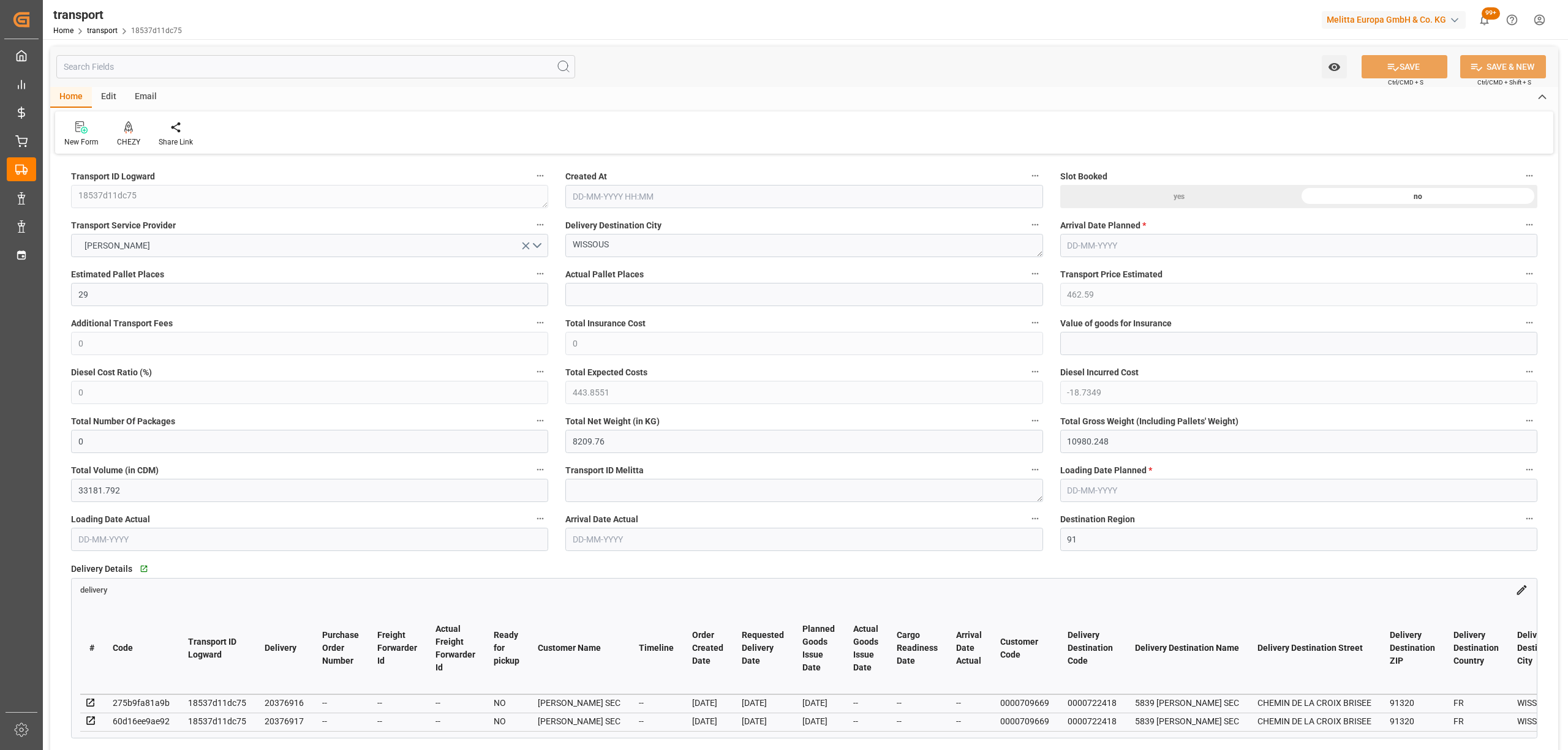
type input "33181.792"
type input "91"
type input "15"
type input "1516"
type input "30"
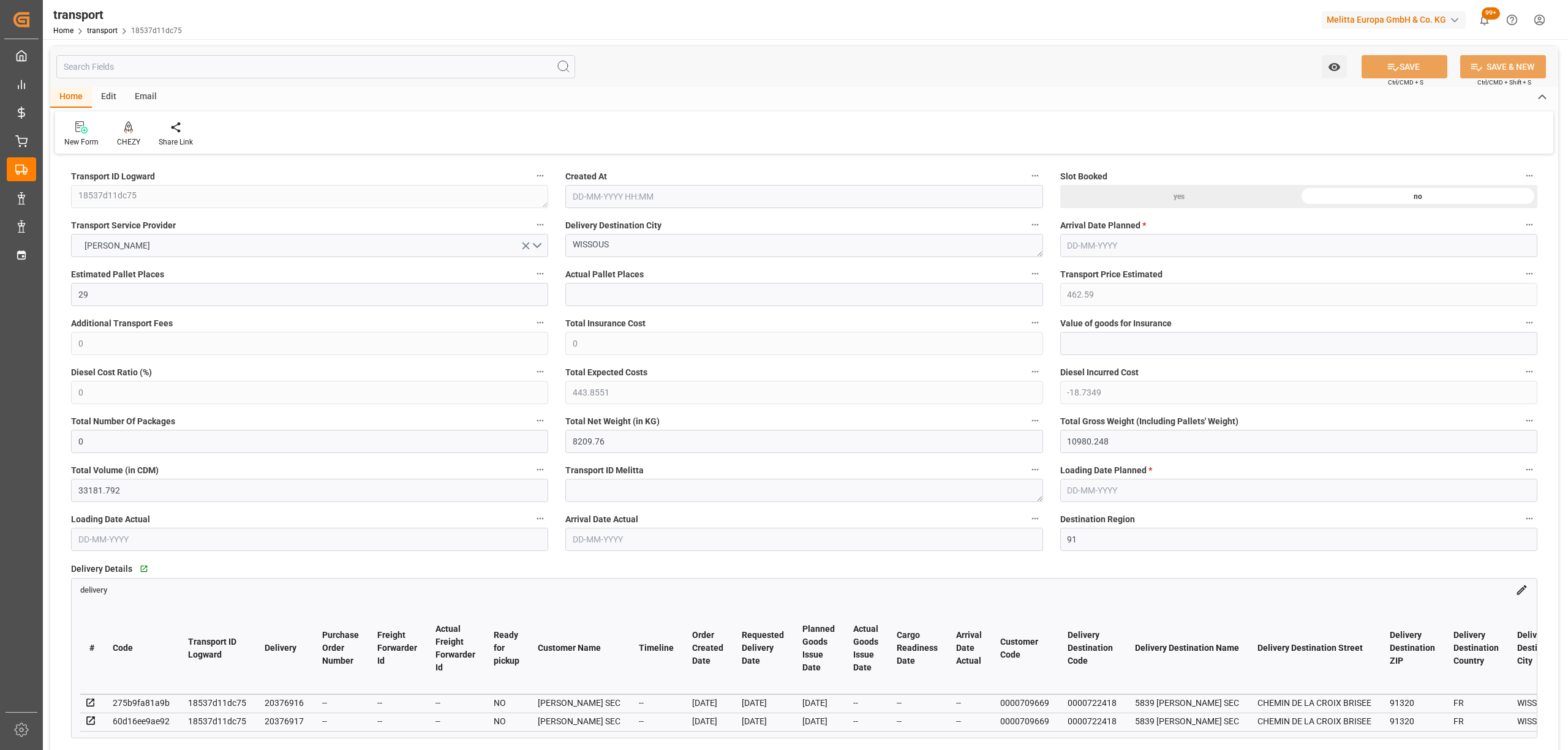
type input "101"
type input "9674.688"
type input "0"
type input "4710.8598"
type input "0"
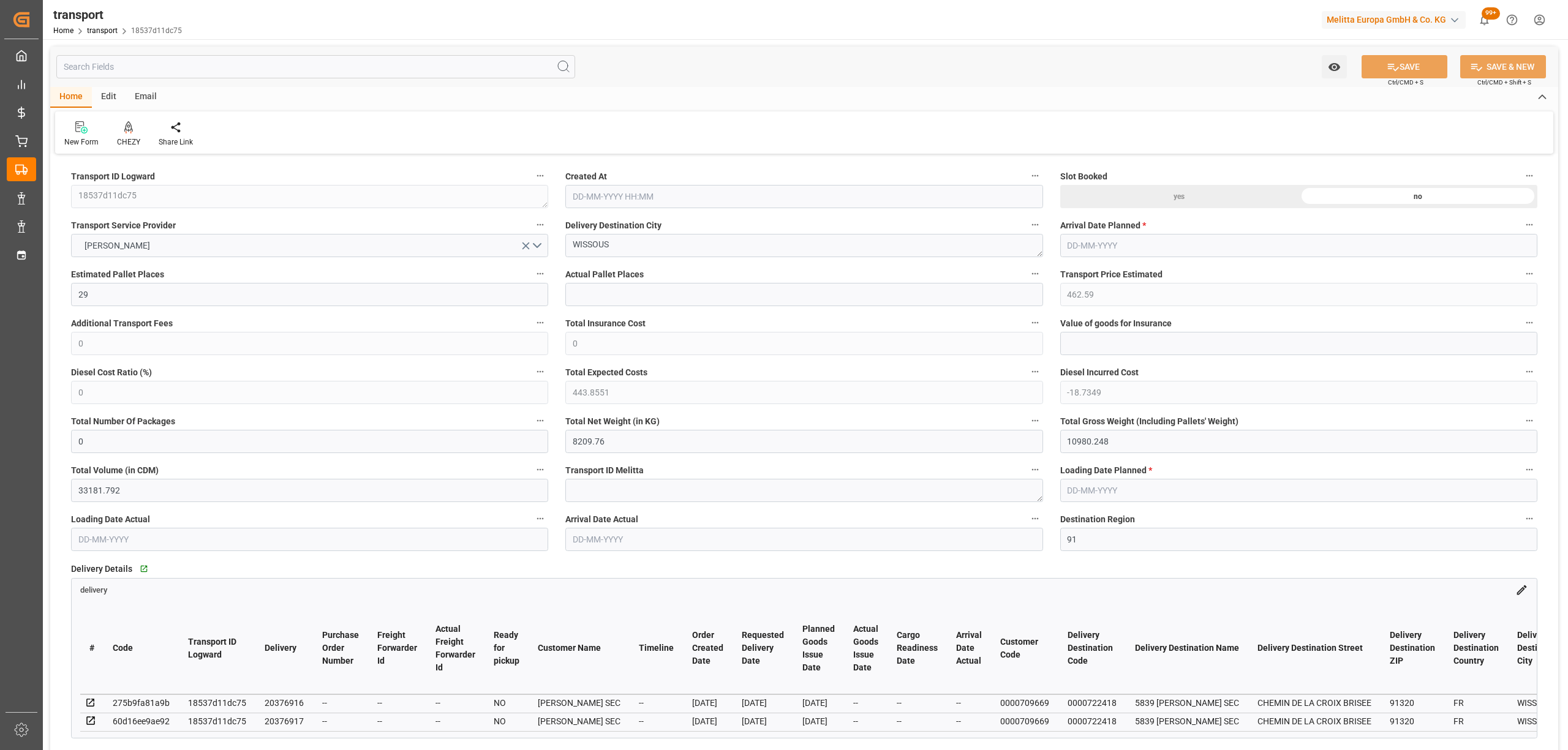
type input "0"
type input "21"
type input "35"
type input "27-08-2025 11:34"
type input "[DATE]"
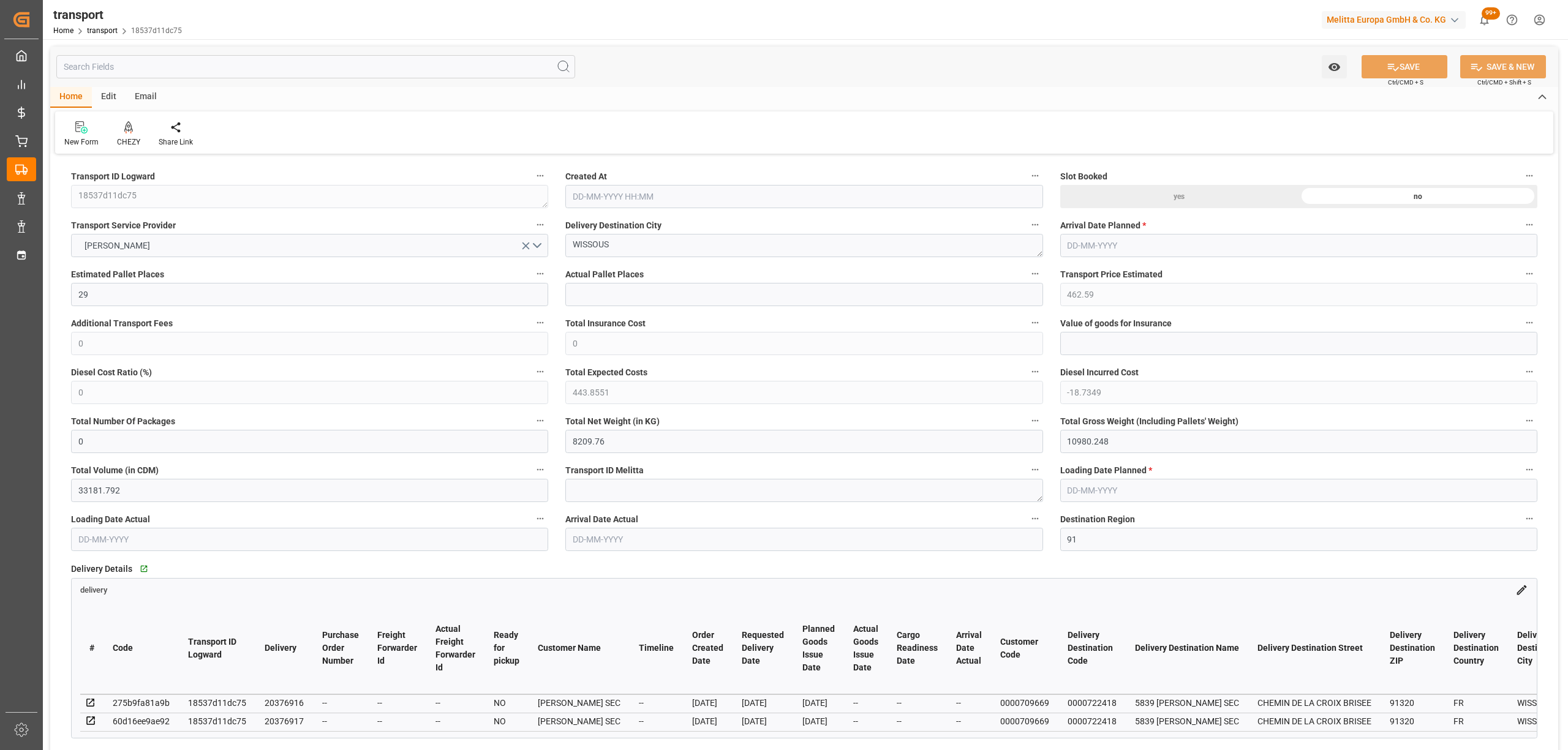
type input "[DATE]"
drag, startPoint x: 657, startPoint y: 242, endPoint x: 441, endPoint y: 239, distance: 216.0
click at [114, 138] on div "CHEZY" at bounding box center [129, 133] width 42 height 27
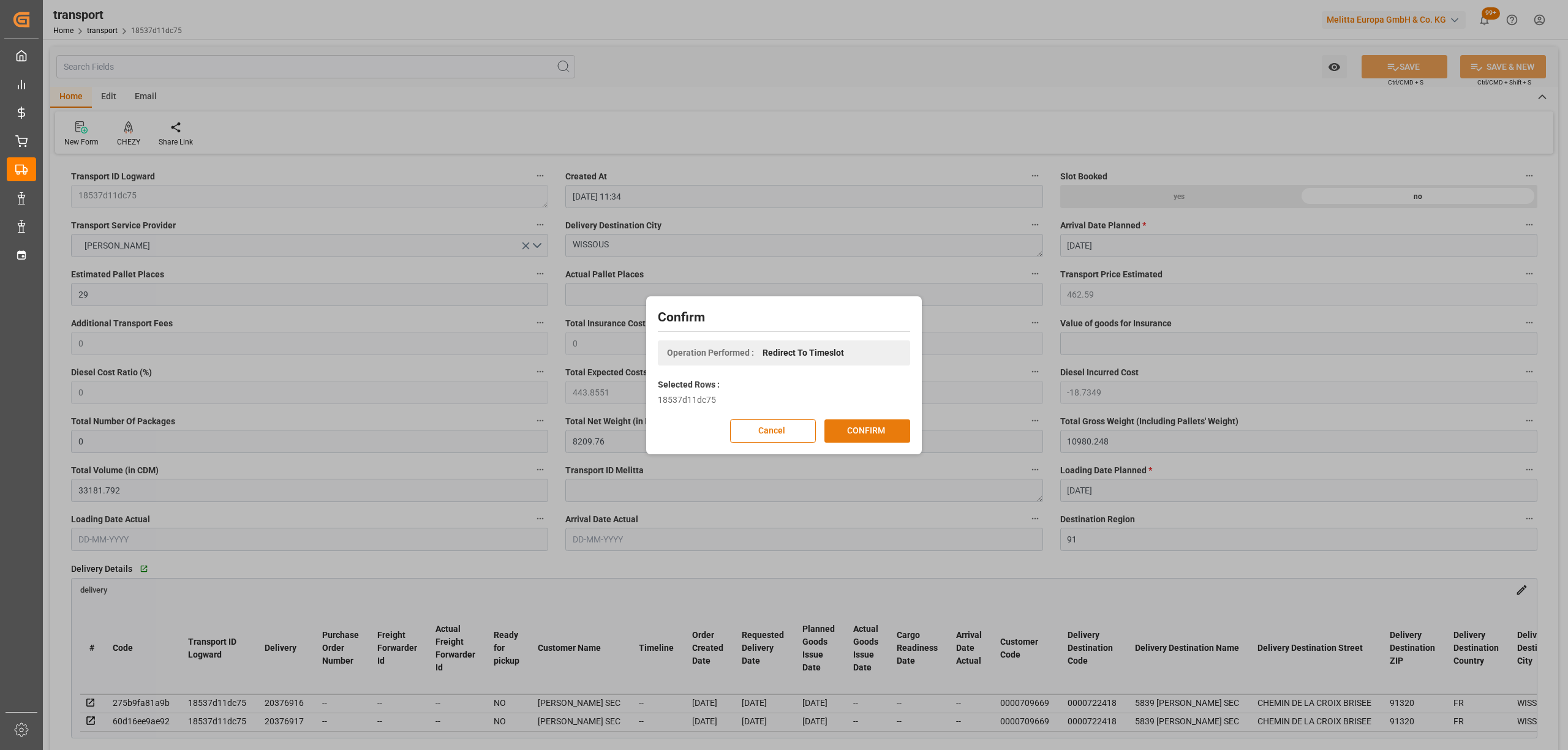
click at [860, 429] on button "CONFIRM" at bounding box center [867, 431] width 86 height 23
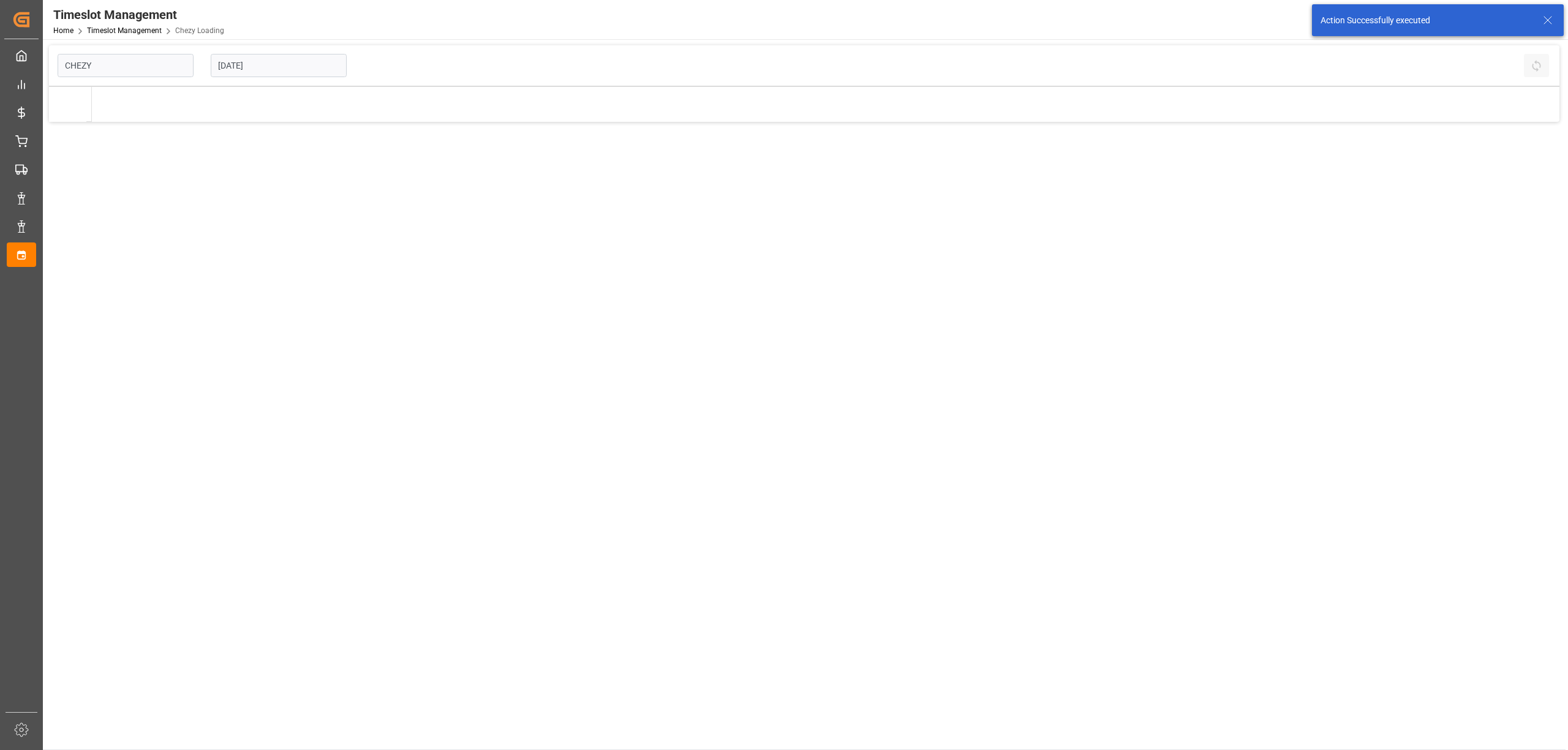
type input "Chezy Loading"
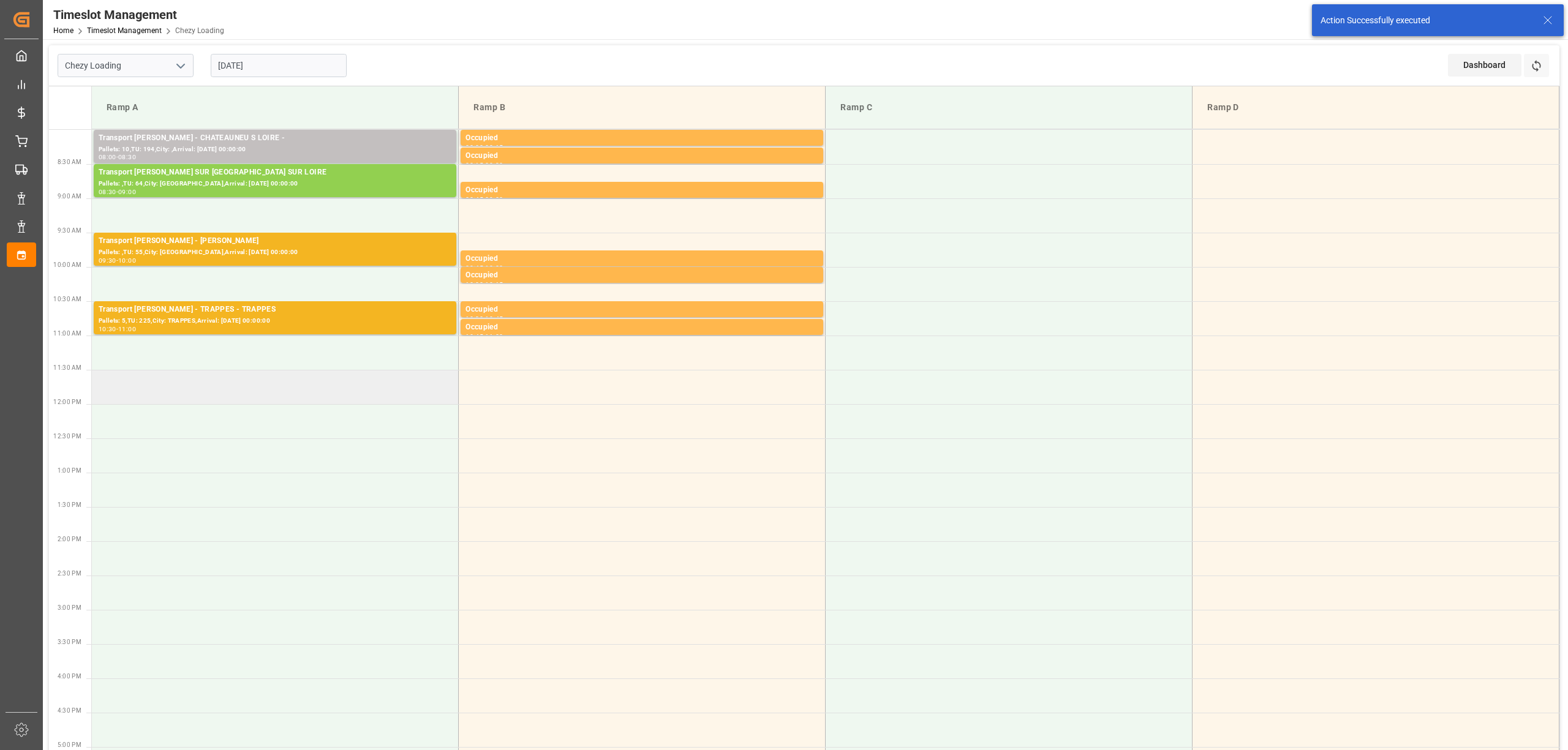
click at [237, 389] on td at bounding box center [275, 387] width 367 height 34
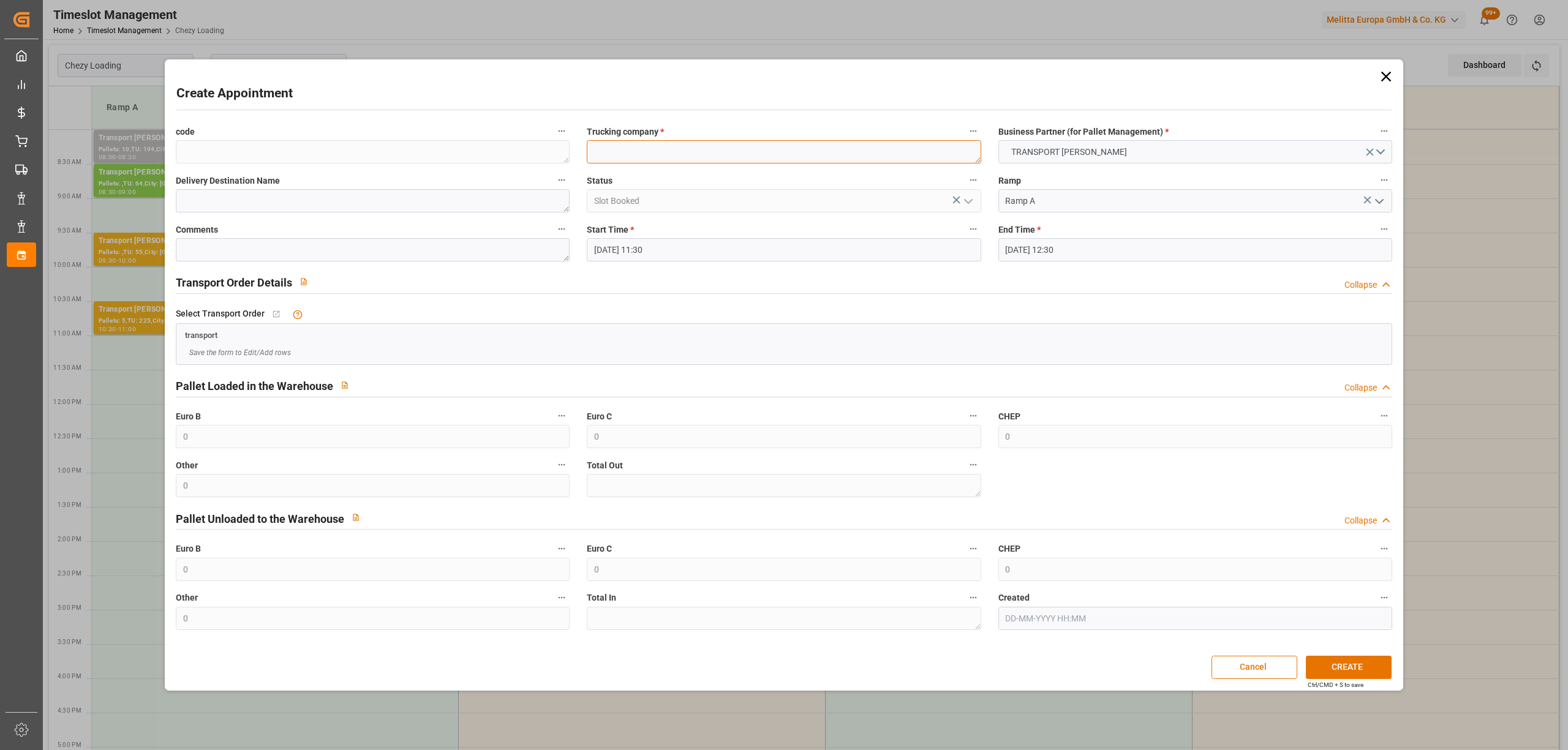
click at [654, 150] on textarea at bounding box center [784, 152] width 394 height 23
paste textarea "WISSOUS"
type textarea "WISSOUS"
click at [1045, 263] on div "End Time * [DATE] 12:30" at bounding box center [1195, 241] width 411 height 49
click at [1061, 250] on input "[DATE] 12:30" at bounding box center [1196, 250] width 394 height 23
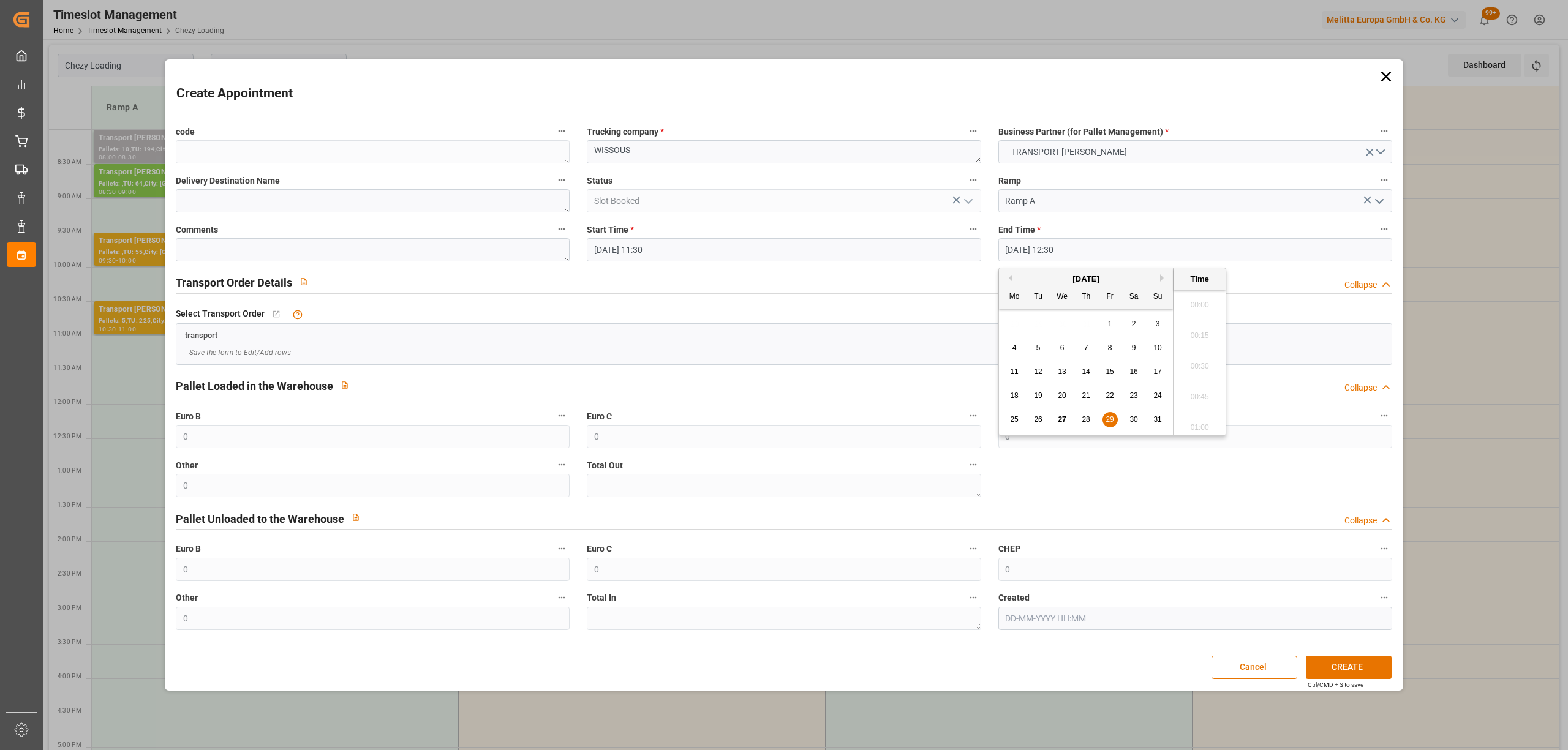
scroll to position [1473, 0]
click at [1111, 422] on span "29" at bounding box center [1110, 419] width 8 height 8
click at [1199, 309] on li "12:00" at bounding box center [1200, 302] width 52 height 30
type input "29-08-2025 12:00"
click at [1368, 674] on button "CREATE" at bounding box center [1348, 667] width 86 height 23
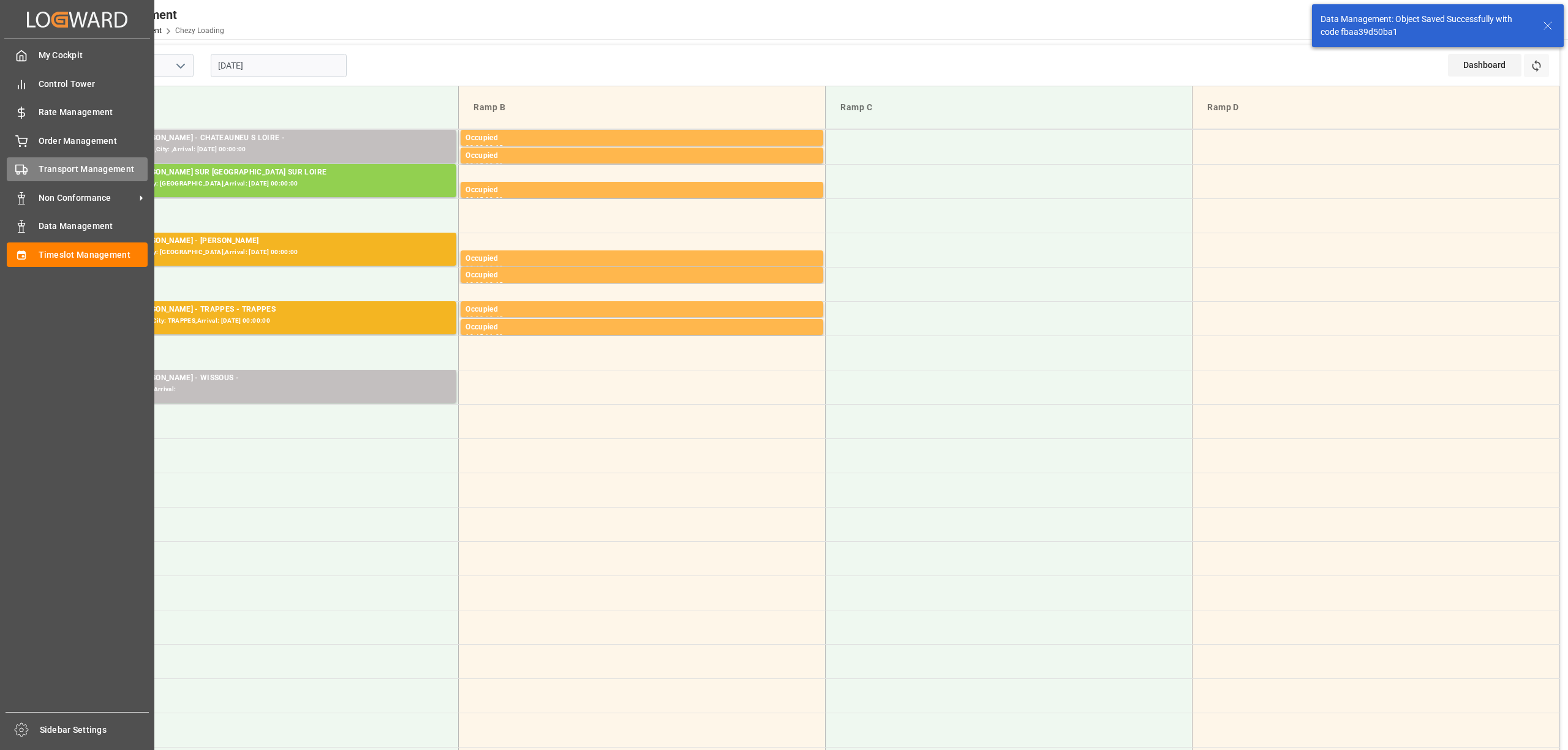
click at [39, 163] on span "Transport Management" at bounding box center [93, 169] width 109 height 13
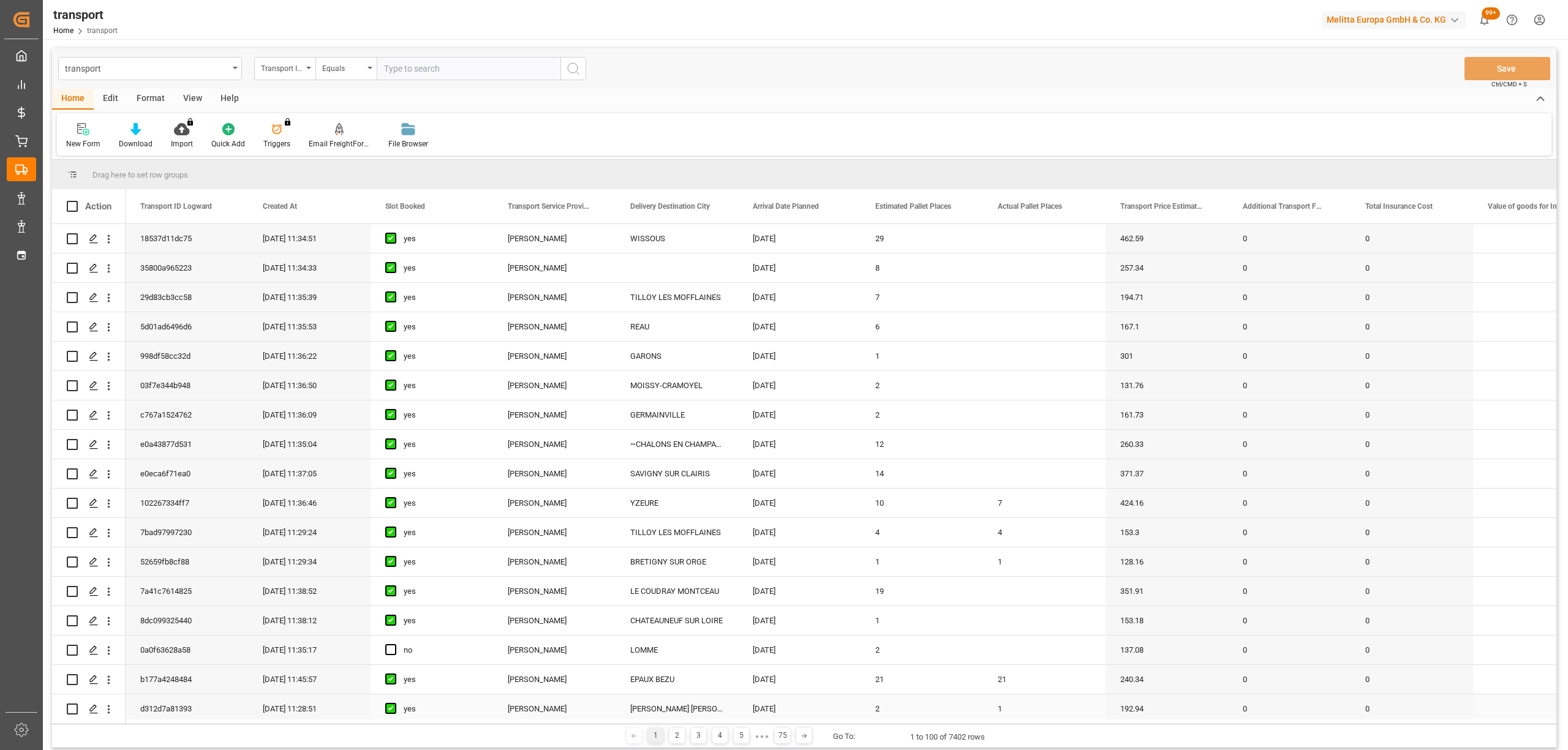
scroll to position [163, 0]
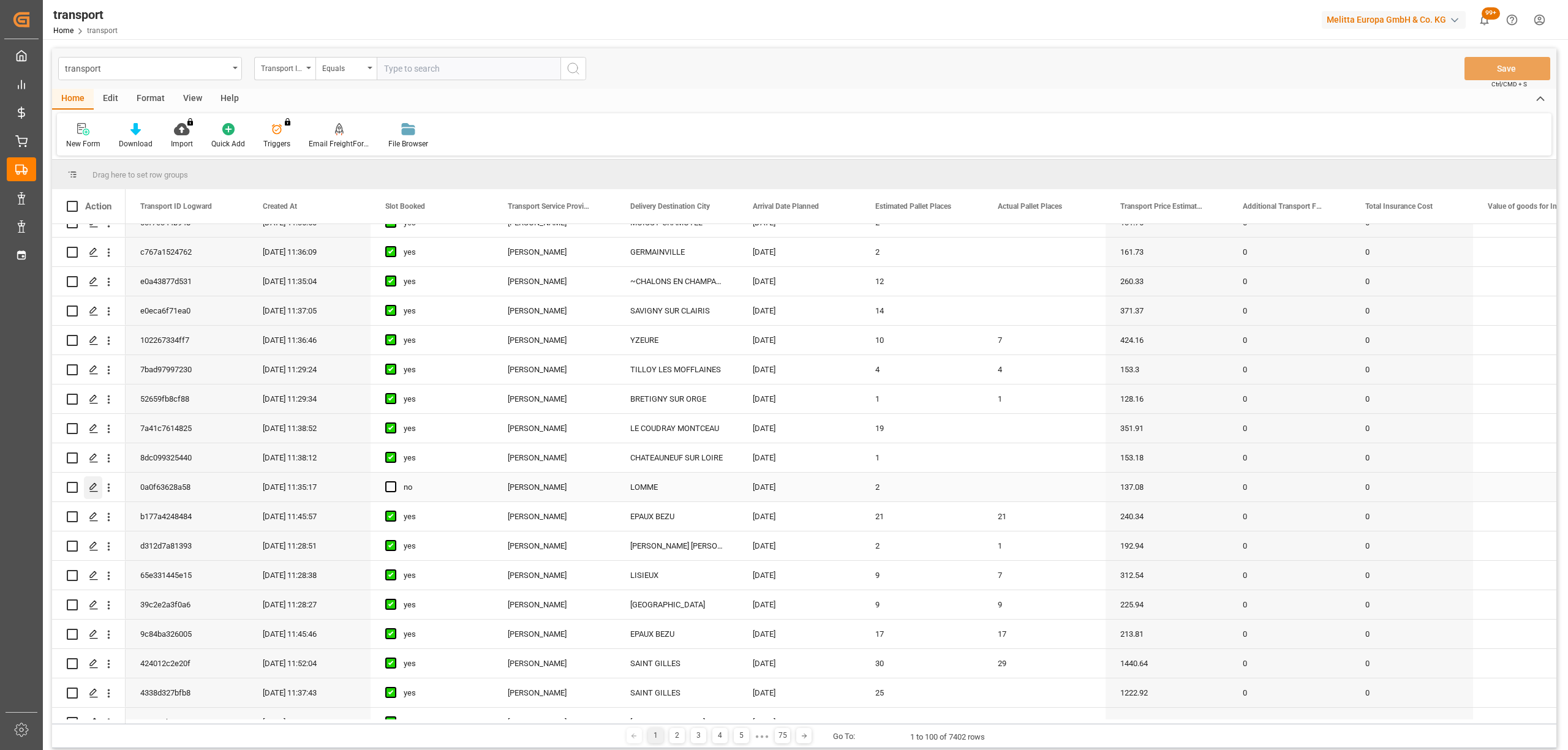
click at [87, 486] on div "Press SPACE to select this row." at bounding box center [93, 487] width 19 height 23
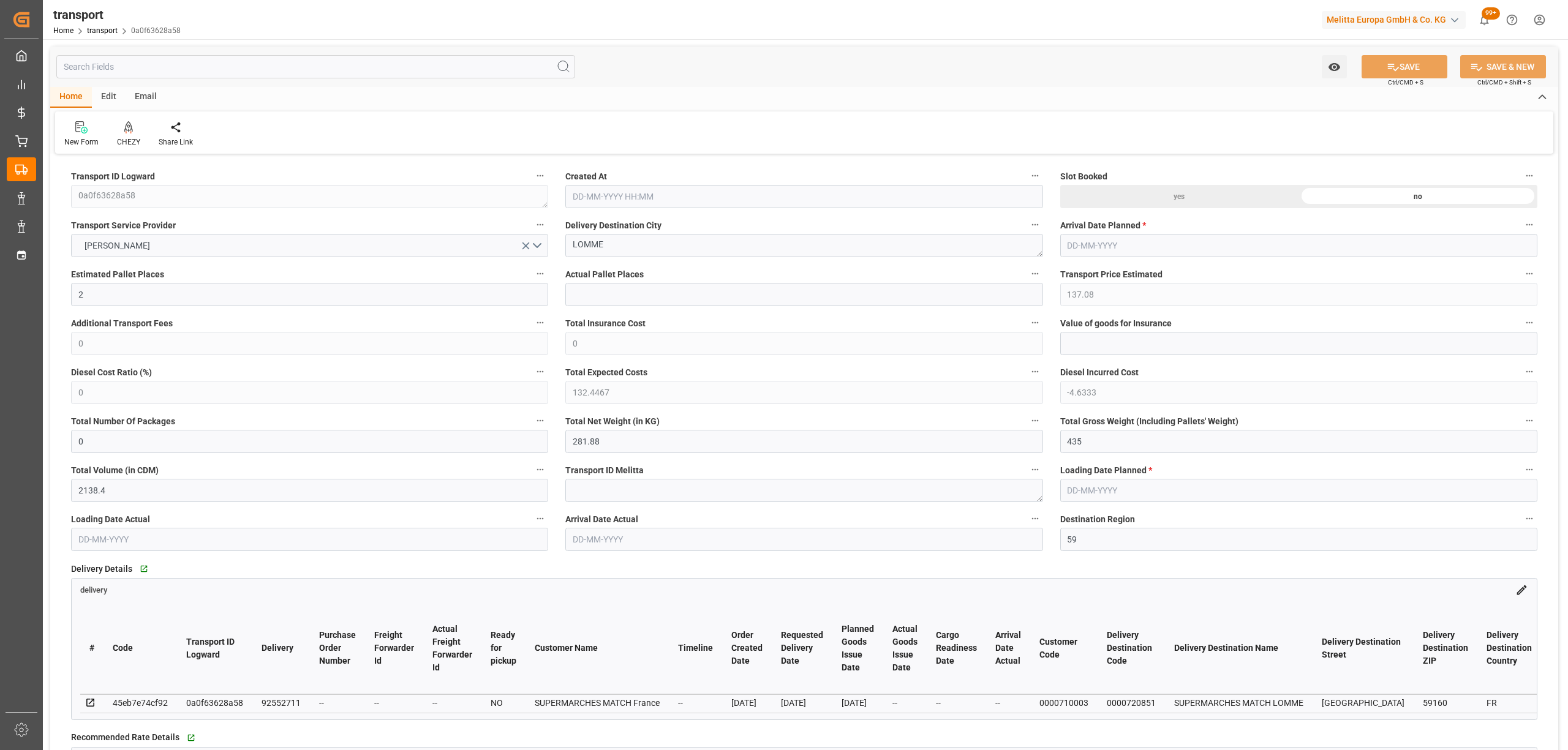
type input "2"
type input "137.08"
type input "0"
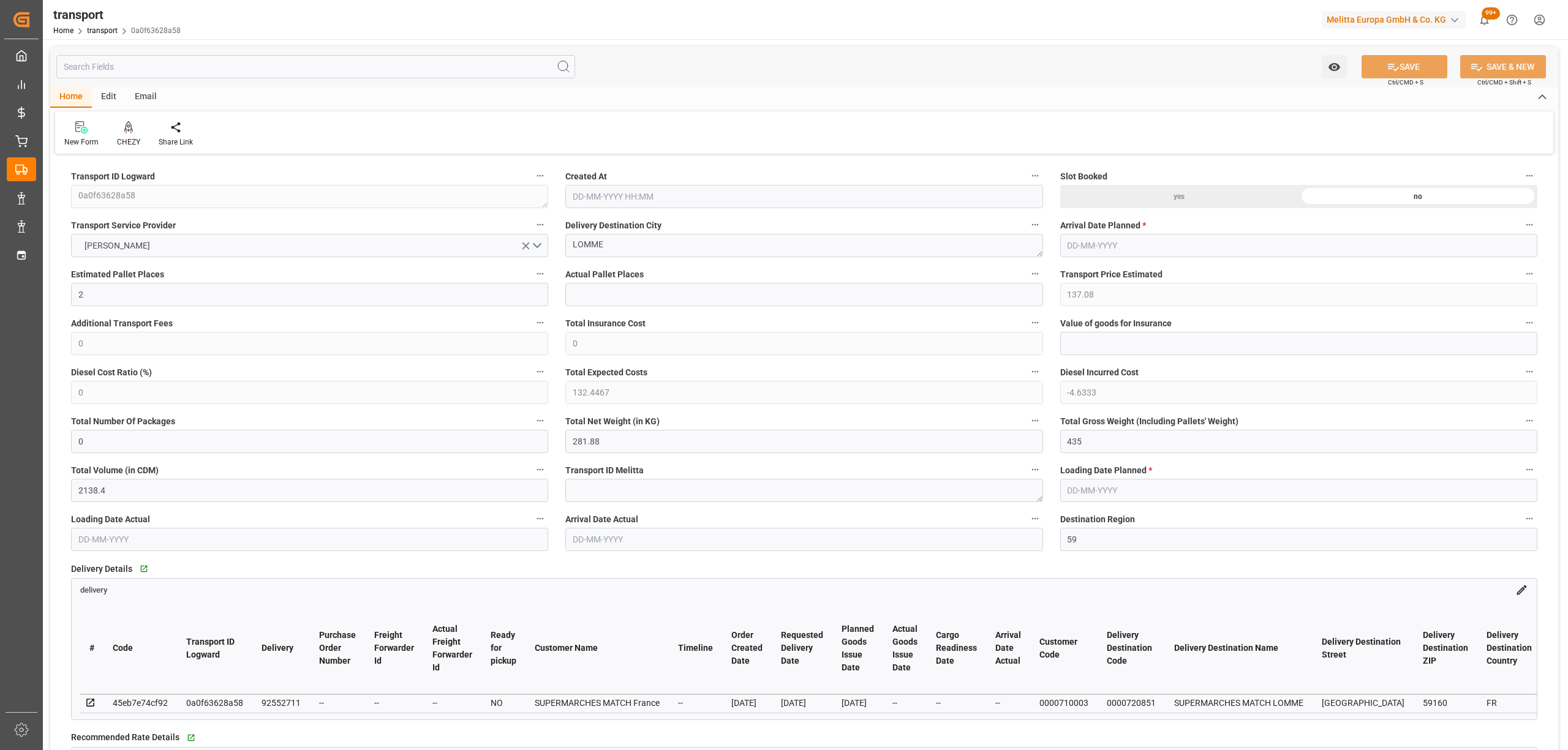
type input "132.4467"
type input "-4.6333"
type input "0"
type input "281.88"
type input "435"
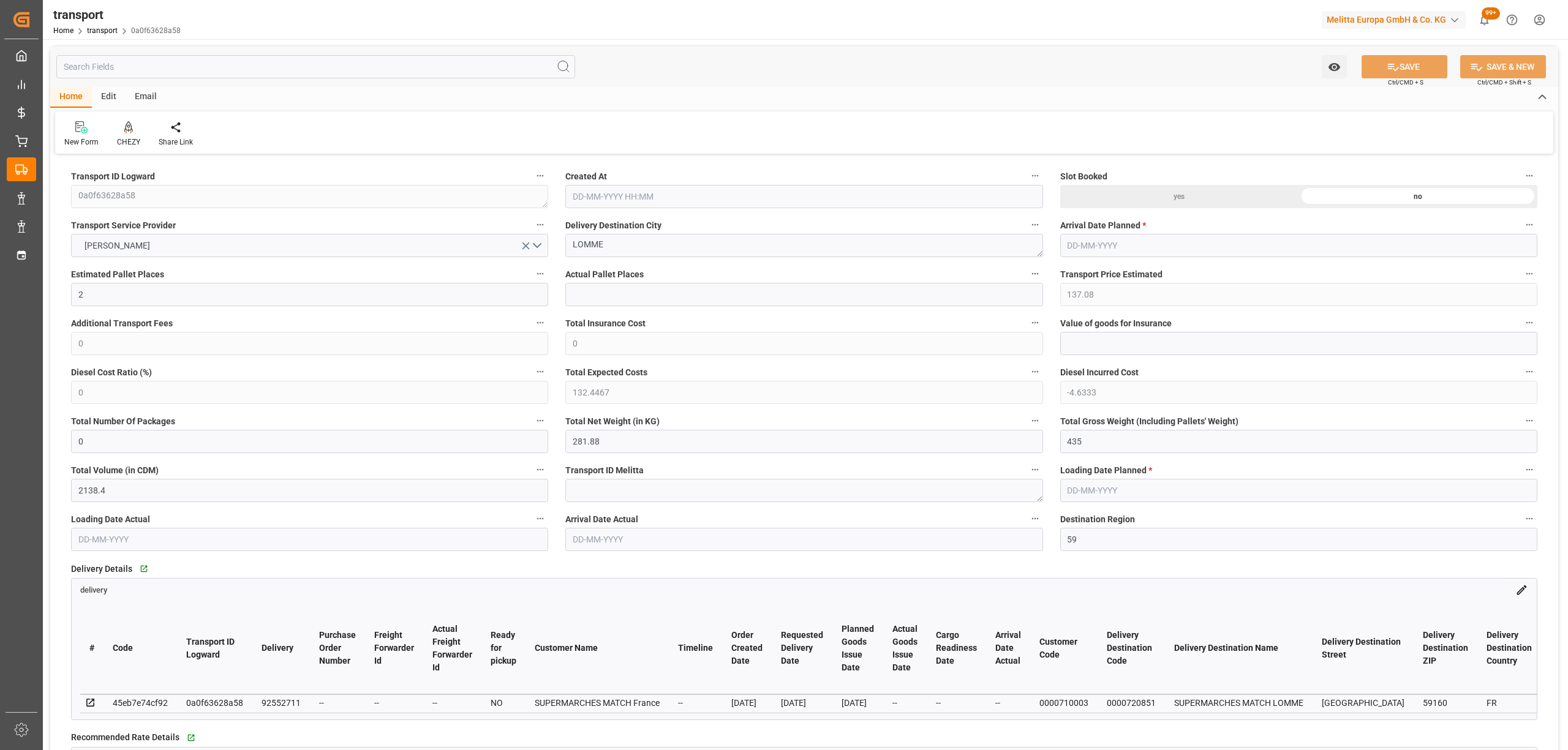
type input "2138.4"
type input "59"
type input "0"
type input "108"
type input "3"
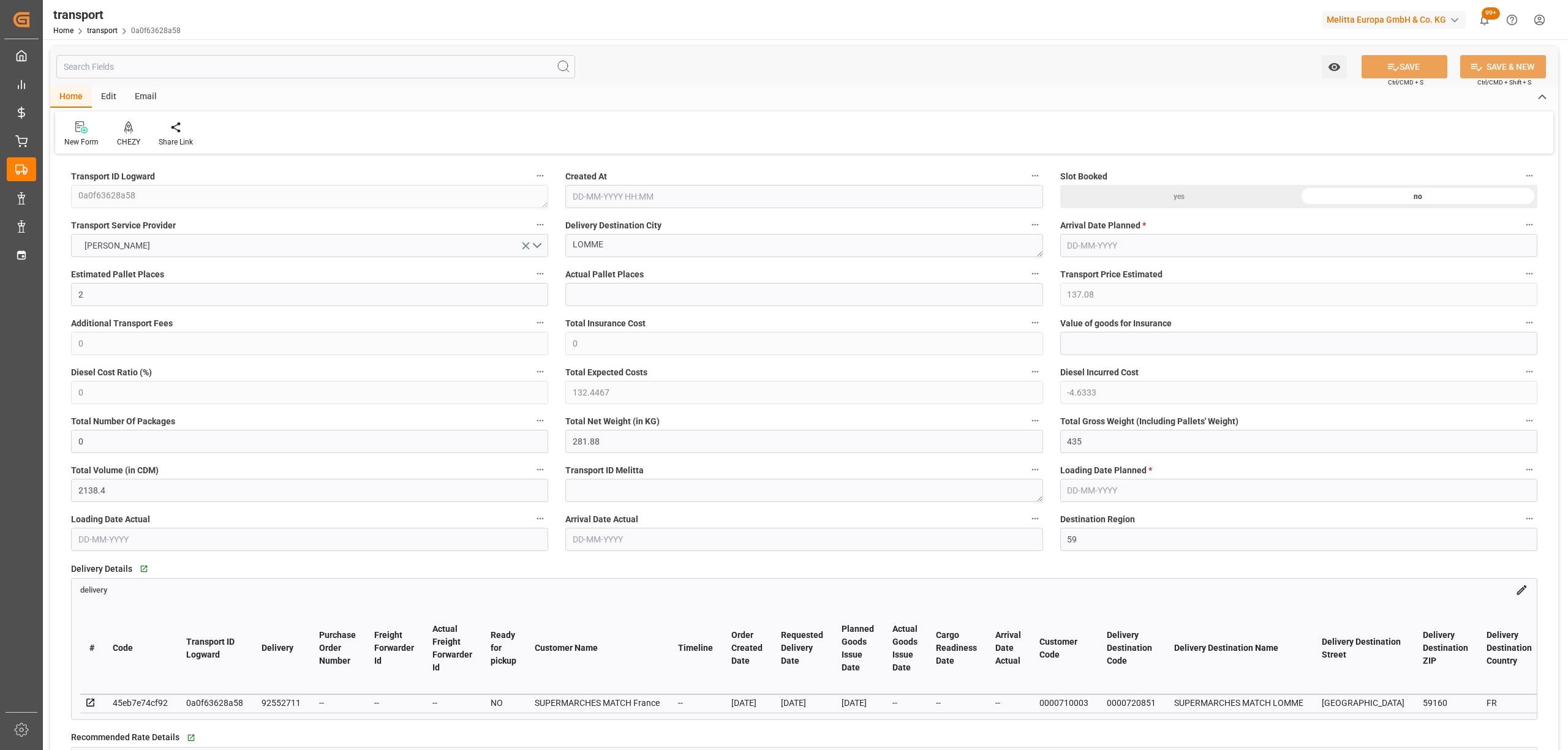
type input "101"
type input "349.92"
type input "0"
type input "4710.8598"
type input "0"
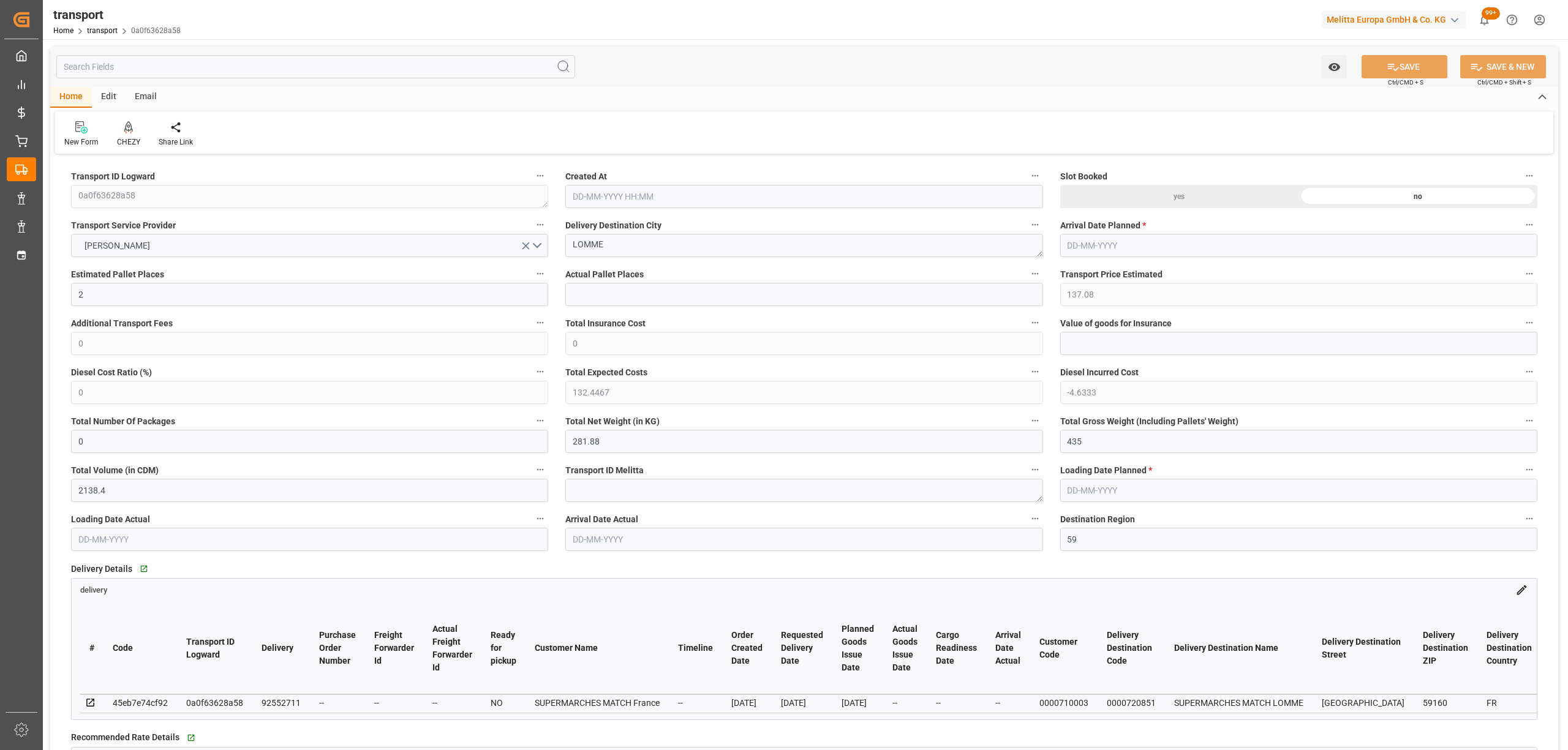
type input "0"
type input "21"
type input "35"
type input "27-08-2025 11:35"
type input "[DATE]"
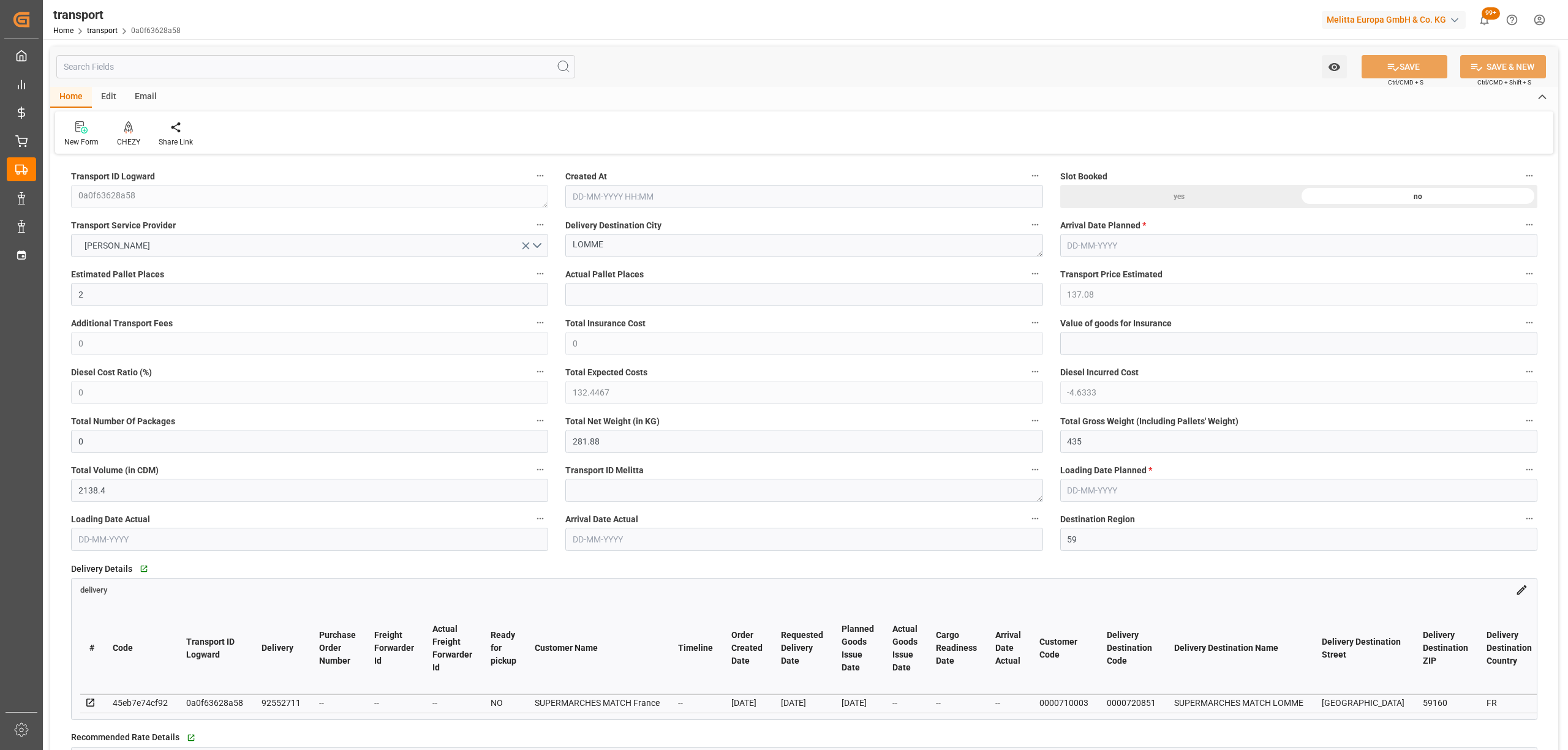
type input "[DATE]"
drag, startPoint x: 643, startPoint y: 246, endPoint x: 510, endPoint y: 241, distance: 133.1
click at [147, 142] on div "CHEZY" at bounding box center [129, 133] width 42 height 27
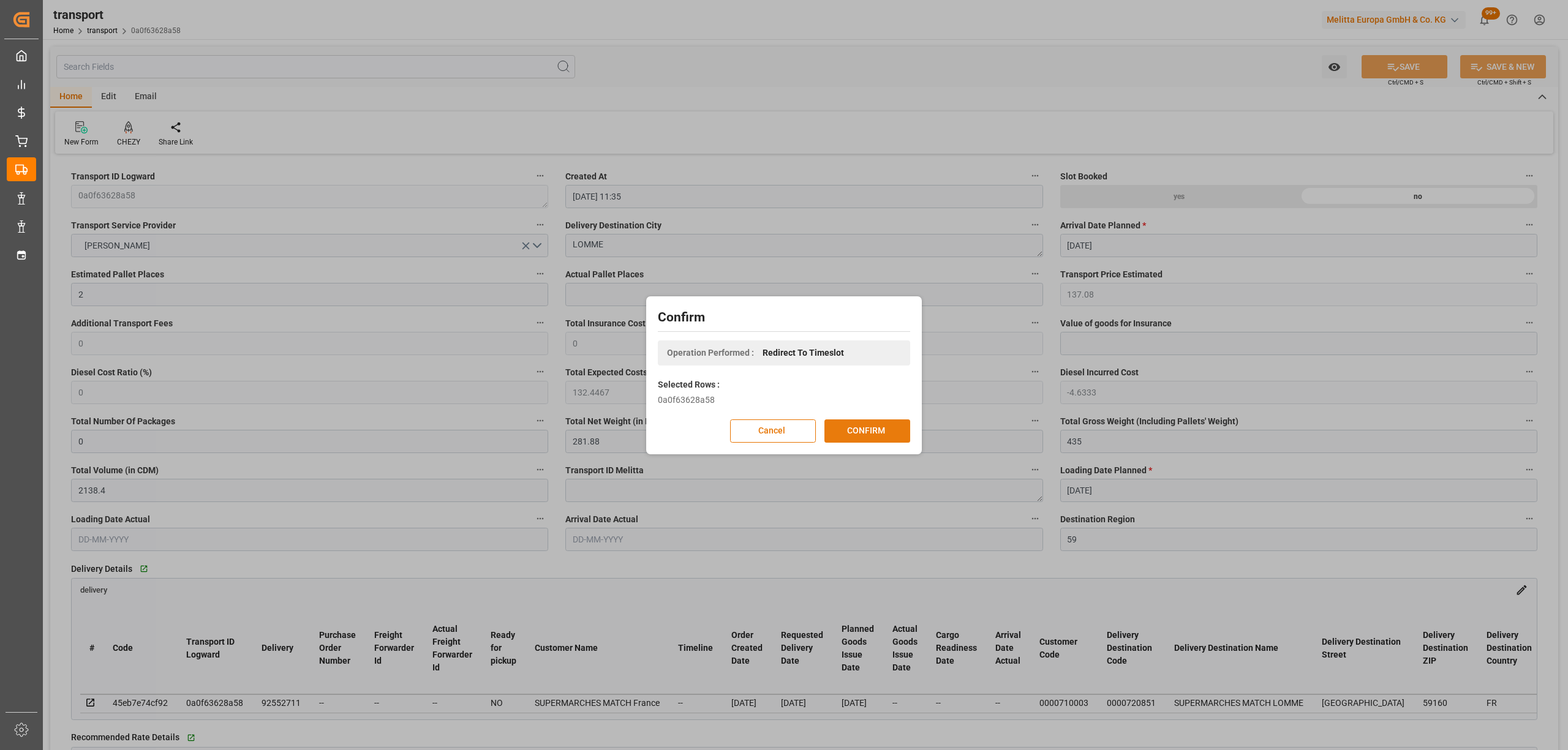
drag, startPoint x: 860, startPoint y: 418, endPoint x: 871, endPoint y: 424, distance: 12.5
click at [860, 418] on div "Confirm Operation Performed : Redirect To Timeslot Selected Rows : 0a0f63628a58…" at bounding box center [784, 375] width 270 height 152
click at [872, 425] on button "CONFIRM" at bounding box center [867, 431] width 86 height 23
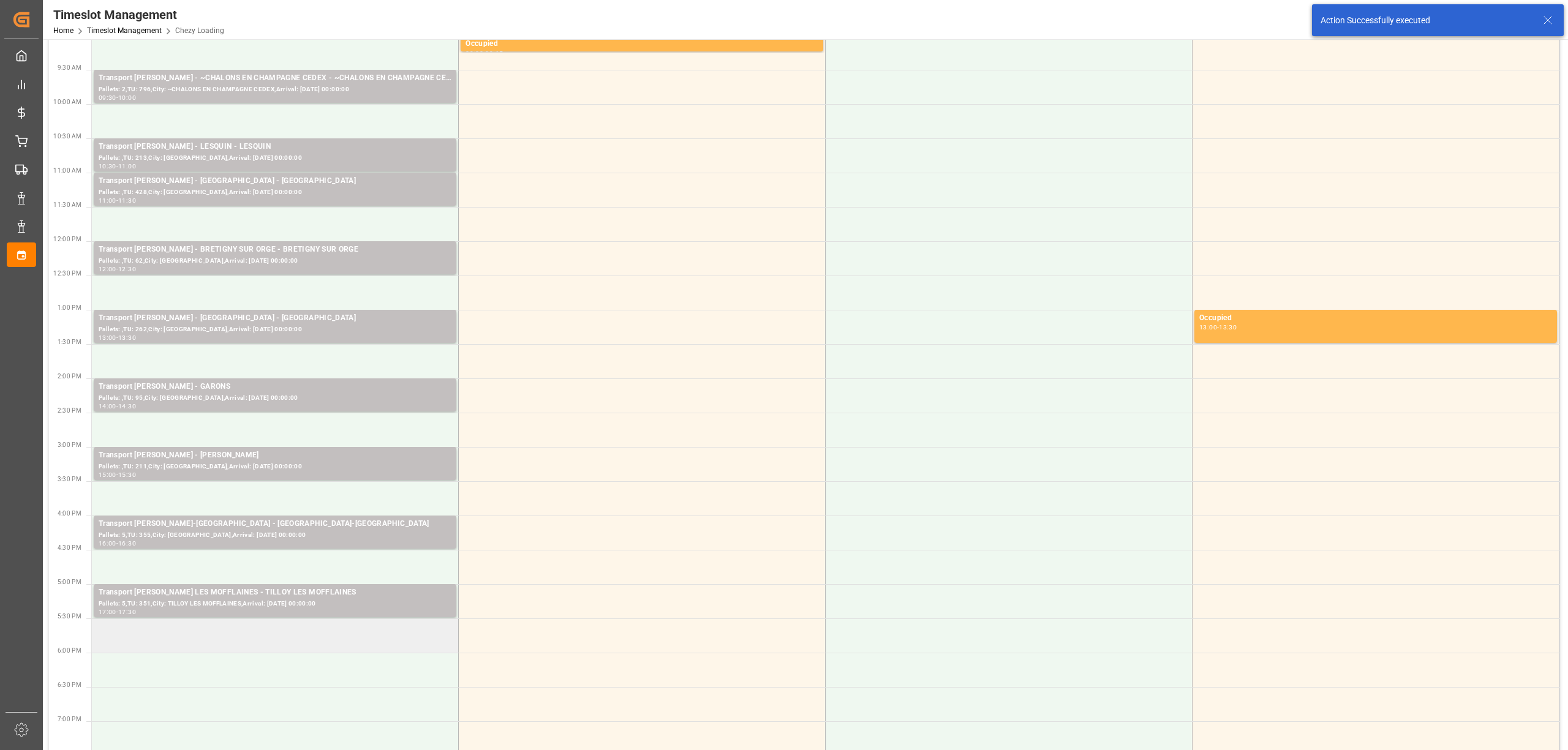
scroll to position [245, 0]
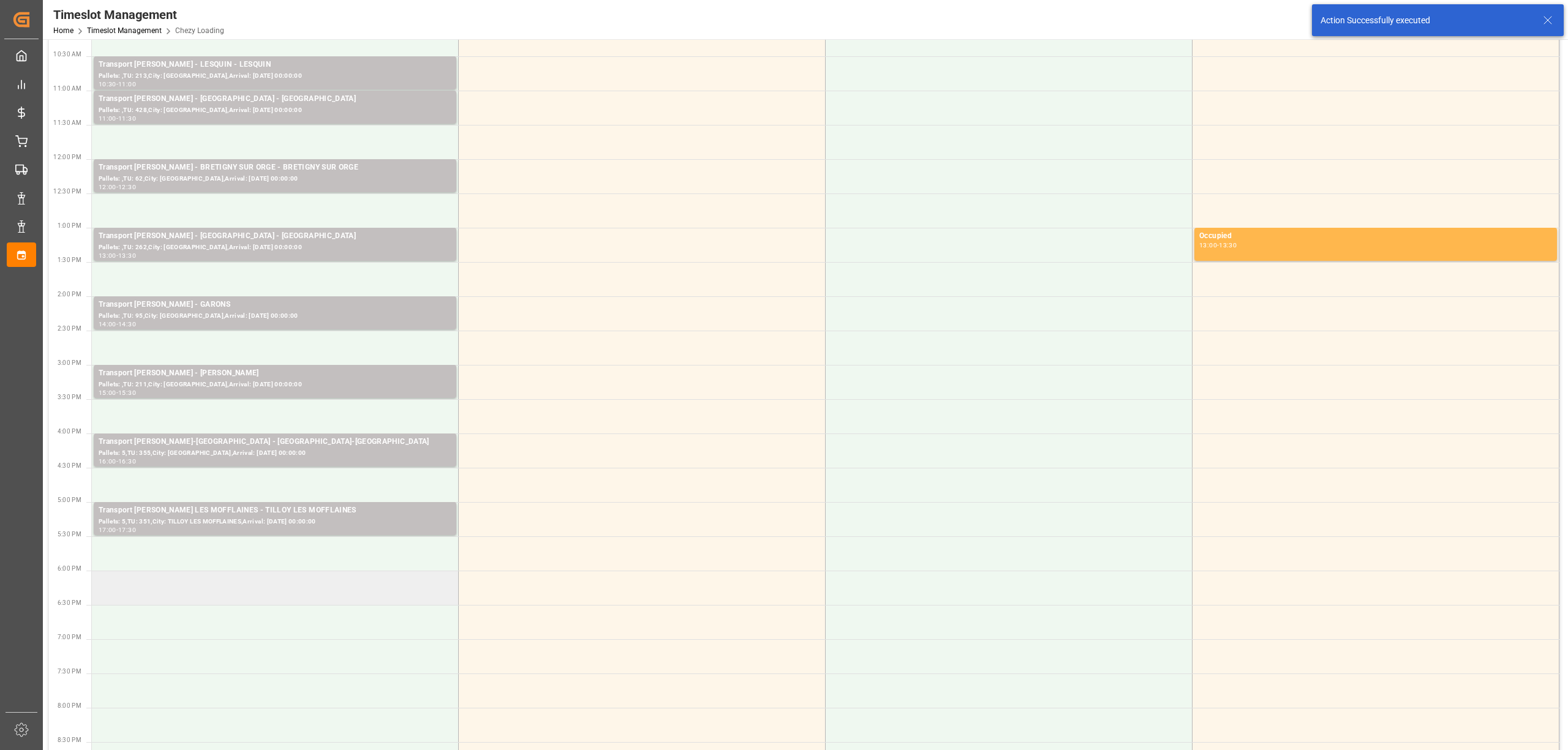
click at [264, 586] on td at bounding box center [275, 588] width 367 height 34
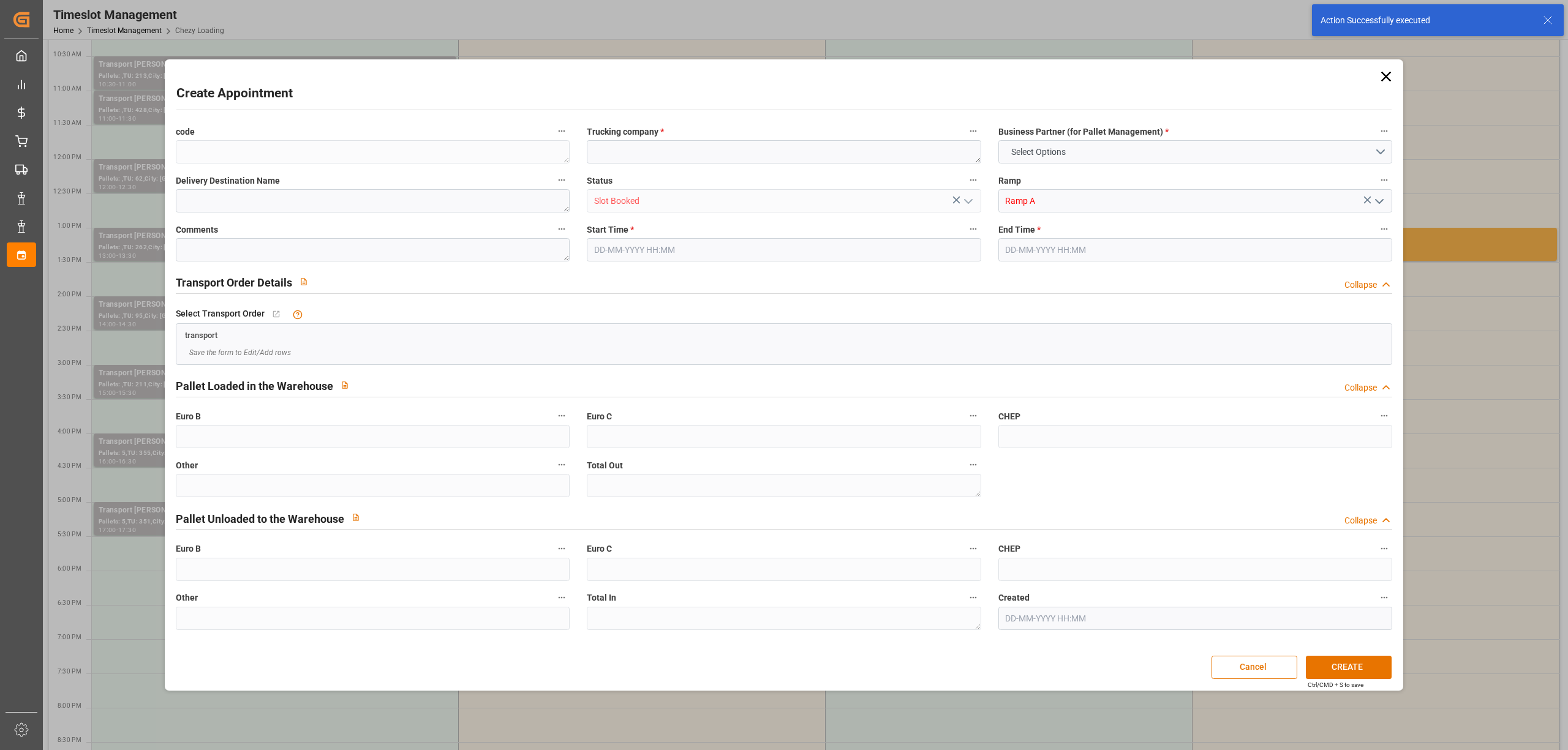
type input "0"
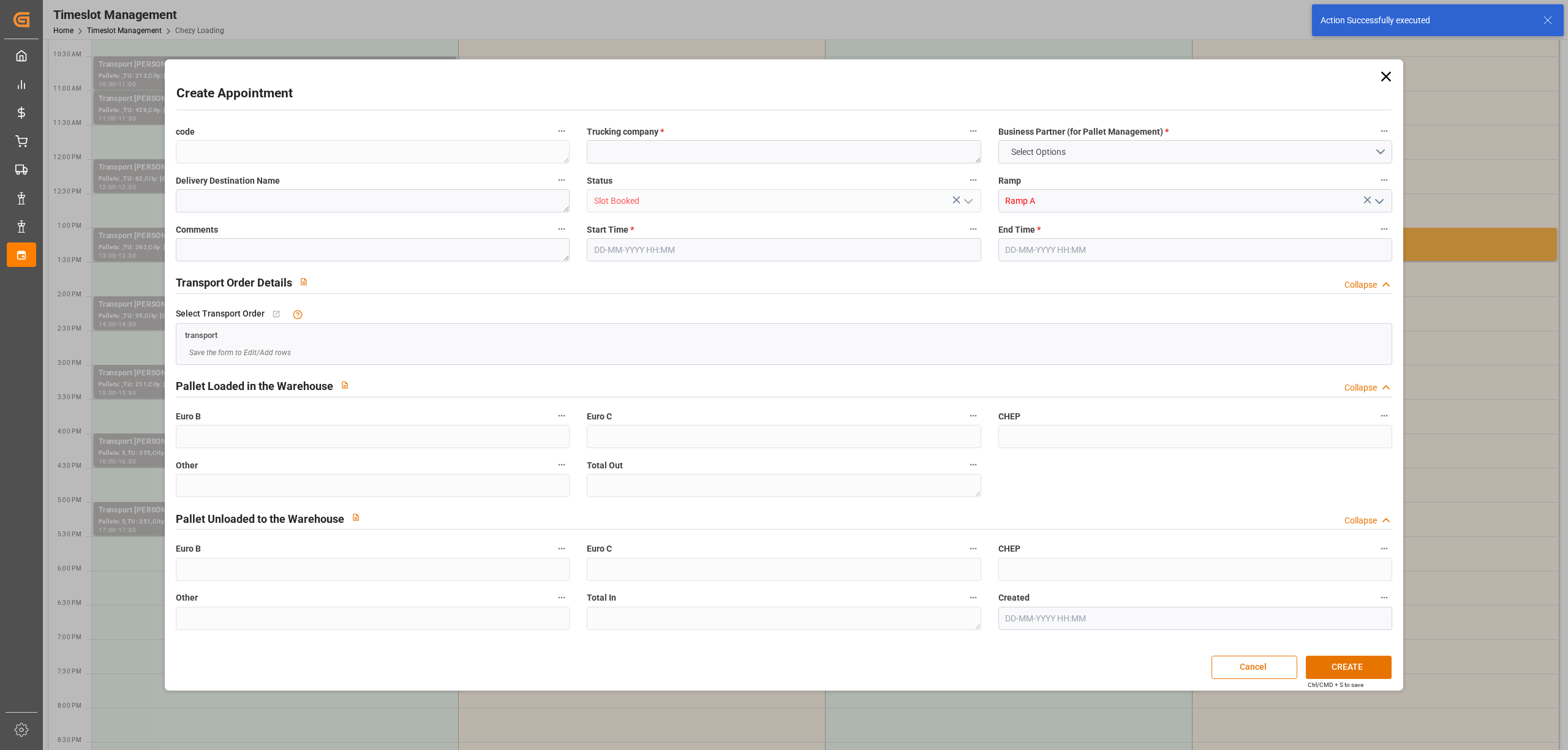
type input "0"
type input "[DATE] 18:00"
type input "[DATE] 18:15"
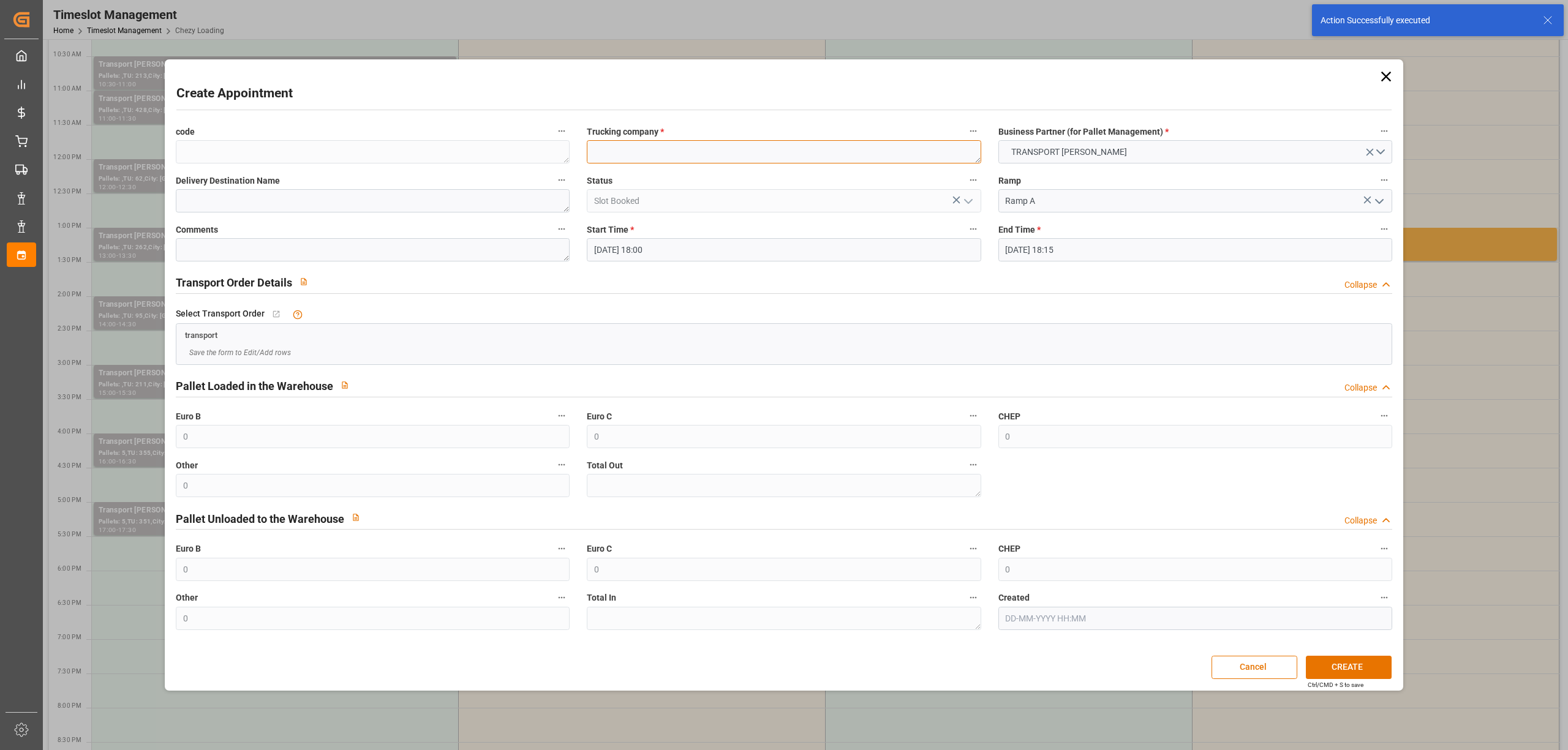
click at [684, 143] on textarea at bounding box center [784, 152] width 394 height 23
paste textarea "LOMME"
type textarea "LOMME"
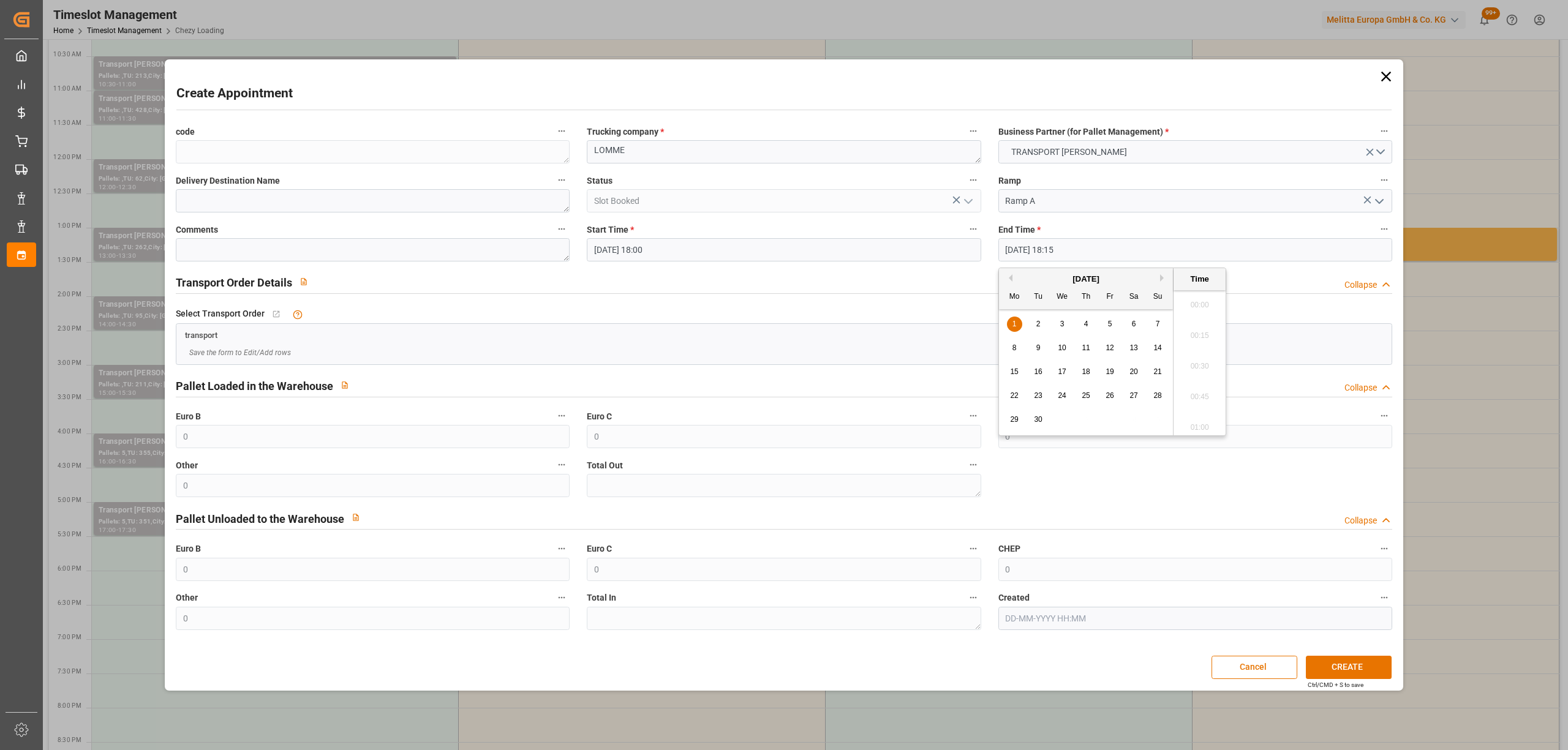
click at [1083, 250] on input "[DATE] 18:15" at bounding box center [1196, 250] width 394 height 23
click at [1010, 320] on div "1" at bounding box center [1015, 324] width 15 height 14
drag, startPoint x: 1207, startPoint y: 392, endPoint x: 1216, endPoint y: 402, distance: 13.5
click at [1207, 393] on li "18:30" at bounding box center [1200, 394] width 52 height 30
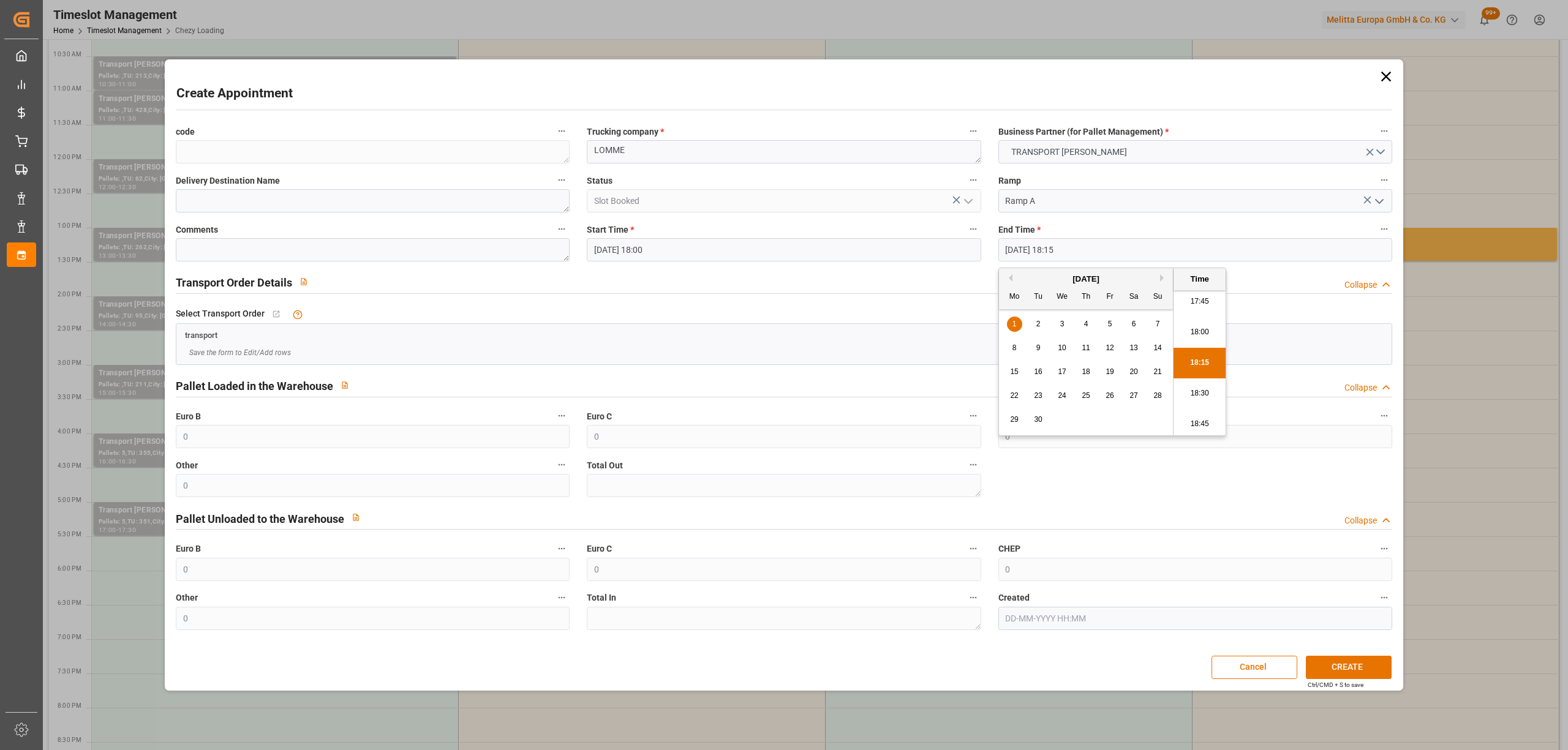
type input "[DATE] 18:30"
click at [1348, 661] on button "CREATE" at bounding box center [1348, 667] width 86 height 23
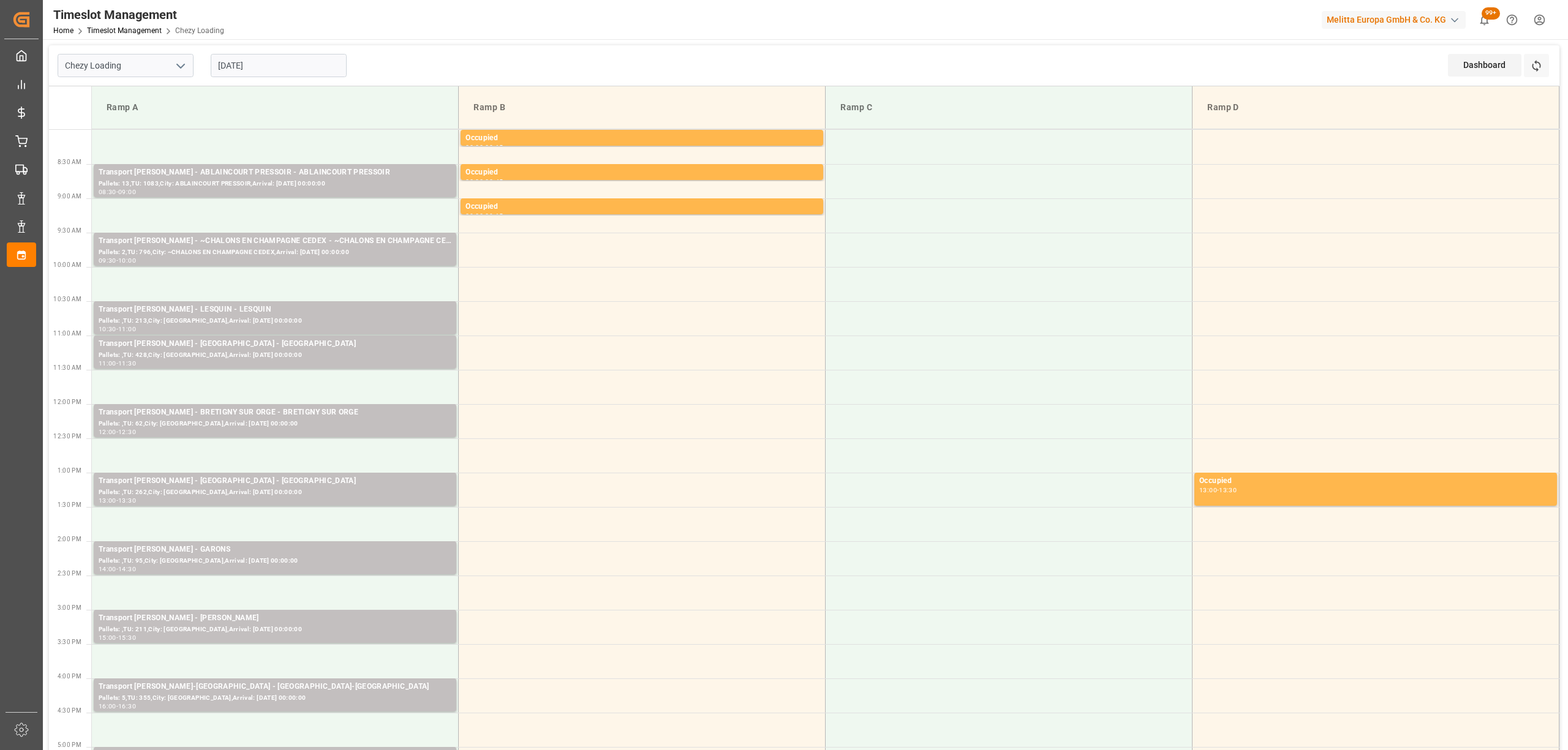
scroll to position [81, 0]
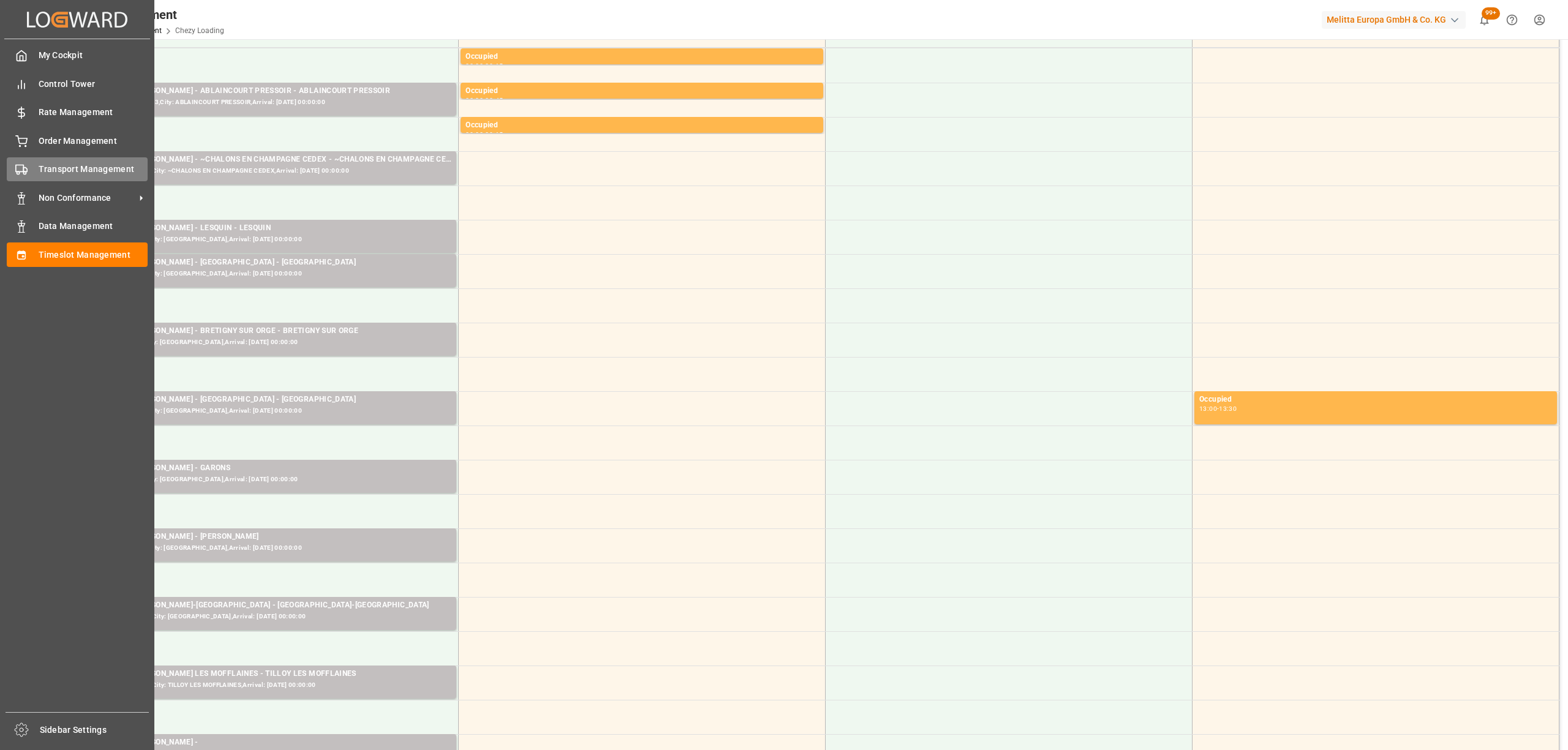
click at [11, 175] on div "Transport Management Transport Management" at bounding box center [77, 169] width 141 height 24
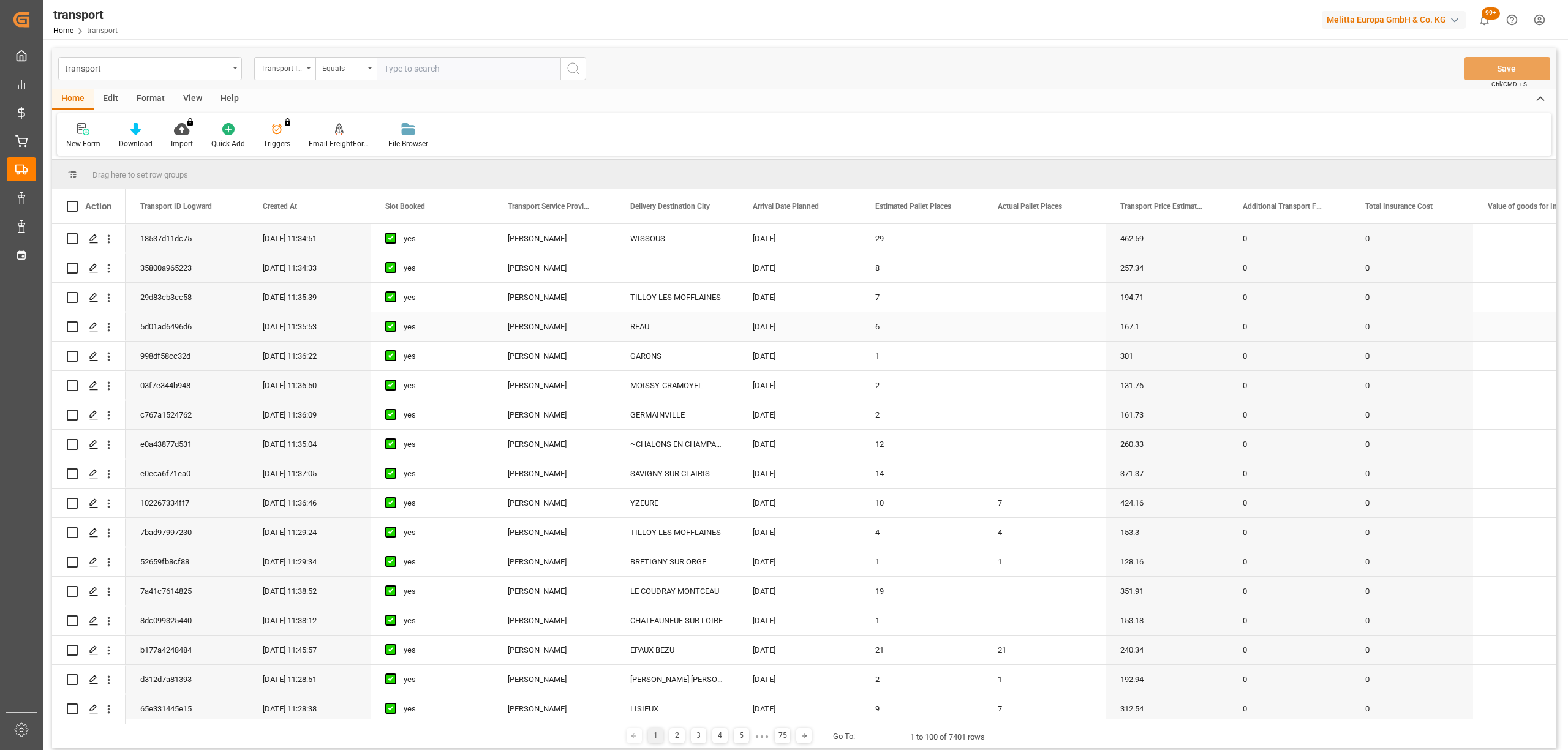
drag, startPoint x: 536, startPoint y: 314, endPoint x: 518, endPoint y: 325, distance: 21.1
click at [536, 314] on div "[PERSON_NAME]" at bounding box center [554, 327] width 123 height 29
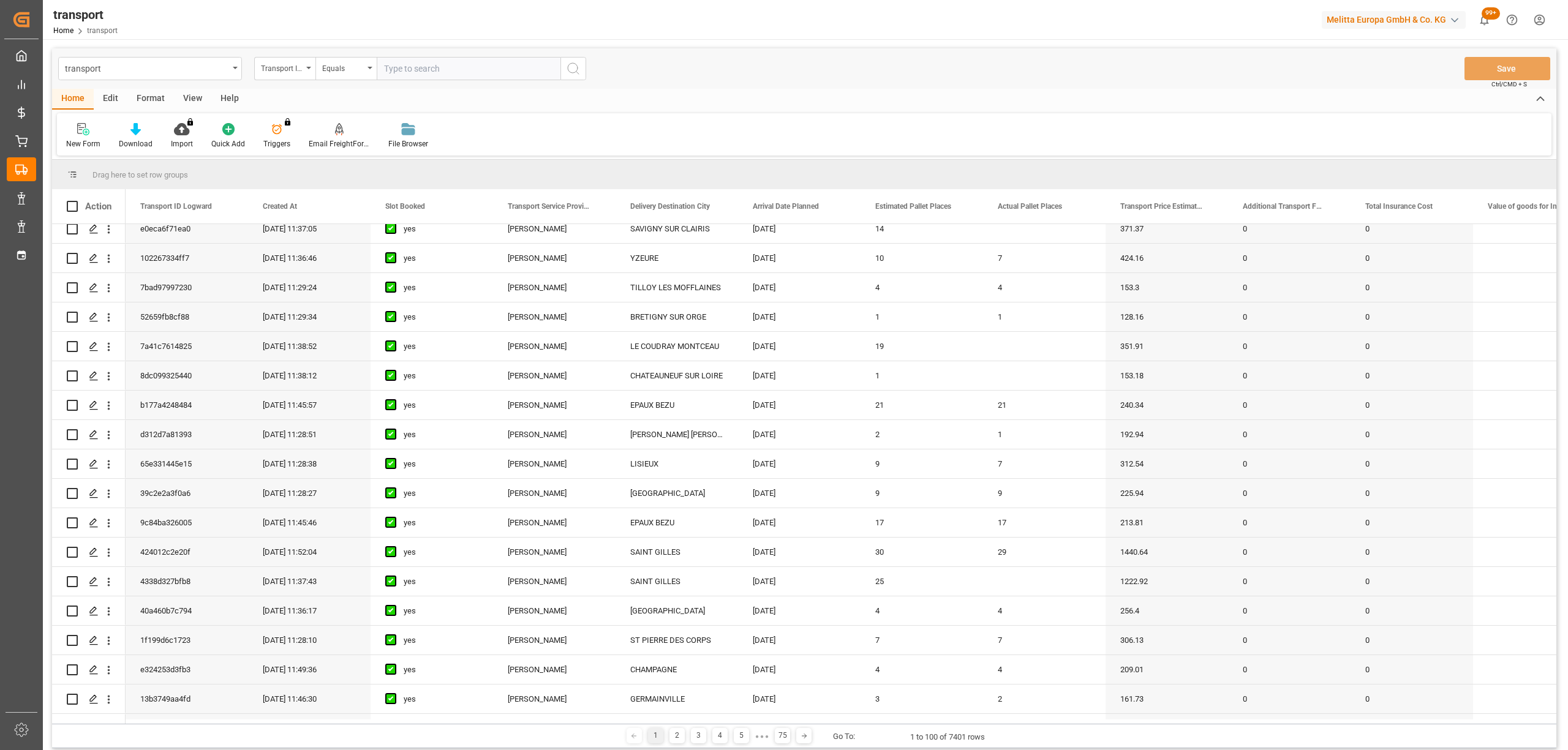
scroll to position [326, 0]
